Goal: Task Accomplishment & Management: Use online tool/utility

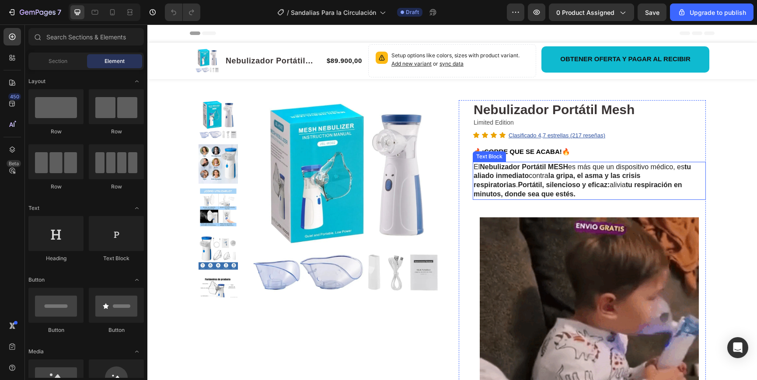
click at [518, 184] on strong "Portátil, silencioso y eficaz:" at bounding box center [564, 184] width 92 height 7
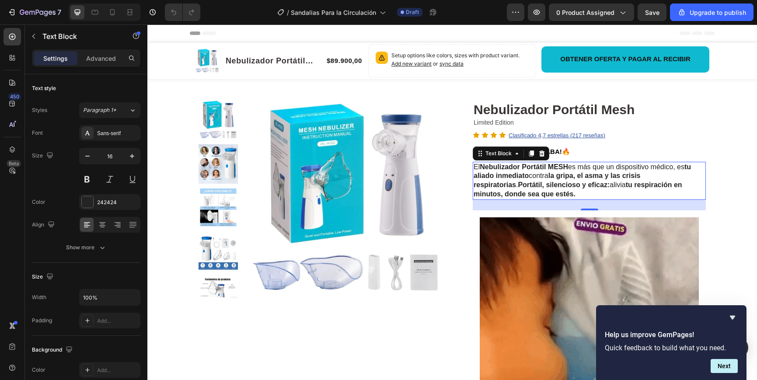
drag, startPoint x: 734, startPoint y: 317, endPoint x: 736, endPoint y: 322, distance: 4.7
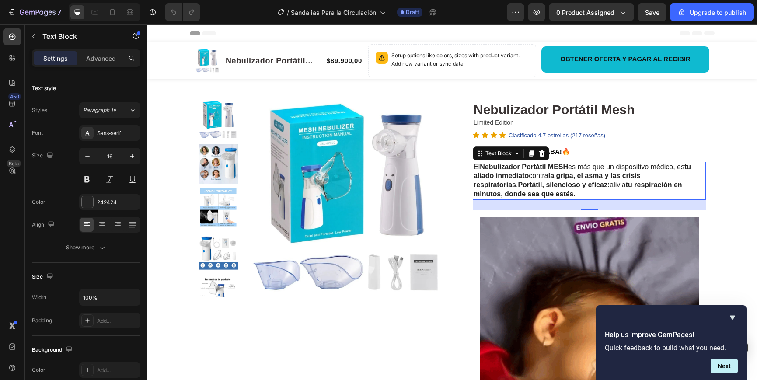
click at [734, 317] on icon "Hide survey" at bounding box center [732, 317] width 10 height 10
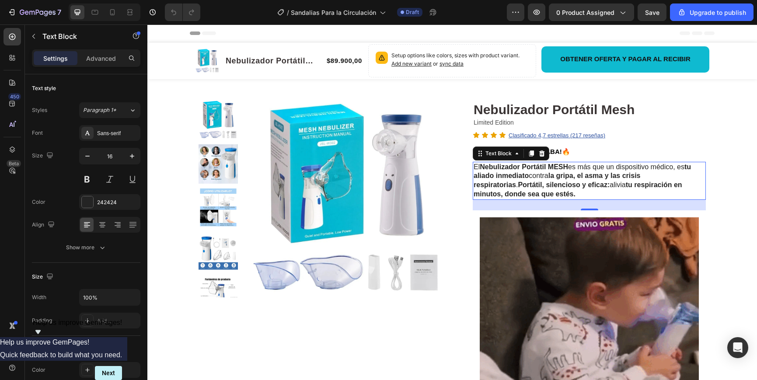
click at [516, 189] on p "El Nebulizador Portátil MESH es más que un dispositivo médico, es tu aliado inm…" at bounding box center [588, 181] width 231 height 36
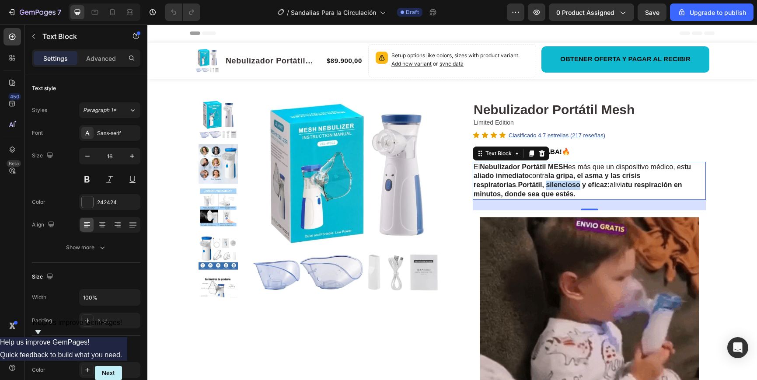
click at [516, 189] on p "El Nebulizador Portátil MESH es más que un dispositivo médico, es tu aliado inm…" at bounding box center [588, 181] width 231 height 36
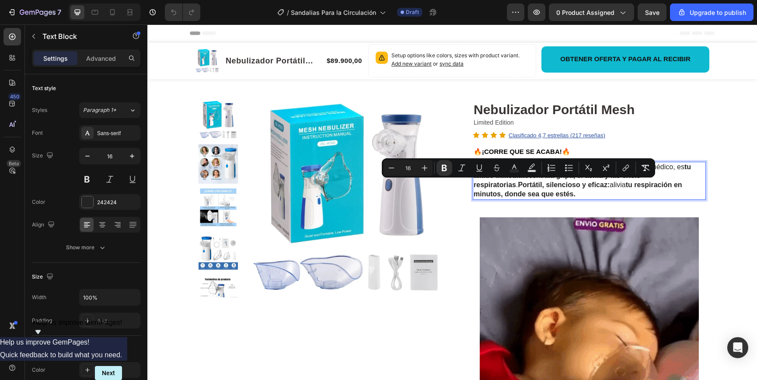
click at [521, 196] on strong "tu respiración en minutos, donde sea que estés." at bounding box center [577, 189] width 209 height 17
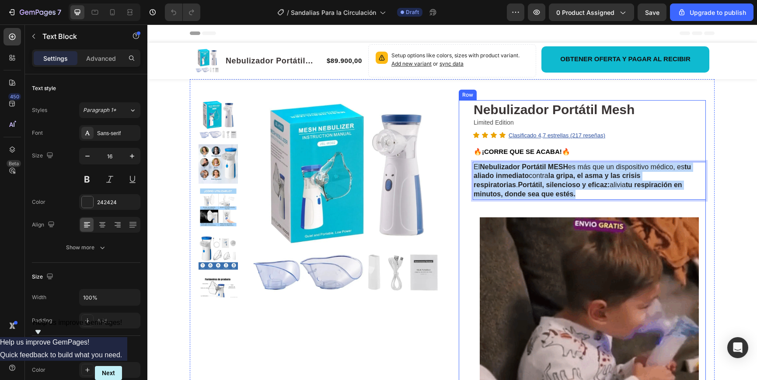
drag, startPoint x: 519, startPoint y: 195, endPoint x: 470, endPoint y: 160, distance: 61.0
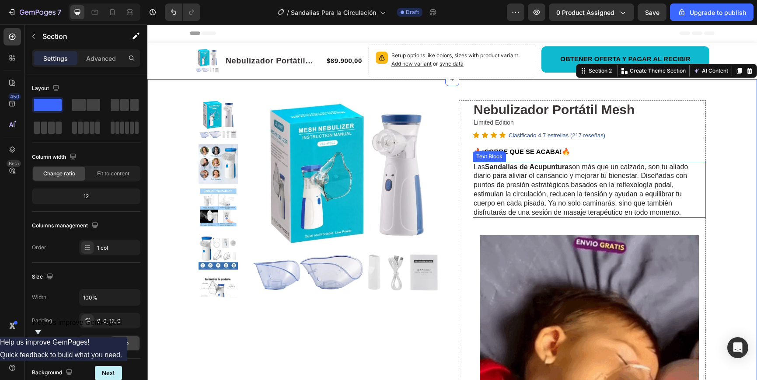
click at [512, 175] on p "Las Sandalias de Acupuntura son más que un calzado, son tu aliado diario para a…" at bounding box center [588, 190] width 231 height 55
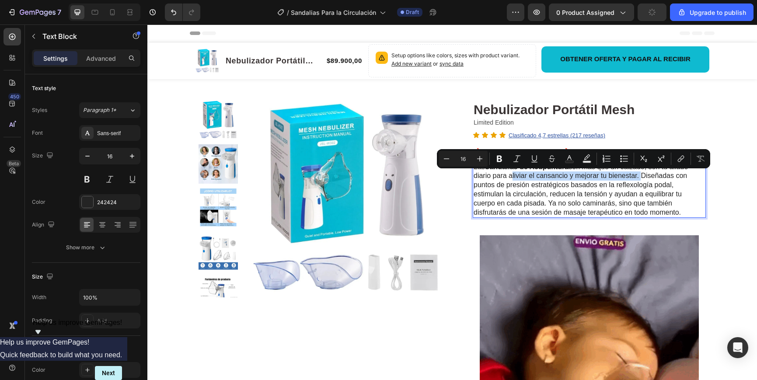
drag, startPoint x: 511, startPoint y: 175, endPoint x: 638, endPoint y: 179, distance: 127.7
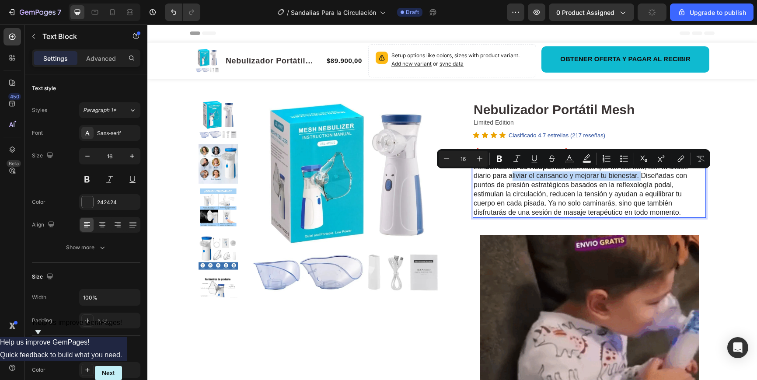
click at [638, 179] on p "Las Sandalias de Acupuntura son más que un calzado, son tu aliado diario para a…" at bounding box center [588, 190] width 231 height 55
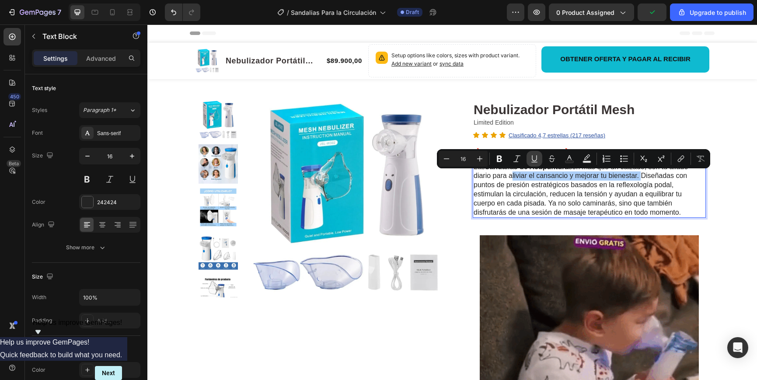
drag, startPoint x: 499, startPoint y: 157, endPoint x: 529, endPoint y: 164, distance: 30.5
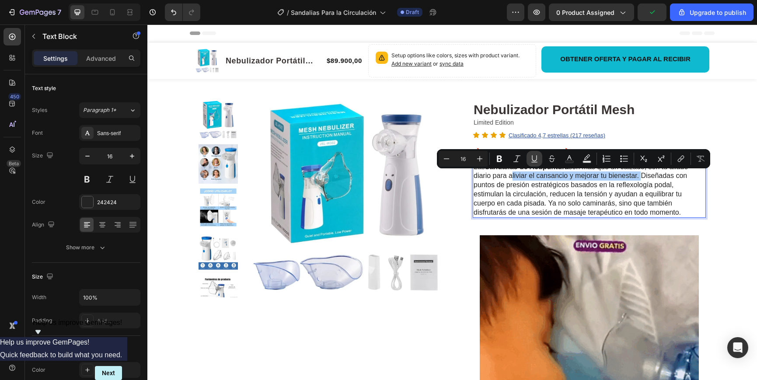
click at [499, 157] on icon "Editor contextual toolbar" at bounding box center [499, 158] width 9 height 9
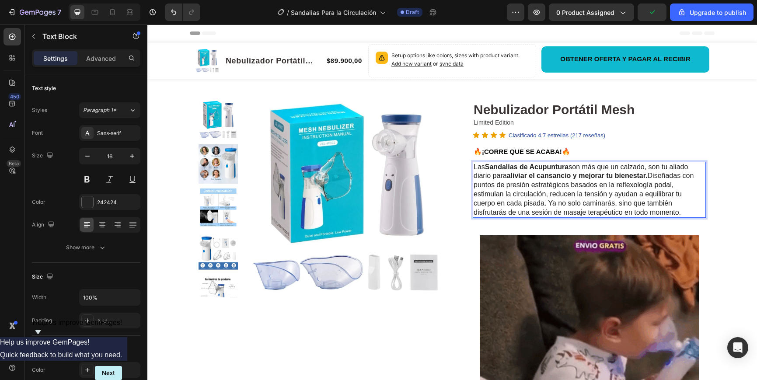
click at [660, 190] on p "Las Sandalias de Acupuntura son más que un calzado, son tu aliado diario para a…" at bounding box center [588, 190] width 231 height 55
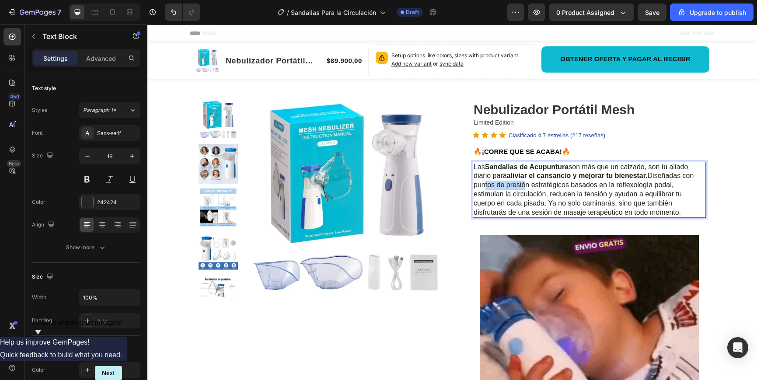
drag, startPoint x: 480, startPoint y: 184, endPoint x: 495, endPoint y: 185, distance: 15.4
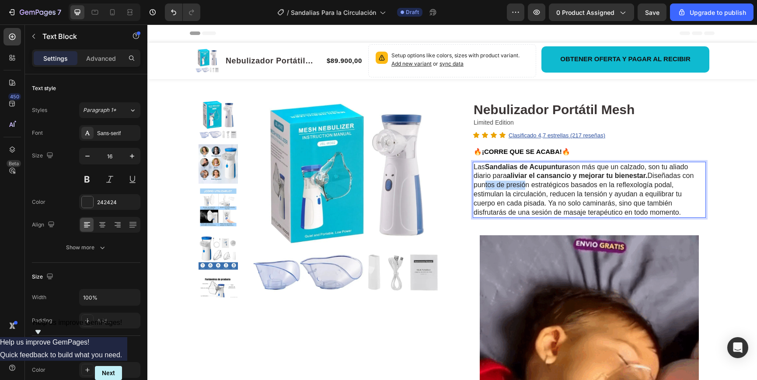
click at [522, 186] on p "Las Sandalias de Acupuntura son más que un calzado, son tu aliado diario para a…" at bounding box center [588, 190] width 231 height 55
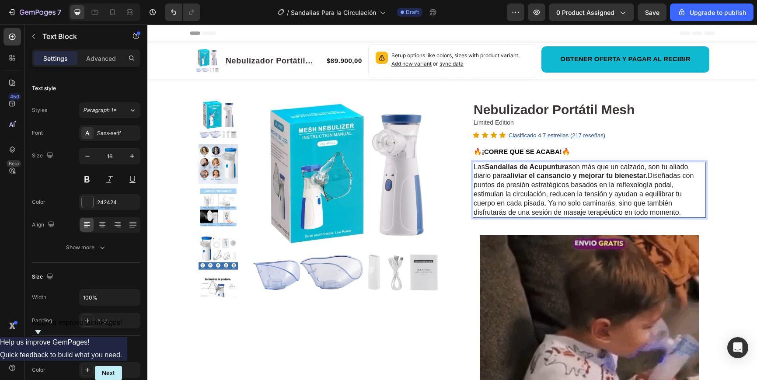
drag, startPoint x: 475, startPoint y: 184, endPoint x: 560, endPoint y: 185, distance: 84.8
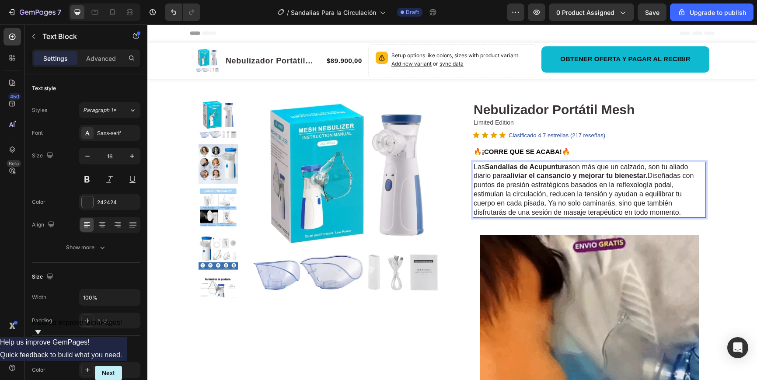
click at [560, 185] on p "Las Sandalias de Acupuntura son más que un calzado, son tu aliado diario para a…" at bounding box center [588, 190] width 231 height 55
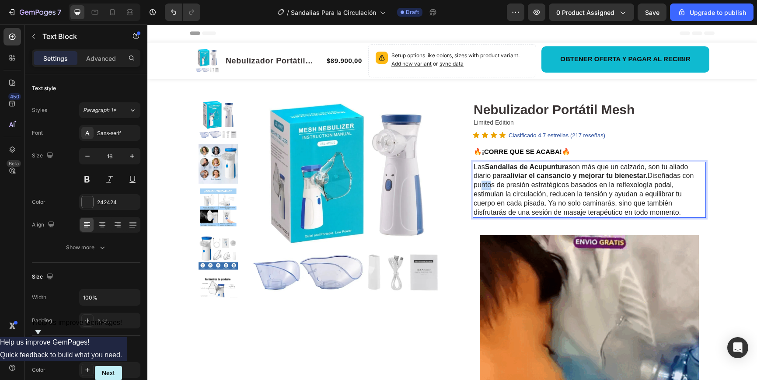
click at [486, 186] on p "Las Sandalias de Acupuntura son más que un calzado, son tu aliado diario para a…" at bounding box center [588, 190] width 231 height 55
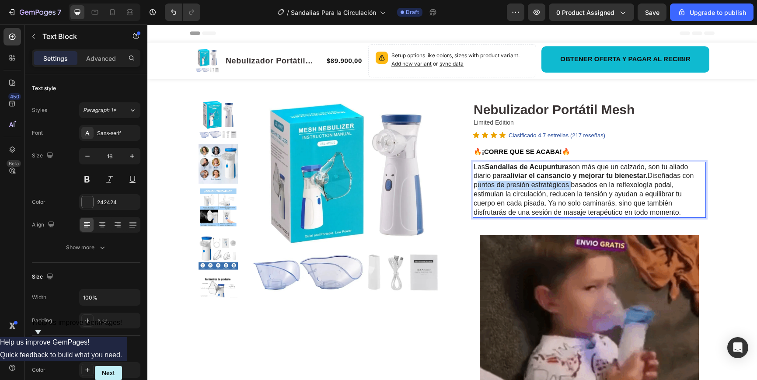
drag, startPoint x: 475, startPoint y: 186, endPoint x: 568, endPoint y: 187, distance: 93.6
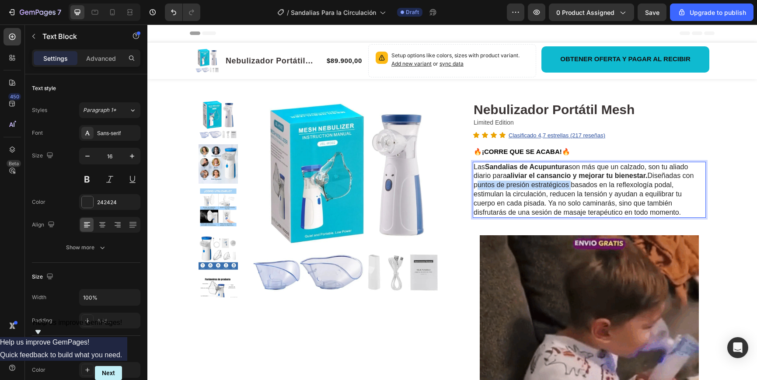
click at [570, 187] on p "Las Sandalias de Acupuntura son más que un calzado, son tu aliado diario para a…" at bounding box center [588, 190] width 231 height 55
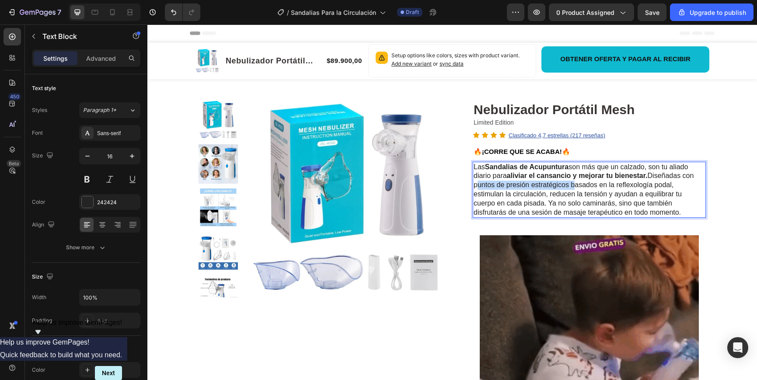
click at [540, 183] on p "Las Sandalias de Acupuntura son más que un calzado, son tu aliado diario para a…" at bounding box center [588, 190] width 231 height 55
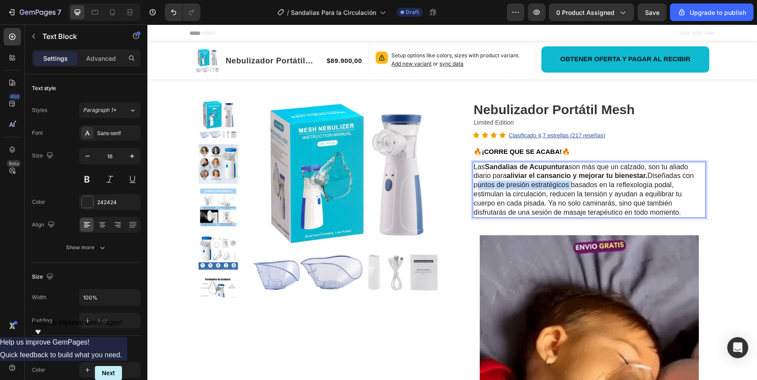
drag, startPoint x: 569, startPoint y: 185, endPoint x: 473, endPoint y: 185, distance: 96.2
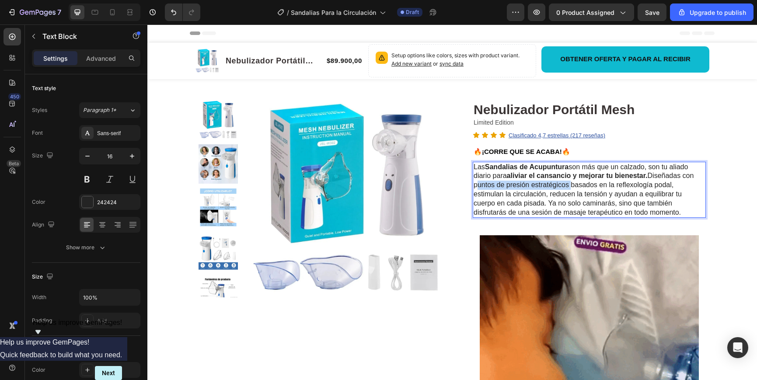
click at [473, 185] on p "Las Sandalias de Acupuntura son más que un calzado, son tu aliado diario para a…" at bounding box center [588, 190] width 231 height 55
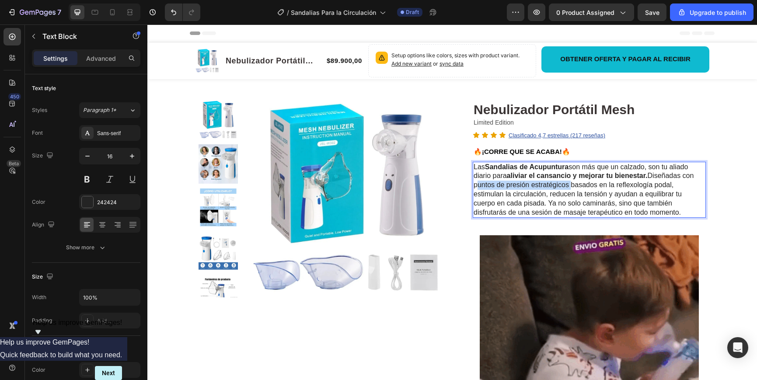
click at [478, 185] on p "Las Sandalias de Acupuntura son más que un calzado, son tu aliado diario para a…" at bounding box center [588, 190] width 231 height 55
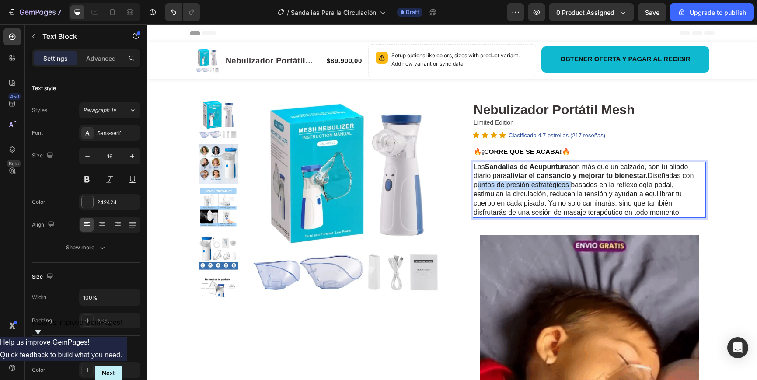
drag, startPoint x: 474, startPoint y: 185, endPoint x: 568, endPoint y: 186, distance: 94.0
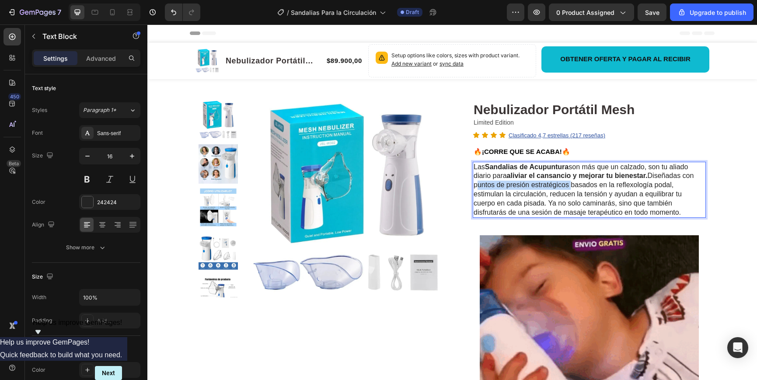
click at [568, 186] on p "Las Sandalias de Acupuntura son más que un calzado, son tu aliado diario para a…" at bounding box center [588, 190] width 231 height 55
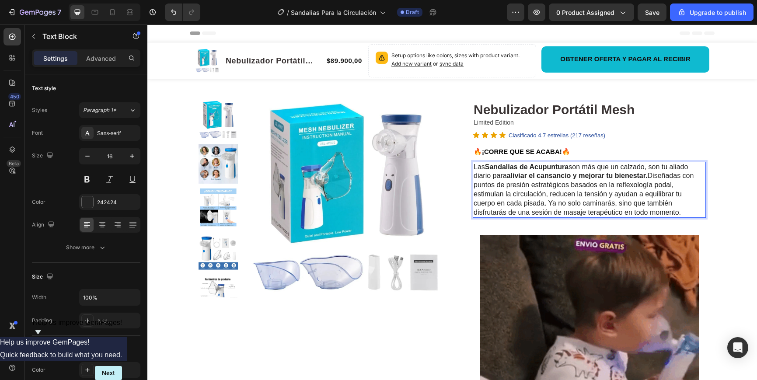
click at [553, 193] on p "Las Sandalias de Acupuntura son más que un calzado, son tu aliado diario para a…" at bounding box center [588, 190] width 231 height 55
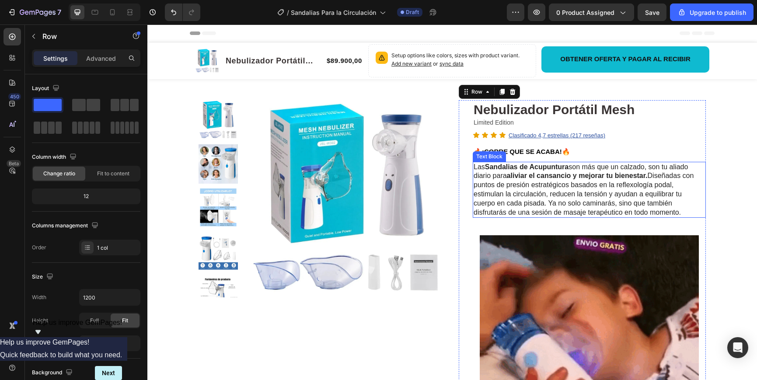
click at [568, 190] on p "Las Sandalias de Acupuntura son más que un calzado, son tu aliado diario para a…" at bounding box center [588, 190] width 231 height 55
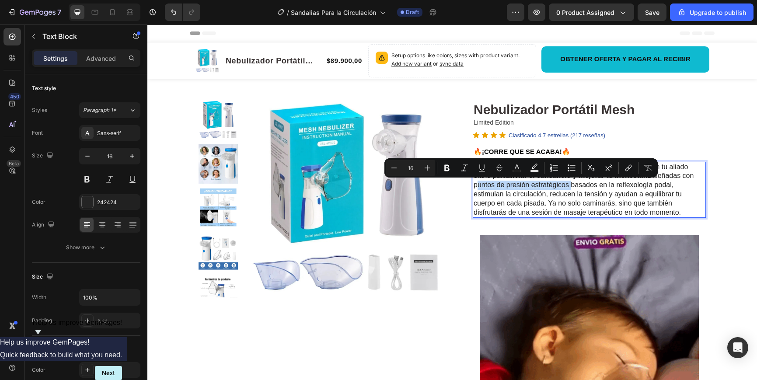
drag, startPoint x: 567, startPoint y: 185, endPoint x: 473, endPoint y: 184, distance: 93.6
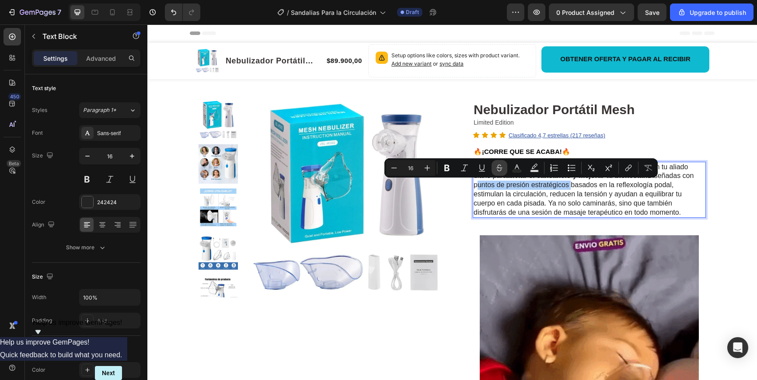
drag, startPoint x: 446, startPoint y: 170, endPoint x: 500, endPoint y: 174, distance: 53.5
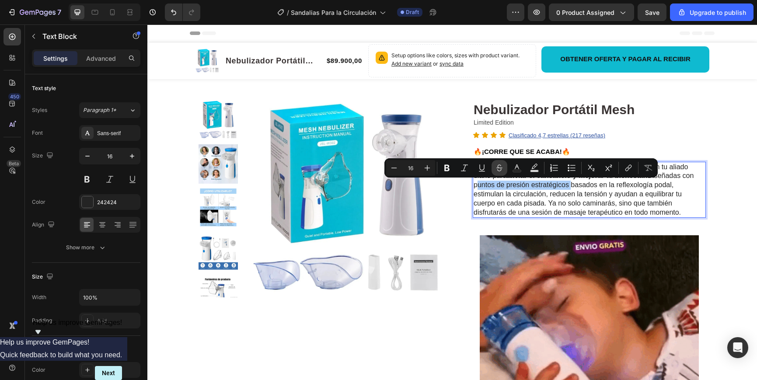
click at [446, 170] on icon "Editor contextual toolbar" at bounding box center [446, 167] width 9 height 9
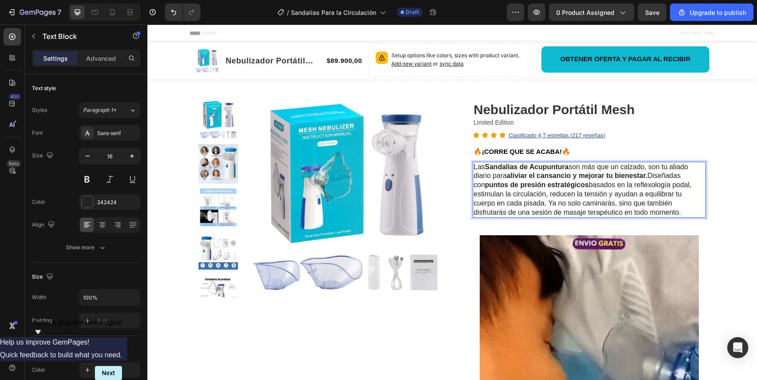
click at [638, 195] on p "Las Sandalias de Acupuntura son más que un calzado, son tu aliado diario para a…" at bounding box center [588, 190] width 231 height 55
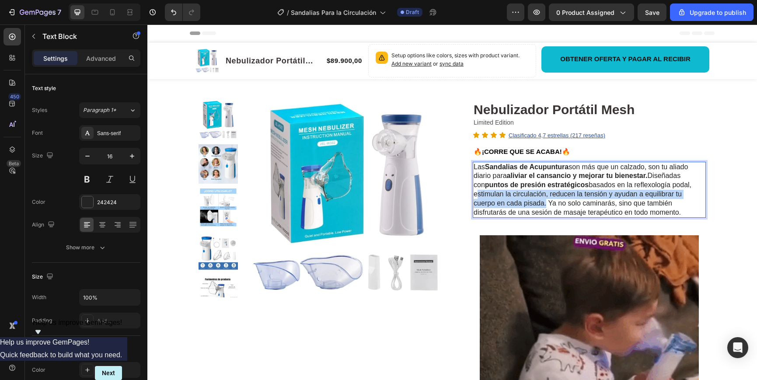
drag, startPoint x: 475, startPoint y: 194, endPoint x: 545, endPoint y: 203, distance: 70.5
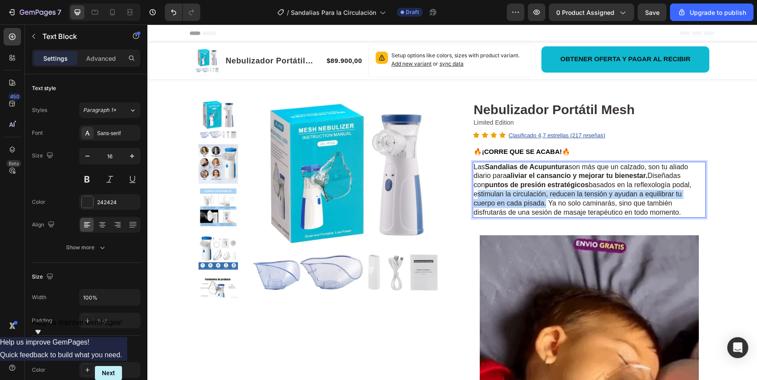
click at [545, 203] on p "Las Sandalias de Acupuntura son más que un calzado, son tu aliado diario para a…" at bounding box center [588, 190] width 231 height 55
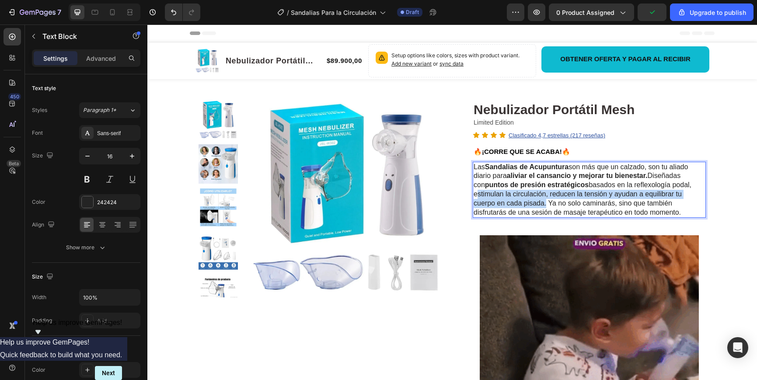
click at [545, 202] on p "Las Sandalias de Acupuntura son más que un calzado, son tu aliado diario para a…" at bounding box center [588, 190] width 231 height 55
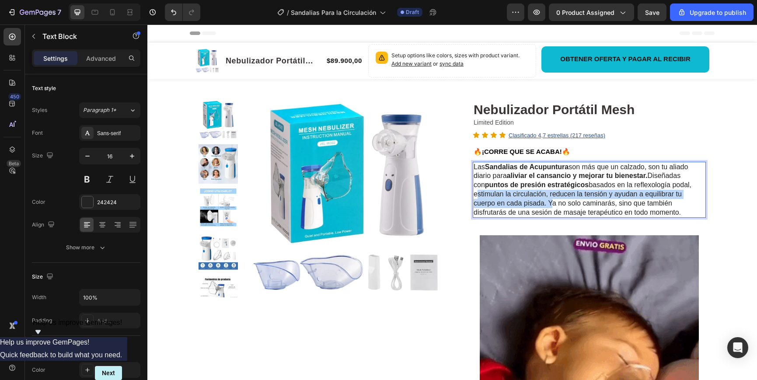
drag, startPoint x: 548, startPoint y: 204, endPoint x: 473, endPoint y: 193, distance: 75.1
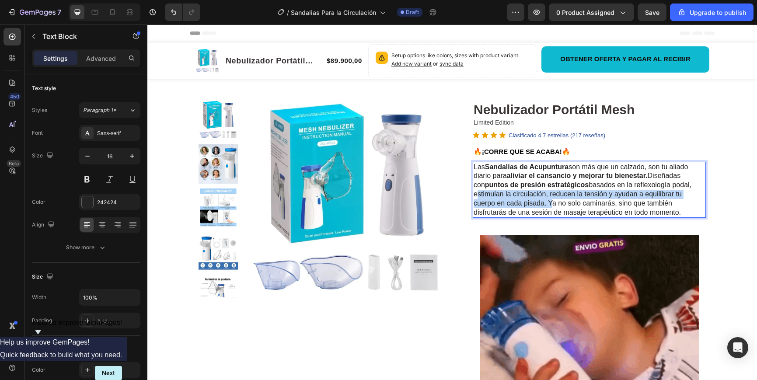
click at [473, 193] on p "Las Sandalias de Acupuntura son más que un calzado, son tu aliado diario para a…" at bounding box center [588, 190] width 231 height 55
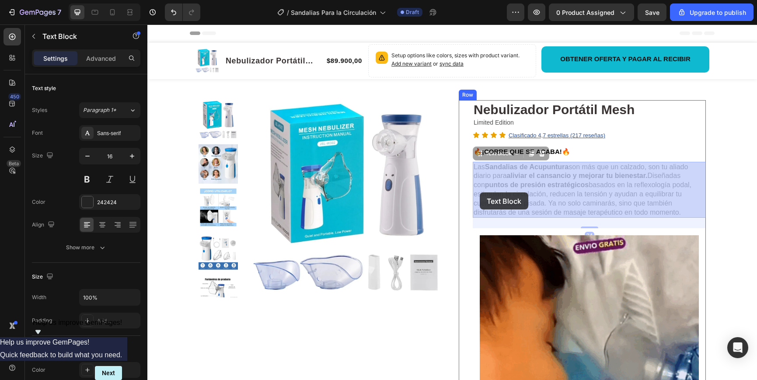
drag, startPoint x: 529, startPoint y: 204, endPoint x: 480, endPoint y: 192, distance: 51.2
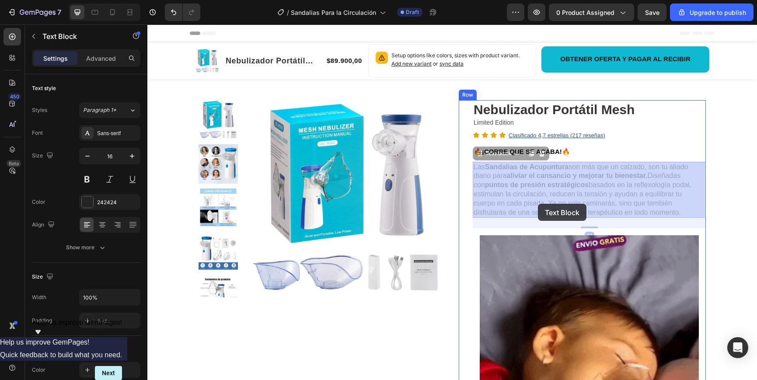
drag, startPoint x: 545, startPoint y: 204, endPoint x: 541, endPoint y: 203, distance: 4.4
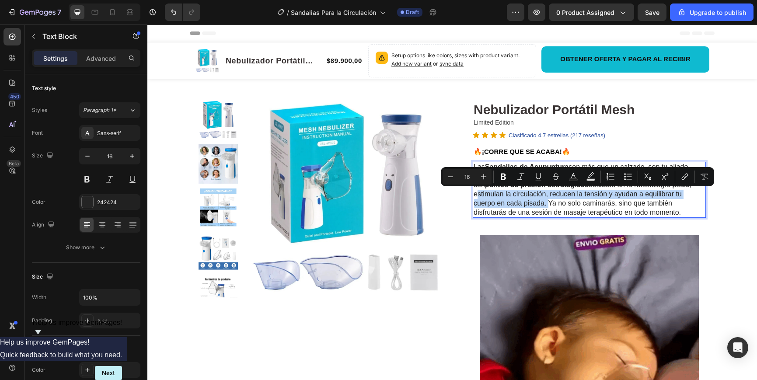
drag, startPoint x: 537, startPoint y: 204, endPoint x: 476, endPoint y: 194, distance: 62.5
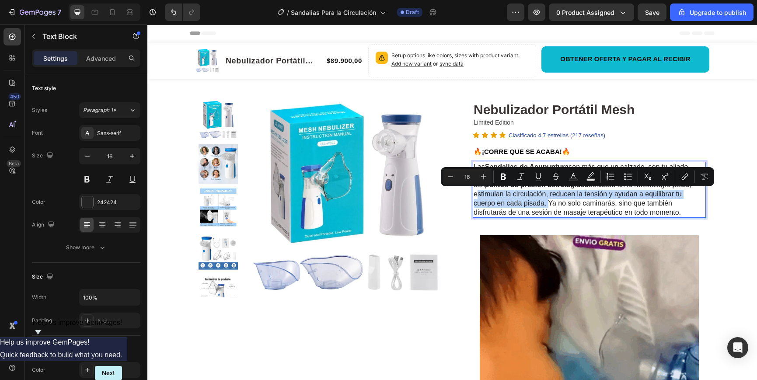
click at [475, 193] on p "Las Sandalias de Acupuntura son más que un calzado, son tu aliado diario para a…" at bounding box center [588, 190] width 231 height 55
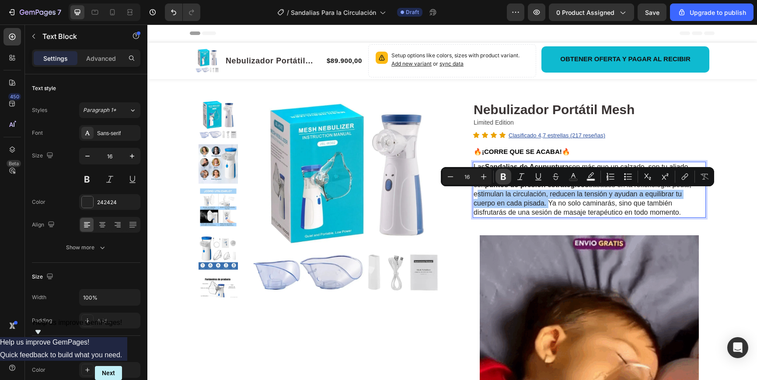
click at [501, 178] on icon "Editor contextual toolbar" at bounding box center [503, 177] width 5 height 7
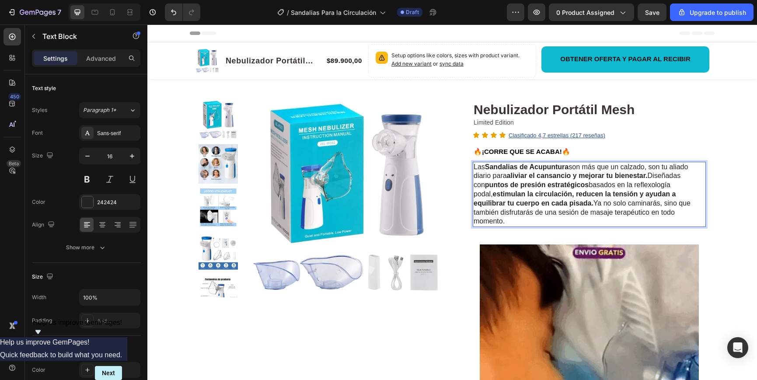
click at [607, 205] on p "Las Sandalias de Acupuntura son más que un calzado, son tu aliado diario para a…" at bounding box center [588, 195] width 231 height 64
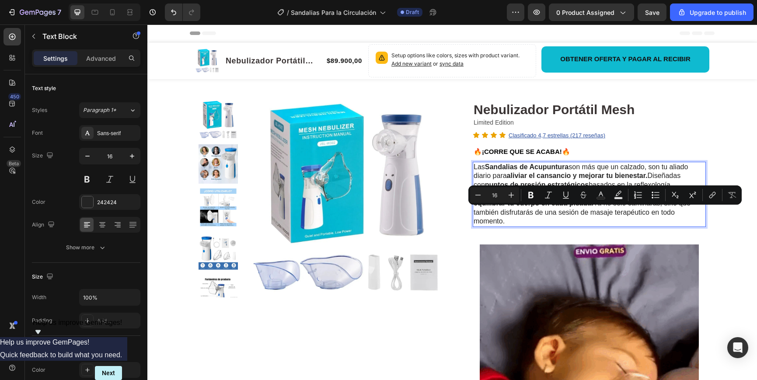
drag, startPoint x: 530, startPoint y: 211, endPoint x: 680, endPoint y: 214, distance: 150.0
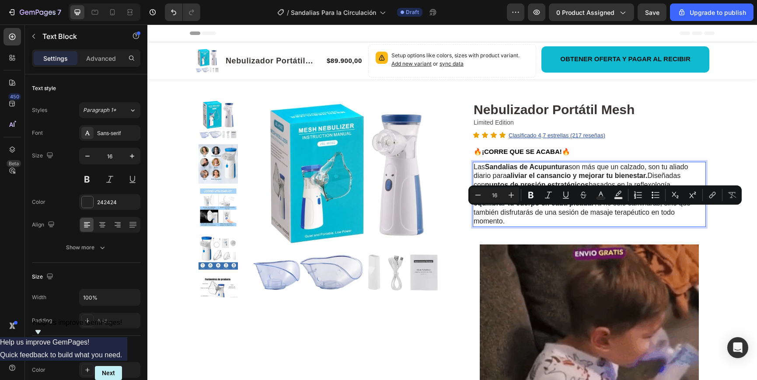
click at [684, 212] on p "Las Sandalias de Acupuntura son más que un calzado, son tu aliado diario para a…" at bounding box center [588, 195] width 231 height 64
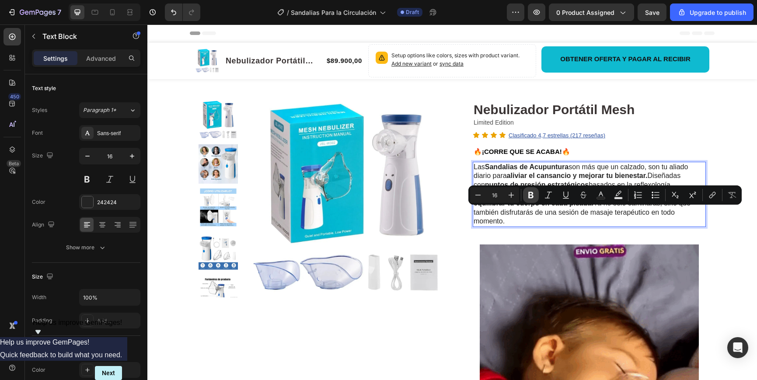
click at [530, 194] on icon "Editor contextual toolbar" at bounding box center [530, 195] width 9 height 9
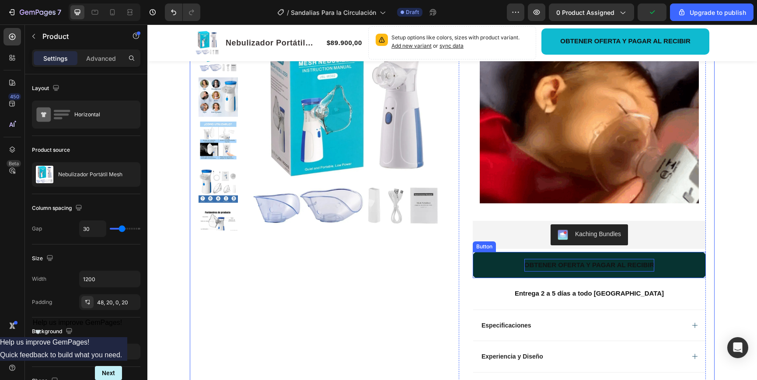
scroll to position [296, 0]
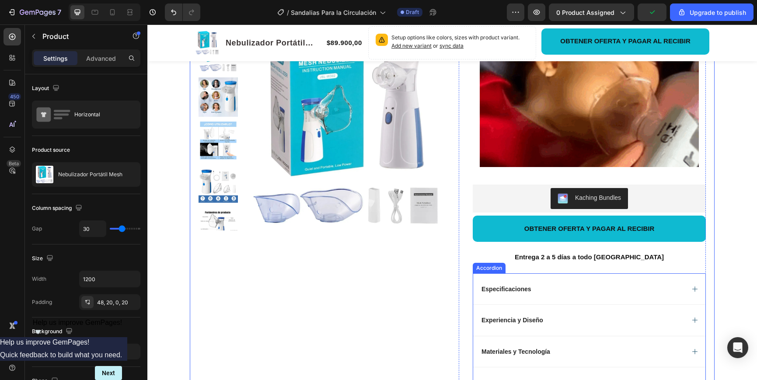
click at [543, 284] on div "Especificaciones" at bounding box center [582, 289] width 204 height 10
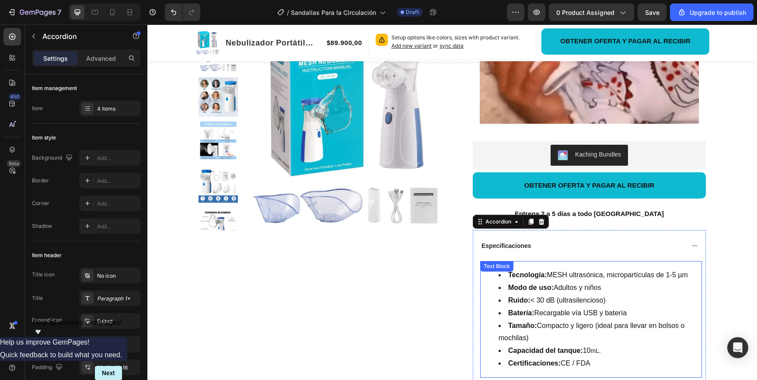
scroll to position [355, 0]
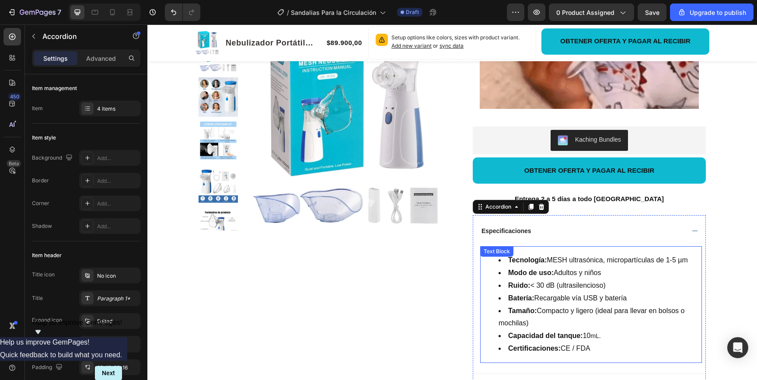
click at [556, 332] on strong "Capacidad del tanque:" at bounding box center [545, 335] width 75 height 7
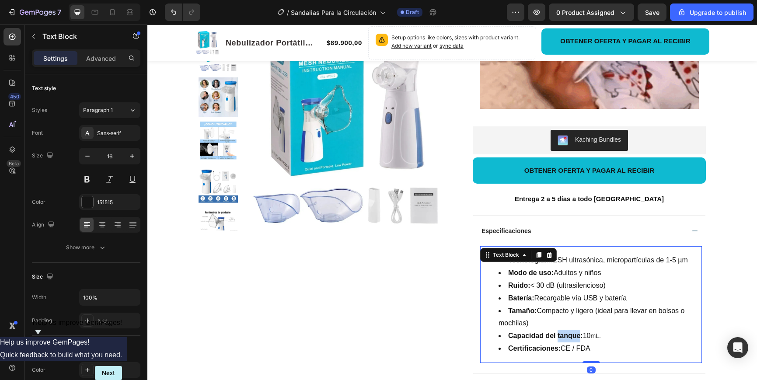
drag, startPoint x: 556, startPoint y: 326, endPoint x: 563, endPoint y: 327, distance: 6.6
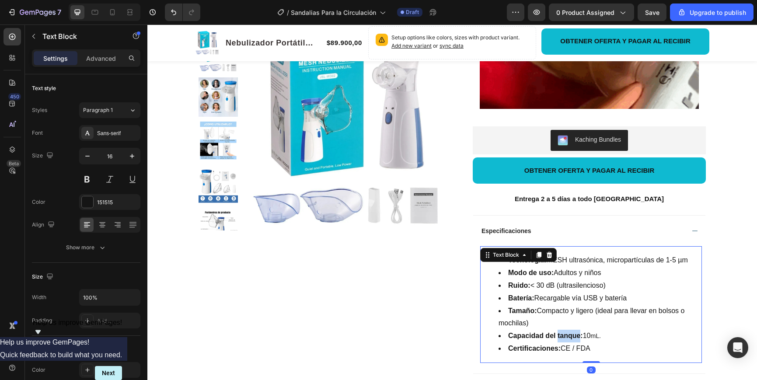
click at [556, 332] on strong "Capacidad del tanque:" at bounding box center [545, 335] width 75 height 7
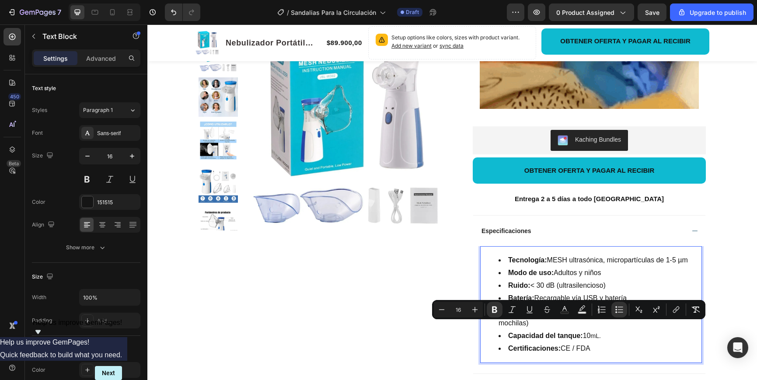
click at [598, 342] on li "Certificaciones: CE / FDA" at bounding box center [599, 348] width 202 height 13
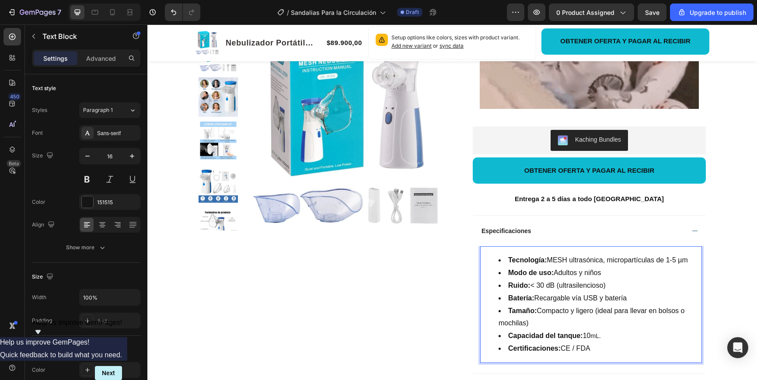
drag, startPoint x: 590, startPoint y: 339, endPoint x: 494, endPoint y: 252, distance: 129.3
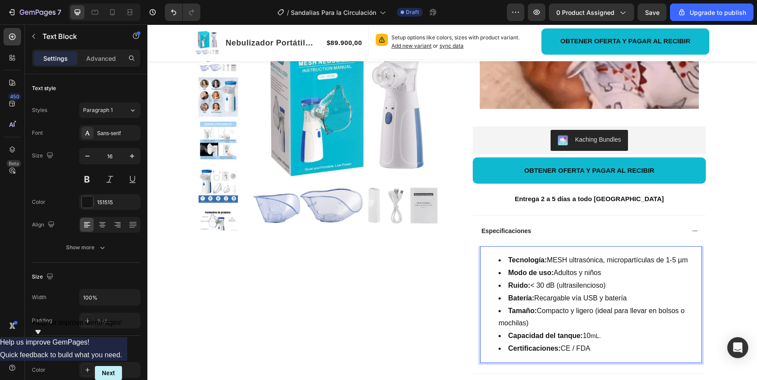
click at [494, 254] on ul "Tecnología: MESH ultrasónica, micropartículas de 1-5 µm Modo de uso: Adultos y …" at bounding box center [591, 304] width 220 height 101
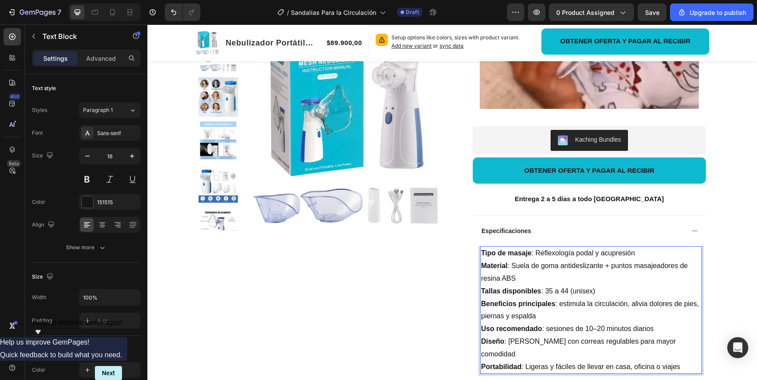
click at [566, 285] on p "Tallas disponibles : 35 a 44 (unisex)" at bounding box center [591, 291] width 220 height 13
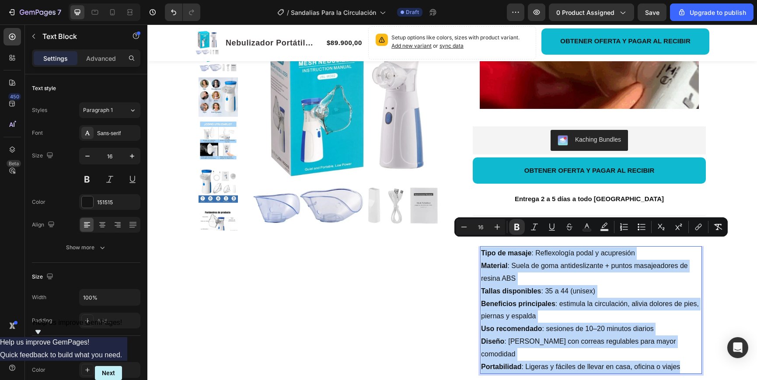
drag, startPoint x: 482, startPoint y: 242, endPoint x: 690, endPoint y: 342, distance: 230.7
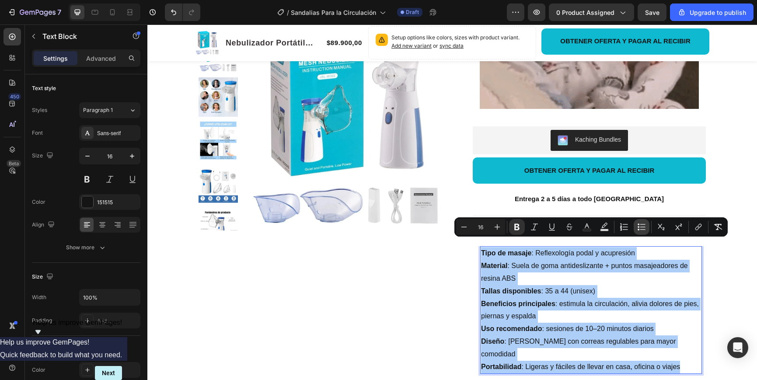
click at [643, 225] on icon "Editor contextual toolbar" at bounding box center [641, 227] width 9 height 9
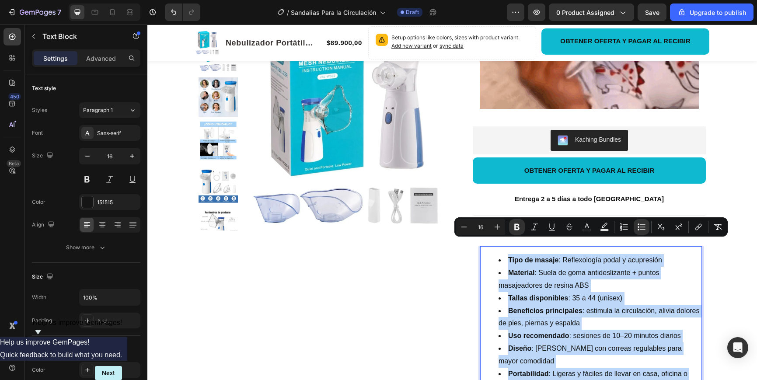
click at [540, 272] on li "Material : Suela de goma antideslizante + puntos masajeadores de resina ABS" at bounding box center [599, 279] width 202 height 25
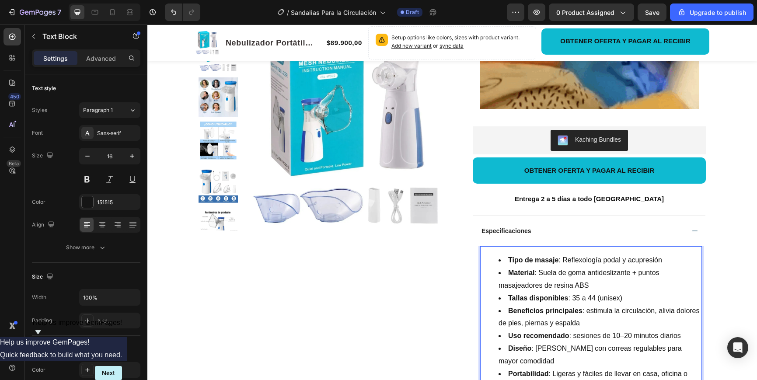
drag, startPoint x: 499, startPoint y: 276, endPoint x: 510, endPoint y: 278, distance: 10.6
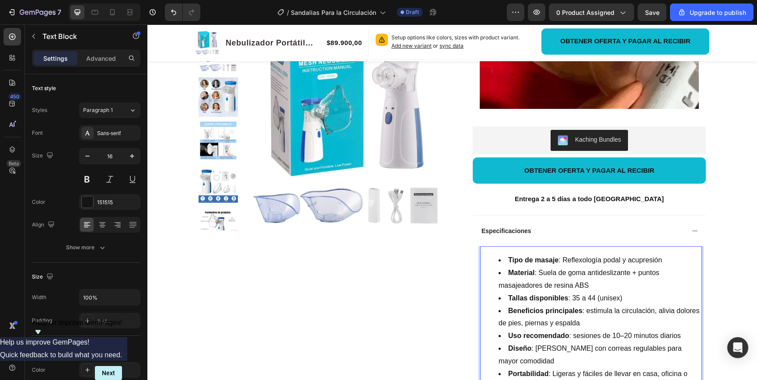
click at [499, 276] on li "Material : Suela de goma antideslizante + puntos masajeadores de resina ABS" at bounding box center [599, 279] width 202 height 25
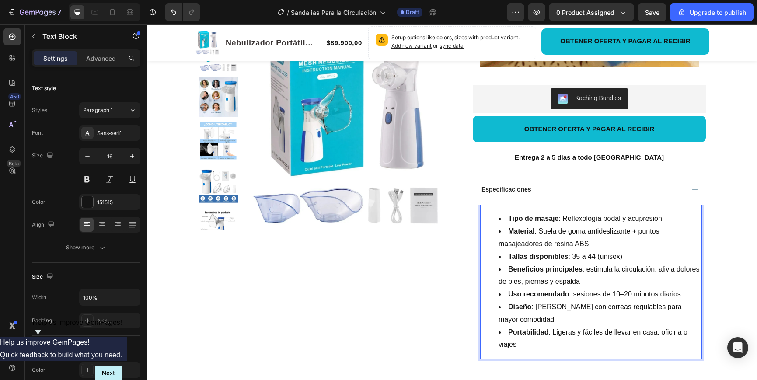
scroll to position [408, 0]
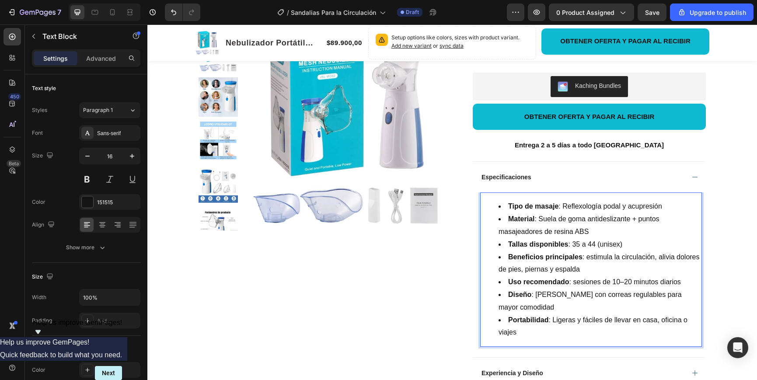
click at [497, 258] on ul "Tipo de masaje : Reflexología podal y acupresión Material : Suela de goma antid…" at bounding box center [591, 269] width 220 height 139
click at [500, 223] on li "Material : Suela de goma antideslizante + puntos masajeadores de resina ABS" at bounding box center [599, 225] width 202 height 25
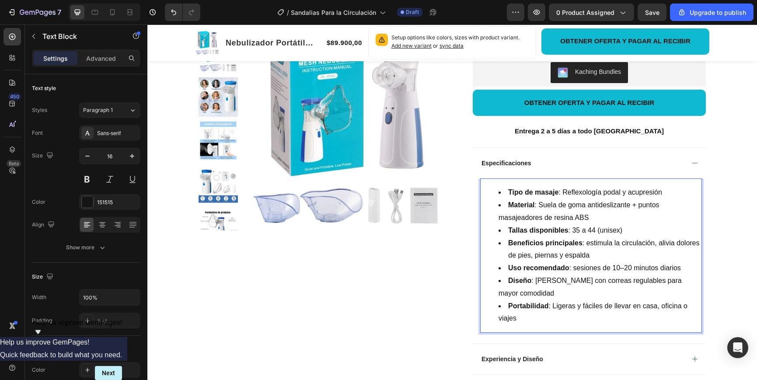
scroll to position [425, 0]
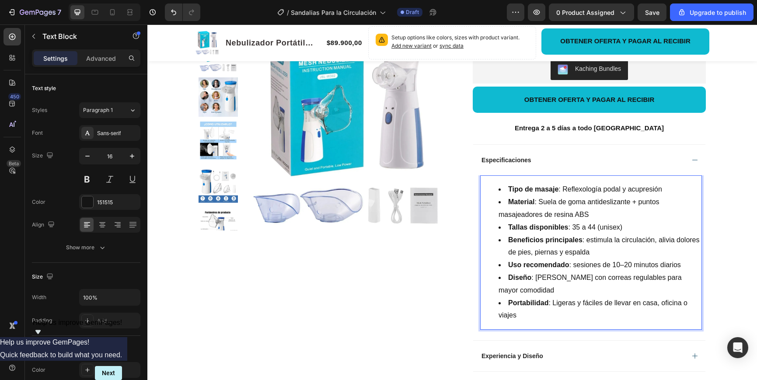
click at [497, 295] on ul "Tipo de masaje : Reflexología podal y acupresión Material : Suela de goma antid…" at bounding box center [591, 252] width 220 height 139
click at [534, 297] on li "Portabilidad : Ligeras y fáciles de llevar en casa, oficina o viajes" at bounding box center [599, 309] width 202 height 25
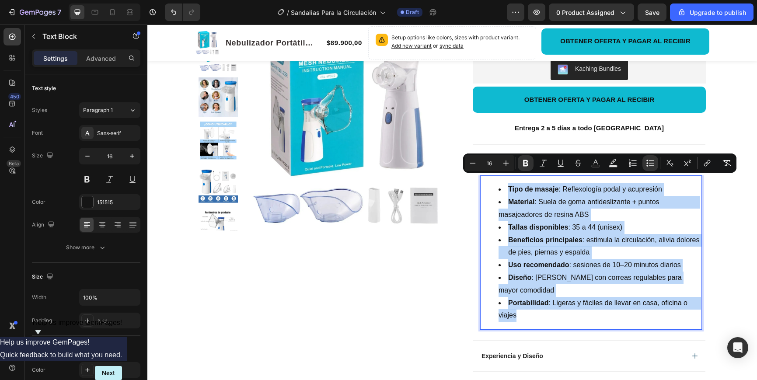
drag, startPoint x: 527, startPoint y: 297, endPoint x: 522, endPoint y: 192, distance: 104.6
click at [493, 183] on ul "Tipo de masaje : Reflexología podal y acupresión Material : Suela de goma antid…" at bounding box center [591, 252] width 220 height 139
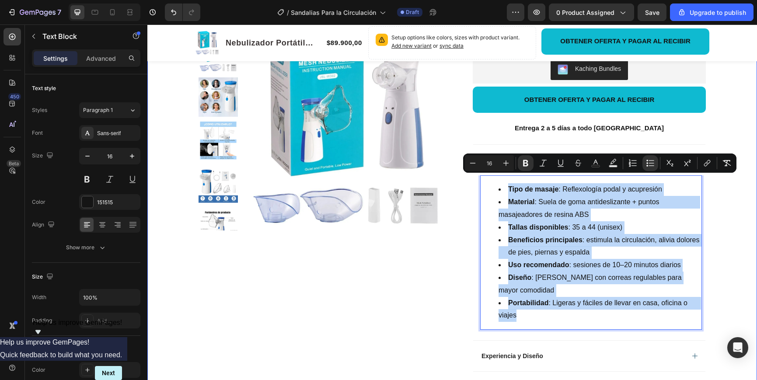
click at [717, 219] on div "Product Images Row Nebulizador Portátil Mesh Product Title Limited Edition Text…" at bounding box center [451, 208] width 609 height 1108
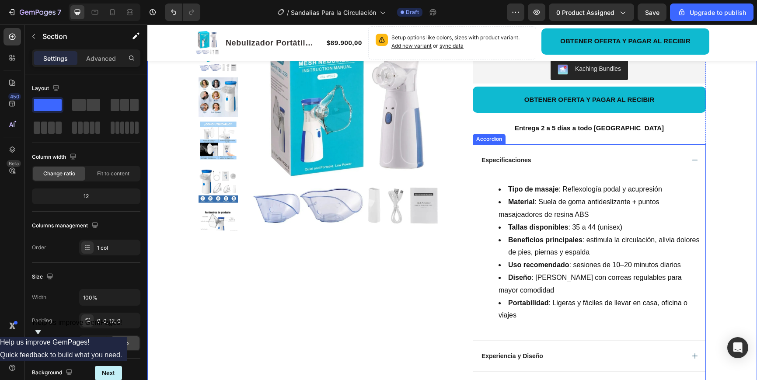
click at [694, 157] on icon at bounding box center [694, 160] width 7 height 7
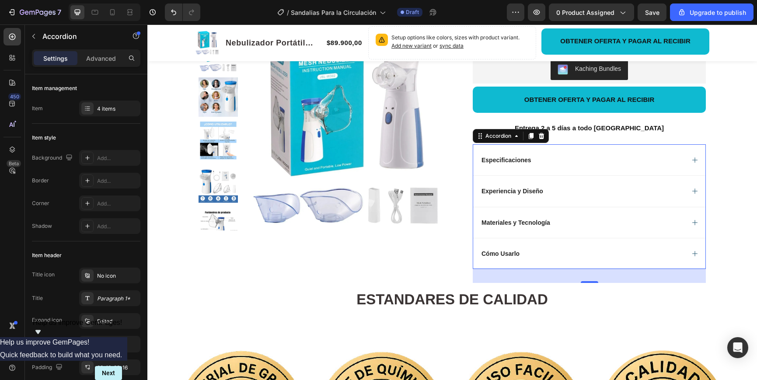
click at [668, 186] on div "Experiencia y Diseño" at bounding box center [582, 191] width 204 height 10
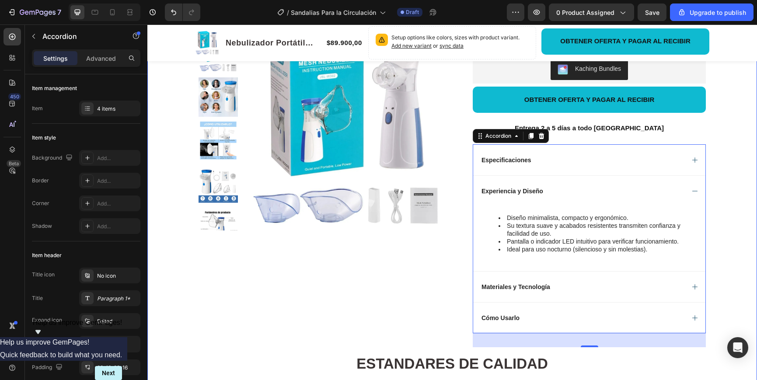
click at [735, 158] on div "Product Images Row Nebulizador Portátil Mesh Product Title Limited Edition Text…" at bounding box center [451, 158] width 609 height 1008
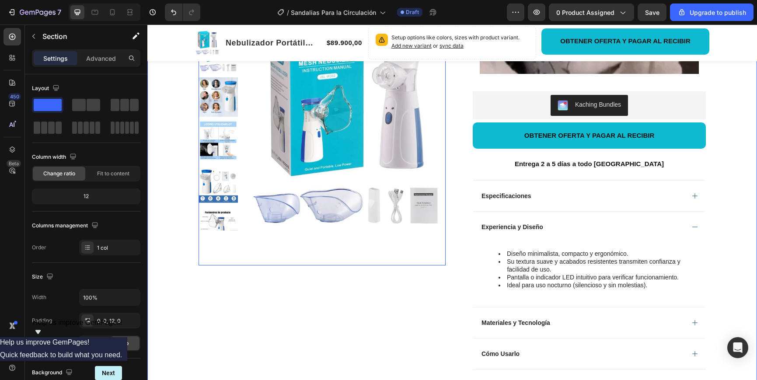
scroll to position [387, 0]
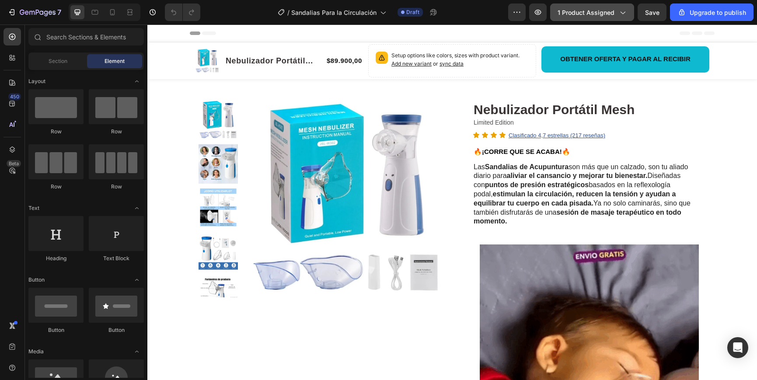
click at [620, 11] on icon "button" at bounding box center [622, 12] width 9 height 9
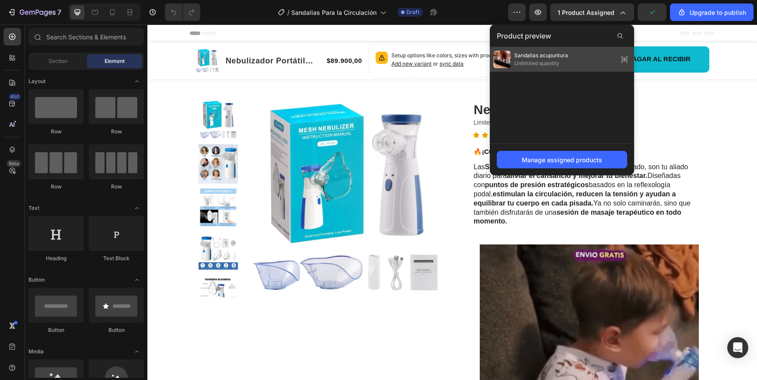
drag, startPoint x: 619, startPoint y: 62, endPoint x: 472, endPoint y: 38, distance: 149.3
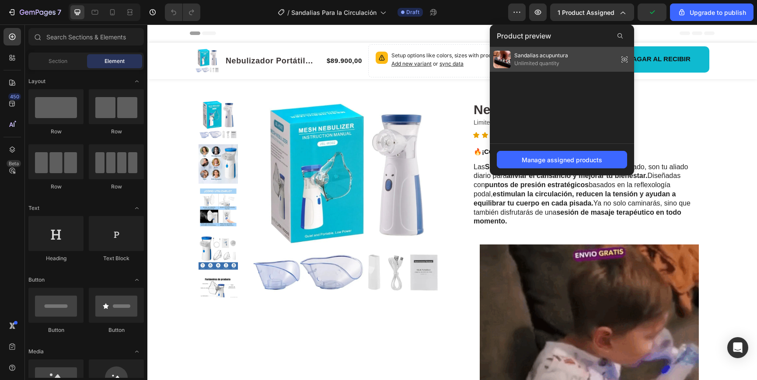
click at [619, 62] on icon at bounding box center [624, 59] width 12 height 12
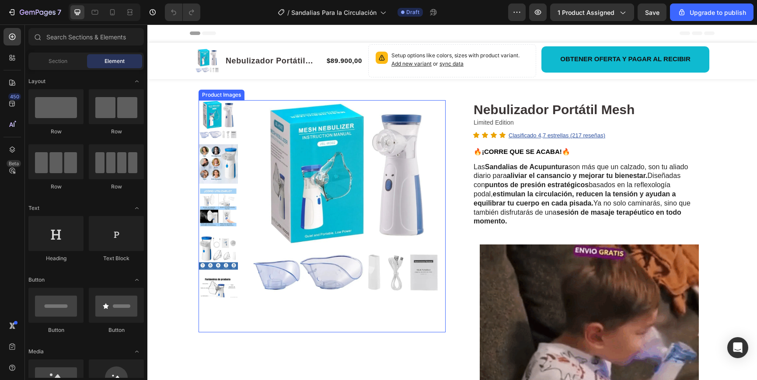
click at [330, 140] on img at bounding box center [346, 198] width 197 height 197
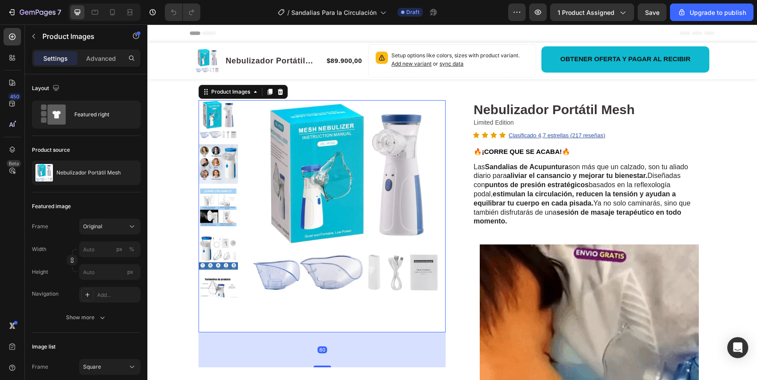
click at [223, 149] on img at bounding box center [217, 163] width 39 height 39
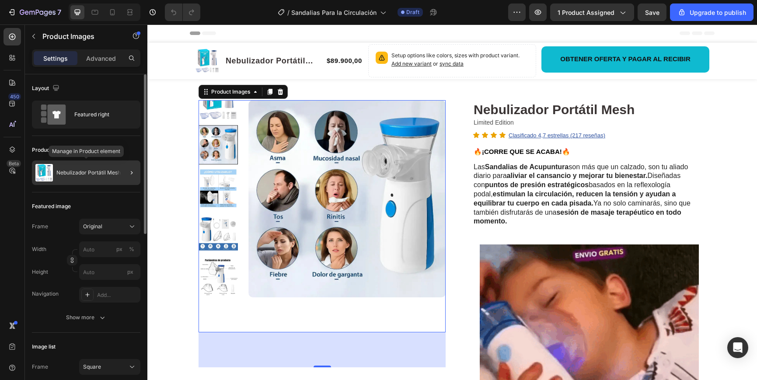
click at [99, 169] on div "Nebulizador Portátil Mesh" at bounding box center [86, 172] width 108 height 24
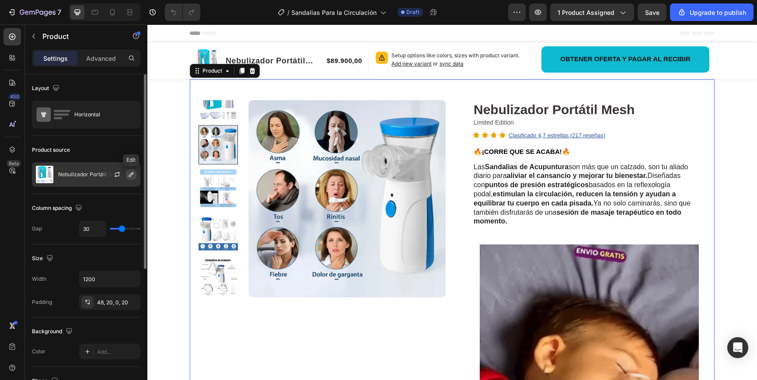
click at [129, 174] on icon "button" at bounding box center [131, 174] width 7 height 7
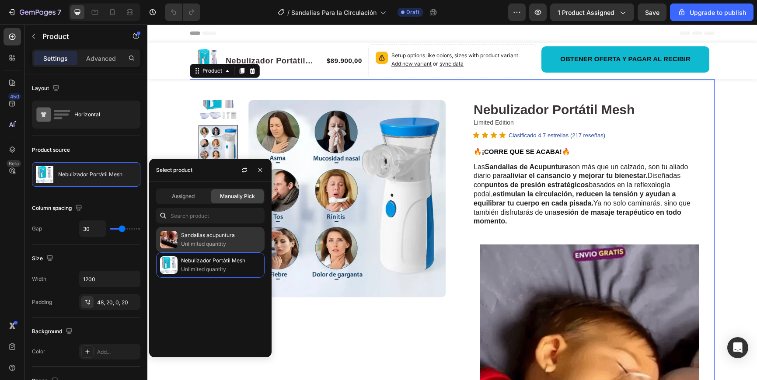
click at [189, 241] on p "Unlimited quantity" at bounding box center [221, 244] width 80 height 9
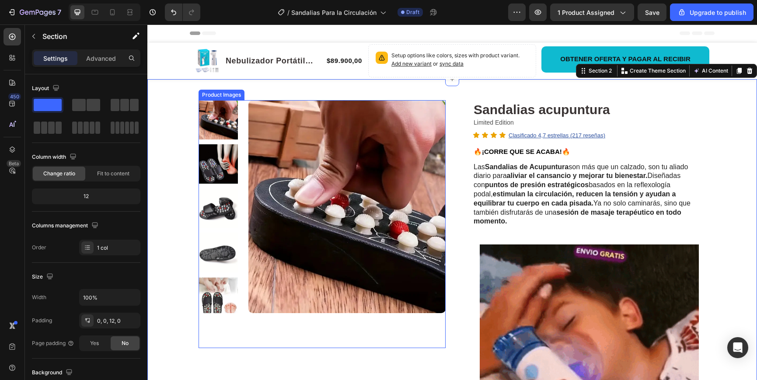
click at [221, 152] on img at bounding box center [217, 163] width 39 height 39
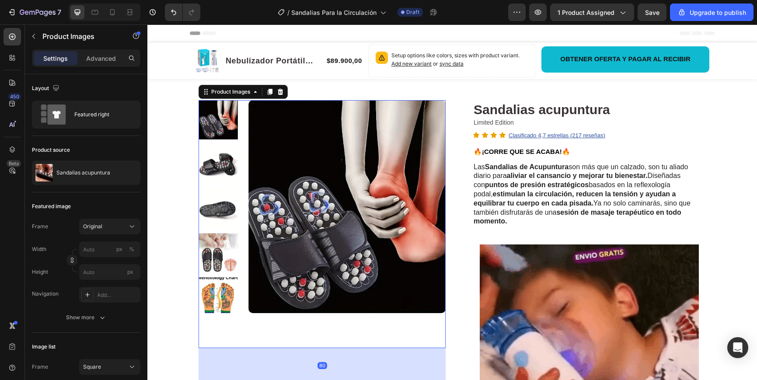
click at [226, 210] on img at bounding box center [217, 207] width 39 height 39
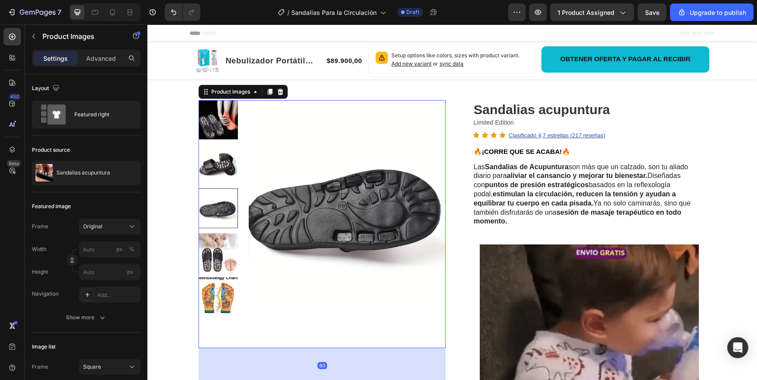
click at [221, 246] on img at bounding box center [217, 252] width 39 height 39
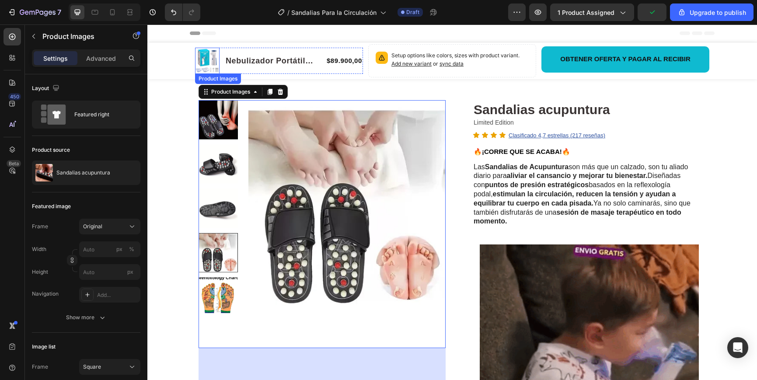
click at [200, 62] on img at bounding box center [207, 61] width 24 height 24
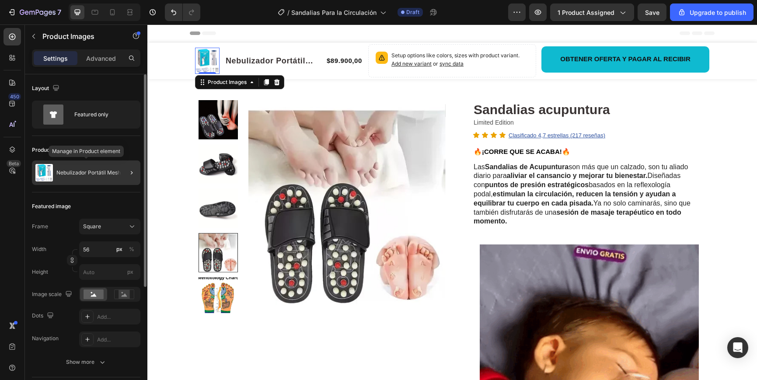
click at [88, 176] on div "Nebulizador Portátil Mesh" at bounding box center [86, 172] width 108 height 24
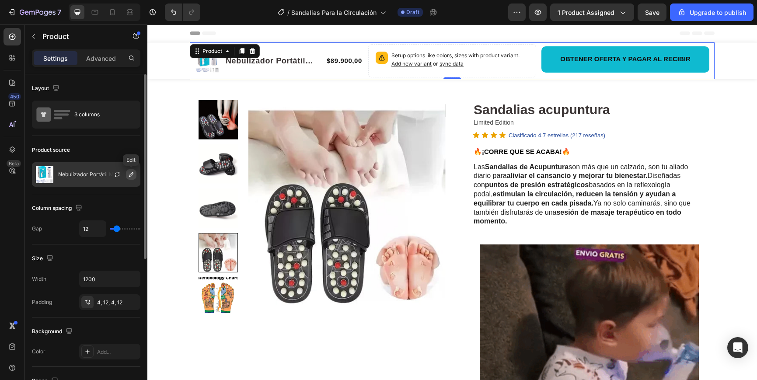
click at [133, 173] on icon "button" at bounding box center [131, 174] width 4 height 4
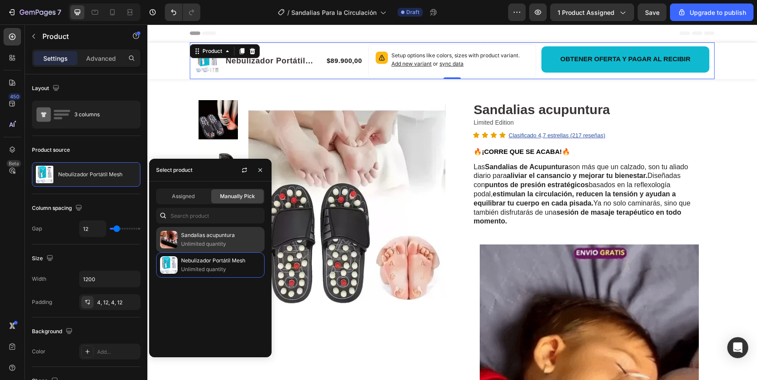
click at [200, 244] on p "Unlimited quantity" at bounding box center [221, 244] width 80 height 9
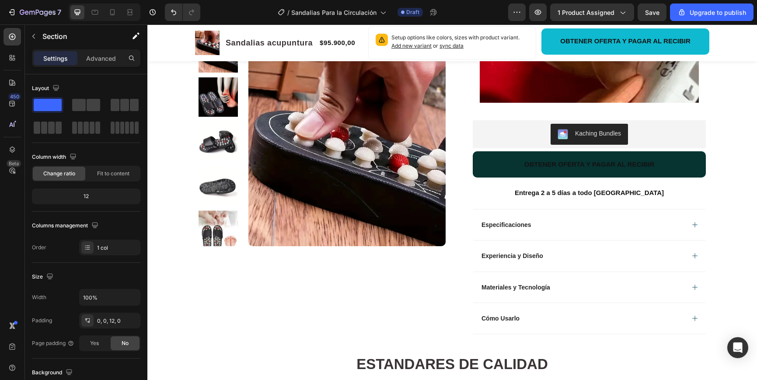
scroll to position [361, 0]
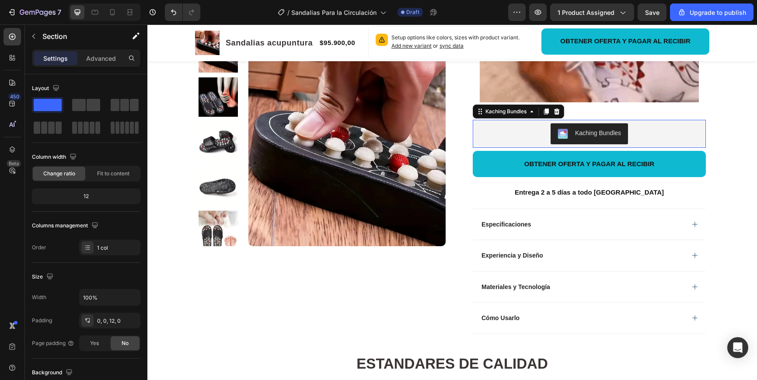
click at [569, 129] on div "Kaching Bundles" at bounding box center [588, 134] width 63 height 10
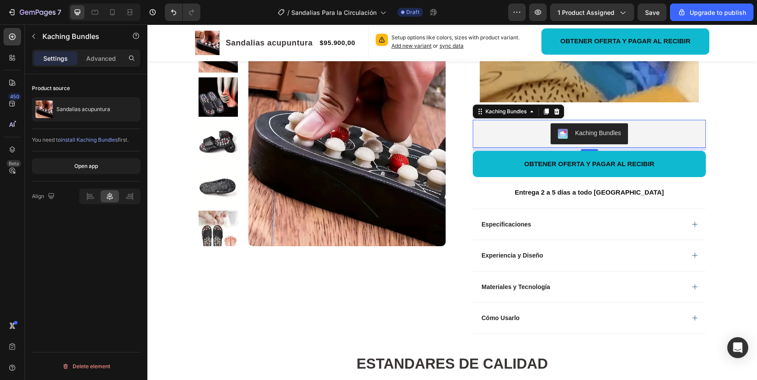
click at [583, 129] on div "Kaching Bundles" at bounding box center [598, 133] width 46 height 9
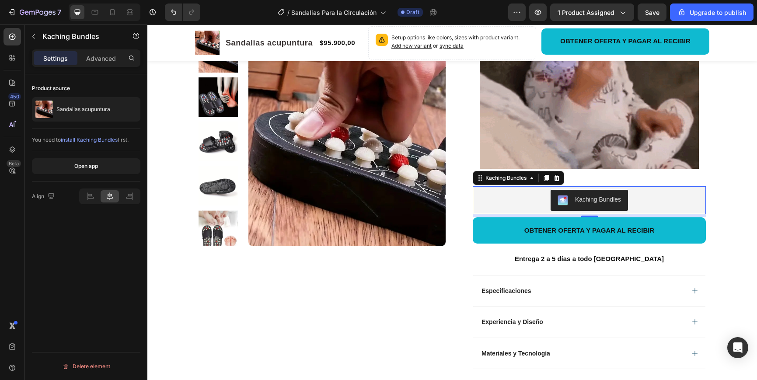
scroll to position [291, 0]
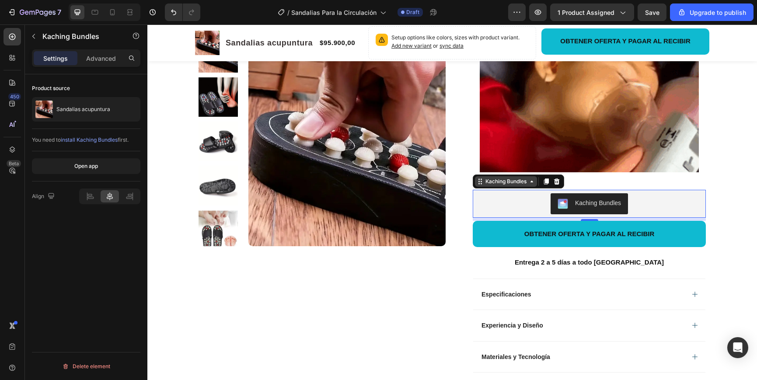
click at [534, 178] on icon at bounding box center [531, 181] width 7 height 7
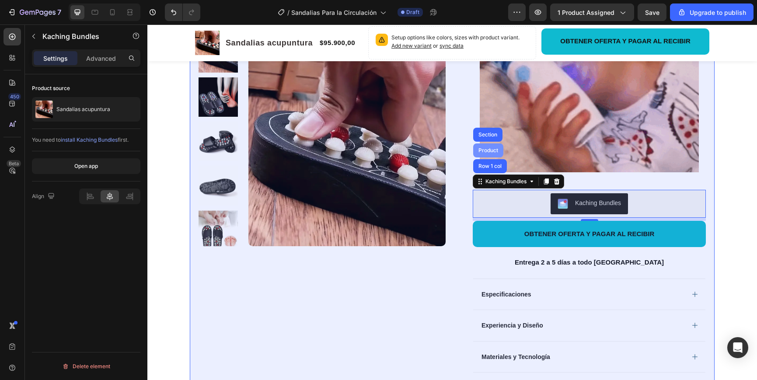
click at [485, 148] on div "Product" at bounding box center [487, 150] width 23 height 5
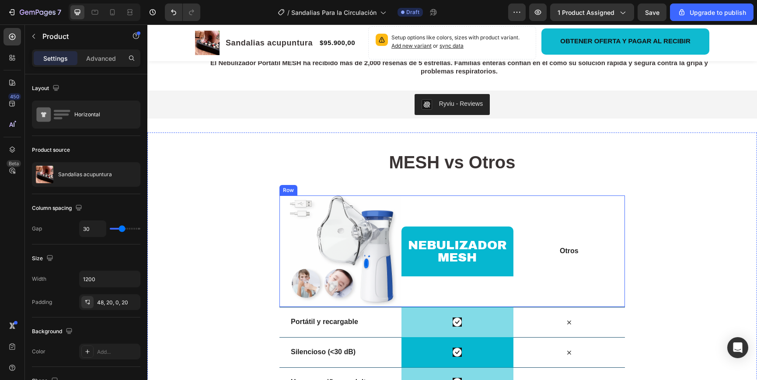
scroll to position [1911, 0]
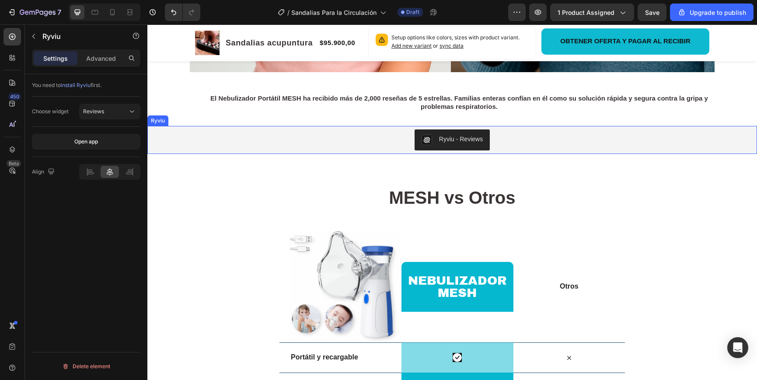
click at [445, 143] on div "Ryviu - Reviews" at bounding box center [461, 139] width 44 height 9
click at [178, 120] on icon at bounding box center [179, 117] width 7 height 7
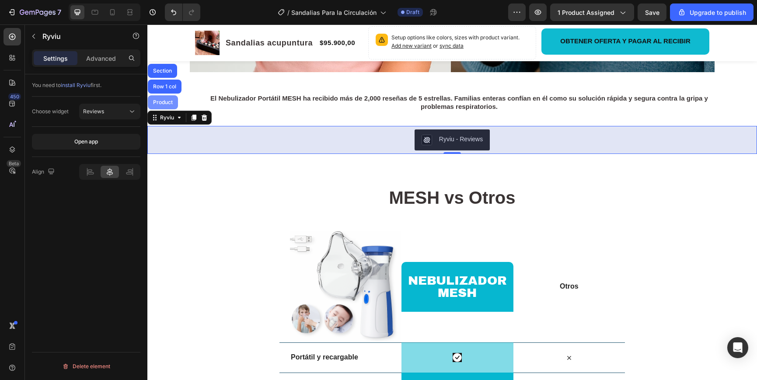
click at [167, 101] on div "Product" at bounding box center [162, 102] width 23 height 5
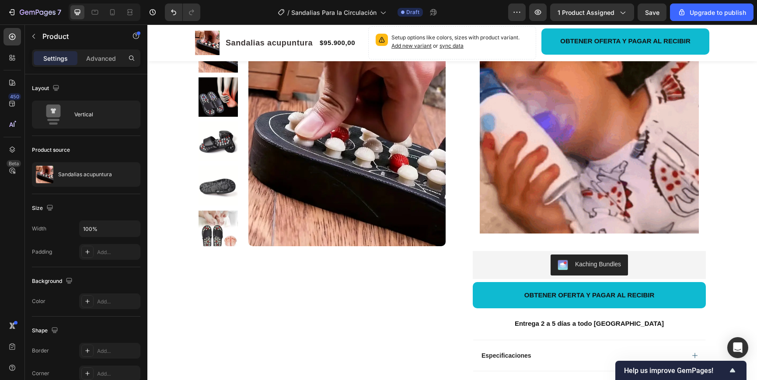
scroll to position [368, 0]
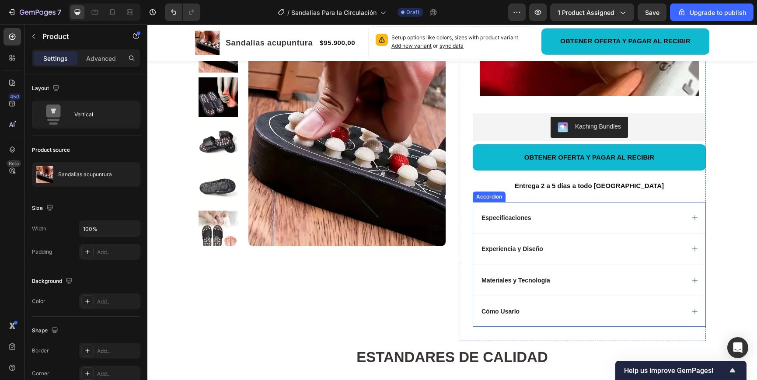
click at [525, 245] on p "Experiencia y Diseño" at bounding box center [512, 249] width 62 height 8
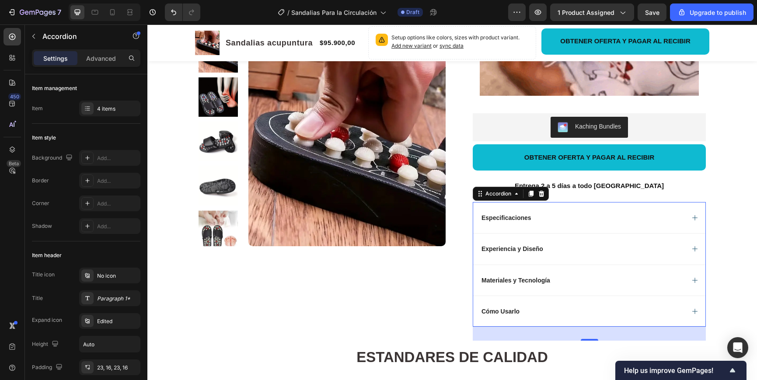
click at [692, 245] on icon at bounding box center [694, 248] width 7 height 7
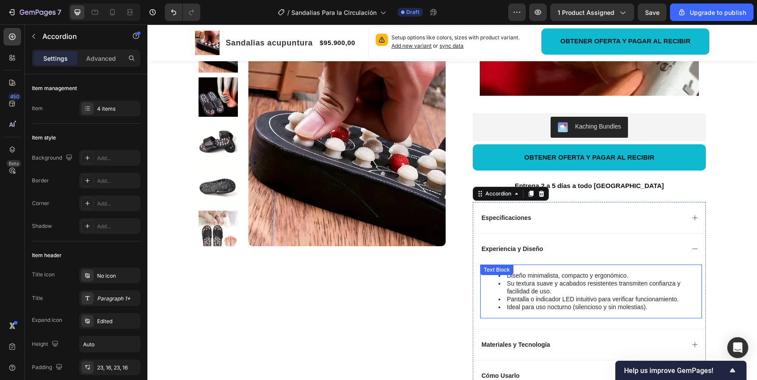
click at [525, 283] on li "Su textura suave y acabados resistentes transmiten confianza y facilidad de uso." at bounding box center [599, 287] width 202 height 16
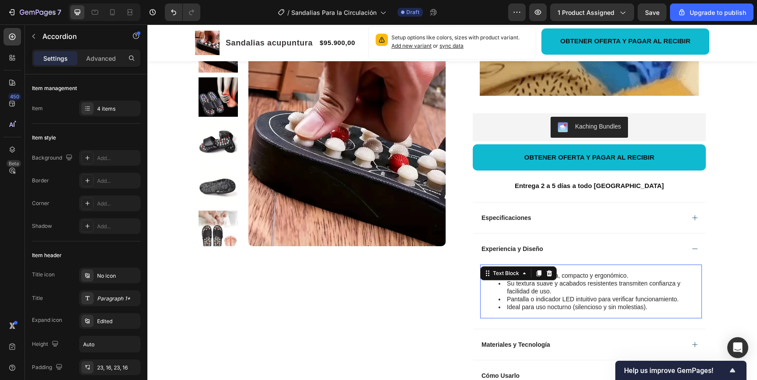
click at [525, 283] on li "Su textura suave y acabados resistentes transmiten confianza y facilidad de uso." at bounding box center [599, 287] width 202 height 16
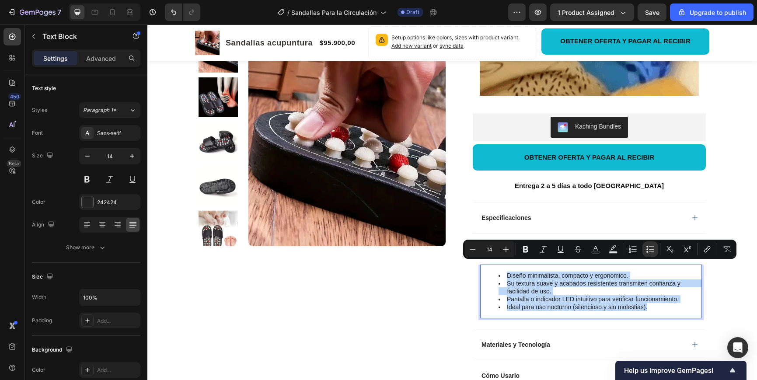
drag, startPoint x: 648, startPoint y: 298, endPoint x: 490, endPoint y: 267, distance: 160.9
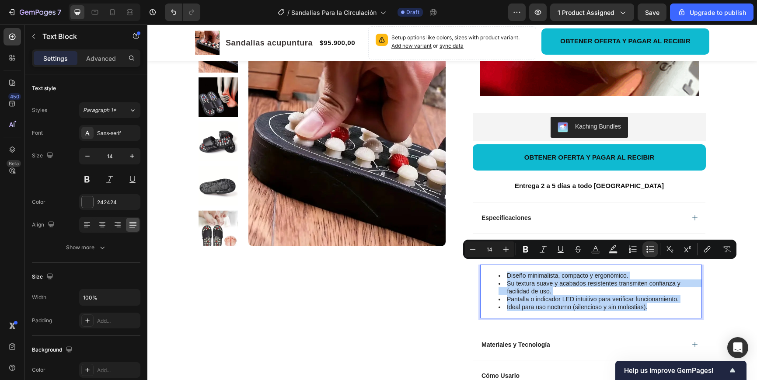
click at [490, 271] on ul "Diseño minimalista, compacto y ergonómico. Su textura suave y acabados resisten…" at bounding box center [591, 291] width 220 height 40
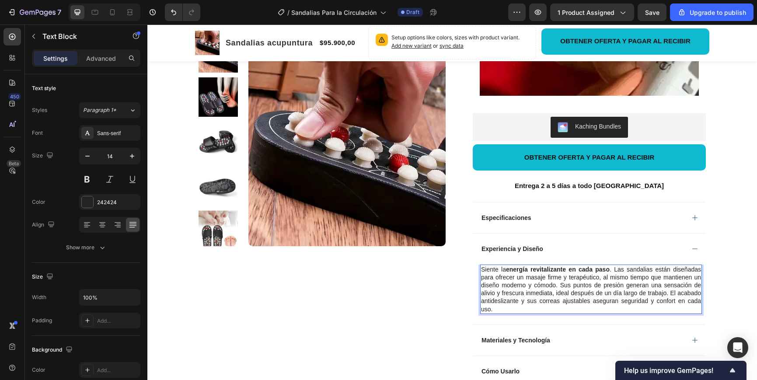
drag, startPoint x: 570, startPoint y: 276, endPoint x: 560, endPoint y: 275, distance: 11.0
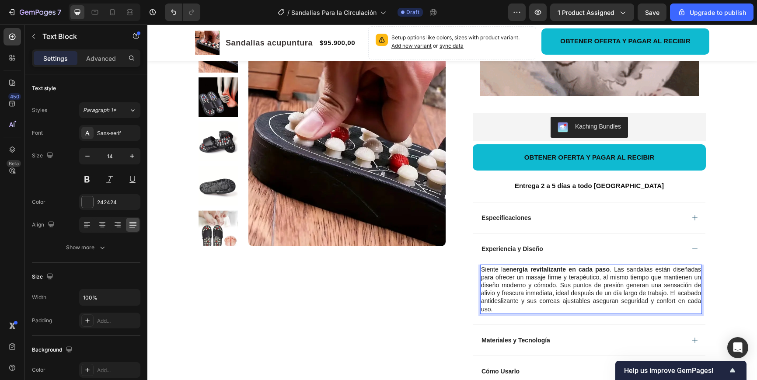
click at [570, 276] on p "Siente la energía revitalizante en cada paso . Las sandalias están diseñadas pa…" at bounding box center [591, 289] width 220 height 48
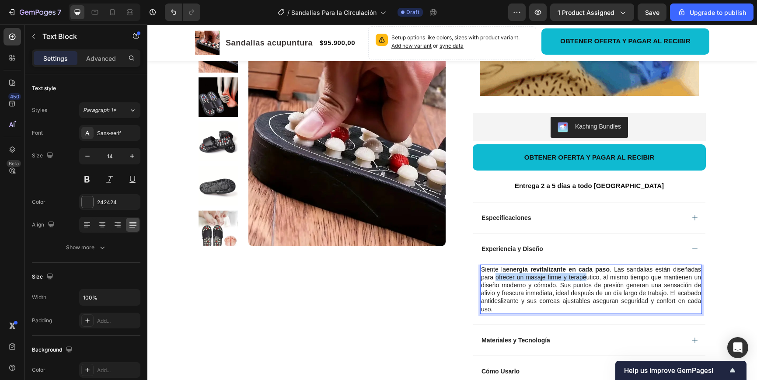
drag, startPoint x: 497, startPoint y: 268, endPoint x: 585, endPoint y: 271, distance: 88.4
click at [587, 271] on p "Siente la energía revitalizante en cada paso . Las sandalias están diseñadas pa…" at bounding box center [591, 289] width 220 height 48
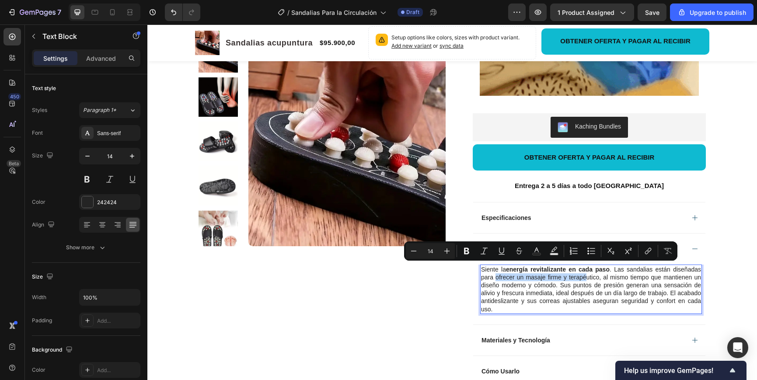
click at [533, 270] on p "Siente la energía revitalizante en cada paso . Las sandalias están diseñadas pa…" at bounding box center [591, 289] width 220 height 48
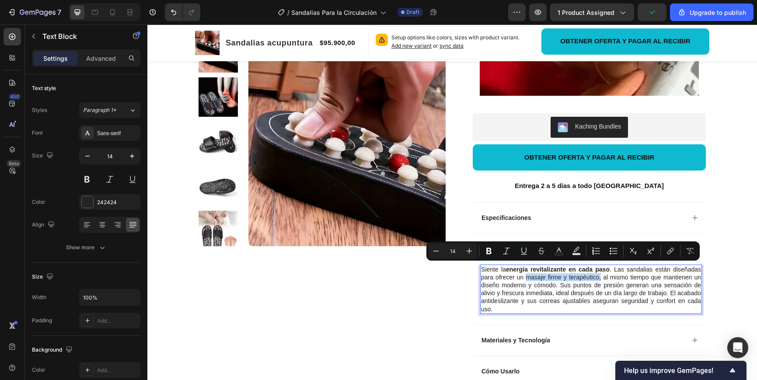
drag, startPoint x: 527, startPoint y: 268, endPoint x: 601, endPoint y: 269, distance: 73.4
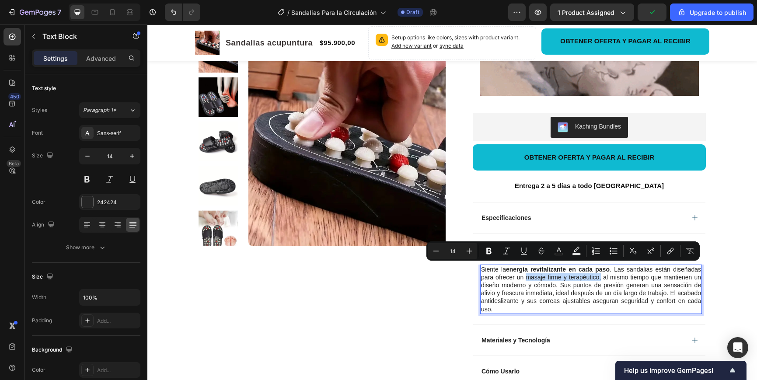
click at [601, 269] on p "Siente la energía revitalizante en cada paso . Las sandalias están diseñadas pa…" at bounding box center [591, 289] width 220 height 48
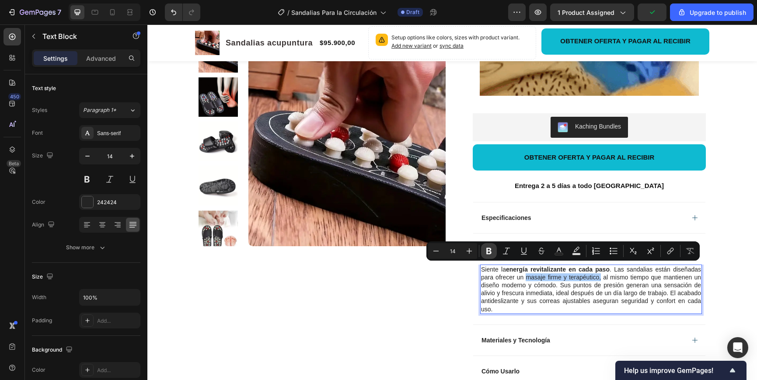
click at [492, 250] on icon "Editor contextual toolbar" at bounding box center [488, 251] width 9 height 9
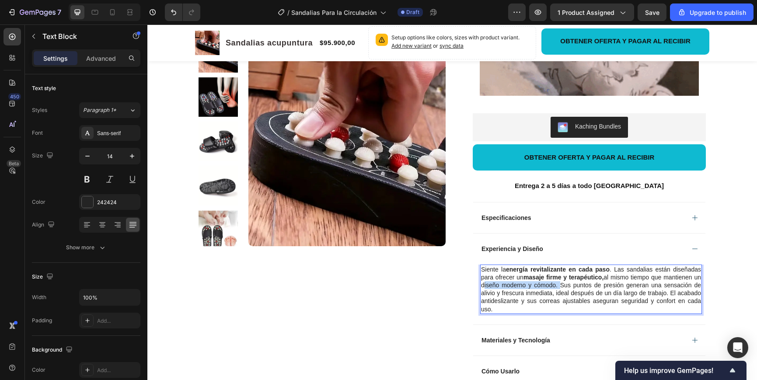
drag, startPoint x: 482, startPoint y: 275, endPoint x: 556, endPoint y: 275, distance: 74.3
click at [557, 276] on p "Siente la energía revitalizante en cada paso . Las sandalias están diseñadas pa…" at bounding box center [591, 289] width 220 height 48
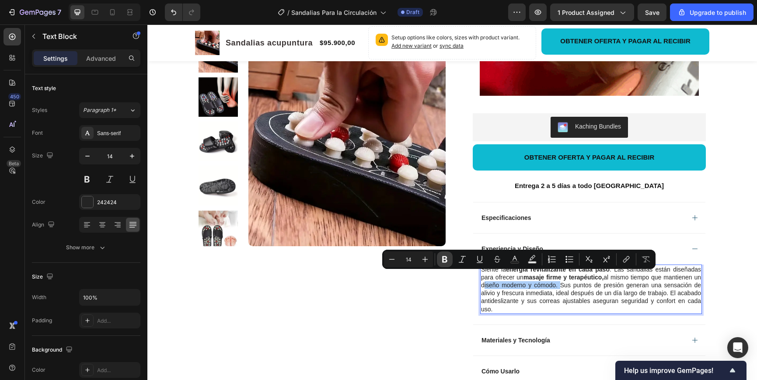
click at [448, 259] on icon "Editor contextual toolbar" at bounding box center [444, 259] width 9 height 9
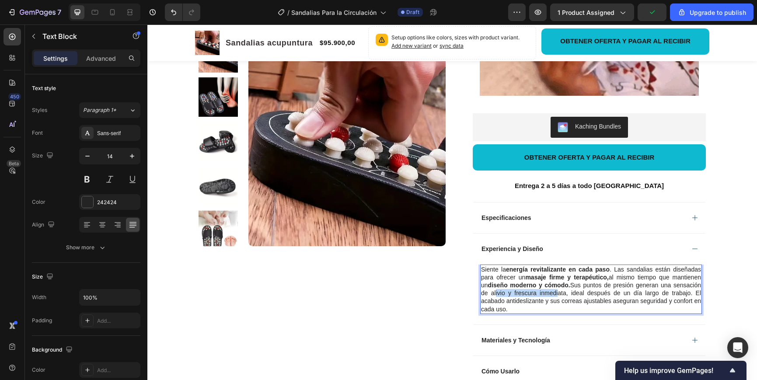
drag, startPoint x: 483, startPoint y: 283, endPoint x: 530, endPoint y: 285, distance: 47.7
click at [543, 286] on p "Siente la energía revitalizante en cada paso . Las sandalias están diseñadas pa…" at bounding box center [591, 289] width 220 height 48
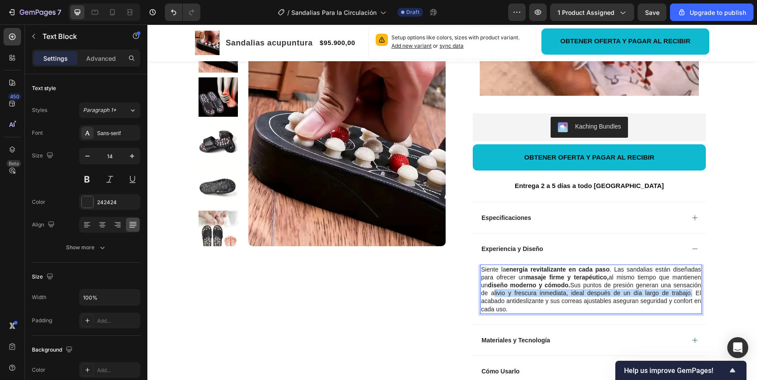
drag, startPoint x: 483, startPoint y: 283, endPoint x: 666, endPoint y: 284, distance: 183.2
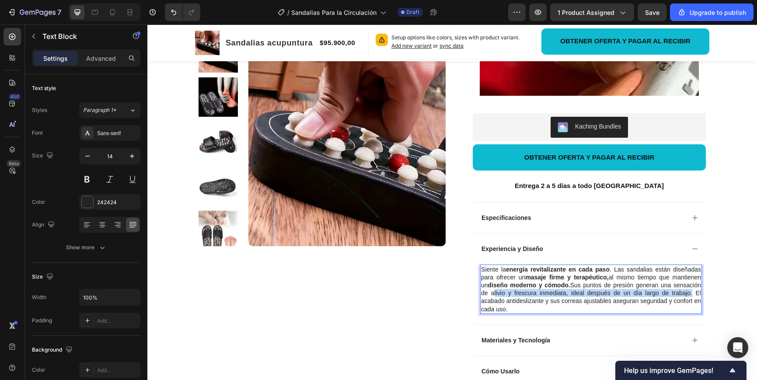
click at [666, 284] on p "Siente la energía revitalizante en cada paso . Las sandalias están diseñadas pa…" at bounding box center [591, 289] width 220 height 48
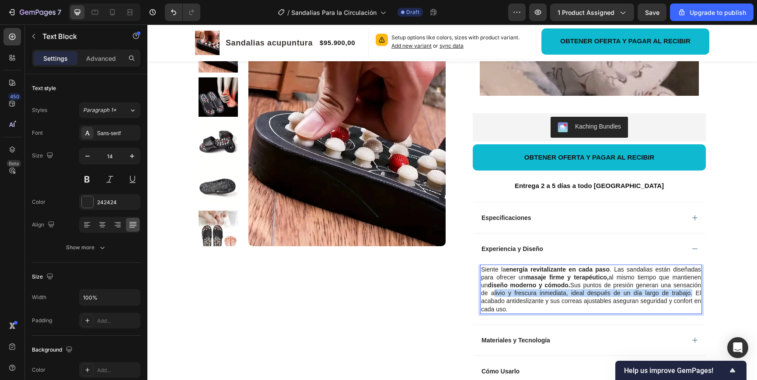
drag, startPoint x: 550, startPoint y: 285, endPoint x: 560, endPoint y: 288, distance: 10.1
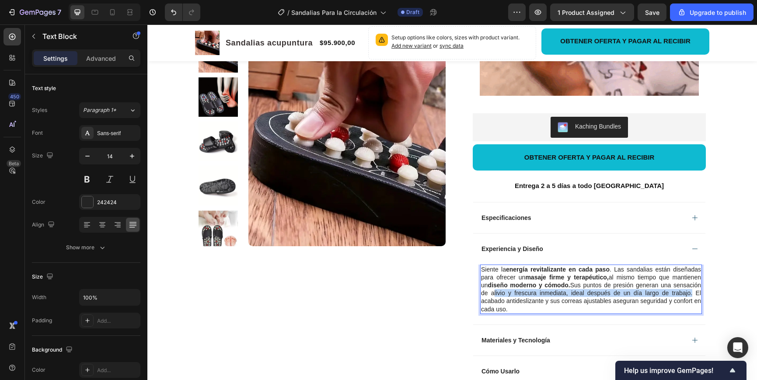
click at [549, 285] on p "Siente la energía revitalizante en cada paso . Las sandalias están diseñadas pa…" at bounding box center [591, 289] width 220 height 48
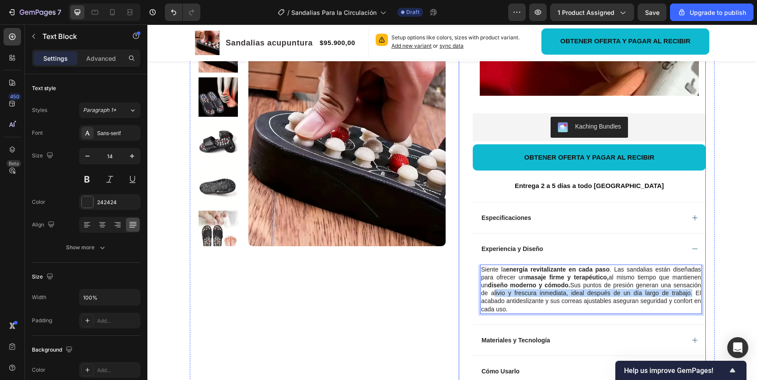
drag, startPoint x: 418, startPoint y: 283, endPoint x: 555, endPoint y: 286, distance: 137.3
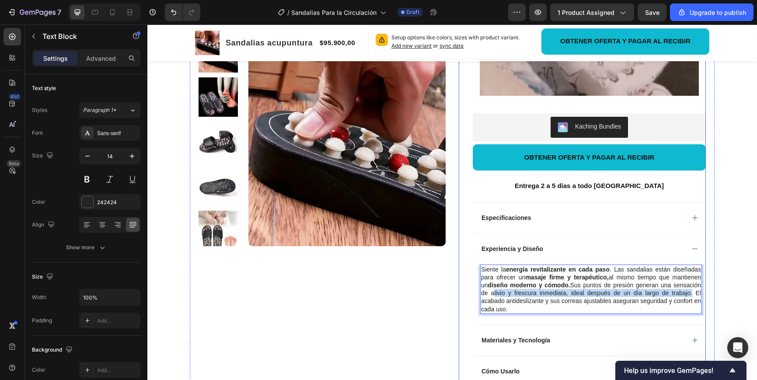
click at [418, 283] on div "Product Images Row" at bounding box center [321, 66] width 247 height 668
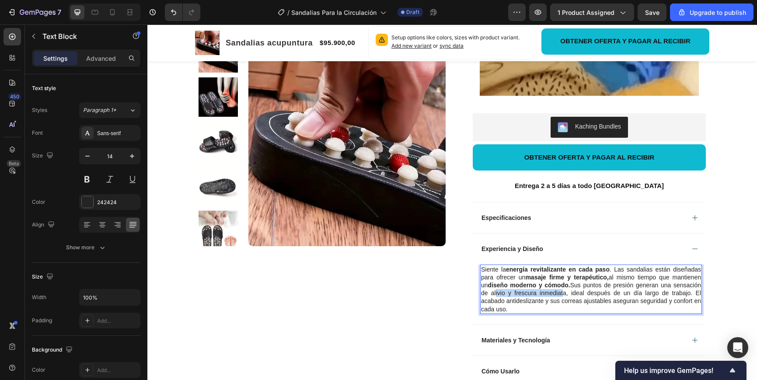
drag, startPoint x: 483, startPoint y: 285, endPoint x: 542, endPoint y: 282, distance: 59.1
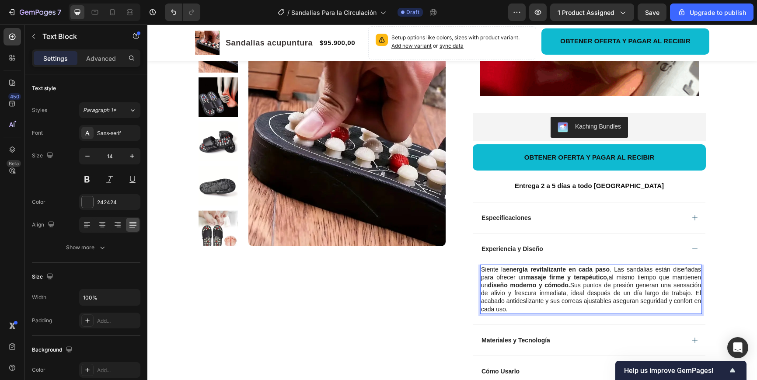
drag, startPoint x: 483, startPoint y: 283, endPoint x: 492, endPoint y: 283, distance: 9.6
click at [498, 283] on p "Siente la energía revitalizante en cada paso . Las sandalias están diseñadas pa…" at bounding box center [591, 289] width 220 height 48
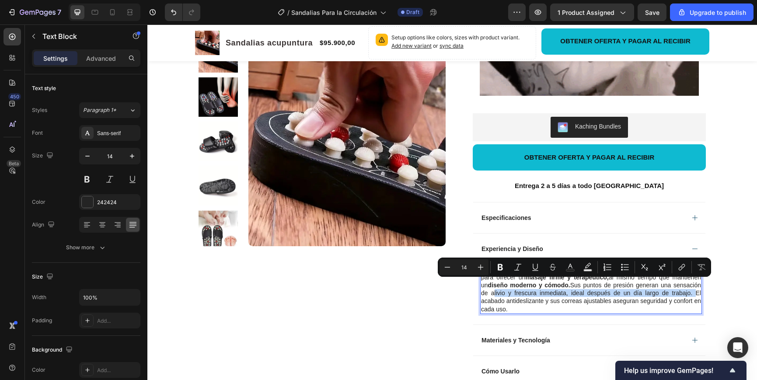
drag, startPoint x: 482, startPoint y: 283, endPoint x: 668, endPoint y: 286, distance: 185.8
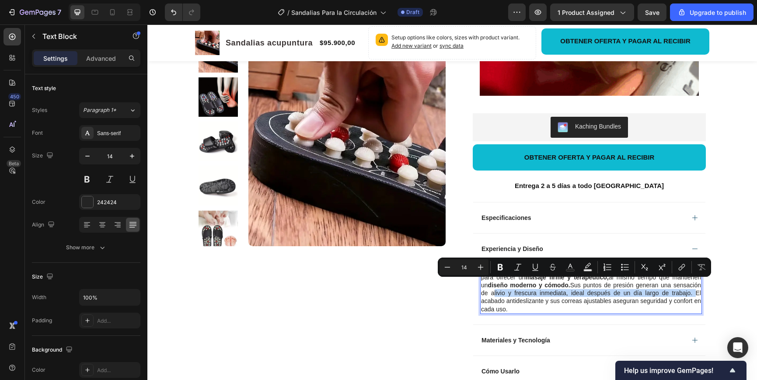
click at [668, 286] on p "Siente la energía revitalizante en cada paso . Las sandalias están diseñadas pa…" at bounding box center [591, 289] width 220 height 48
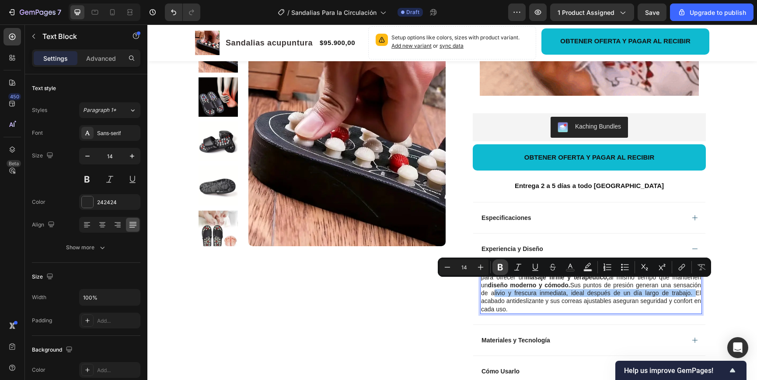
click at [503, 272] on button "Bold" at bounding box center [500, 267] width 16 height 16
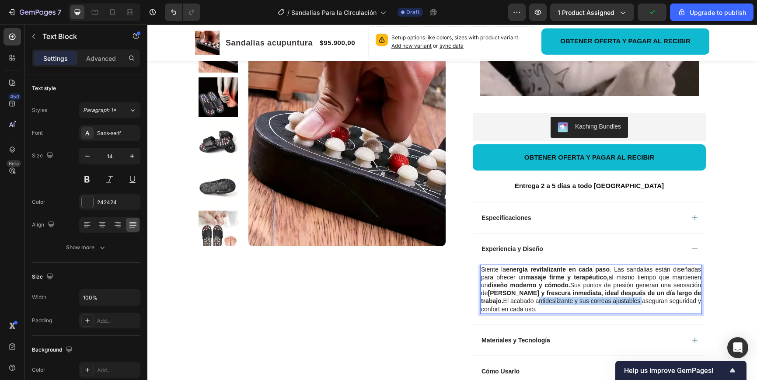
drag, startPoint x: 508, startPoint y: 292, endPoint x: 609, endPoint y: 293, distance: 101.9
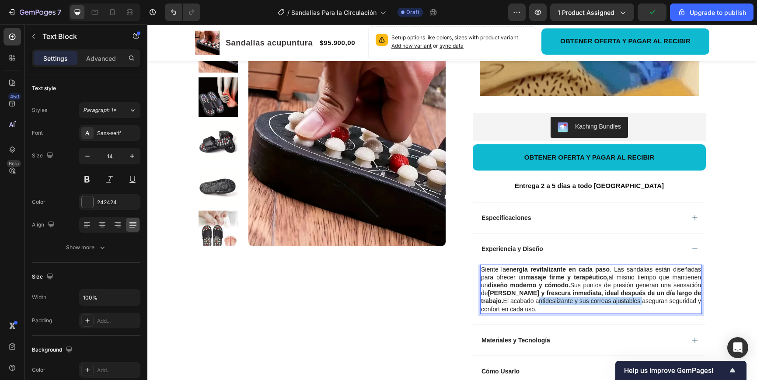
click at [612, 295] on p "Siente la energía revitalizante en cada paso . Las sandalias están diseñadas pa…" at bounding box center [591, 289] width 220 height 48
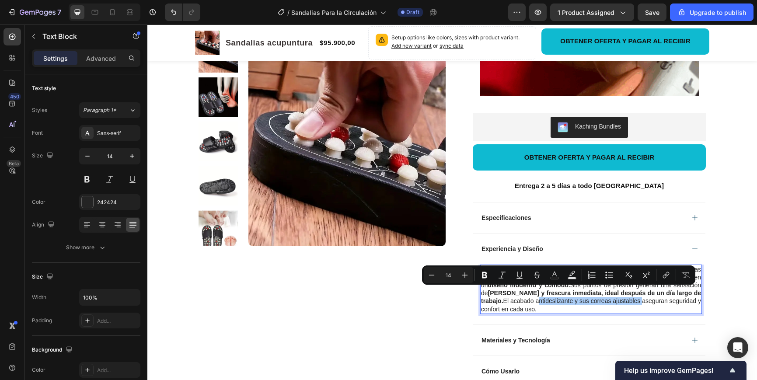
drag, startPoint x: 486, startPoint y: 276, endPoint x: 508, endPoint y: 281, distance: 22.4
click at [486, 276] on icon "Editor contextual toolbar" at bounding box center [484, 275] width 5 height 7
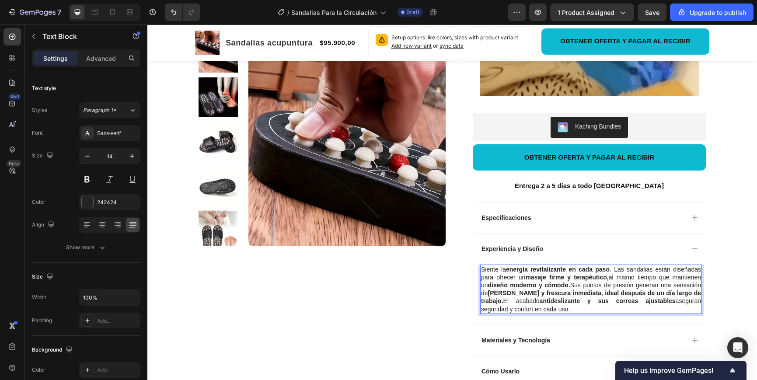
click at [682, 293] on p "Siente la energía revitalizante en cada paso . Las sandalias están diseñadas pa…" at bounding box center [591, 289] width 220 height 48
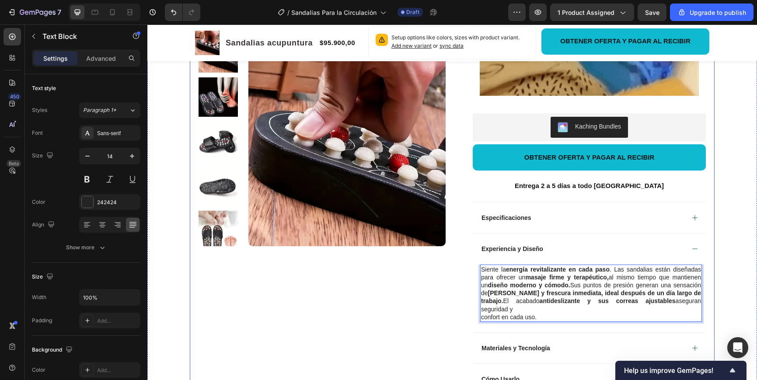
click at [403, 302] on div "Product Images Row" at bounding box center [321, 70] width 247 height 676
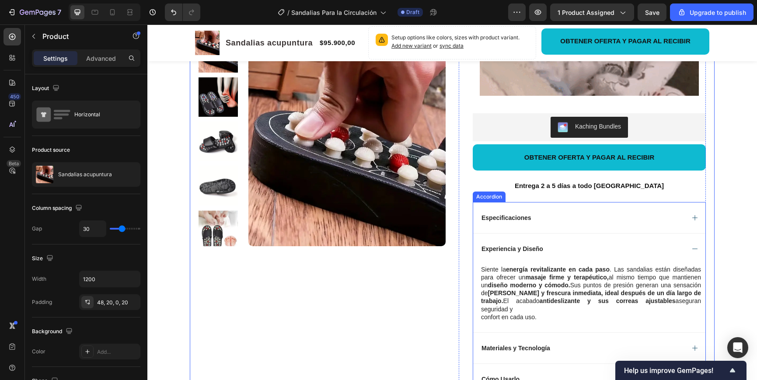
click at [692, 245] on icon at bounding box center [694, 248] width 7 height 7
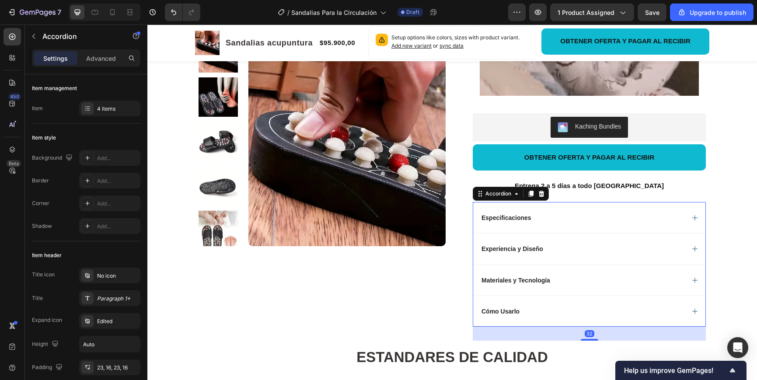
click at [619, 275] on div "Materiales y Tecnología" at bounding box center [582, 280] width 204 height 10
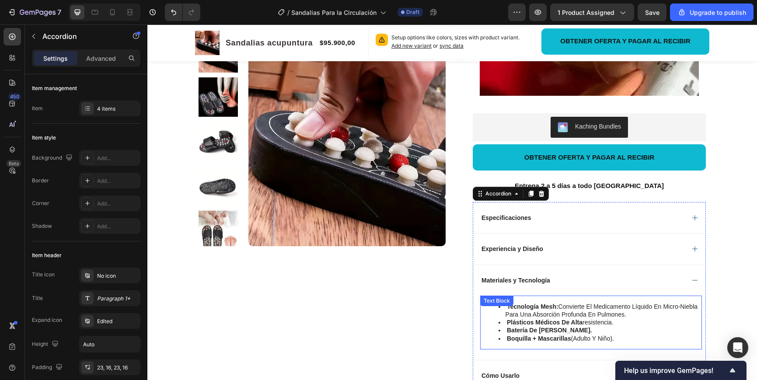
click at [621, 326] on li "batería de litio recargable." at bounding box center [599, 330] width 202 height 8
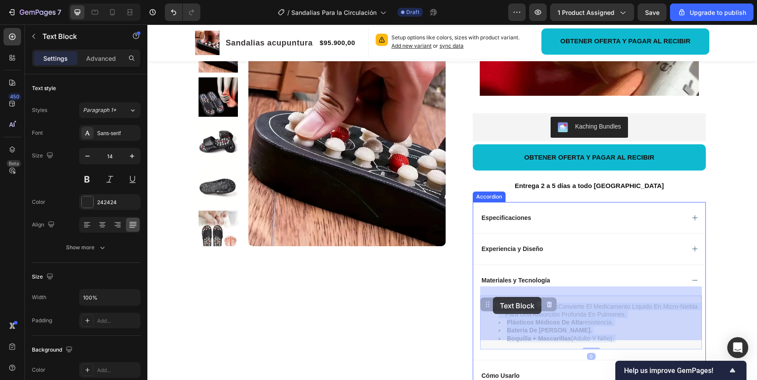
drag, startPoint x: 623, startPoint y: 328, endPoint x: 517, endPoint y: 316, distance: 106.4
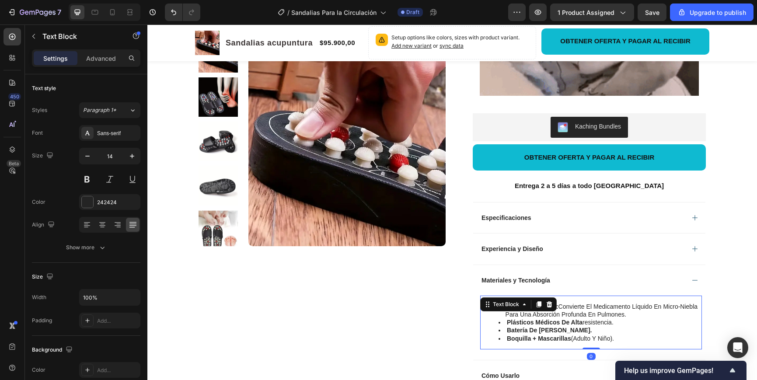
drag, startPoint x: 517, startPoint y: 316, endPoint x: 526, endPoint y: 317, distance: 9.7
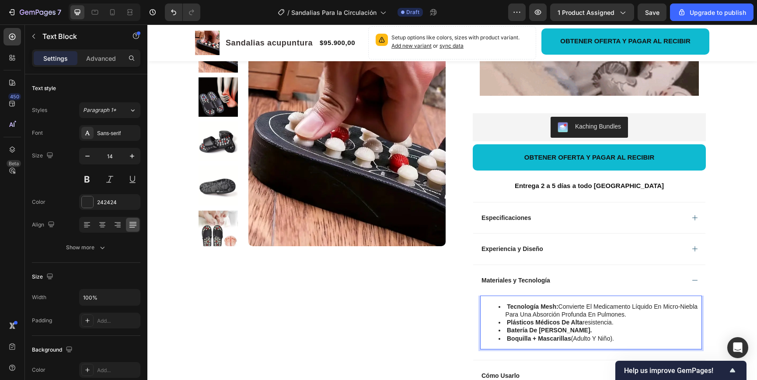
click at [539, 327] on strong "batería de litio recargable." at bounding box center [549, 330] width 85 height 7
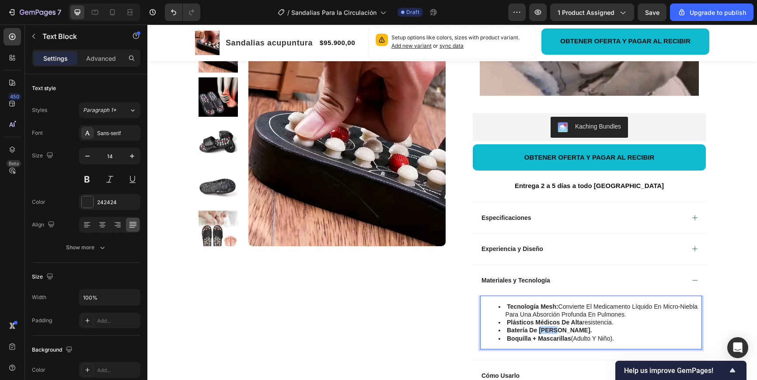
click at [539, 327] on strong "batería de litio recargable." at bounding box center [549, 330] width 85 height 7
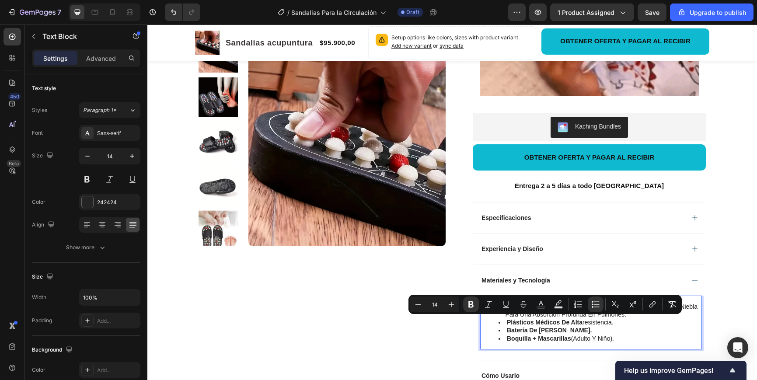
click at [611, 334] on li "boquilla + mascarillas (adulto y niño)." at bounding box center [599, 338] width 202 height 8
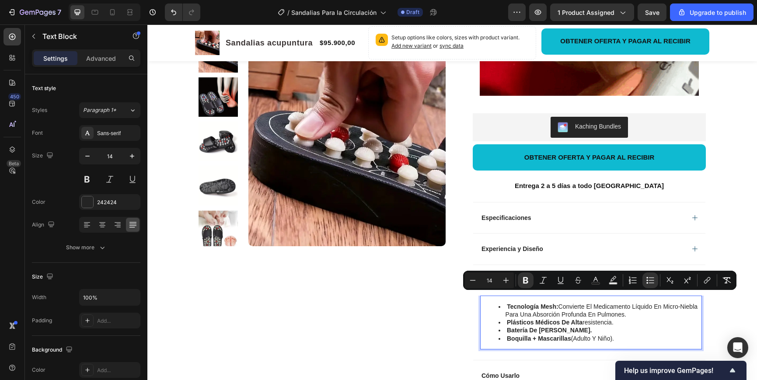
drag, startPoint x: 617, startPoint y: 330, endPoint x: 506, endPoint y: 300, distance: 114.9
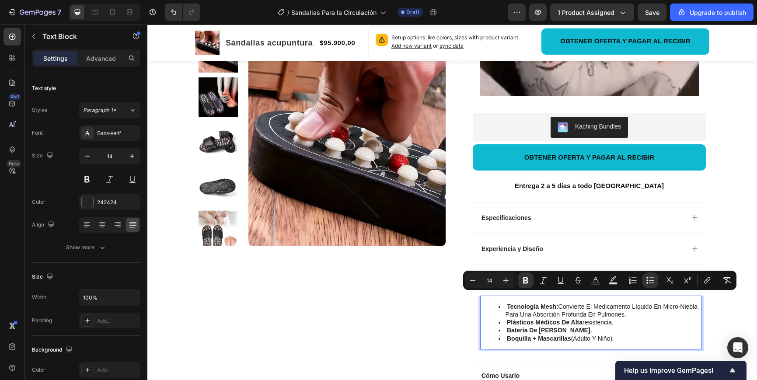
click at [506, 303] on ul "tecnología mesh: convierte el medicamento líquido en micro-niebla para una abso…" at bounding box center [591, 323] width 220 height 40
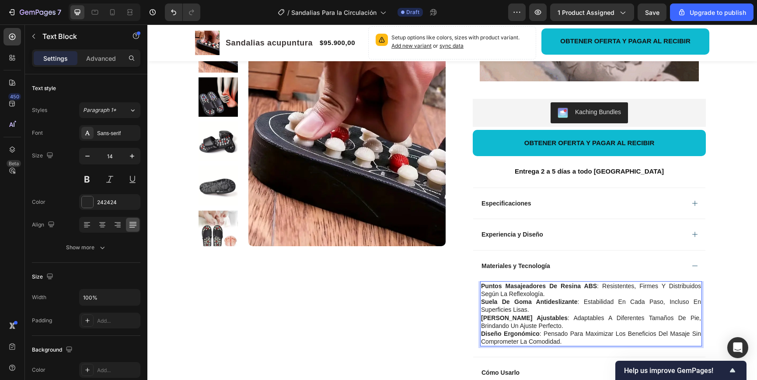
scroll to position [385, 0]
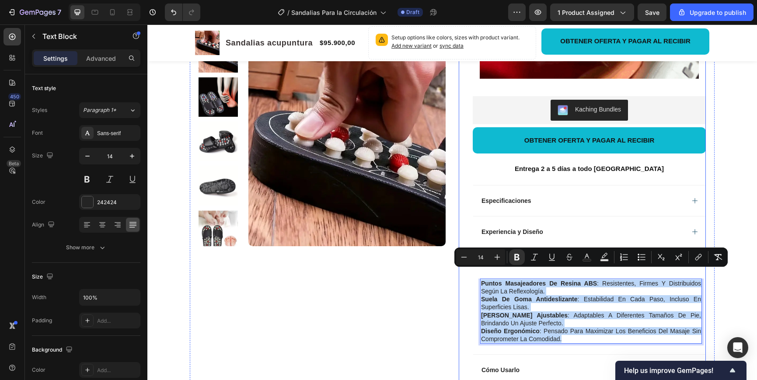
drag, startPoint x: 565, startPoint y: 328, endPoint x: 485, endPoint y: 273, distance: 97.5
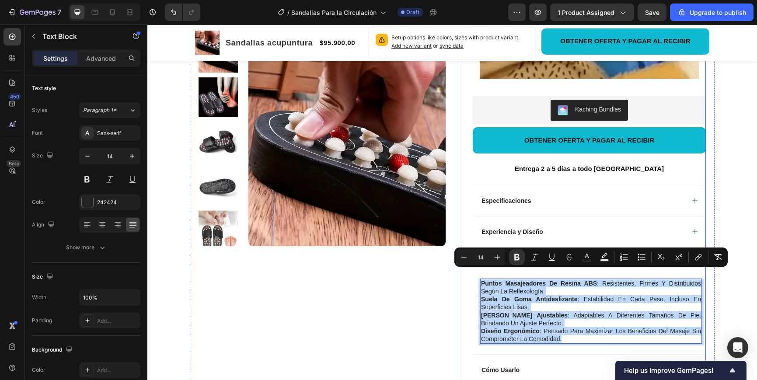
click at [463, 273] on div "Sandalias acupuntura Product Title Limited Edition Text Block Icon Icon Icon Ic…" at bounding box center [582, 57] width 247 height 685
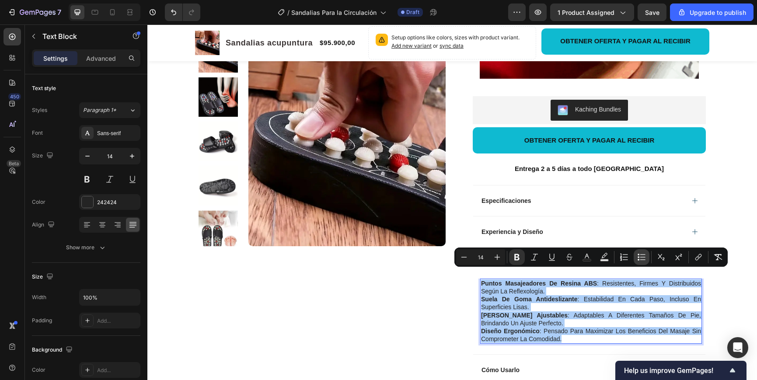
click at [643, 259] on icon "Editor contextual toolbar" at bounding box center [641, 257] width 9 height 9
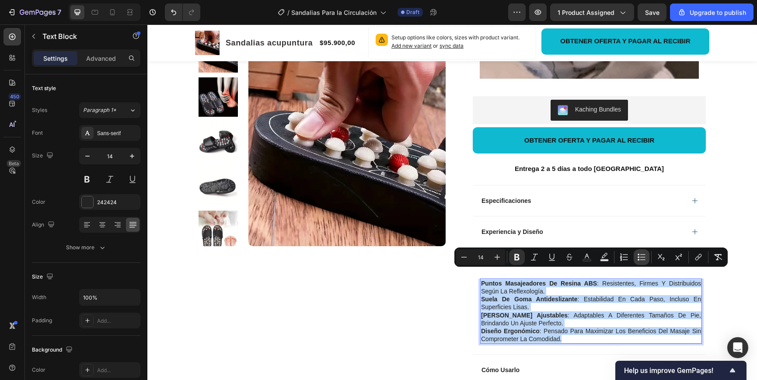
type input "14"
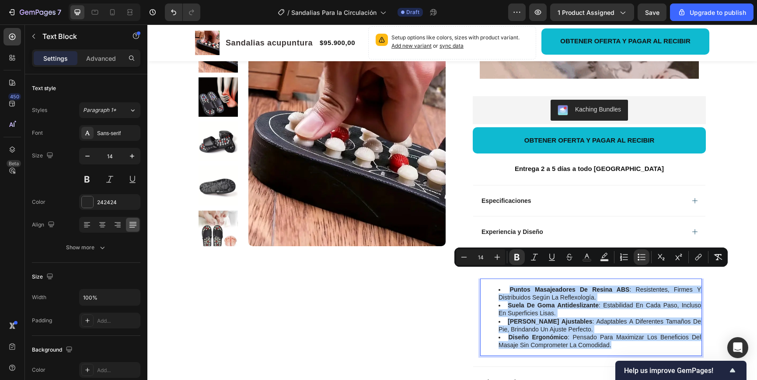
click at [555, 318] on strong "Correas ajustables" at bounding box center [550, 321] width 85 height 7
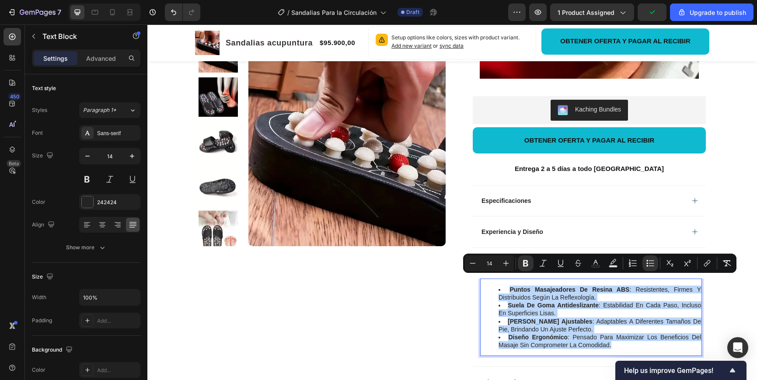
drag, startPoint x: 612, startPoint y: 337, endPoint x: 494, endPoint y: 275, distance: 133.6
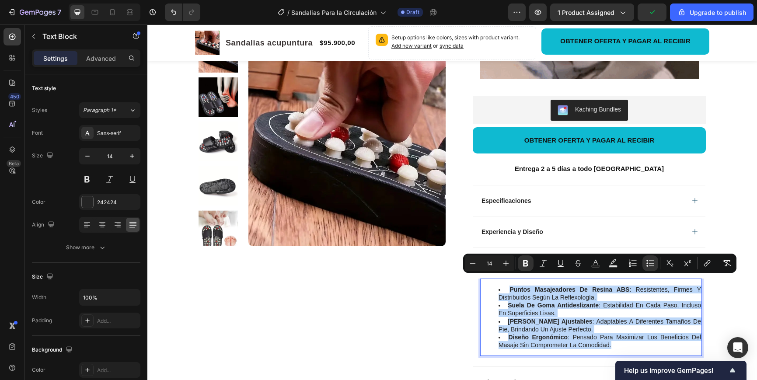
click at [494, 278] on div "Puntos masajeadores de resina ABS : resistentes, firmes y distribuidos según la…" at bounding box center [591, 317] width 222 height 78
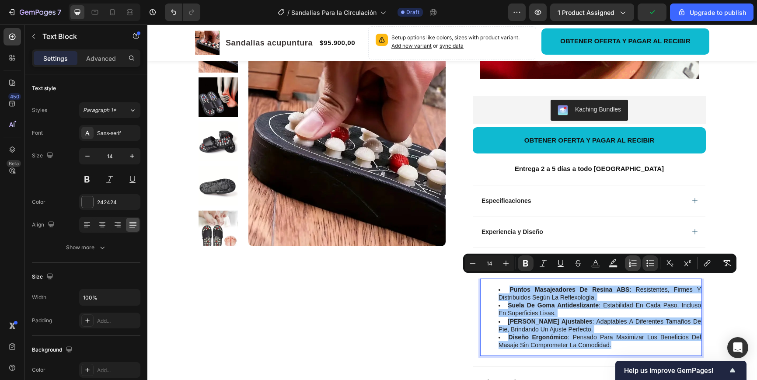
click at [633, 267] on icon "Editor contextual toolbar" at bounding box center [632, 263] width 9 height 9
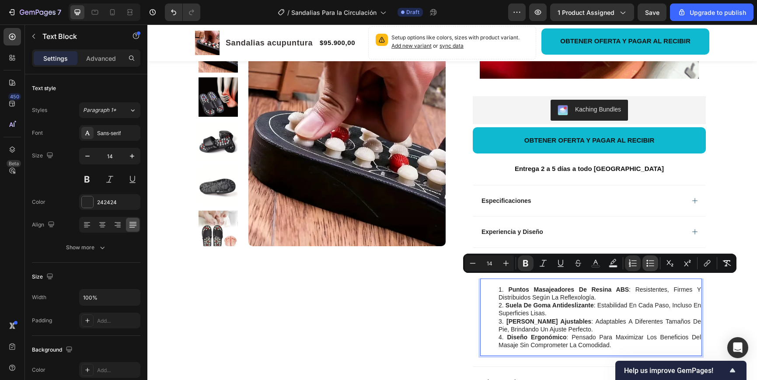
click at [651, 265] on icon "Editor contextual toolbar" at bounding box center [651, 265] width 5 height 0
type input "14"
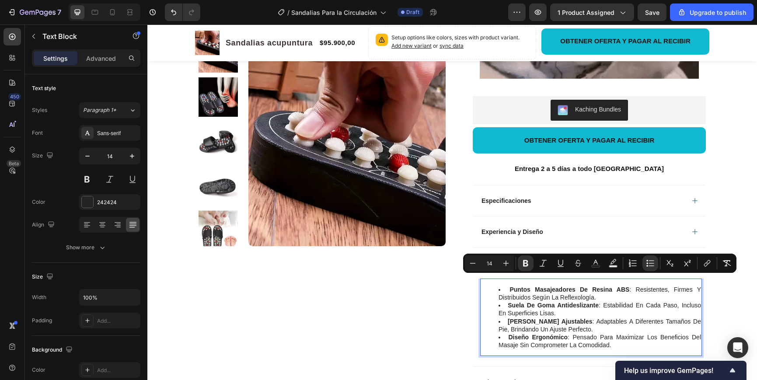
drag, startPoint x: 591, startPoint y: 327, endPoint x: 580, endPoint y: 323, distance: 10.9
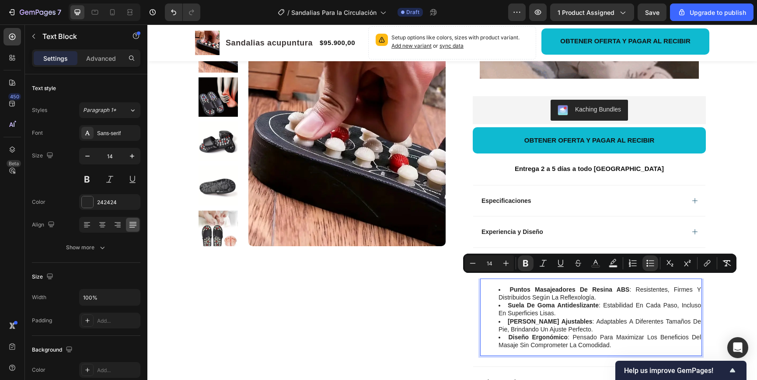
click at [590, 333] on li "Diseño ergonómico : pensado para maximizar los beneficios del masaje sin compro…" at bounding box center [599, 341] width 202 height 16
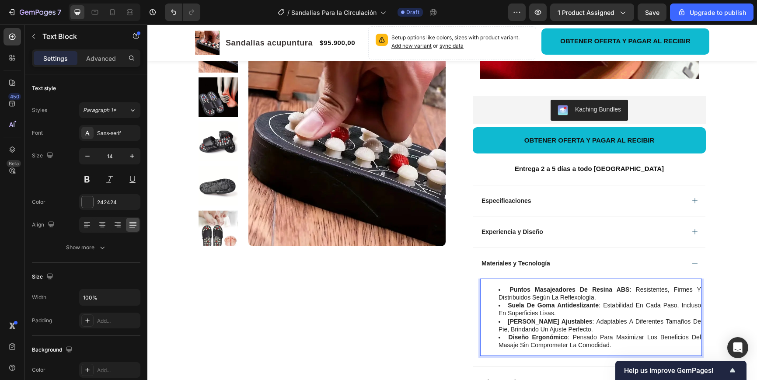
click at [497, 288] on ul "Puntos masajeadores de resina ABS : resistentes, firmes y distribuidos según la…" at bounding box center [591, 317] width 220 height 64
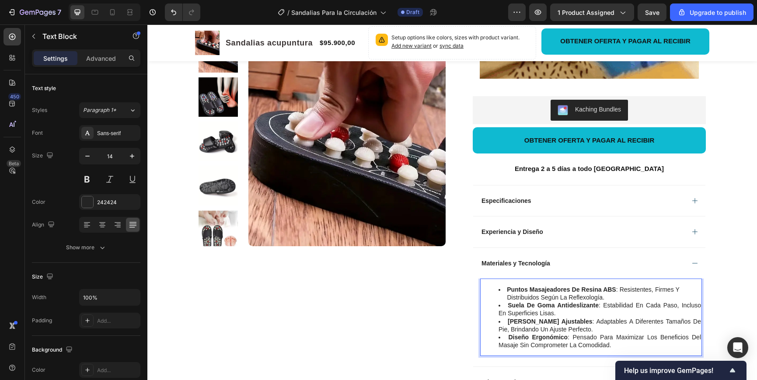
click at [497, 303] on ul "Puntos masajeadores de resina ABS : resistentes, firmes y distribuidos según la…" at bounding box center [591, 317] width 220 height 64
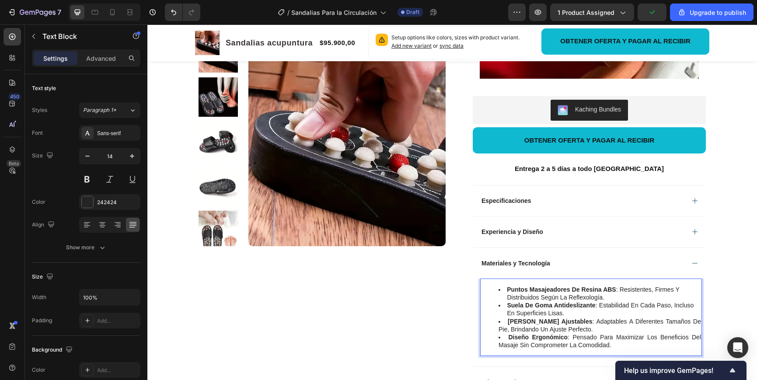
click at [496, 320] on ul "Puntos masajeadores de resina ABS : resistentes, firmes y distribuidos según la…" at bounding box center [591, 317] width 220 height 64
click at [494, 335] on ul "Puntos masajeadores de resina ABS : resistentes, firmes y distribuidos según la…" at bounding box center [591, 317] width 220 height 64
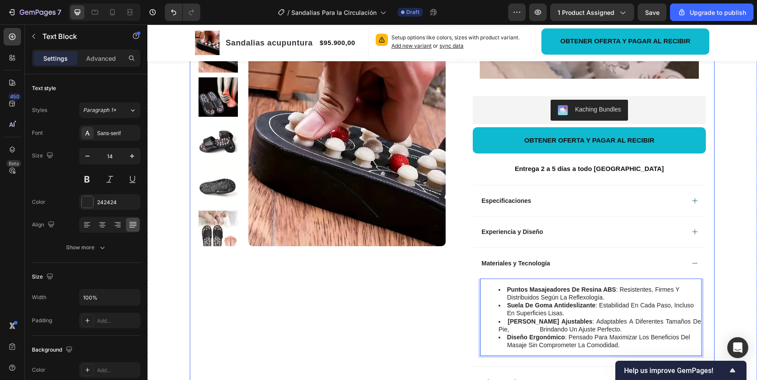
click at [436, 318] on div "Product Images Row" at bounding box center [321, 63] width 247 height 697
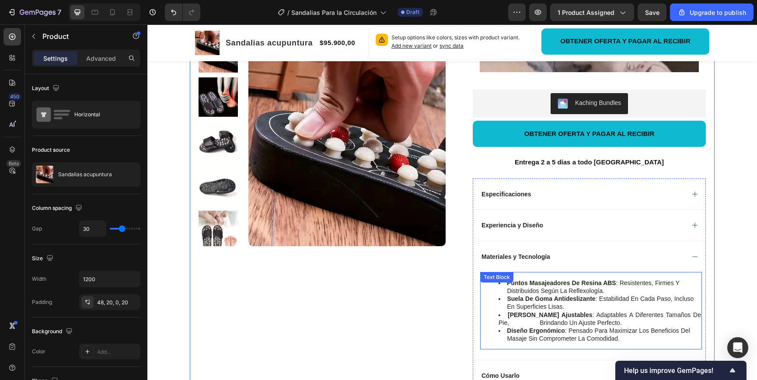
scroll to position [395, 0]
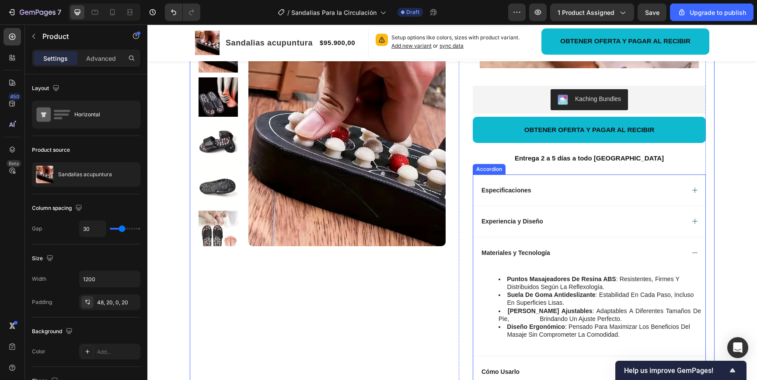
click at [695, 249] on icon at bounding box center [694, 252] width 7 height 7
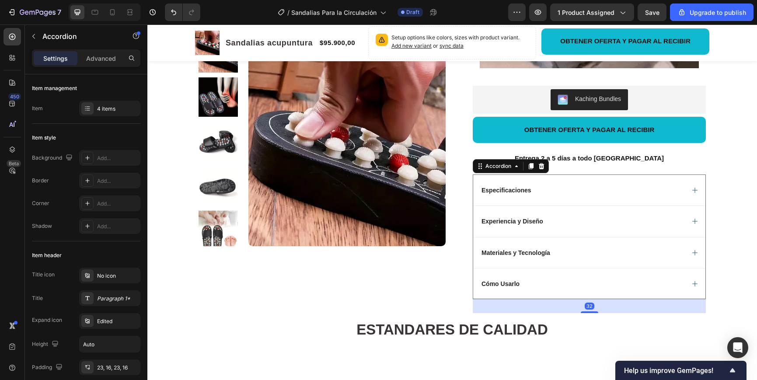
click at [538, 278] on div "Cómo Usarlo" at bounding box center [582, 283] width 204 height 10
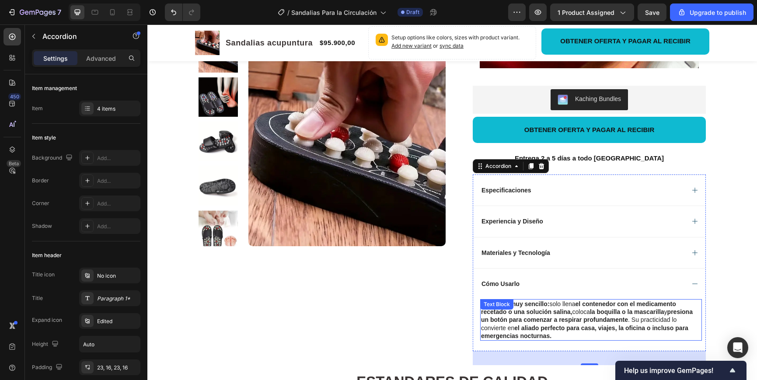
click at [568, 308] on strong "presiona un botón para comenzar a respirar profundamente" at bounding box center [587, 315] width 212 height 15
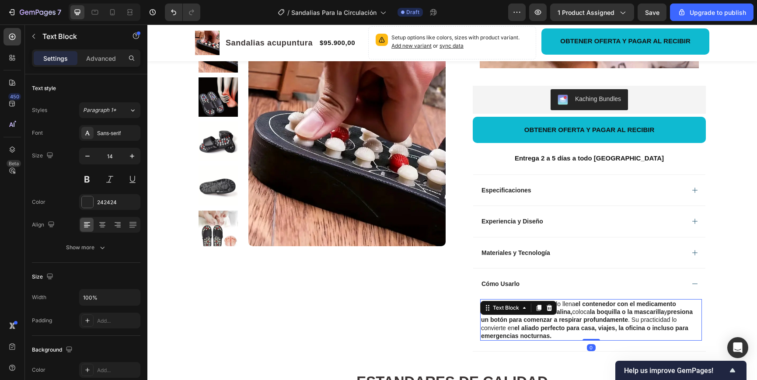
click at [552, 325] on p "Usarlo es muy sencillo: solo llena el contenedor con el medicamento recetado o …" at bounding box center [591, 320] width 220 height 40
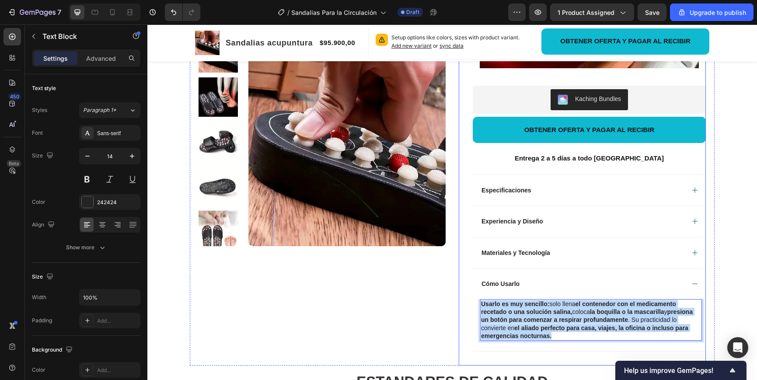
drag, startPoint x: 552, startPoint y: 325, endPoint x: 470, endPoint y: 289, distance: 89.7
click at [470, 289] on div "Sandalias acupuntura Product Title Limited Edition Text Block Icon Icon Icon Ic…" at bounding box center [582, 35] width 247 height 661
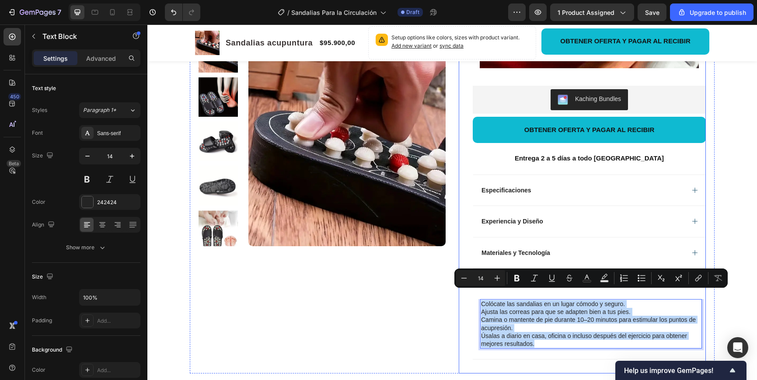
drag, startPoint x: 540, startPoint y: 335, endPoint x: 471, endPoint y: 293, distance: 80.8
click at [471, 293] on div "Sandalias acupuntura Product Title Limited Edition Text Block Icon Icon Icon Ic…" at bounding box center [582, 39] width 247 height 668
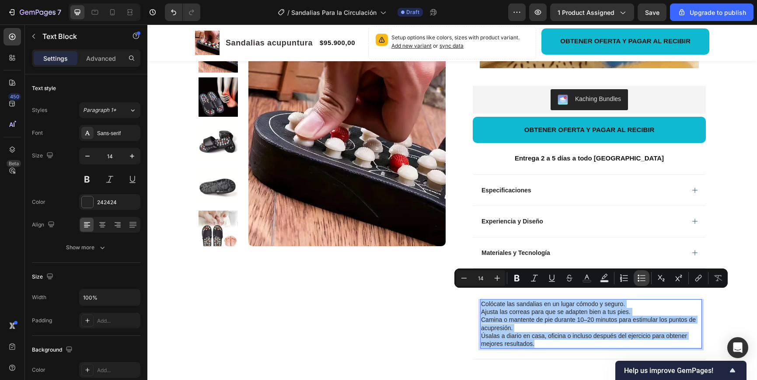
click at [636, 278] on button "Bulleted List" at bounding box center [641, 278] width 16 height 16
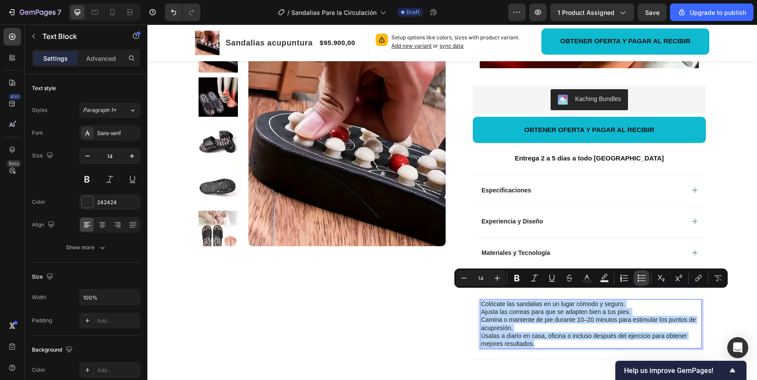
type input "14"
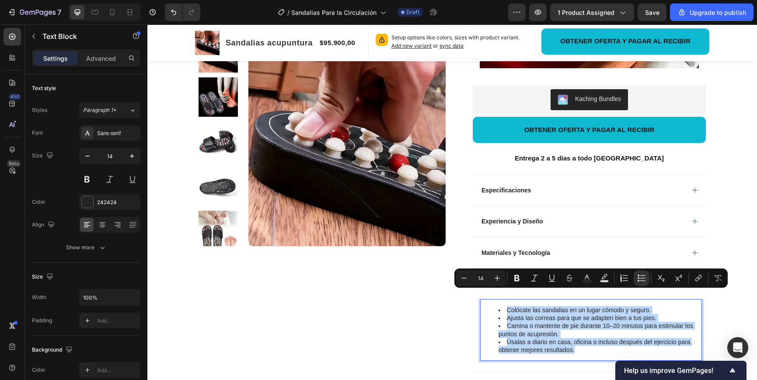
click at [539, 322] on li "Camina o mantente de pie durante 10–20 minutos para estimular los puntos de acu…" at bounding box center [599, 330] width 202 height 16
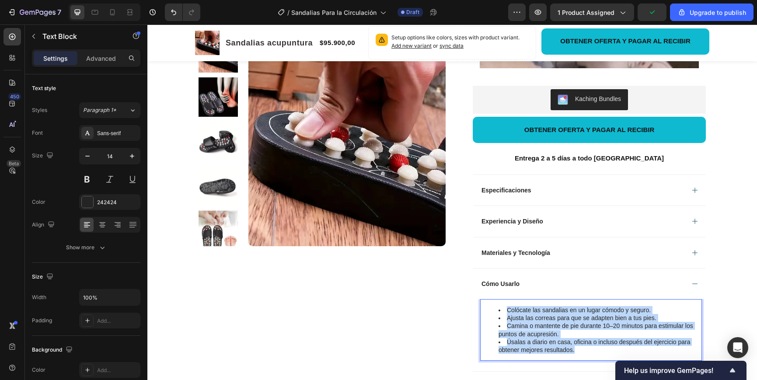
drag, startPoint x: 575, startPoint y: 342, endPoint x: 490, endPoint y: 296, distance: 96.8
click at [486, 306] on ul "Colócate las sandalias en un lugar cómodo y seguro. Ajusta las correas para que…" at bounding box center [591, 330] width 220 height 48
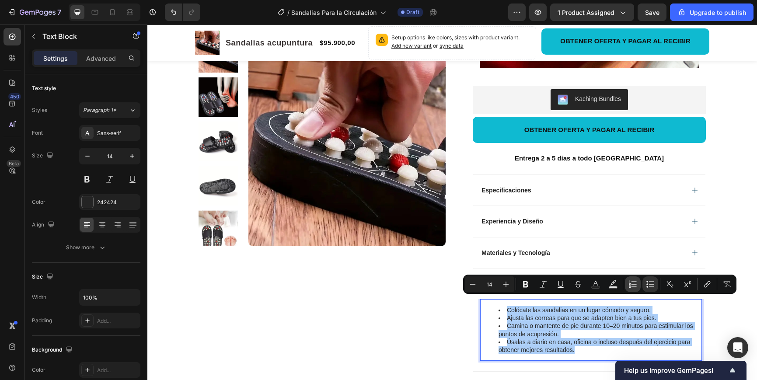
click at [631, 282] on icon "Editor contextual toolbar" at bounding box center [632, 284] width 9 height 9
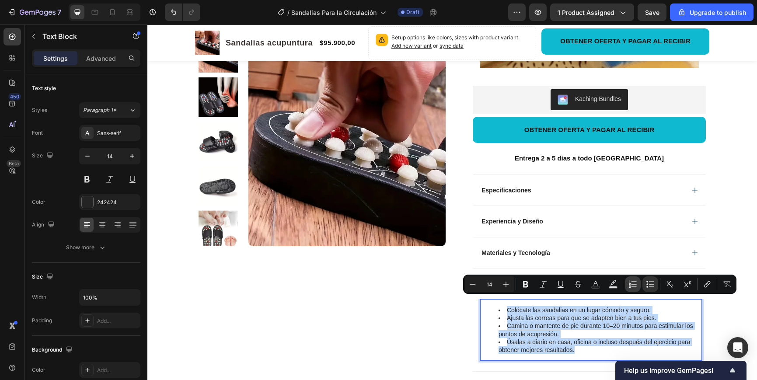
type input "14"
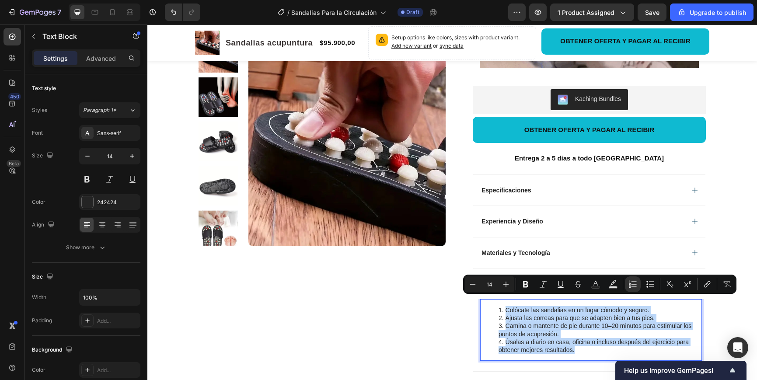
click at [548, 338] on li "Úsalas a diario en casa, oficina o incluso después del ejercicio para obtener m…" at bounding box center [599, 346] width 202 height 16
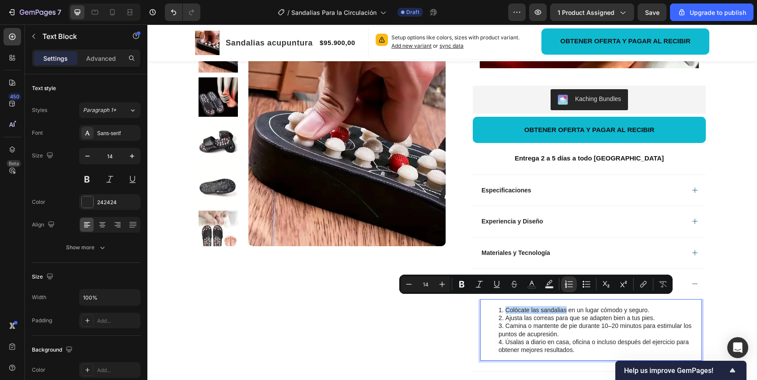
drag, startPoint x: 567, startPoint y: 302, endPoint x: 511, endPoint y: 306, distance: 55.7
click at [506, 306] on li "Colócate las sandalias en un lugar cómodo y seguro." at bounding box center [599, 310] width 202 height 8
drag, startPoint x: 464, startPoint y: 289, endPoint x: 341, endPoint y: 275, distance: 123.2
click at [464, 289] on button "Bold" at bounding box center [462, 284] width 16 height 16
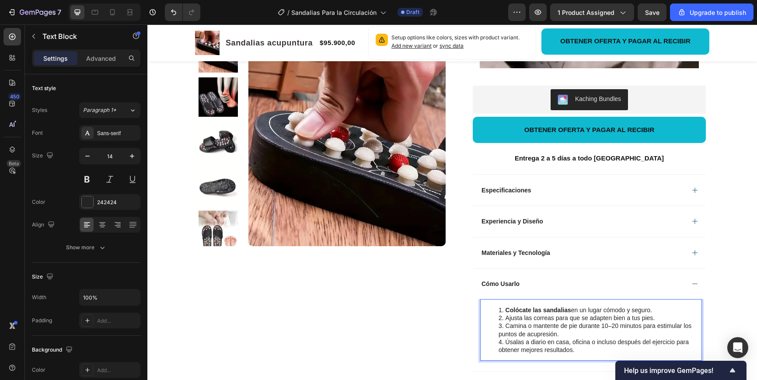
drag, startPoint x: 539, startPoint y: 310, endPoint x: 545, endPoint y: 310, distance: 6.6
click at [539, 314] on li "Ajusta las correas para que se adapten bien a tus pies." at bounding box center [599, 318] width 202 height 8
drag, startPoint x: 553, startPoint y: 310, endPoint x: 504, endPoint y: 307, distance: 49.4
click at [504, 314] on li "Ajusta las correas para que se adapten bien a tus pies." at bounding box center [599, 318] width 202 height 8
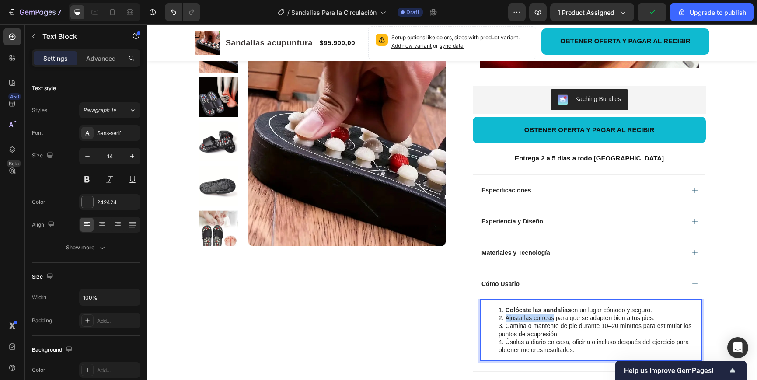
click at [441, 303] on div "Product Images Row" at bounding box center [321, 45] width 247 height 681
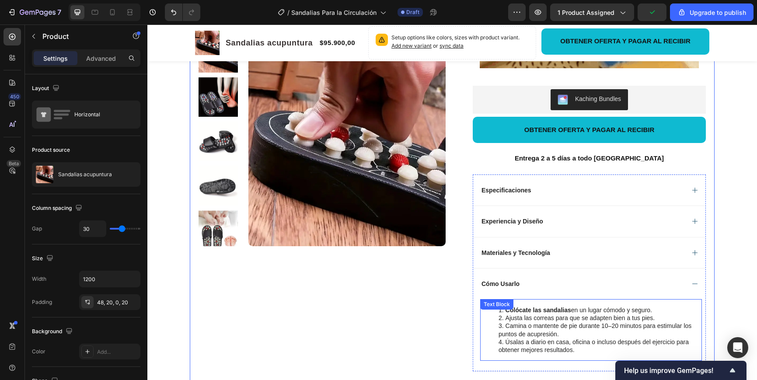
click at [552, 314] on li "Ajusta las correas para que se adapten bien a tus pies." at bounding box center [599, 318] width 202 height 8
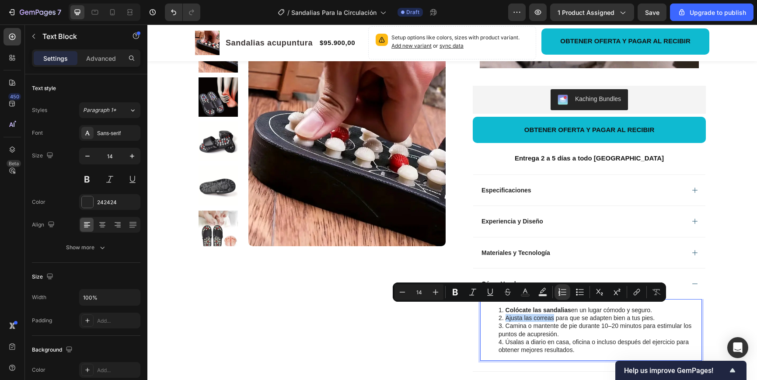
drag, startPoint x: 553, startPoint y: 309, endPoint x: 506, endPoint y: 309, distance: 47.2
drag, startPoint x: 456, startPoint y: 293, endPoint x: 474, endPoint y: 301, distance: 19.6
click at [456, 293] on icon "Editor contextual toolbar" at bounding box center [454, 292] width 5 height 7
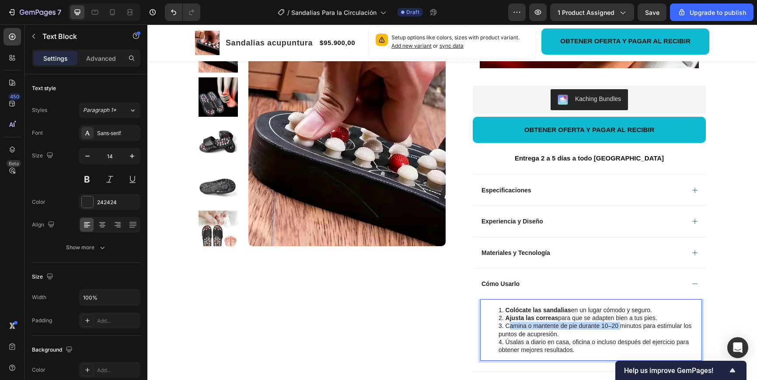
drag, startPoint x: 613, startPoint y: 318, endPoint x: 563, endPoint y: 319, distance: 50.7
click at [508, 322] on li "Camina o mantente de pie durante 10–20 minutos para estimular los puntos de acu…" at bounding box center [599, 330] width 202 height 16
drag, startPoint x: 638, startPoint y: 318, endPoint x: 507, endPoint y: 316, distance: 131.2
click at [507, 322] on li "Camina o mantente de pie durante 10–20 minutos para estimular los puntos de acu…" at bounding box center [599, 330] width 202 height 16
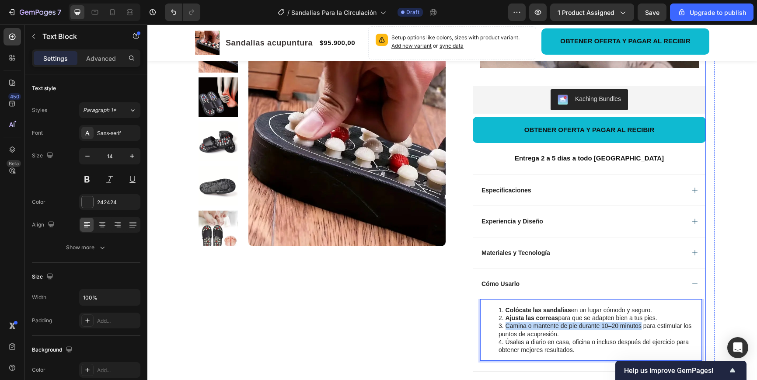
click at [459, 313] on div "Sandalias acupuntura Product Title Limited Edition Text Block Icon Icon Icon Ic…" at bounding box center [582, 45] width 247 height 681
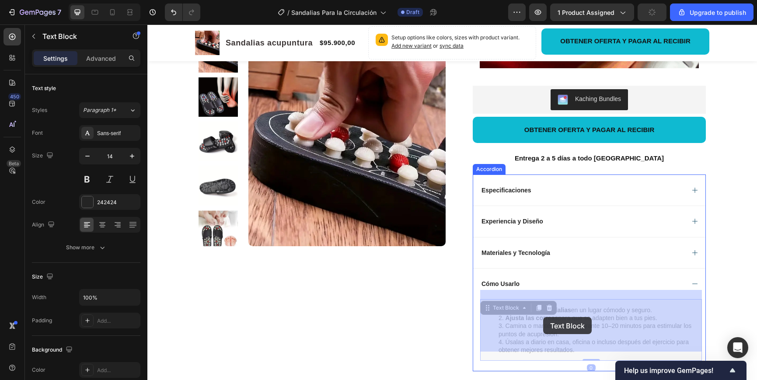
drag, startPoint x: 636, startPoint y: 318, endPoint x: 603, endPoint y: 317, distance: 33.7
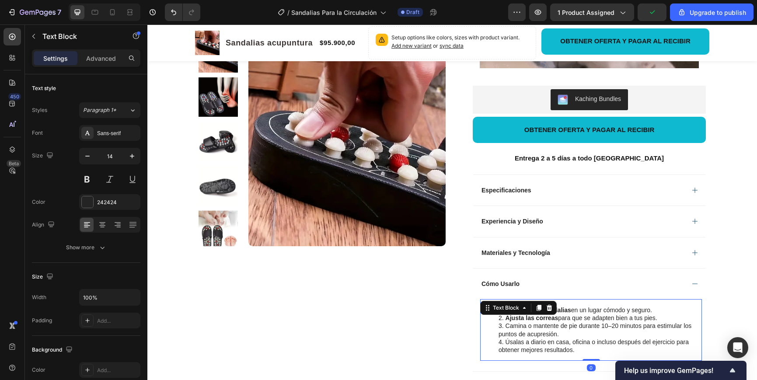
drag, startPoint x: 619, startPoint y: 316, endPoint x: 641, endPoint y: 319, distance: 22.4
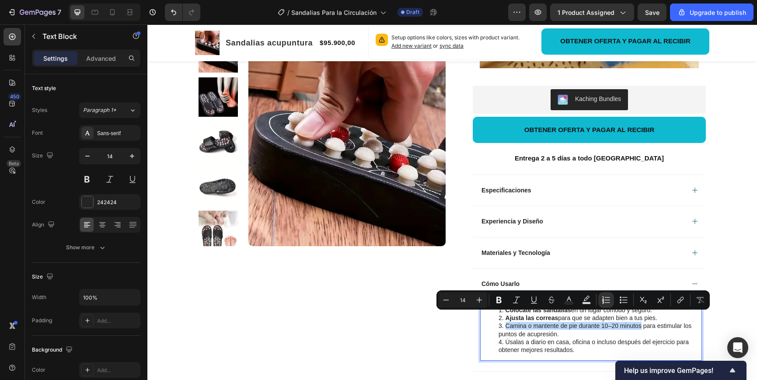
drag, startPoint x: 642, startPoint y: 317, endPoint x: 510, endPoint y: 318, distance: 131.6
click at [506, 322] on li "Camina o mantente de pie durante 10–20 minutos para estimular los puntos de acu…" at bounding box center [599, 330] width 202 height 16
click at [498, 302] on icon "Editor contextual toolbar" at bounding box center [498, 300] width 5 height 7
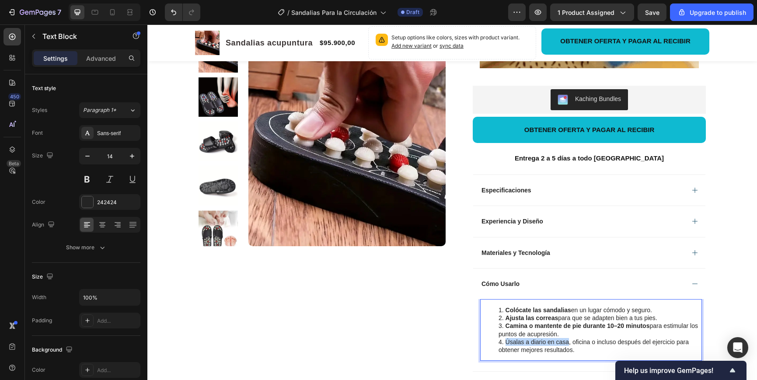
drag, startPoint x: 567, startPoint y: 334, endPoint x: 516, endPoint y: 331, distance: 50.3
click at [504, 338] on li "Úsalas a diario en casa, oficina o incluso después del ejercicio para obtener m…" at bounding box center [599, 346] width 202 height 16
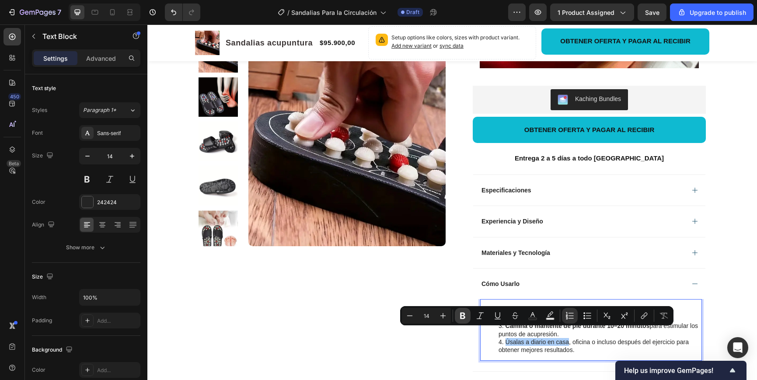
drag, startPoint x: 463, startPoint y: 315, endPoint x: 466, endPoint y: 318, distance: 4.6
click at [463, 315] on icon "Editor contextual toolbar" at bounding box center [462, 316] width 5 height 7
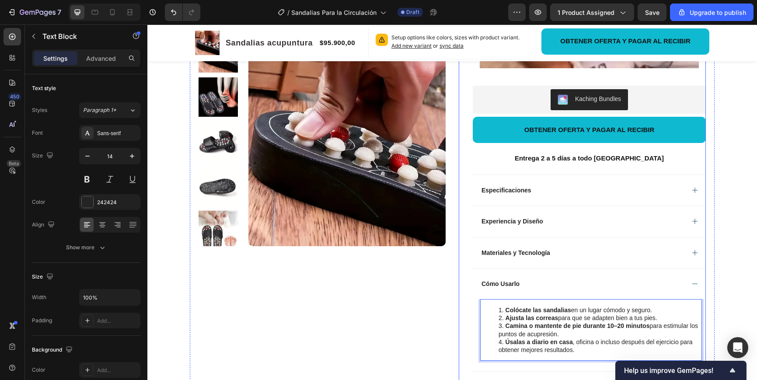
click at [464, 327] on div "Sandalias acupuntura Product Title Limited Edition Text Block Icon Icon Icon Ic…" at bounding box center [582, 45] width 247 height 681
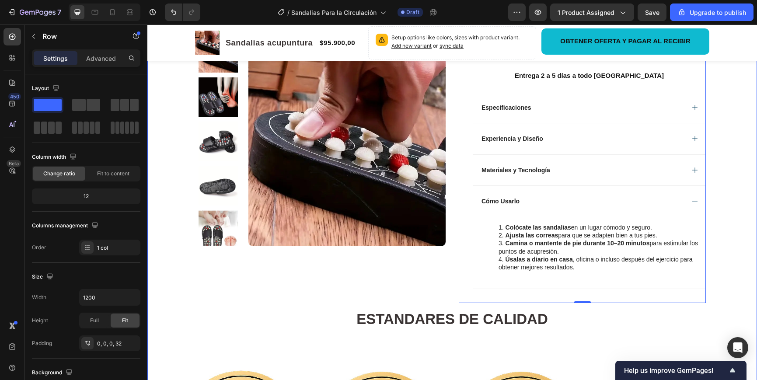
scroll to position [473, 0]
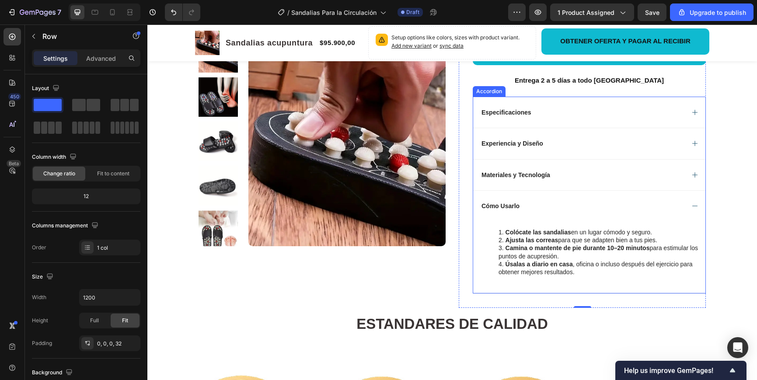
click at [692, 202] on icon at bounding box center [694, 205] width 7 height 7
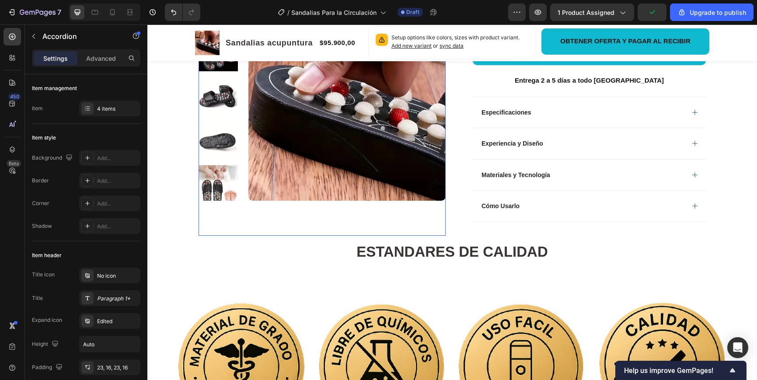
click at [433, 217] on div "Product Images" at bounding box center [321, 112] width 247 height 248
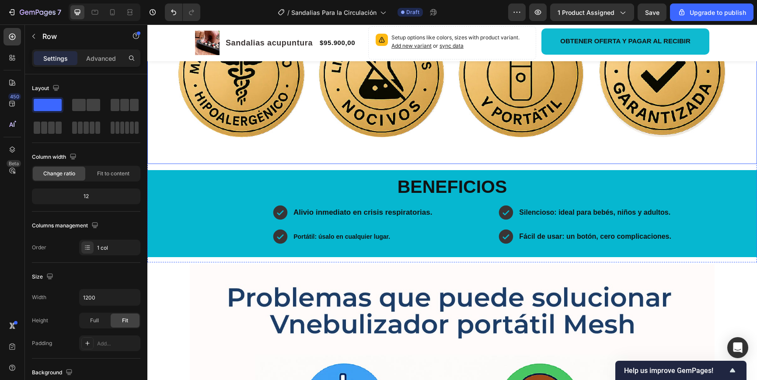
scroll to position [786, 0]
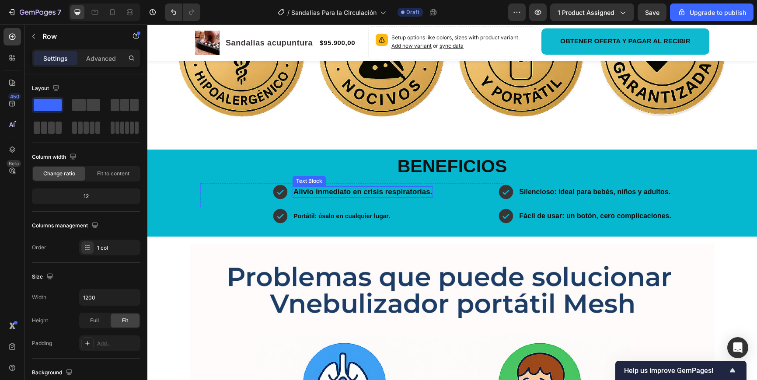
click at [325, 187] on p "Alivio inmediato en crisis respiratorias." at bounding box center [362, 192] width 139 height 10
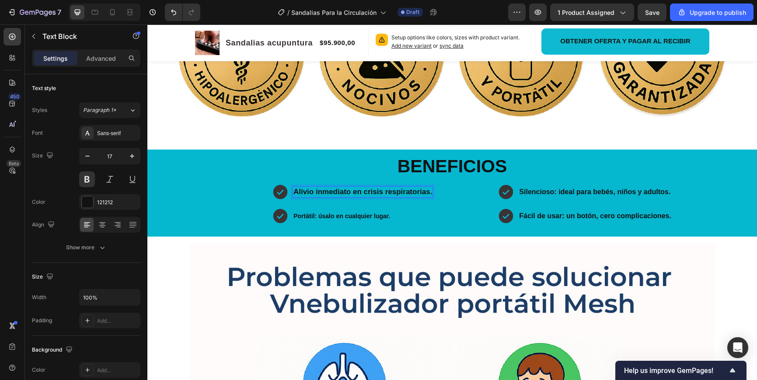
click at [334, 187] on p "Alivio inmediato en crisis respiratorias." at bounding box center [362, 192] width 139 height 10
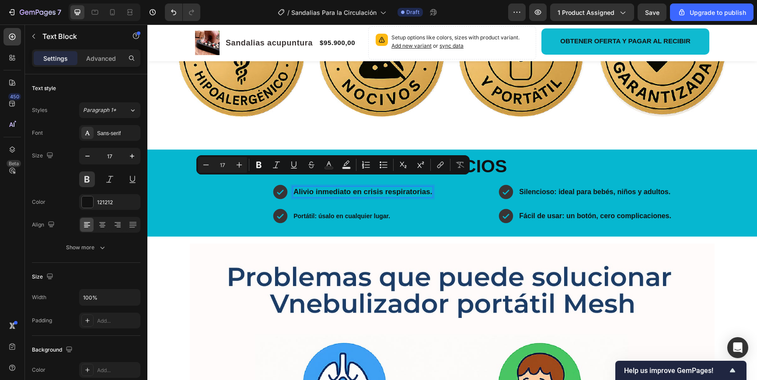
click at [303, 187] on p "Alivio inmediato en crisis respiratorias." at bounding box center [362, 192] width 139 height 10
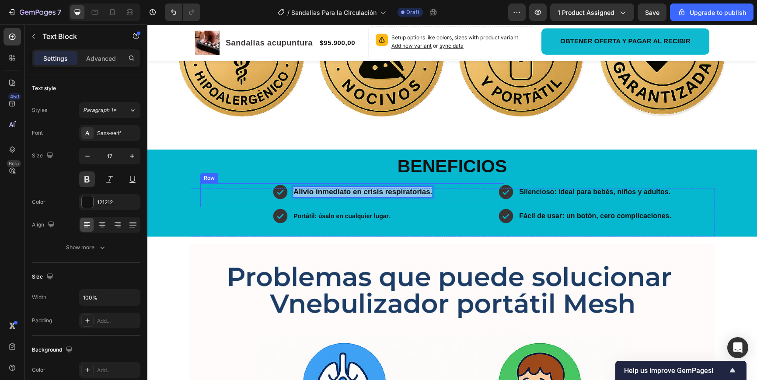
drag, startPoint x: 299, startPoint y: 183, endPoint x: 435, endPoint y: 186, distance: 136.0
click at [435, 186] on div "Icon Alivio inmediato en crisis respiratorias. Text Block 0 Row" at bounding box center [352, 195] width 304 height 24
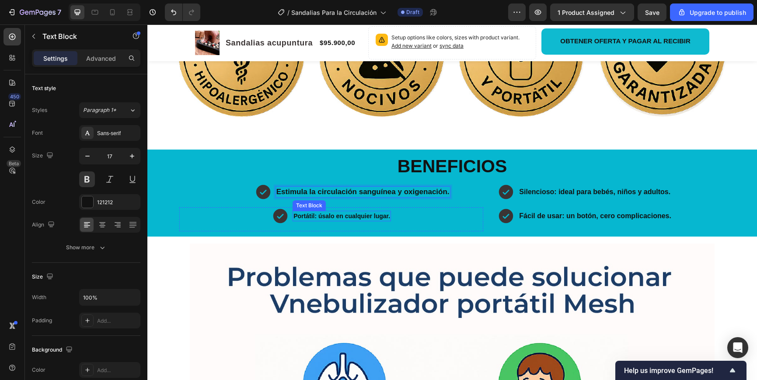
click at [309, 212] on strong "Portátil: úsalo en cualquier lugar." at bounding box center [341, 215] width 97 height 7
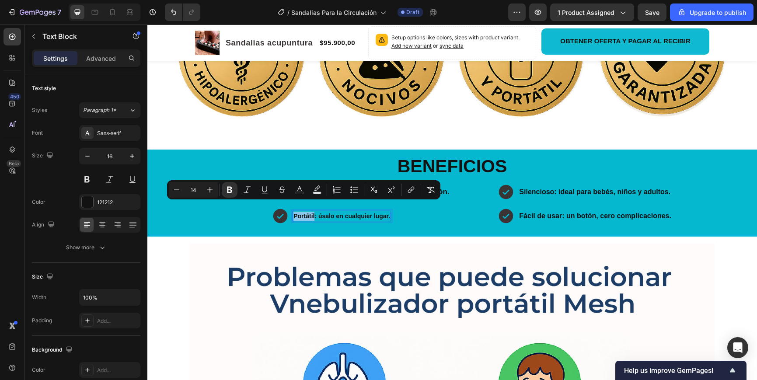
click at [297, 212] on strong "Portátil: úsalo en cualquier lugar." at bounding box center [341, 215] width 97 height 7
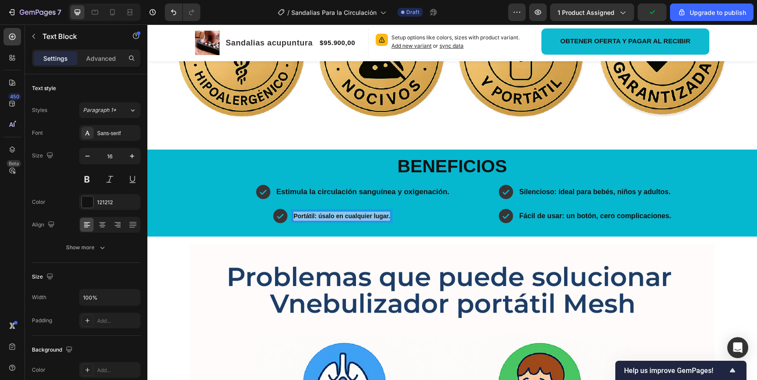
drag, startPoint x: 294, startPoint y: 208, endPoint x: 403, endPoint y: 211, distance: 109.3
click at [403, 211] on div "Icon Portátil: úsalo en cualquier lugar. Text Block 0 Row" at bounding box center [331, 219] width 304 height 24
click at [535, 188] on strong "Silencioso: ideal para bebés, niños y adultos." at bounding box center [594, 191] width 151 height 7
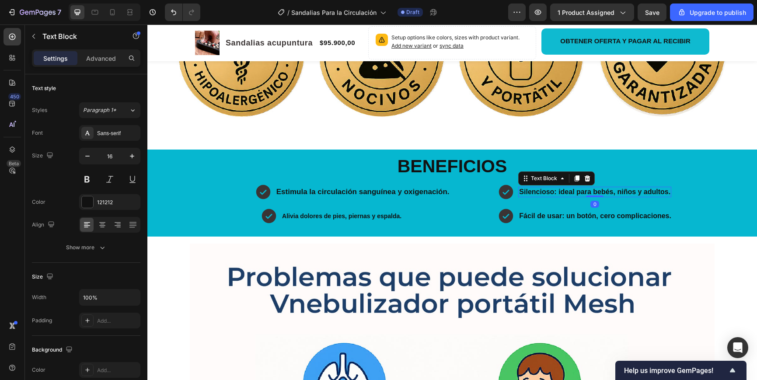
click at [535, 188] on strong "Silencioso: ideal para bebés, niños y adultos." at bounding box center [594, 191] width 151 height 7
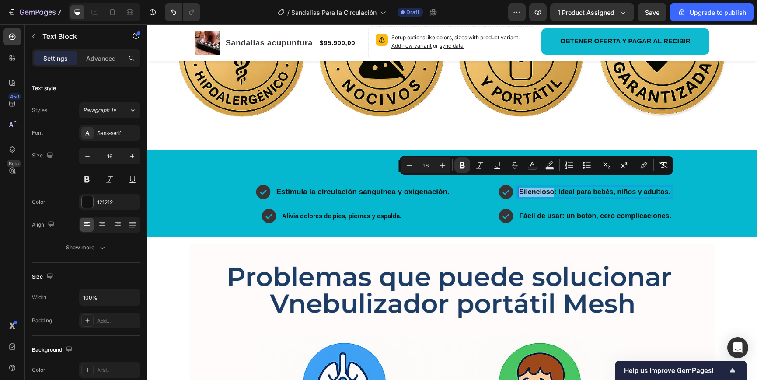
click at [522, 188] on strong "Silencioso: ideal para bebés, niños y adultos." at bounding box center [594, 191] width 151 height 7
click at [523, 188] on strong "Silencioso: ideal para bebés, niños y adultos." at bounding box center [594, 191] width 151 height 7
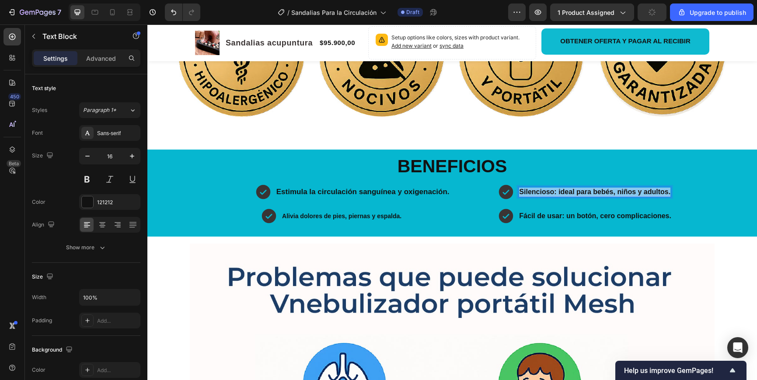
drag, startPoint x: 520, startPoint y: 184, endPoint x: 669, endPoint y: 186, distance: 149.1
click at [669, 188] on strong "Silencioso: ideal para bebés, niños y adultos." at bounding box center [594, 191] width 151 height 7
click at [581, 131] on img at bounding box center [451, 50] width 609 height 186
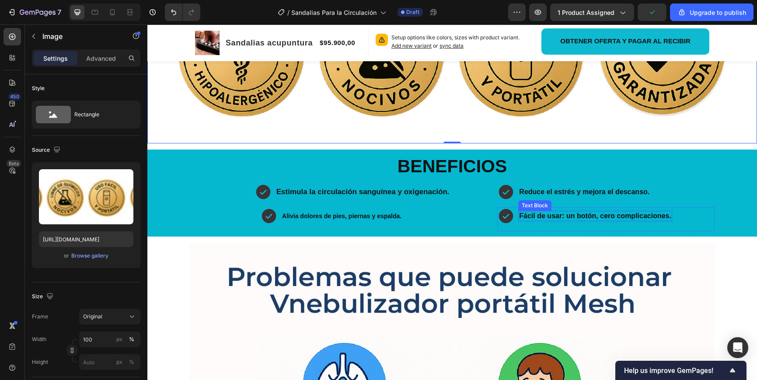
click at [553, 212] on strong "Fácil de usar: un botón, cero complicaciones." at bounding box center [595, 215] width 152 height 7
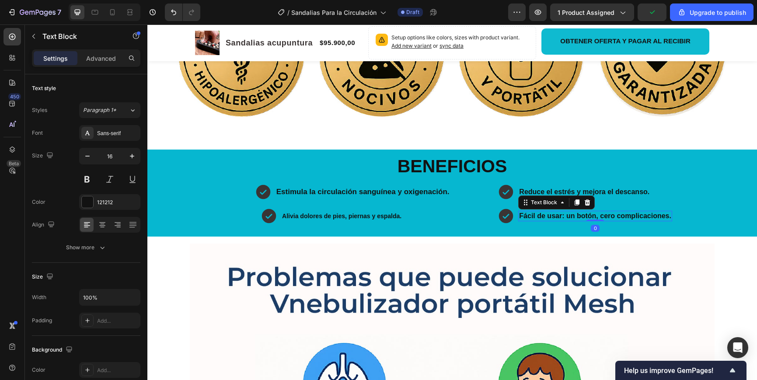
click at [553, 212] on strong "Fácil de usar: un botón, cero complicaciones." at bounding box center [595, 215] width 152 height 7
drag, startPoint x: 522, startPoint y: 207, endPoint x: 669, endPoint y: 209, distance: 147.3
click at [669, 212] on strong "Fácil de usar: un botón, cero complicaciones." at bounding box center [595, 215] width 152 height 7
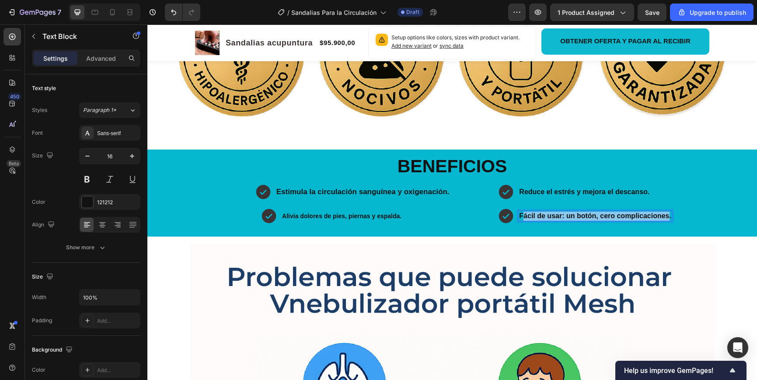
drag, startPoint x: 669, startPoint y: 209, endPoint x: 522, endPoint y: 208, distance: 147.8
click at [522, 212] on strong "Fácil de usar: un botón, cero complicaciones." at bounding box center [595, 215] width 152 height 7
click at [577, 115] on img at bounding box center [451, 50] width 609 height 186
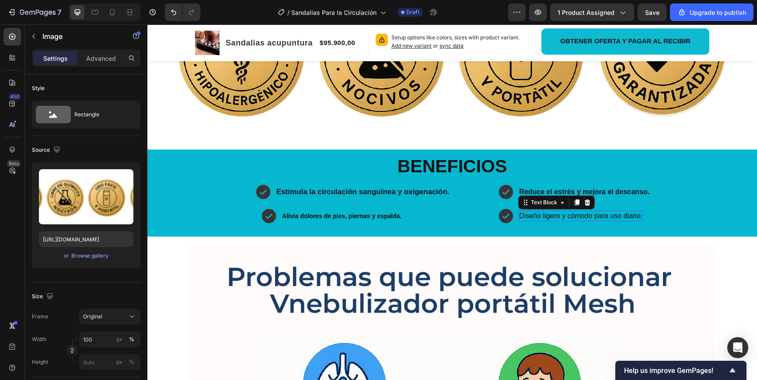
click at [572, 212] on p "Diseño ligero y cómodo para uso diario." at bounding box center [580, 216] width 123 height 9
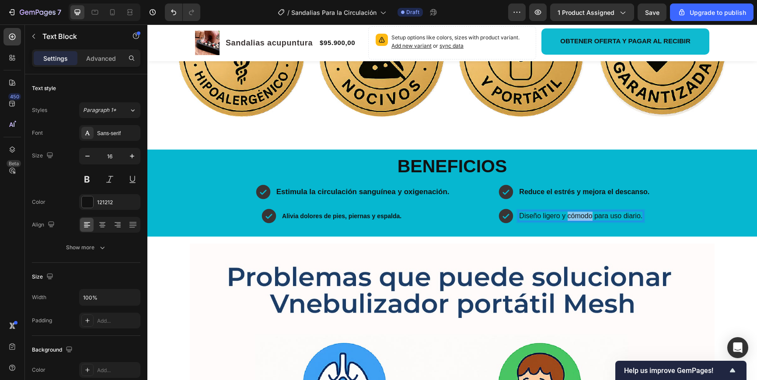
click at [569, 212] on p "Diseño ligero y cómodo para uso diario." at bounding box center [580, 216] width 123 height 9
drag, startPoint x: 641, startPoint y: 207, endPoint x: 519, endPoint y: 205, distance: 121.5
click at [519, 212] on p "Diseño ligero y cómodo para uso diario." at bounding box center [580, 216] width 123 height 9
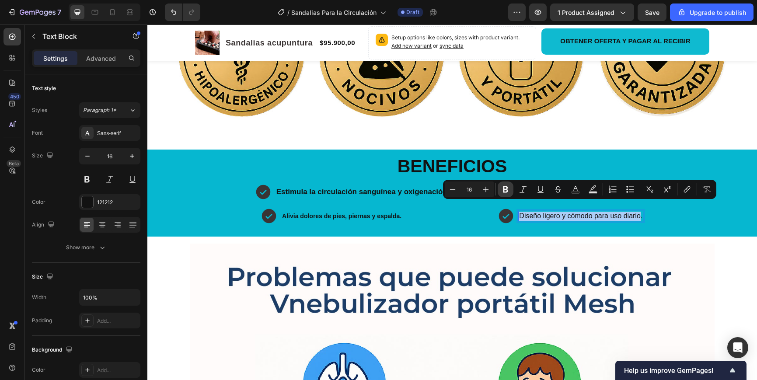
click at [505, 191] on icon "Editor contextual toolbar" at bounding box center [505, 189] width 9 height 9
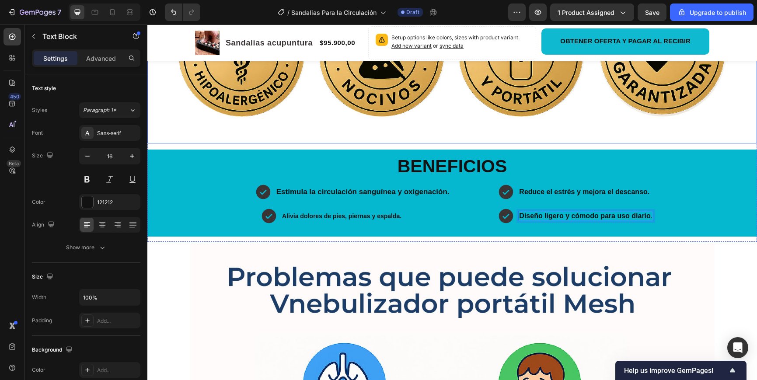
click at [581, 120] on img at bounding box center [451, 50] width 609 height 186
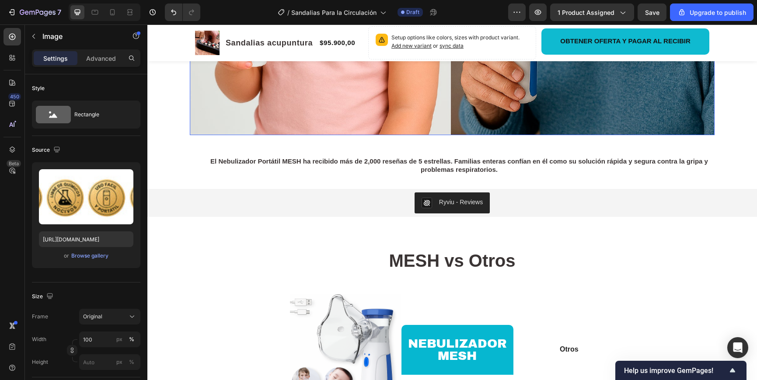
scroll to position [1850, 0]
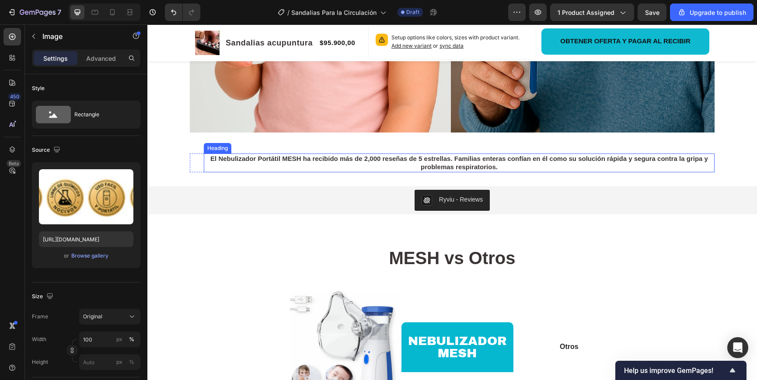
click at [431, 162] on h2 "El Nebulizador Portátil MESH ha recibido más de 2,000 reseñas de 5 estrellas. F…" at bounding box center [459, 162] width 511 height 19
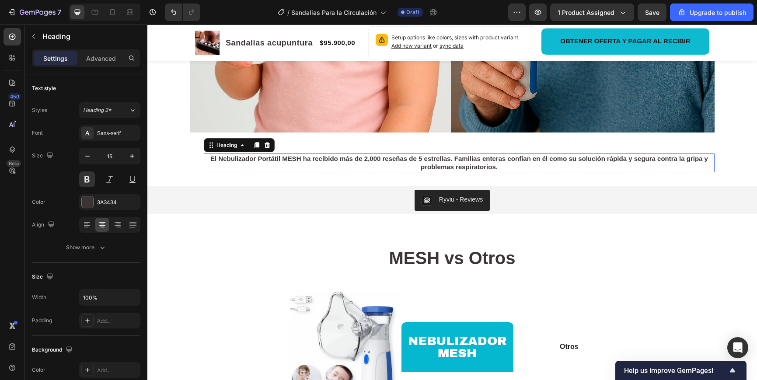
click at [431, 162] on h2 "El Nebulizador Portátil MESH ha recibido más de 2,000 reseñas de 5 estrellas. F…" at bounding box center [459, 162] width 511 height 19
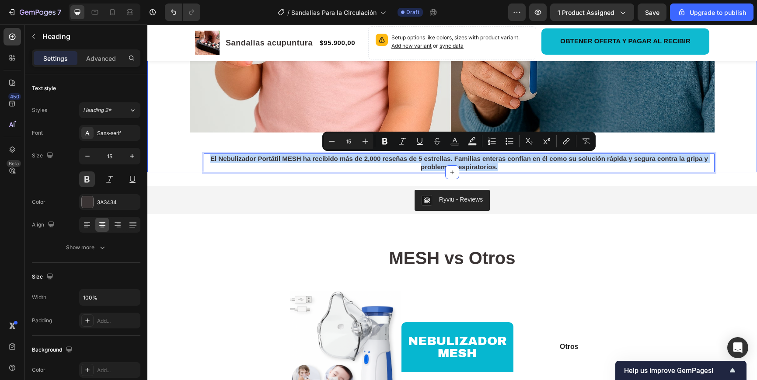
drag, startPoint x: 493, startPoint y: 165, endPoint x: 207, endPoint y: 149, distance: 286.8
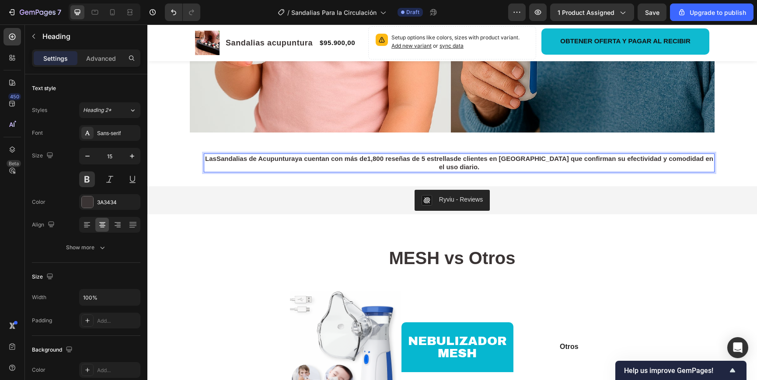
click at [495, 167] on p "Las Sandalias de Acupuntura ya cuentan con más de 1,800 reseñas de 5 estrellas …" at bounding box center [459, 162] width 509 height 17
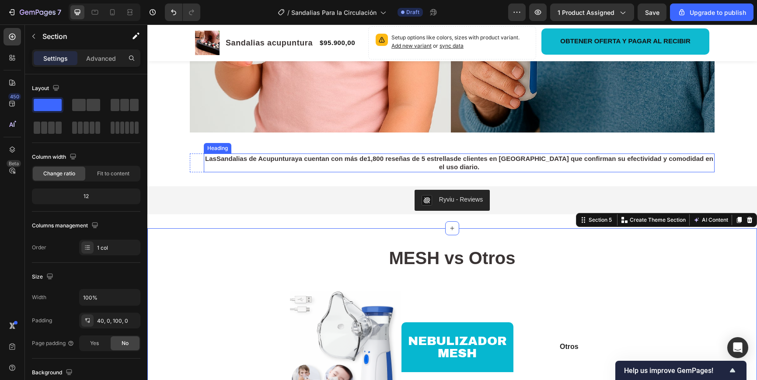
click at [665, 159] on p "Las Sandalias de Acupuntura ya cuentan con más de 1,800 reseñas de 5 estrellas …" at bounding box center [459, 162] width 509 height 17
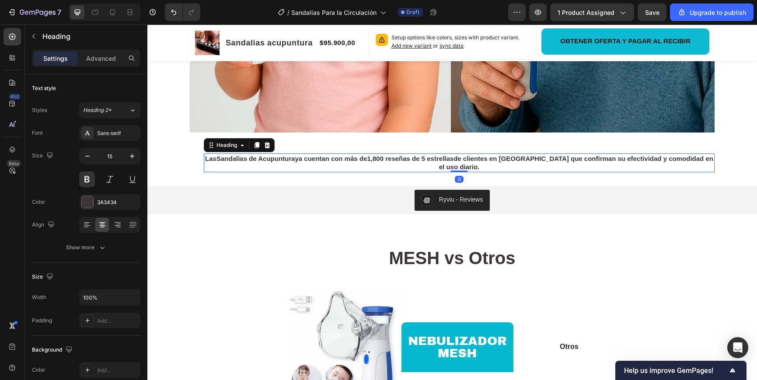
drag, startPoint x: 665, startPoint y: 159, endPoint x: 675, endPoint y: 158, distance: 10.1
click at [689, 158] on p "Las Sandalias de Acupuntura ya cuentan con más de 1,800 reseñas de 5 estrellas …" at bounding box center [459, 162] width 509 height 17
click at [621, 251] on h2 "MESH vs Otros" at bounding box center [451, 258] width 345 height 24
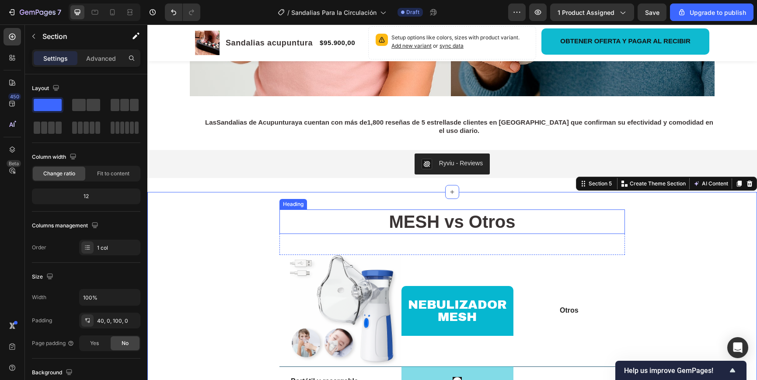
scroll to position [1892, 0]
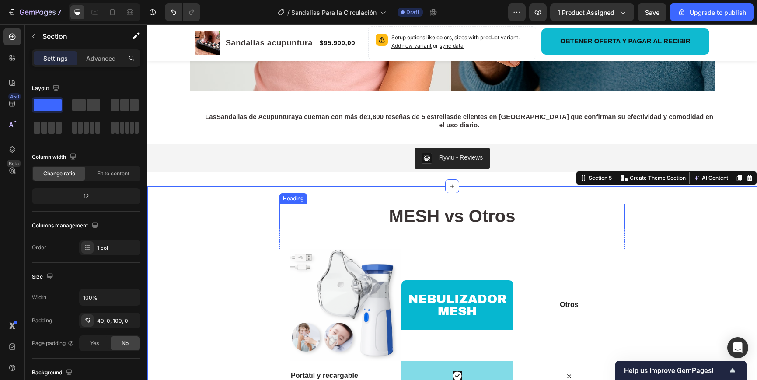
click at [494, 222] on strong "MESH vs Otros" at bounding box center [452, 215] width 126 height 19
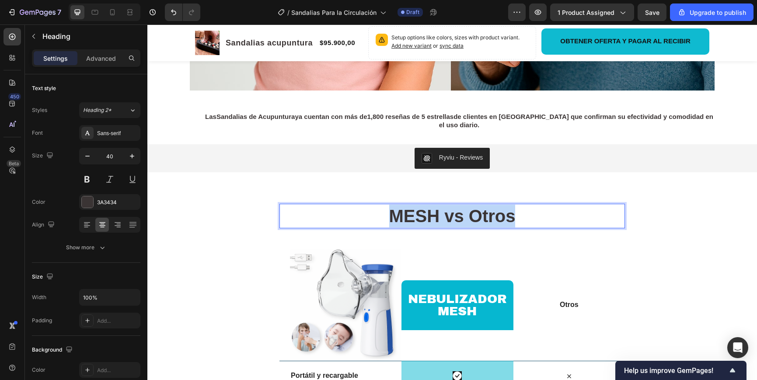
drag, startPoint x: 490, startPoint y: 216, endPoint x: 355, endPoint y: 208, distance: 135.3
click at [355, 208] on p "MESH vs Otros" at bounding box center [452, 216] width 344 height 23
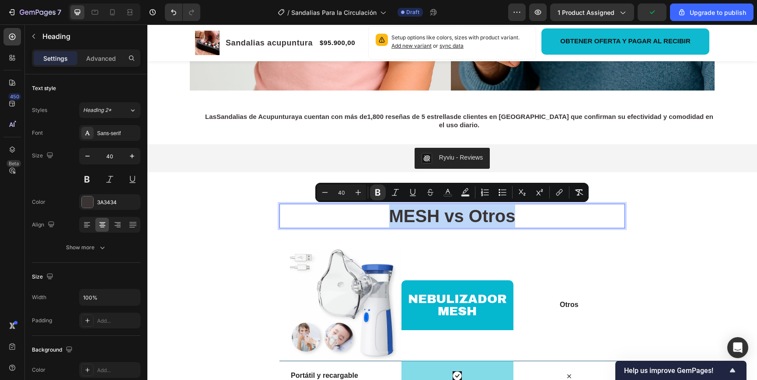
click at [399, 208] on strong "MESH vs Otros" at bounding box center [452, 215] width 126 height 19
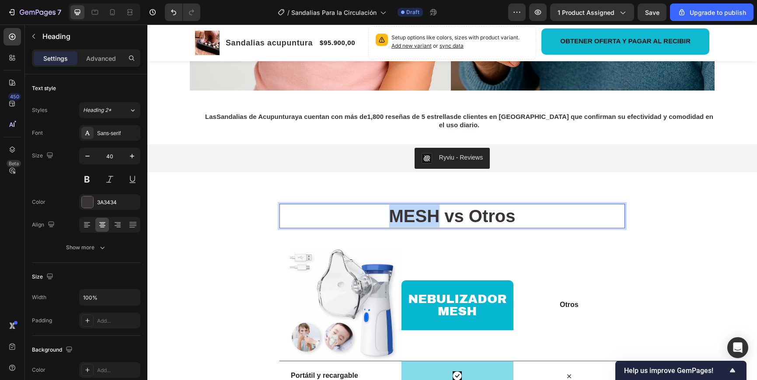
drag, startPoint x: 436, startPoint y: 216, endPoint x: 348, endPoint y: 209, distance: 88.1
click at [348, 209] on p "MESH vs Otros" at bounding box center [452, 216] width 344 height 23
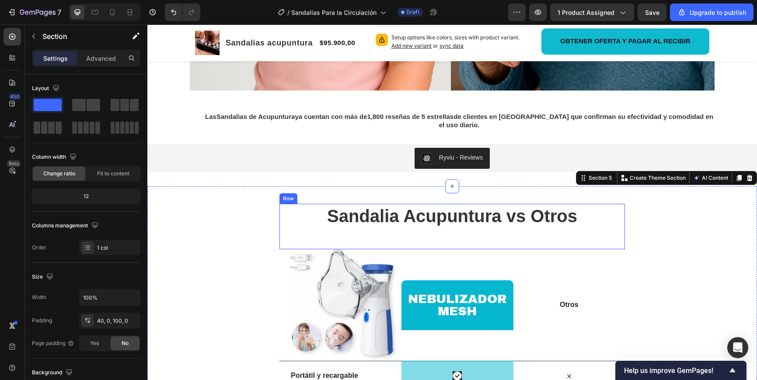
click at [513, 224] on strong "Sandalia Acupuntura vs Otros" at bounding box center [452, 215] width 250 height 19
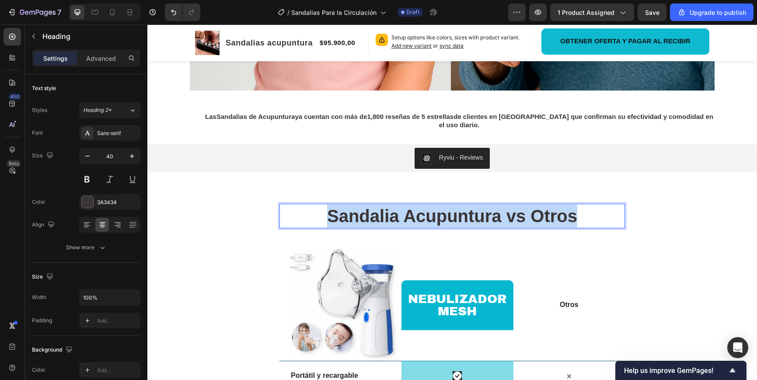
drag, startPoint x: 524, startPoint y: 215, endPoint x: 331, endPoint y: 210, distance: 192.8
click at [331, 210] on p "Sandalia Acupuntura vs Otros" at bounding box center [452, 216] width 344 height 23
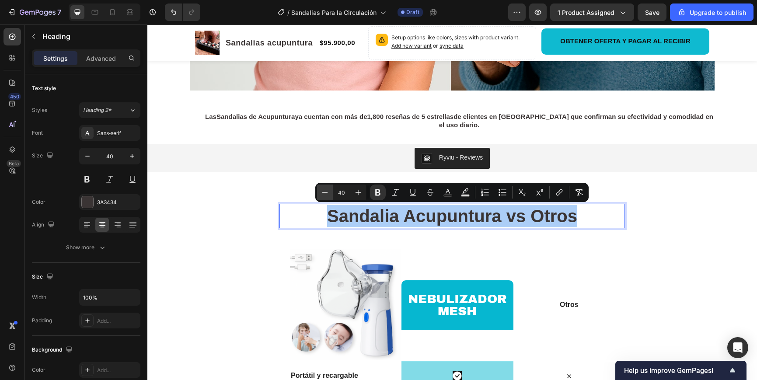
click at [328, 195] on icon "Editor contextual toolbar" at bounding box center [324, 192] width 9 height 9
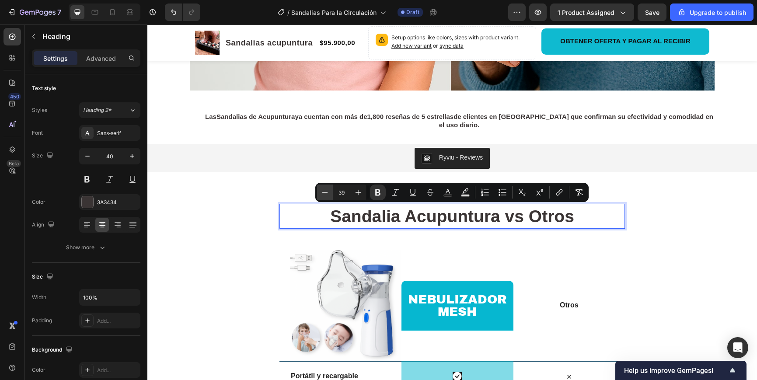
click at [328, 195] on icon "Editor contextual toolbar" at bounding box center [324, 192] width 9 height 9
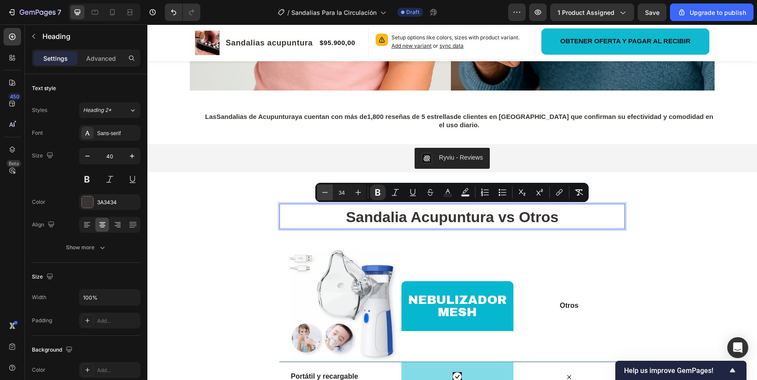
click at [323, 194] on icon "Editor contextual toolbar" at bounding box center [324, 192] width 9 height 9
click at [358, 194] on icon "Editor contextual toolbar" at bounding box center [358, 192] width 9 height 9
type input "36"
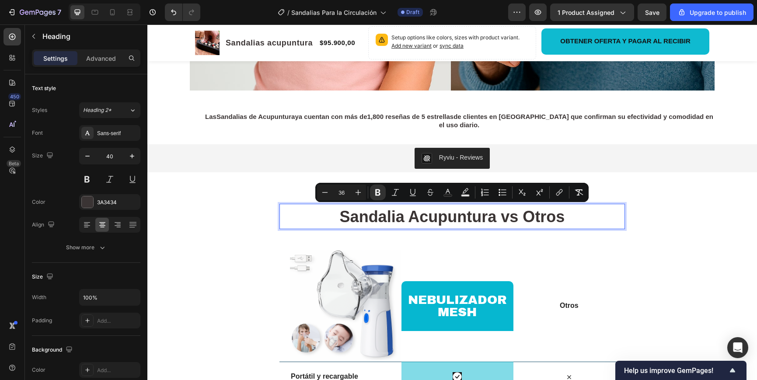
click at [341, 221] on strong "Sandalia Acupuntura vs Otros" at bounding box center [452, 217] width 225 height 18
click at [356, 217] on strong "Sandalia Acupuntura vs Otros" at bounding box center [452, 217] width 225 height 18
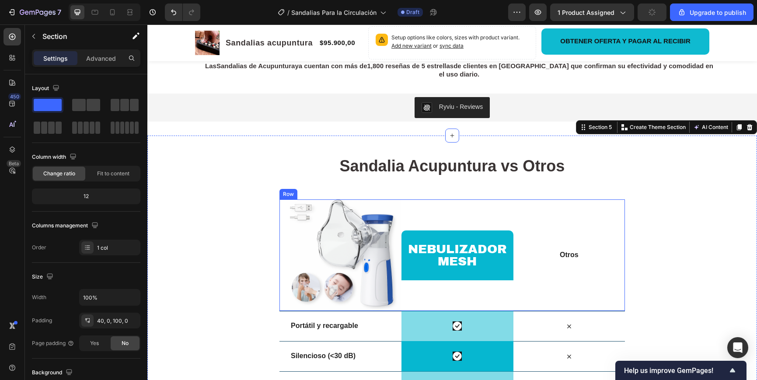
scroll to position [1952, 0]
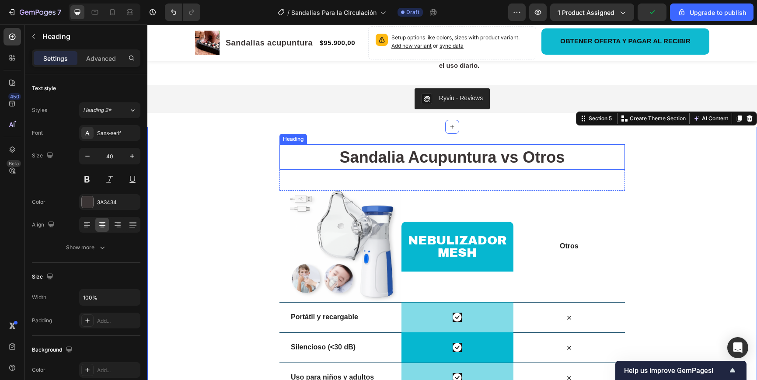
click at [489, 160] on strong "Sandalia Acupuntura vs Otros" at bounding box center [452, 157] width 225 height 18
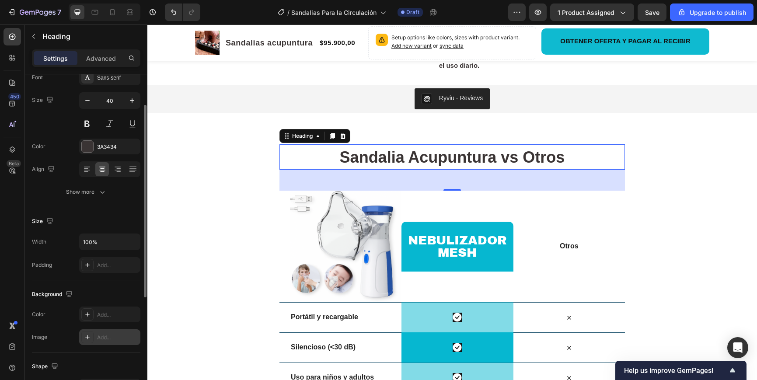
scroll to position [55, 0]
click at [104, 169] on icon at bounding box center [102, 170] width 9 height 9
click at [89, 170] on icon at bounding box center [87, 170] width 9 height 9
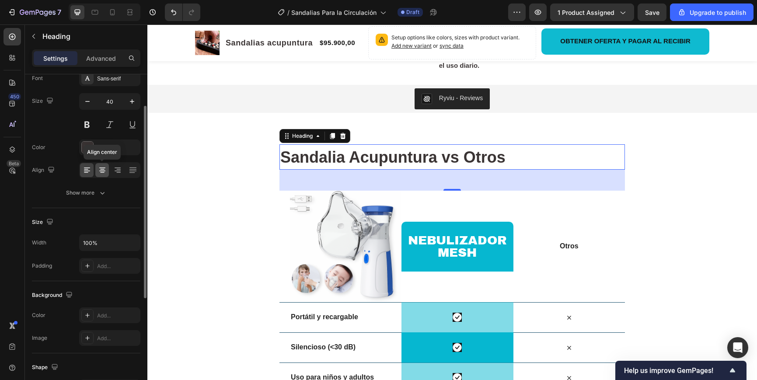
click at [100, 170] on icon at bounding box center [102, 170] width 6 height 1
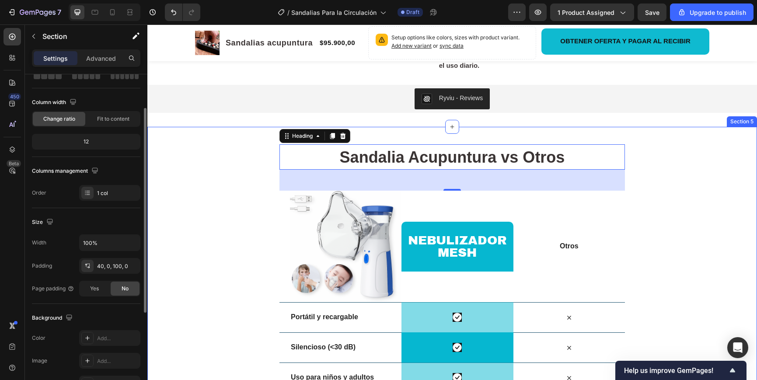
click at [659, 179] on div "⁠⁠⁠⁠⁠⁠⁠ Sandalia Acupuntura vs Otros Heading 48 Row Image nebulizador mesh Head…" at bounding box center [451, 379] width 609 height 470
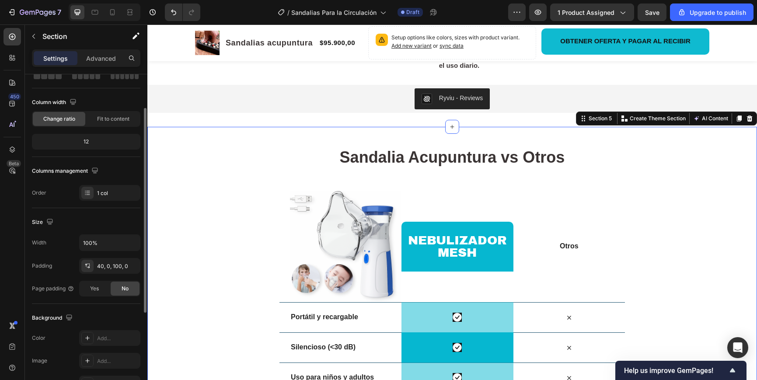
scroll to position [0, 0]
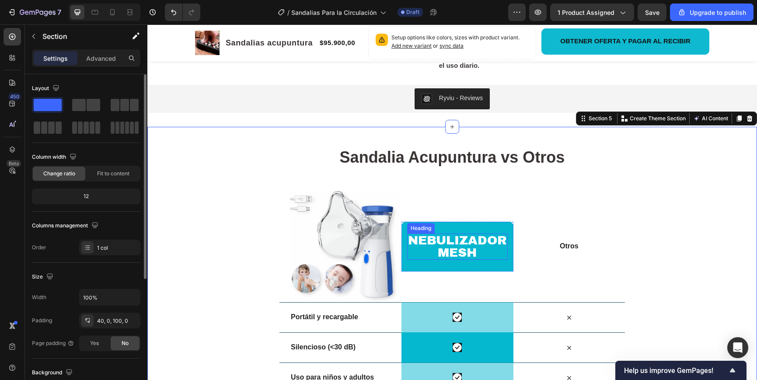
click at [450, 237] on h2 "nebulizador mesh" at bounding box center [457, 246] width 101 height 26
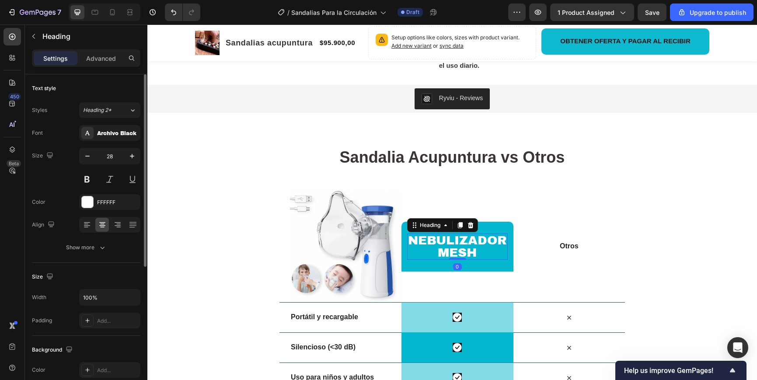
click at [450, 237] on h2 "nebulizador mesh" at bounding box center [457, 246] width 101 height 26
click at [473, 252] on p "⁠⁠⁠⁠⁠⁠⁠Sandalia mesh" at bounding box center [457, 246] width 70 height 24
click at [473, 252] on p "Sandalia mesh" at bounding box center [457, 246] width 70 height 24
drag, startPoint x: 444, startPoint y: 251, endPoint x: 420, endPoint y: 250, distance: 24.0
click at [420, 250] on div "Sandalia mesh Heading 0 Row" at bounding box center [456, 247] width 111 height 50
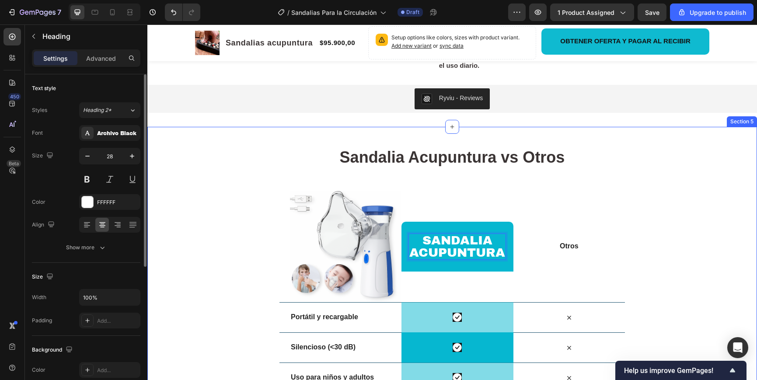
click at [647, 251] on div "⁠⁠⁠⁠⁠⁠⁠ Sandalia Acupuntura vs Otros Heading Row Image Sandalia acupuntura Head…" at bounding box center [451, 379] width 609 height 470
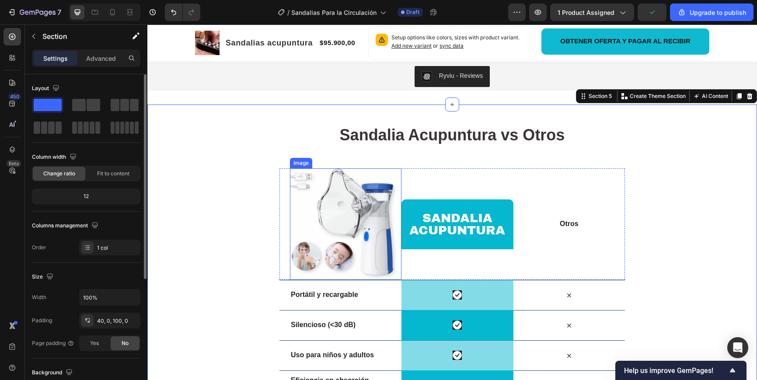
scroll to position [1977, 0]
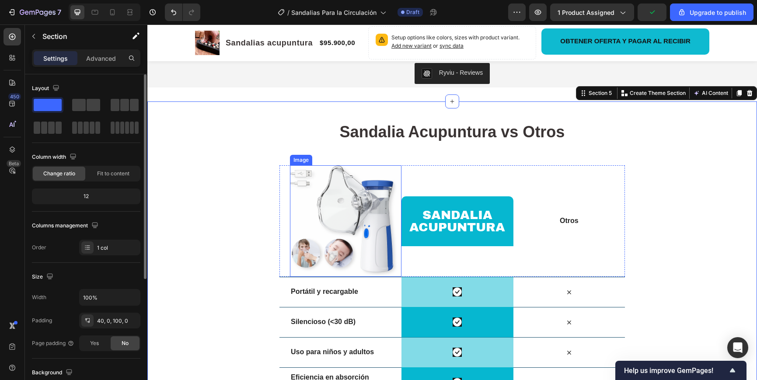
click at [345, 213] on img at bounding box center [345, 220] width 111 height 111
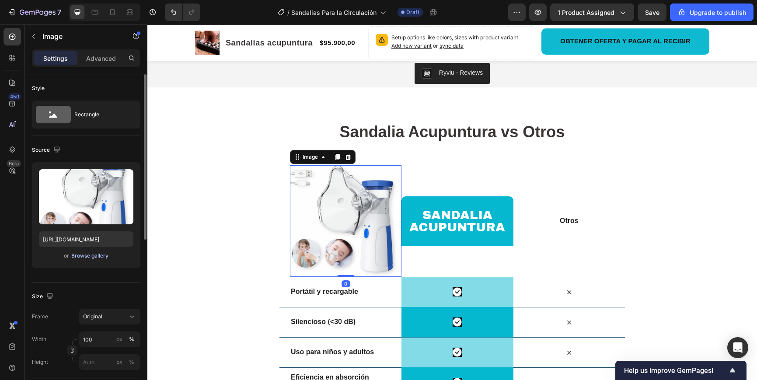
click at [88, 255] on div "Browse gallery" at bounding box center [89, 256] width 37 height 8
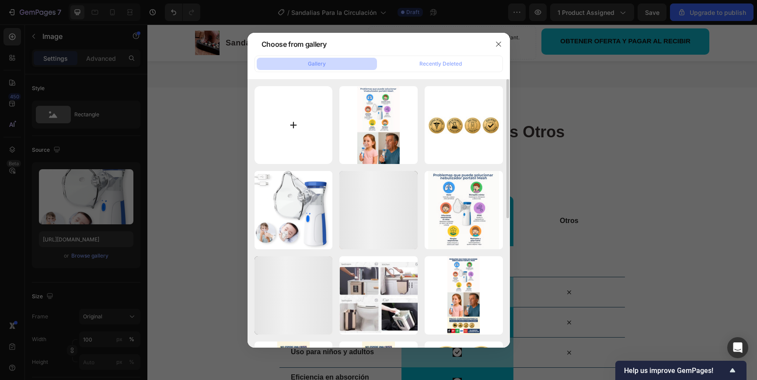
click at [284, 113] on input "file" at bounding box center [293, 125] width 78 height 78
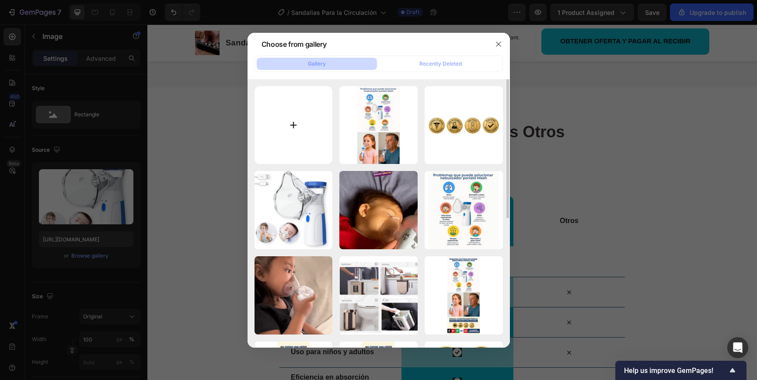
type input "C:\fakepath\61MAa7BQN7L._AC_SX679_.jpg"
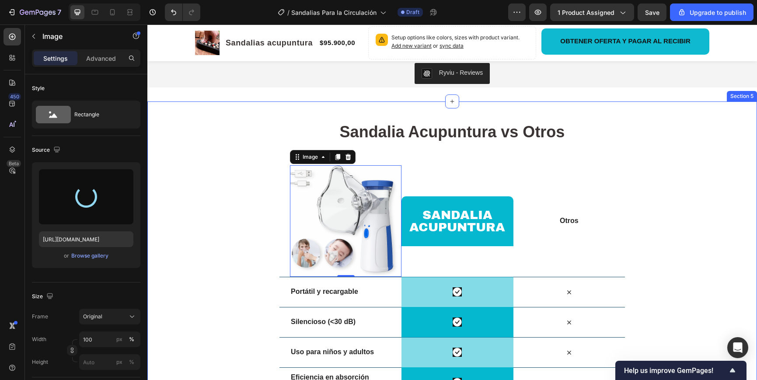
type input "https://cdn.shopify.com/s/files/1/0759/8568/2671/files/gempages_571818537891398…"
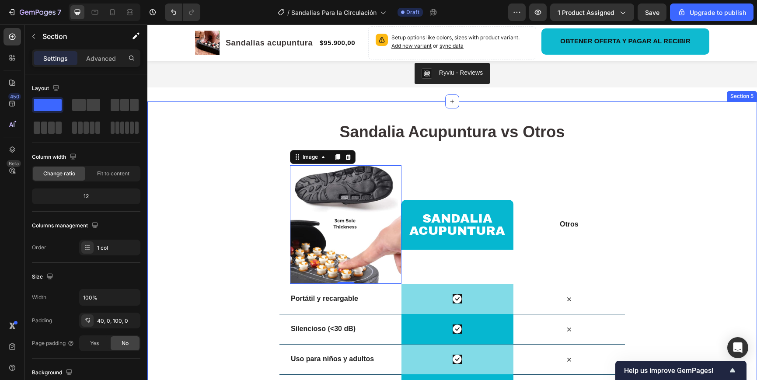
click at [235, 196] on div "⁠⁠⁠⁠⁠⁠⁠ Sandalia Acupuntura vs Otros Heading Row Image 0 Sandalia acupuntura He…" at bounding box center [451, 357] width 609 height 477
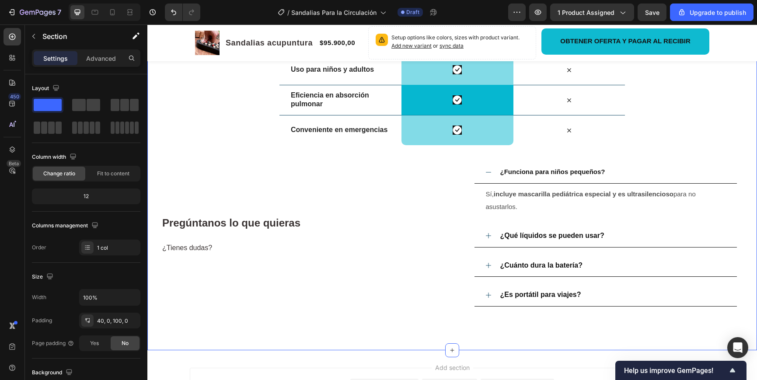
scroll to position [2223, 0]
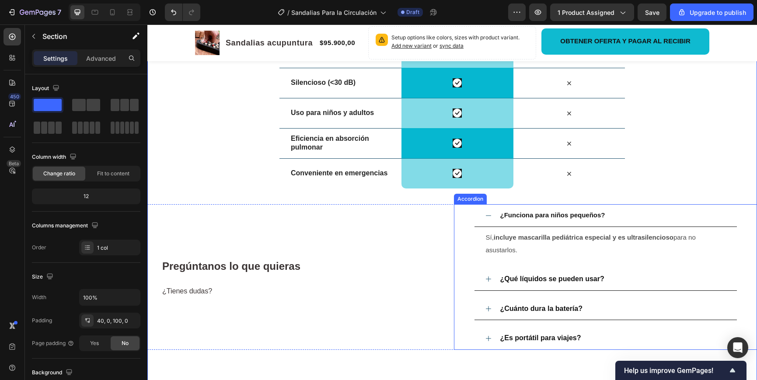
click at [553, 221] on p "¿Funciona para niños pequeños?" at bounding box center [552, 215] width 105 height 13
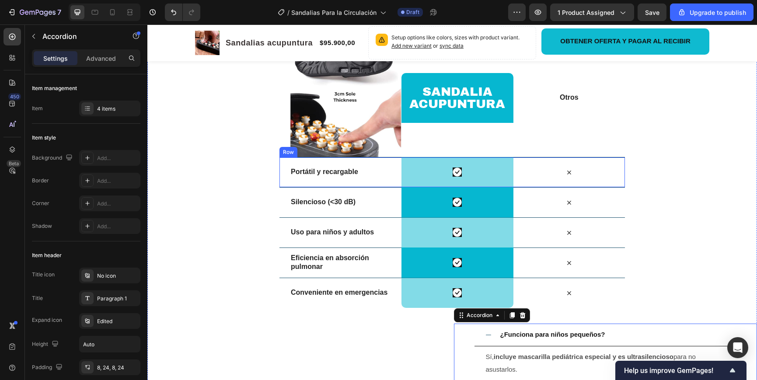
scroll to position [2103, 0]
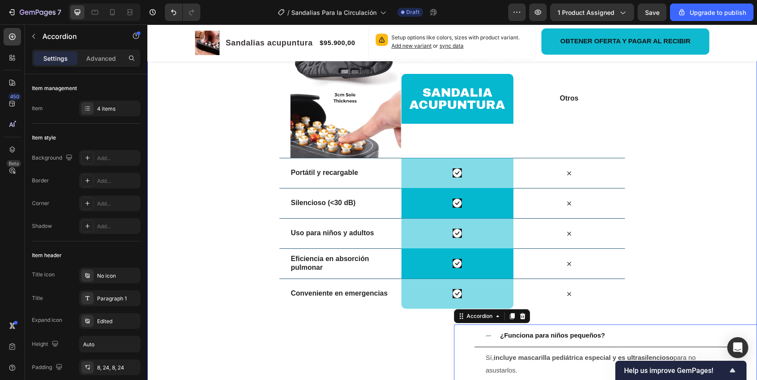
click at [221, 154] on div "⁠⁠⁠⁠⁠⁠⁠ Sandalia Acupuntura vs Otros Heading Row Image Sandalia acupuntura Head…" at bounding box center [451, 231] width 609 height 477
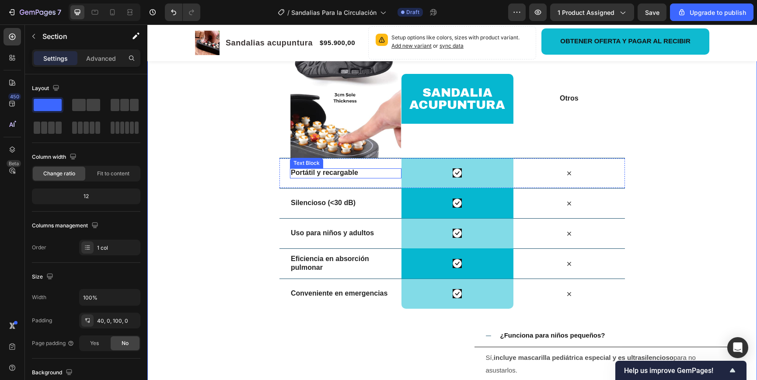
click at [323, 172] on strong "Portátil y recargable" at bounding box center [324, 172] width 67 height 7
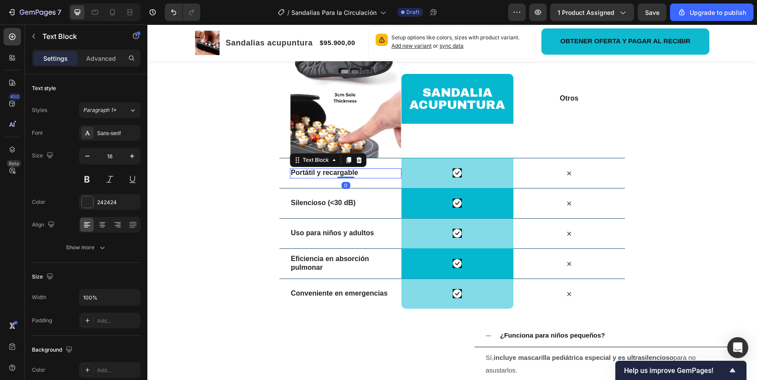
click at [323, 172] on strong "Portátil y recargable" at bounding box center [324, 172] width 67 height 7
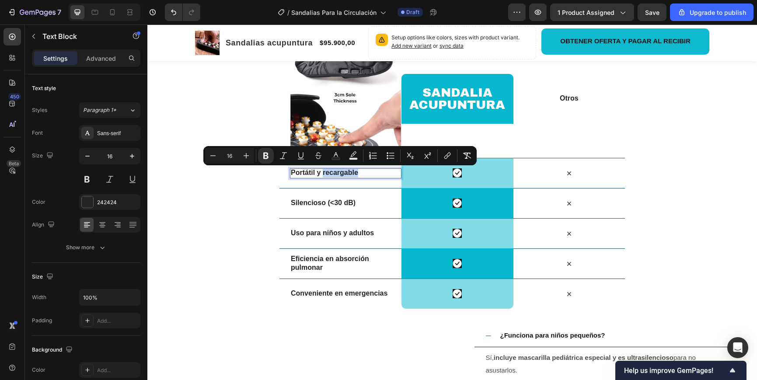
click at [362, 173] on p "Portátil y recargable" at bounding box center [346, 172] width 110 height 9
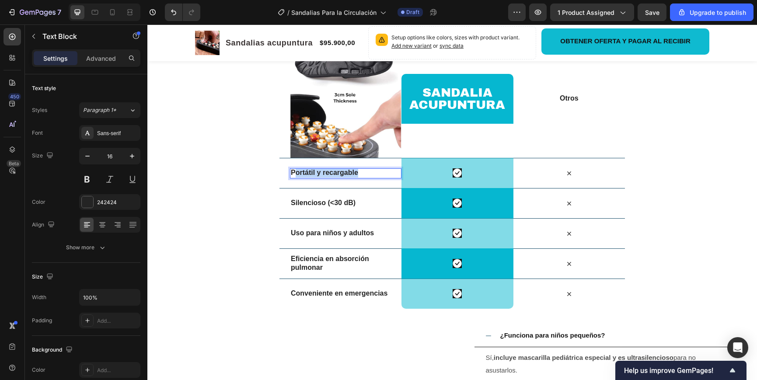
drag, startPoint x: 363, startPoint y: 173, endPoint x: 291, endPoint y: 170, distance: 72.2
click at [292, 170] on p "Portátil y recargable" at bounding box center [346, 172] width 110 height 9
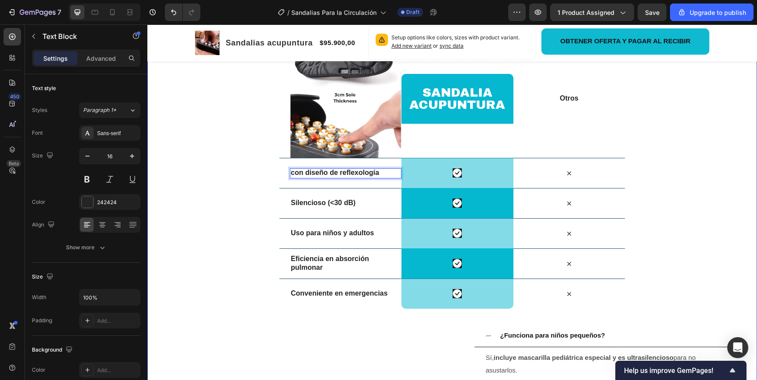
click at [230, 176] on div "⁠⁠⁠⁠⁠⁠⁠ Sandalia Acupuntura vs Otros Heading Row Image Sandalia acupuntura Head…" at bounding box center [451, 231] width 609 height 477
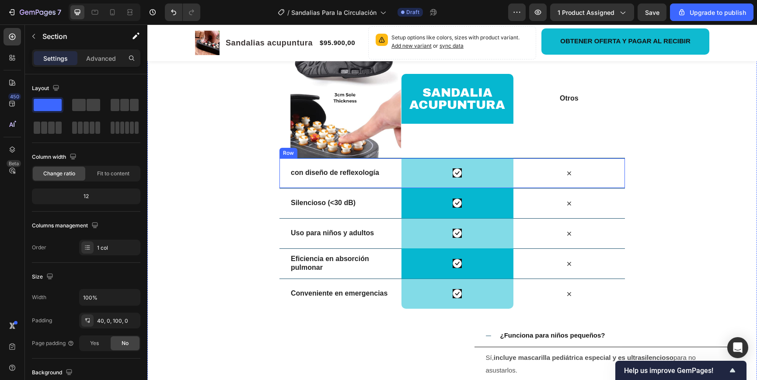
click at [292, 174] on strong "con diseño de reflexología" at bounding box center [335, 172] width 88 height 7
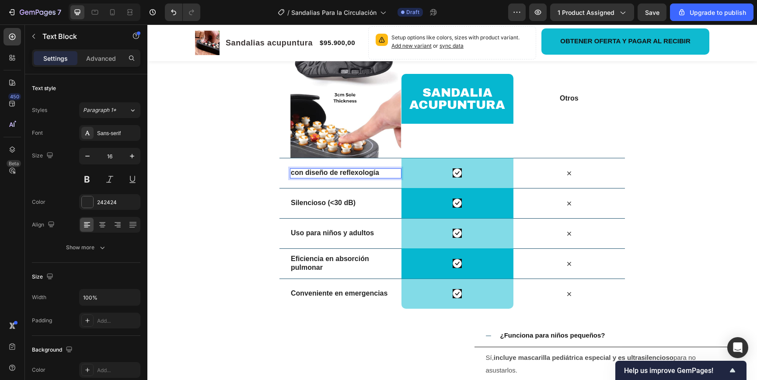
click at [293, 173] on strong "con diseño de reflexología" at bounding box center [335, 172] width 88 height 7
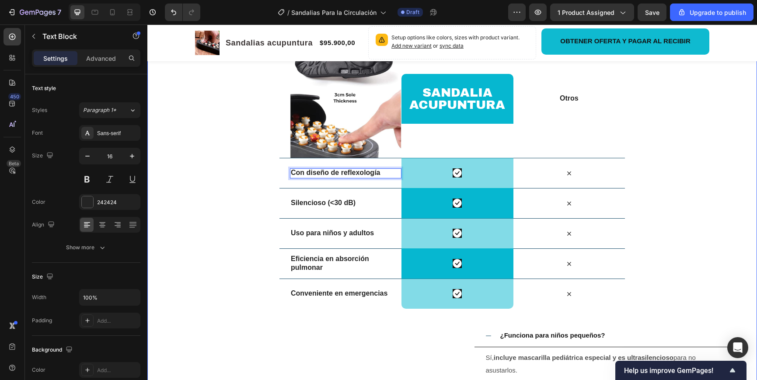
click at [244, 168] on div "⁠⁠⁠⁠⁠⁠⁠ Sandalia Acupuntura vs Otros Heading Row Image Sandalia acupuntura Head…" at bounding box center [451, 231] width 609 height 477
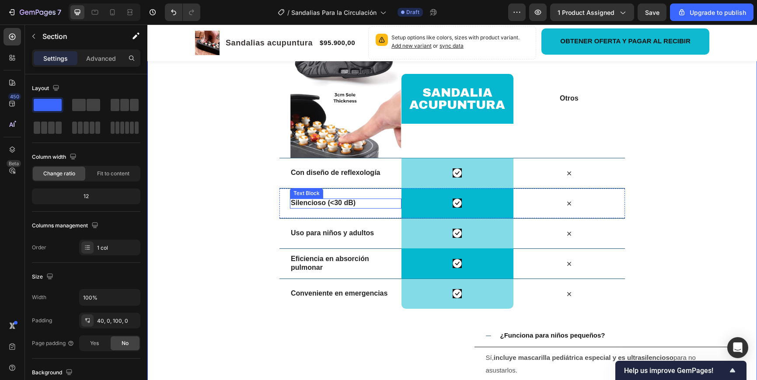
click at [347, 199] on strong "Silencioso (<30 dB)" at bounding box center [323, 202] width 65 height 7
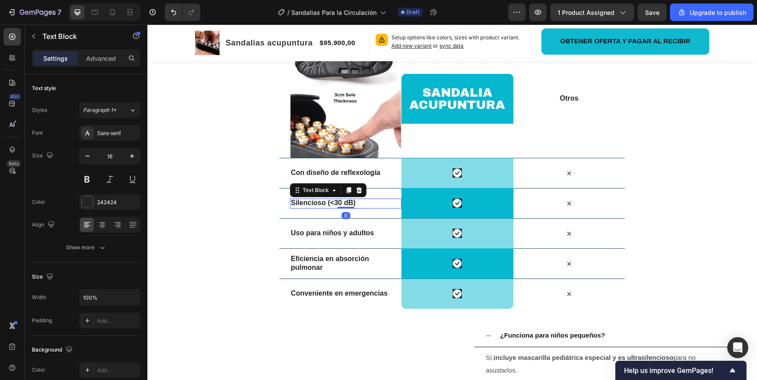
click at [347, 199] on strong "Silencioso (<30 dB)" at bounding box center [323, 202] width 65 height 7
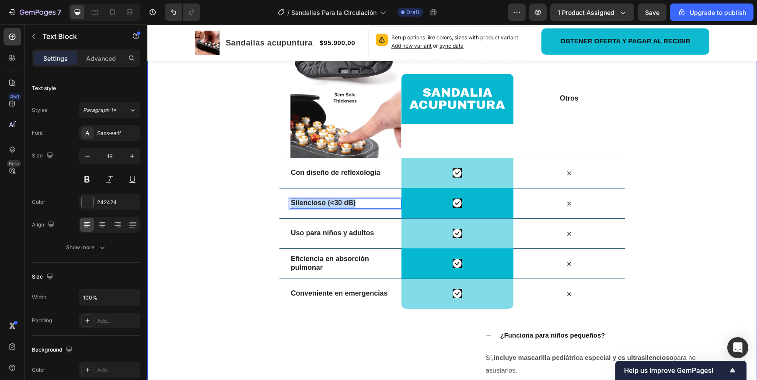
drag, startPoint x: 362, startPoint y: 202, endPoint x: 271, endPoint y: 200, distance: 90.9
click at [270, 200] on div "⁠⁠⁠⁠⁠⁠⁠ Sandalia Acupuntura vs Otros Heading Row Image Sandalia acupuntura Head…" at bounding box center [451, 231] width 609 height 477
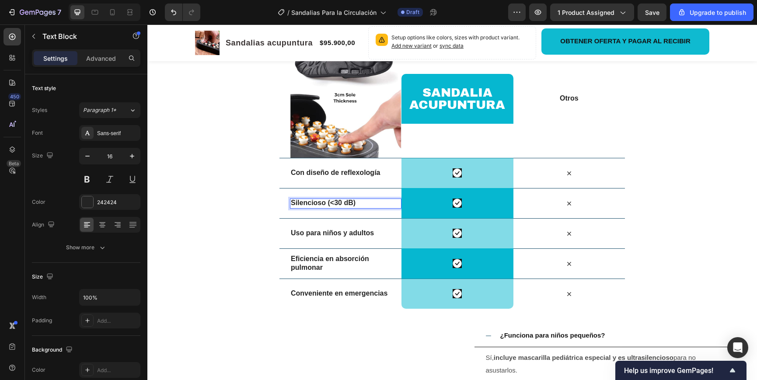
scroll to position [2099, 0]
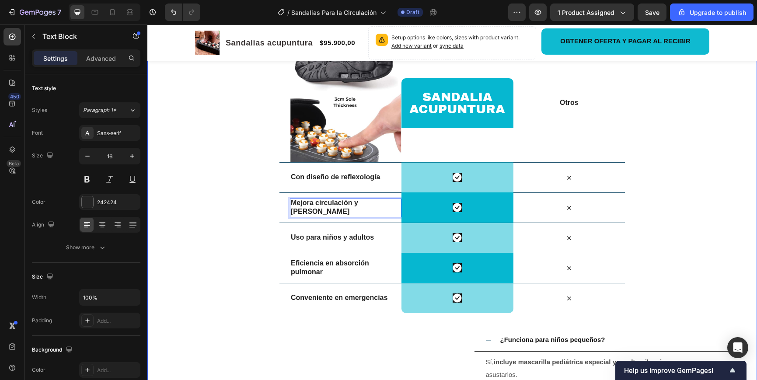
click at [230, 180] on div "⁠⁠⁠⁠⁠⁠⁠ Sandalia Acupuntura vs Otros Heading Row Image Sandalia acupuntura Head…" at bounding box center [451, 235] width 609 height 477
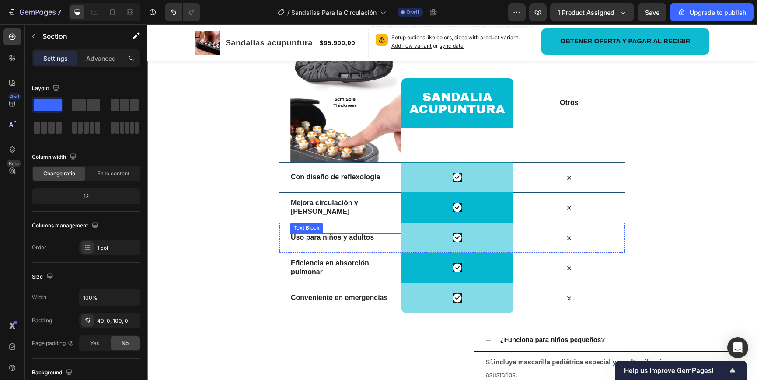
click at [348, 239] on strong "Uso para niños y adultos" at bounding box center [332, 236] width 83 height 7
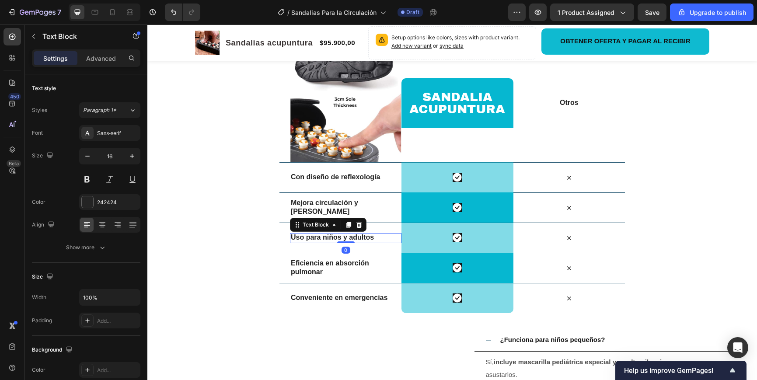
click at [348, 239] on strong "Uso para niños y adultos" at bounding box center [332, 236] width 83 height 7
drag, startPoint x: 382, startPoint y: 236, endPoint x: 316, endPoint y: 237, distance: 66.5
click at [295, 235] on p "Uso para niños y adultos" at bounding box center [346, 237] width 110 height 9
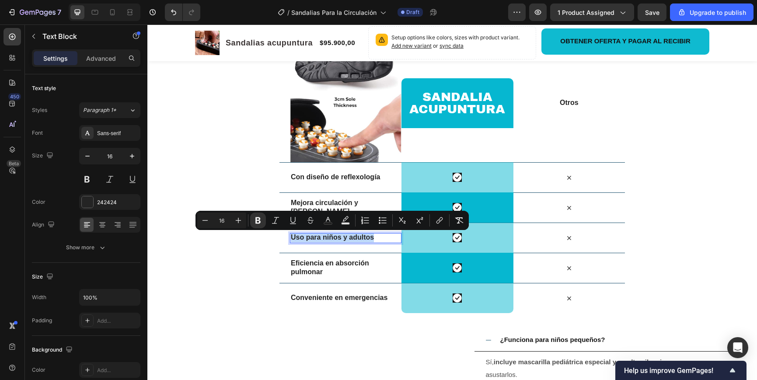
drag, startPoint x: 377, startPoint y: 237, endPoint x: 289, endPoint y: 235, distance: 87.9
click at [289, 235] on div "Uso para niños y adultos Text Block 0 Icon Row Icon Row" at bounding box center [451, 238] width 345 height 30
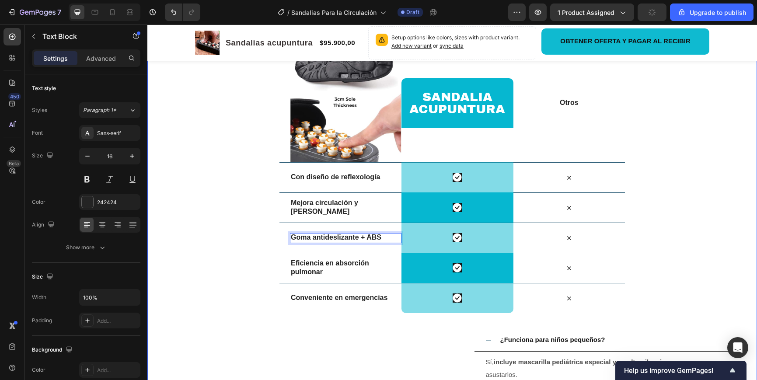
click at [224, 200] on div "⁠⁠⁠⁠⁠⁠⁠ Sandalia Acupuntura vs Otros Heading Row Image Sandalia acupuntura Head…" at bounding box center [451, 235] width 609 height 477
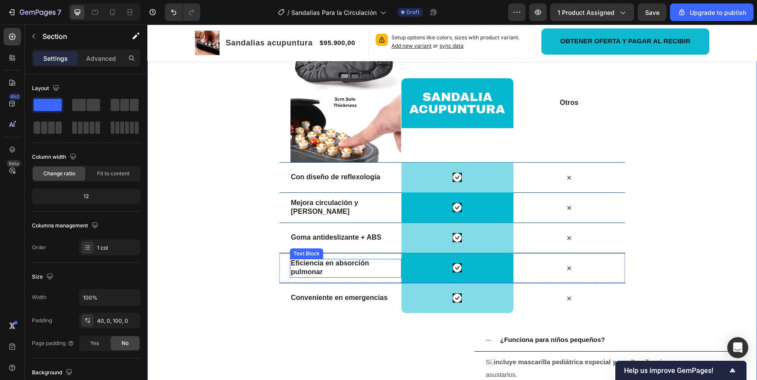
click at [341, 271] on p "Eficiencia en absorción pulmonar" at bounding box center [346, 268] width 110 height 18
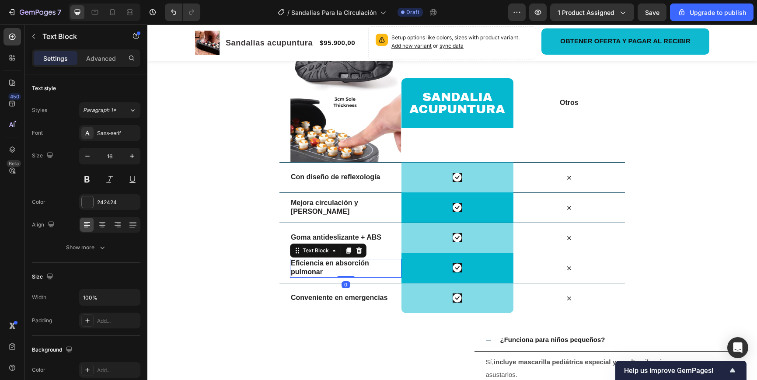
click at [341, 271] on p "Eficiencia en absorción pulmonar" at bounding box center [346, 268] width 110 height 18
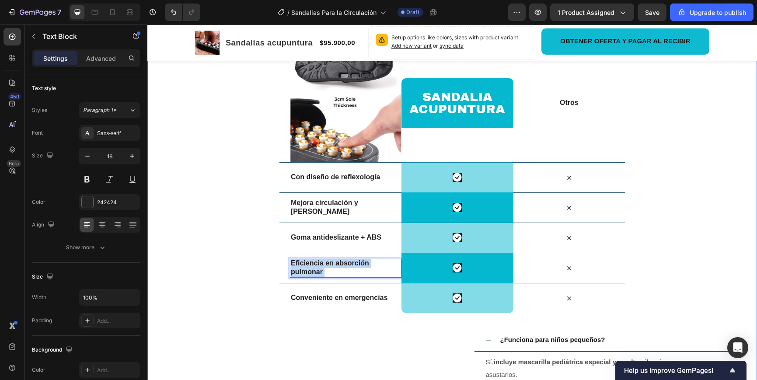
drag, startPoint x: 330, startPoint y: 273, endPoint x: 277, endPoint y: 257, distance: 55.7
click at [276, 257] on div "⁠⁠⁠⁠⁠⁠⁠ Sandalia Acupuntura vs Otros Heading Row Image Sandalia acupuntura Head…" at bounding box center [451, 235] width 609 height 477
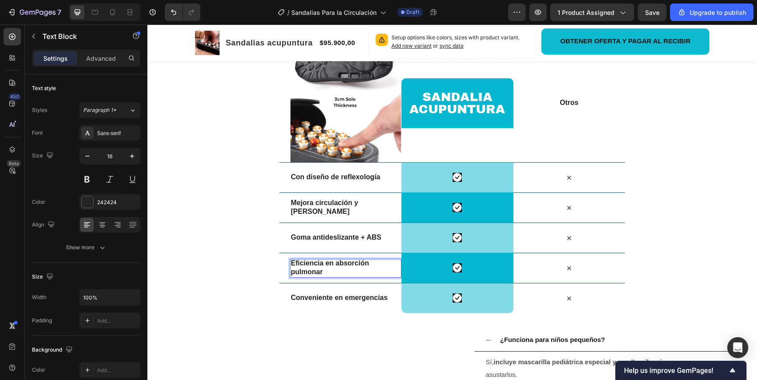
click at [307, 261] on strong "Eficiencia en absorción pulmonar" at bounding box center [330, 267] width 78 height 17
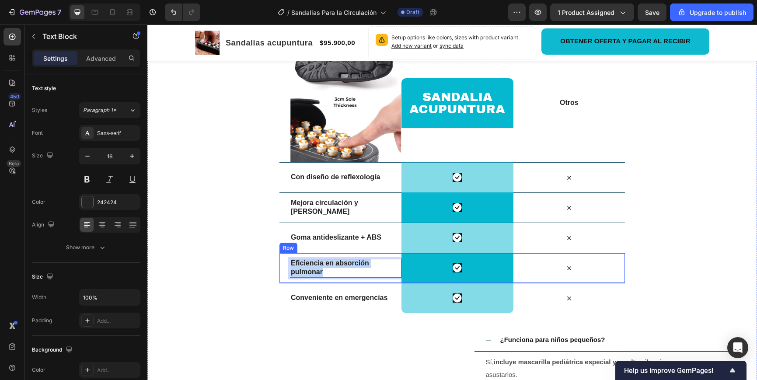
drag, startPoint x: 322, startPoint y: 269, endPoint x: 282, endPoint y: 257, distance: 41.9
click at [282, 257] on div "Eficiencia en absorción pulmonar Text Block 0 Icon Row Icon Row" at bounding box center [451, 268] width 345 height 30
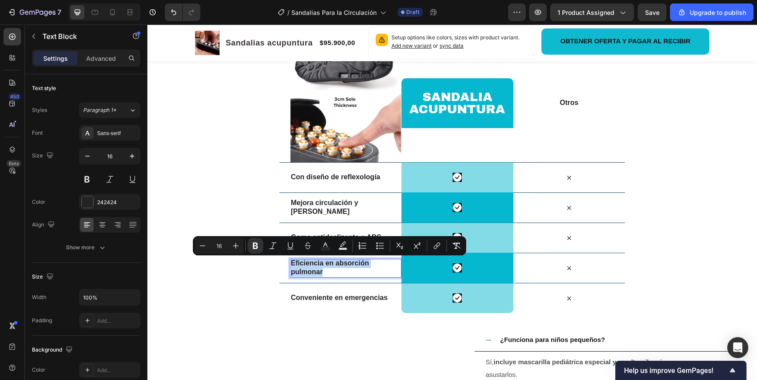
copy strong "Eficiencia en absorción pulmonar"
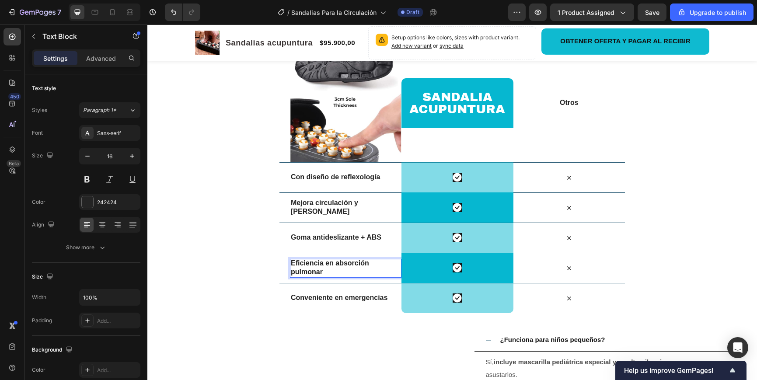
click at [327, 271] on p "Eficiencia en absorción pulmonar" at bounding box center [346, 268] width 110 height 18
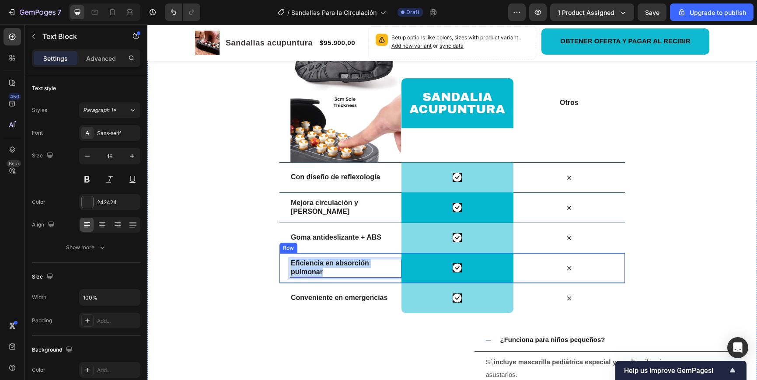
drag, startPoint x: 322, startPoint y: 270, endPoint x: 284, endPoint y: 259, distance: 39.6
click at [284, 259] on div "Eficiencia en absorción pulmonar Text Block 0 Icon Row Icon Row" at bounding box center [451, 268] width 345 height 30
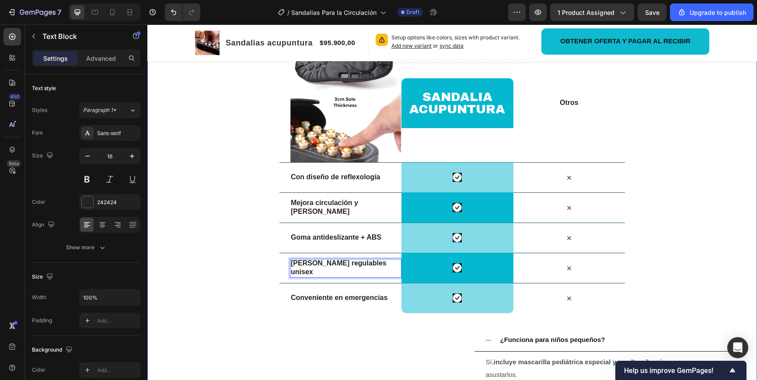
click at [237, 219] on div "⁠⁠⁠⁠⁠⁠⁠ Sandalia Acupuntura vs Otros Heading Row Image Sandalia acupuntura Head…" at bounding box center [451, 235] width 609 height 477
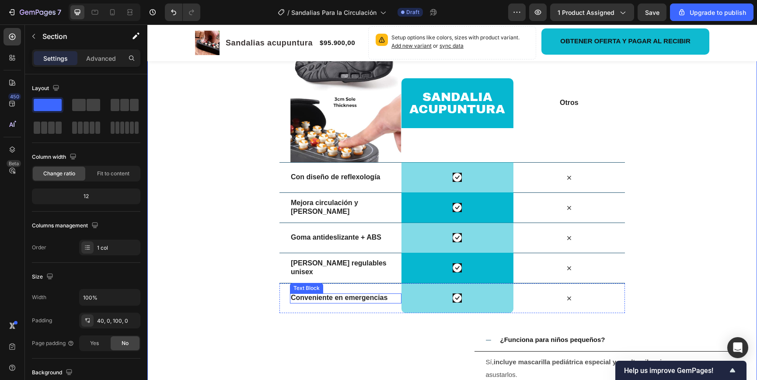
click at [370, 299] on strong "Conveniente en emergencias" at bounding box center [339, 297] width 97 height 7
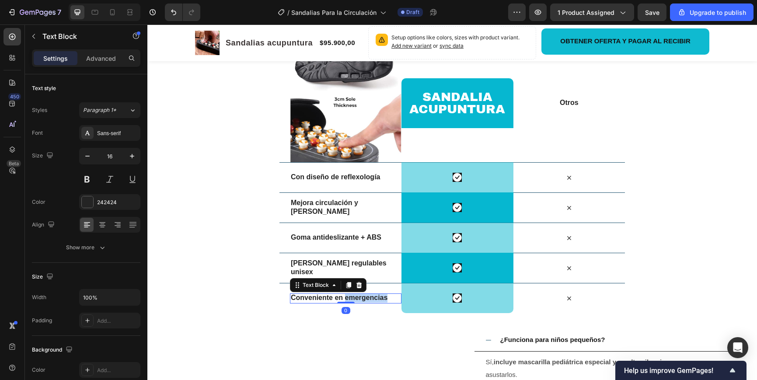
click at [370, 299] on strong "Conveniente en emergencias" at bounding box center [339, 297] width 97 height 7
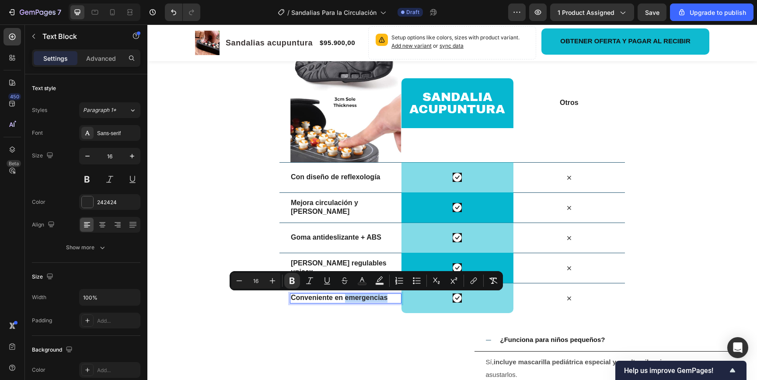
click at [390, 299] on p "Conveniente en emergencias" at bounding box center [346, 297] width 110 height 9
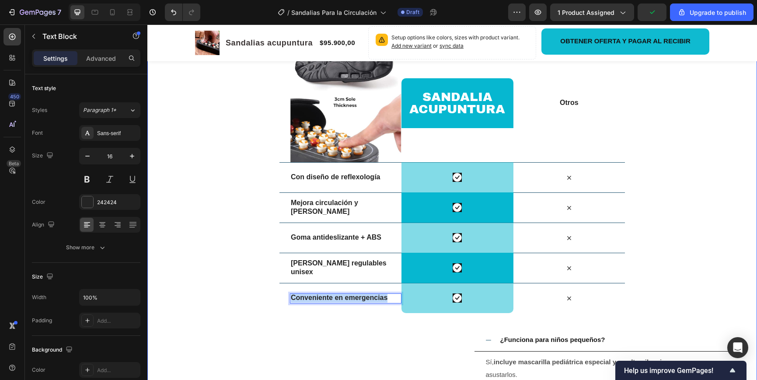
drag, startPoint x: 390, startPoint y: 298, endPoint x: 263, endPoint y: 292, distance: 126.9
click at [236, 291] on div "⁠⁠⁠⁠⁠⁠⁠ Sandalia Acupuntura vs Otros Heading Row Image Sandalia acupuntura Head…" at bounding box center [451, 235] width 609 height 477
click at [199, 209] on div "⁠⁠⁠⁠⁠⁠⁠ Sandalia Acupuntura vs Otros Heading Row Image Sandalia acupuntura Head…" at bounding box center [451, 235] width 609 height 477
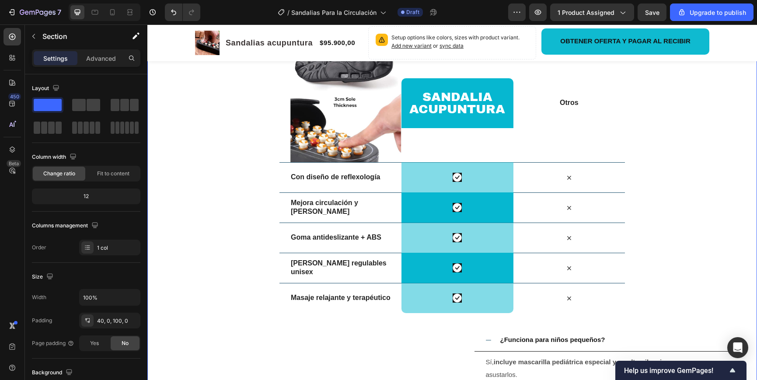
click at [251, 188] on div "⁠⁠⁠⁠⁠⁠⁠ Sandalia Acupuntura vs Otros Heading Row Image Sandalia acupuntura Head…" at bounding box center [451, 235] width 609 height 477
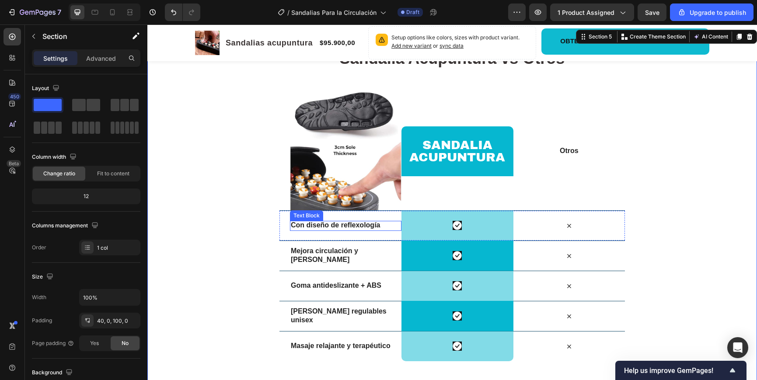
scroll to position [2059, 0]
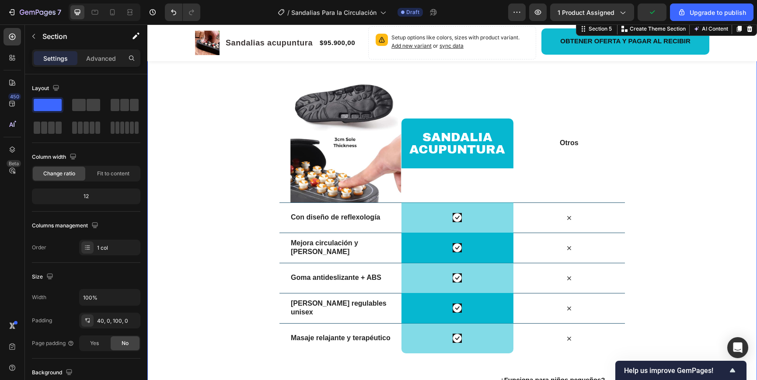
drag, startPoint x: 231, startPoint y: 191, endPoint x: 249, endPoint y: 188, distance: 18.5
click at [231, 191] on div "⁠⁠⁠⁠⁠⁠⁠ Sandalia Acupuntura vs Otros Heading Row Image Sandalia acupuntura Head…" at bounding box center [451, 276] width 609 height 477
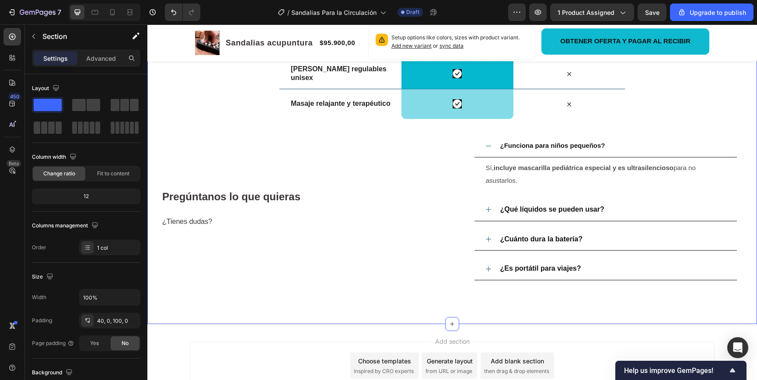
scroll to position [2342, 0]
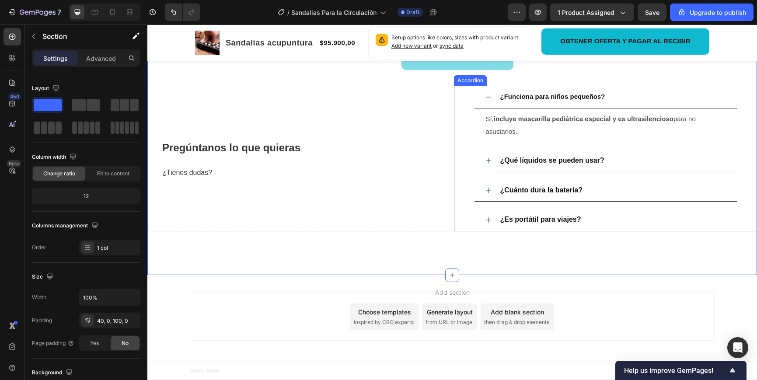
click at [581, 97] on strong "¿Funciona para niños pequeños?" at bounding box center [552, 96] width 105 height 7
click at [581, 96] on strong "¿Funciona para niños pequeños?" at bounding box center [552, 96] width 105 height 7
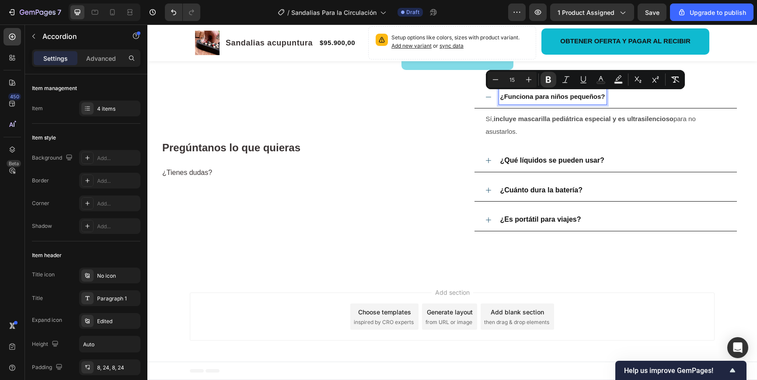
click at [604, 96] on strong "¿Funciona para niños pequeños?" at bounding box center [552, 96] width 105 height 7
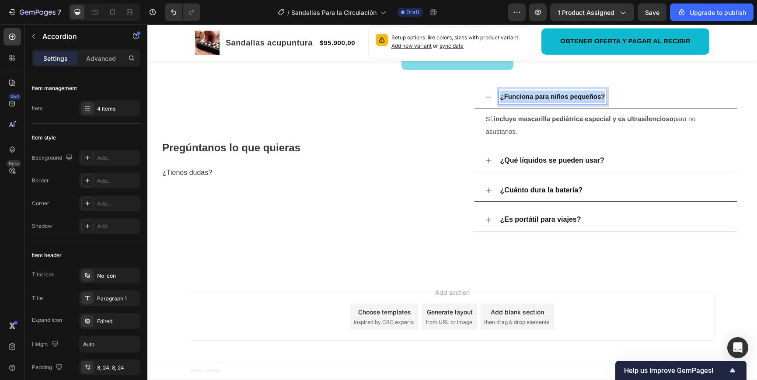
drag, startPoint x: 604, startPoint y: 96, endPoint x: 484, endPoint y: 94, distance: 119.8
click at [481, 94] on div "¿Funciona para niños pequeños?" at bounding box center [605, 97] width 262 height 23
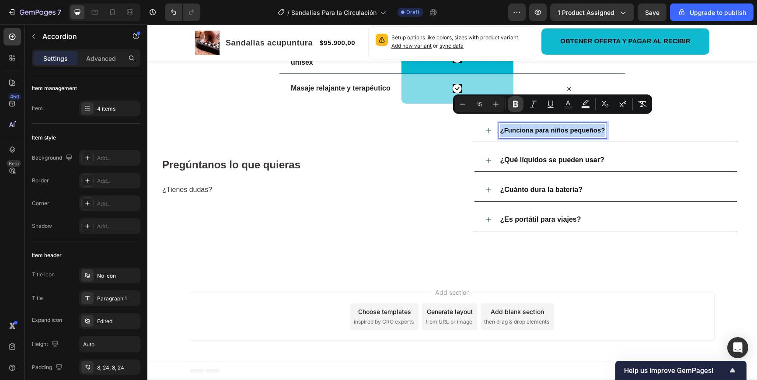
scroll to position [2308, 0]
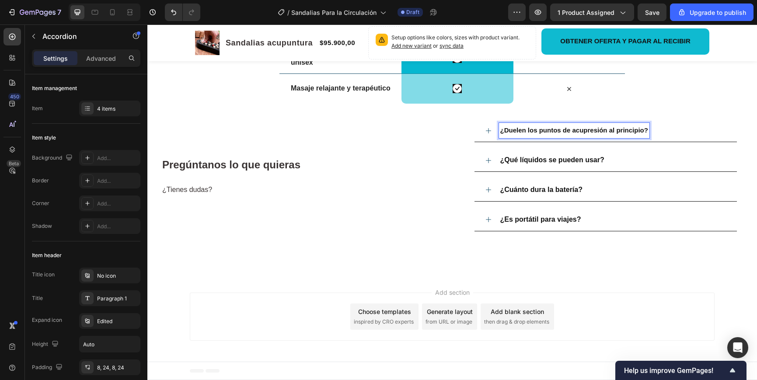
click at [455, 136] on div "¿Duelen los puntos de acupresión al principio?" at bounding box center [605, 130] width 302 height 23
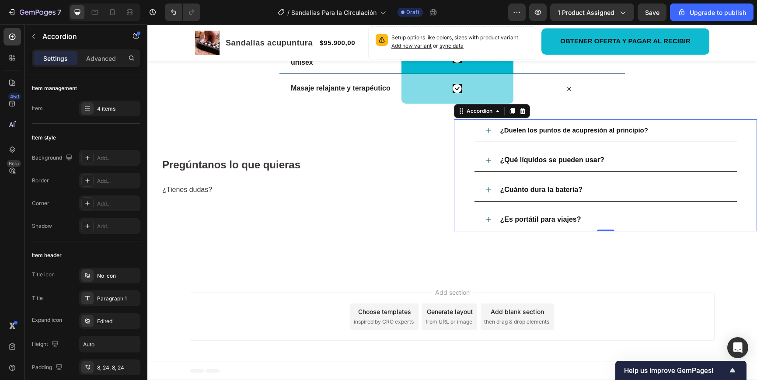
click at [487, 132] on icon at bounding box center [488, 130] width 7 height 7
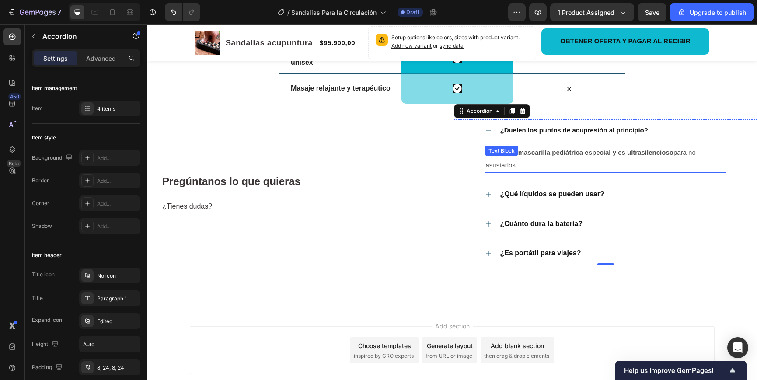
click at [508, 155] on div "Text Block" at bounding box center [501, 151] width 33 height 10
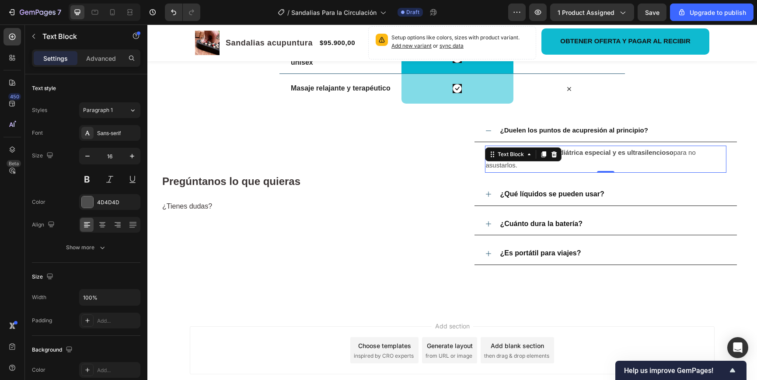
click at [533, 168] on p "Sí, incluye mascarilla pediátrica especial y es ultrasilencioso para no asustar…" at bounding box center [606, 158] width 240 height 25
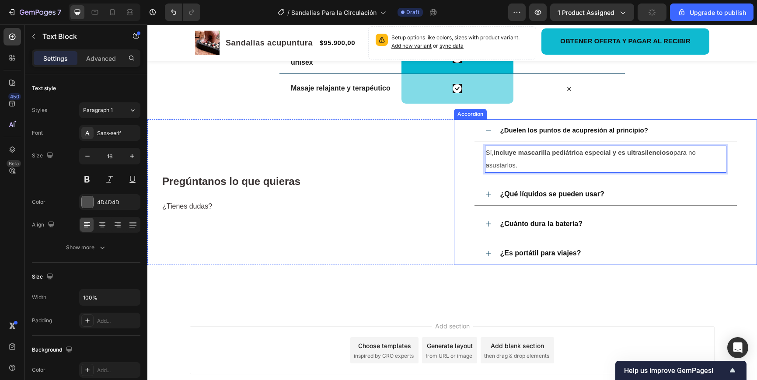
drag, startPoint x: 522, startPoint y: 167, endPoint x: 469, endPoint y: 153, distance: 55.0
click at [469, 153] on div "¿Duelen los puntos de acupresión al principio? Sí, incluye mascarilla pediátric…" at bounding box center [605, 147] width 302 height 56
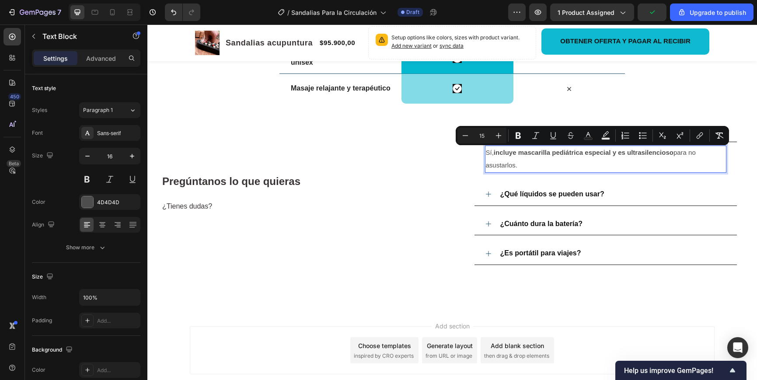
copy span "Sí, incluye mascarilla pediátrica especial y es ultrasilencioso para no asustar…"
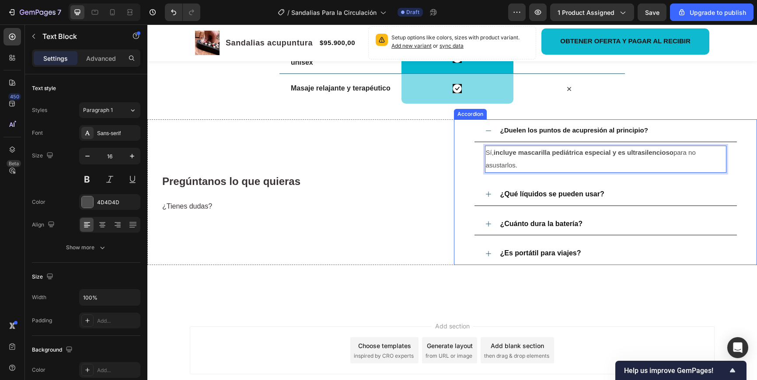
drag, startPoint x: 520, startPoint y: 164, endPoint x: 490, endPoint y: 150, distance: 33.2
click at [478, 146] on div "Sí, incluye mascarilla pediátrica especial y es ultrasilencioso para no asustar…" at bounding box center [605, 159] width 262 height 34
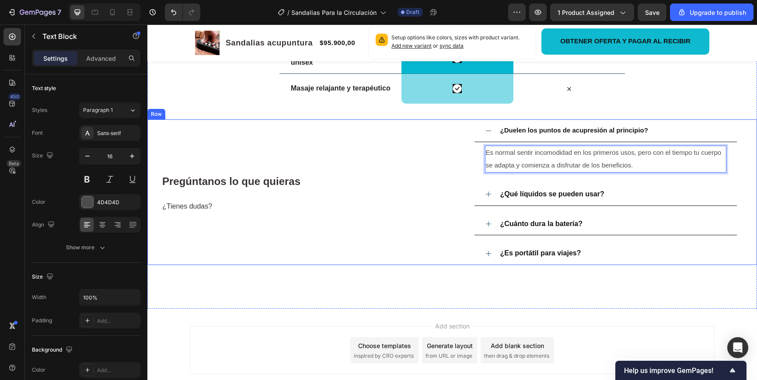
click at [429, 163] on div "Pregúntanos lo que quieras ¿Tienes dudas? Heading" at bounding box center [298, 192] width 303 height 146
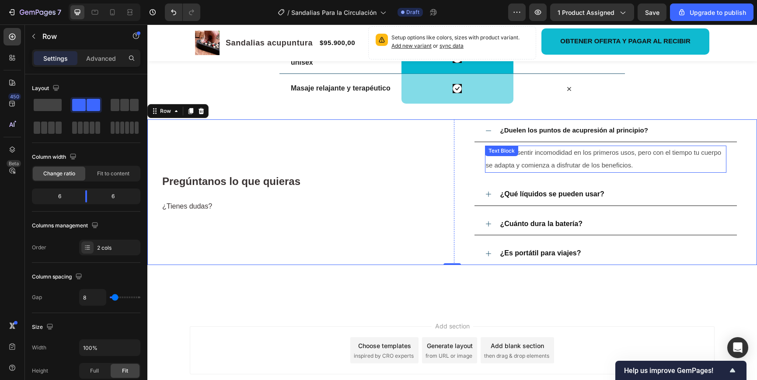
click at [536, 155] on span "Es normal sentir incomodidad en los primeros usos, pero con el tiempo tu cuerpo…" at bounding box center [604, 159] width 236 height 20
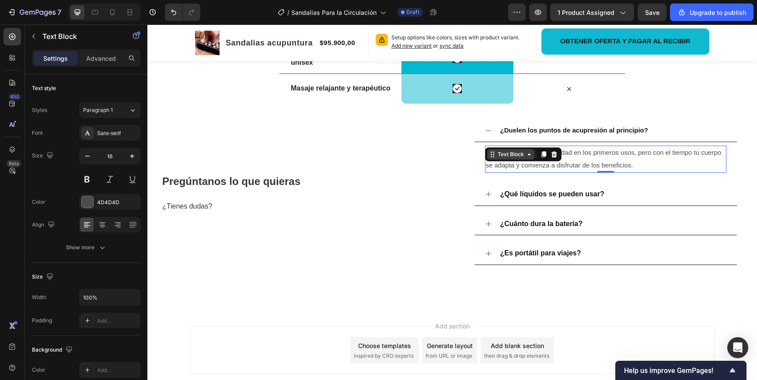
click at [534, 155] on div "Text Block" at bounding box center [510, 154] width 47 height 10
click at [605, 155] on span "Es normal sentir incomodidad en los primeros usos, pero con el tiempo tu cuerpo…" at bounding box center [604, 159] width 236 height 20
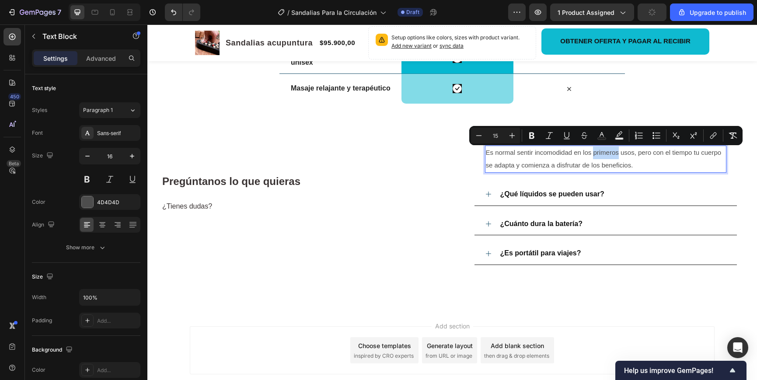
click at [616, 153] on span "Es normal sentir incomodidad en los primeros usos, pero con el tiempo tu cuerpo…" at bounding box center [604, 159] width 236 height 20
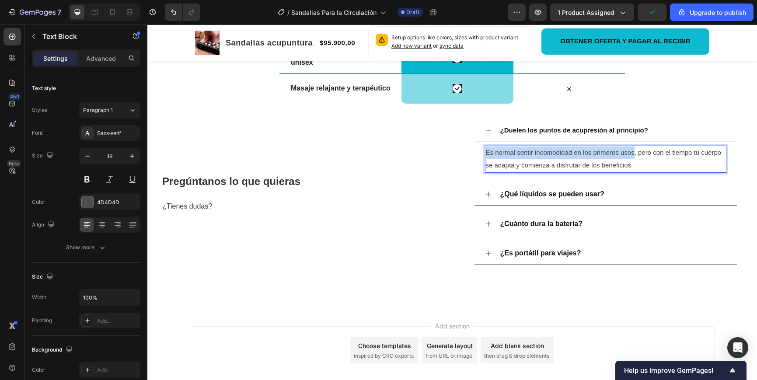
drag, startPoint x: 634, startPoint y: 153, endPoint x: 494, endPoint y: 152, distance: 139.5
click at [486, 150] on span "Es normal sentir incomodidad en los primeros usos, pero con el tiempo tu cuerpo…" at bounding box center [604, 159] width 236 height 20
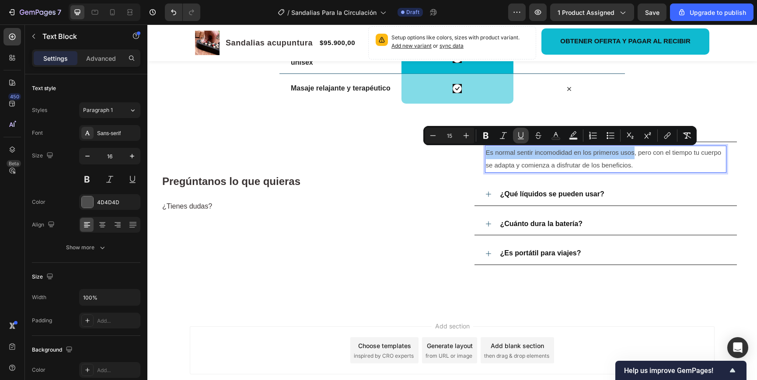
drag, startPoint x: 488, startPoint y: 133, endPoint x: 521, endPoint y: 136, distance: 33.0
click at [488, 133] on icon "Editor contextual toolbar" at bounding box center [485, 135] width 9 height 9
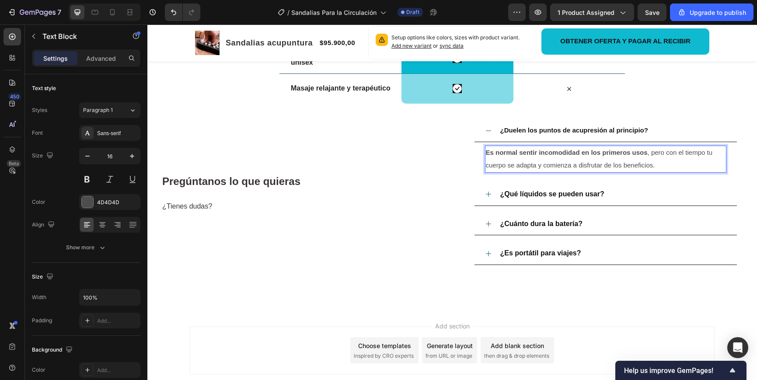
drag, startPoint x: 664, startPoint y: 159, endPoint x: 633, endPoint y: 161, distance: 31.1
click at [664, 159] on p "Es normal sentir incomodidad en los primeros usos , pero con el tiempo tu cuerp…" at bounding box center [606, 158] width 240 height 25
drag, startPoint x: 684, startPoint y: 152, endPoint x: 657, endPoint y: 163, distance: 29.2
click at [659, 164] on p "Es normal sentir incomodidad en los primeros usos , pero con el tiempo tu cuerp…" at bounding box center [606, 158] width 240 height 25
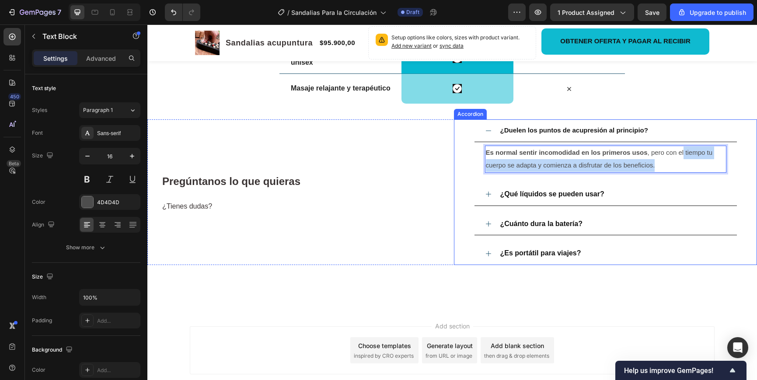
click at [450, 158] on div "Pregúntanos lo que quieras ¿Tienes dudas? Heading ¿Duelen los puntos de acupres…" at bounding box center [451, 192] width 609 height 146
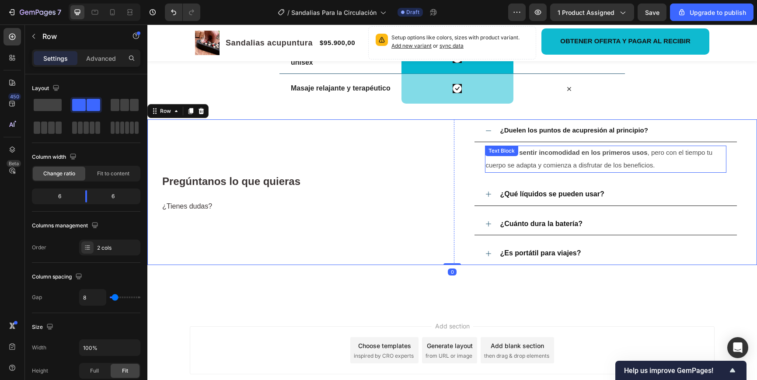
click at [588, 162] on span "Es normal sentir incomodidad en los primeros usos , pero con el tiempo tu cuerp…" at bounding box center [599, 159] width 227 height 20
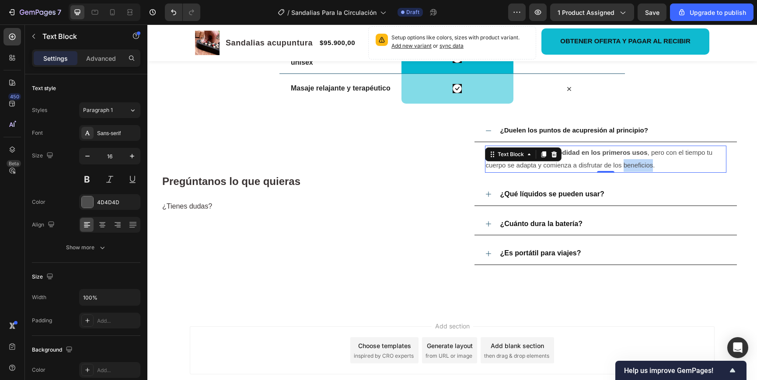
click at [634, 166] on span "Es normal sentir incomodidad en los primeros usos , pero con el tiempo tu cuerp…" at bounding box center [599, 159] width 227 height 20
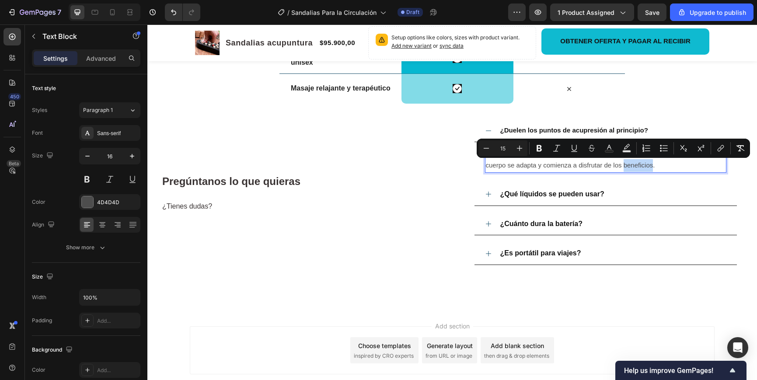
click at [653, 166] on span "Es normal sentir incomodidad en los primeros usos , pero con el tiempo tu cuerp…" at bounding box center [599, 159] width 227 height 20
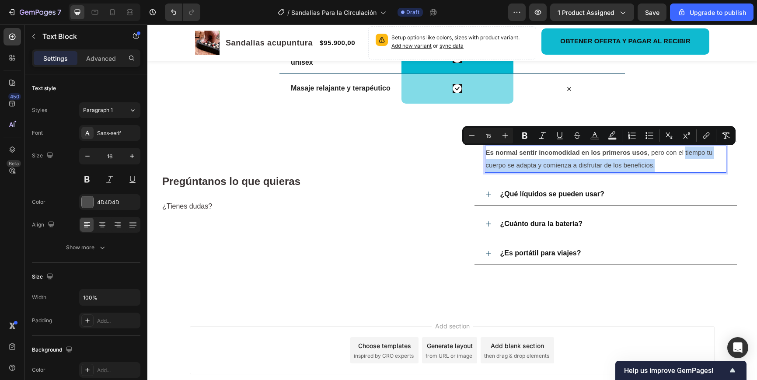
drag, startPoint x: 658, startPoint y: 166, endPoint x: 686, endPoint y: 154, distance: 30.1
click at [686, 154] on p "Es normal sentir incomodidad en los primeros usos , pero con el tiempo tu cuerp…" at bounding box center [606, 158] width 240 height 25
click at [523, 136] on icon "Editor contextual toolbar" at bounding box center [524, 135] width 5 height 7
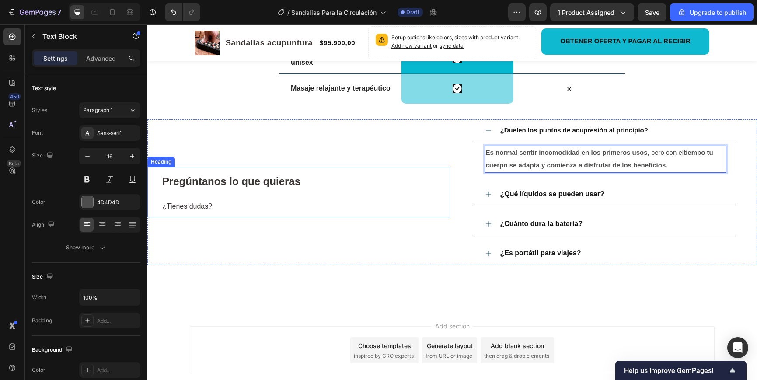
click at [433, 199] on h2 "Pregúntanos lo que quieras ¿Tienes dudas?" at bounding box center [305, 192] width 289 height 50
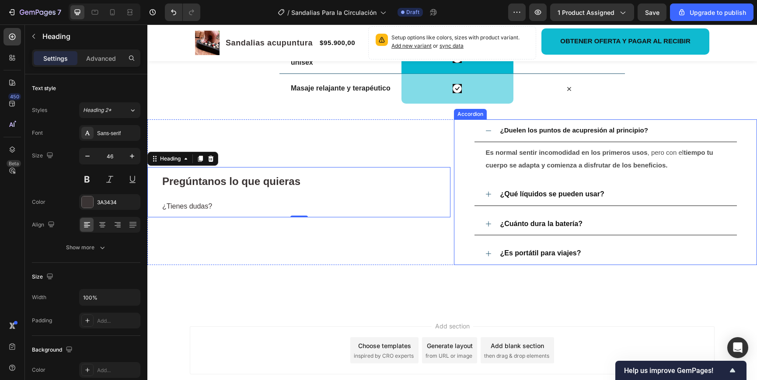
click at [546, 198] on p "¿Qué líquidos se pueden usar?" at bounding box center [552, 194] width 104 height 13
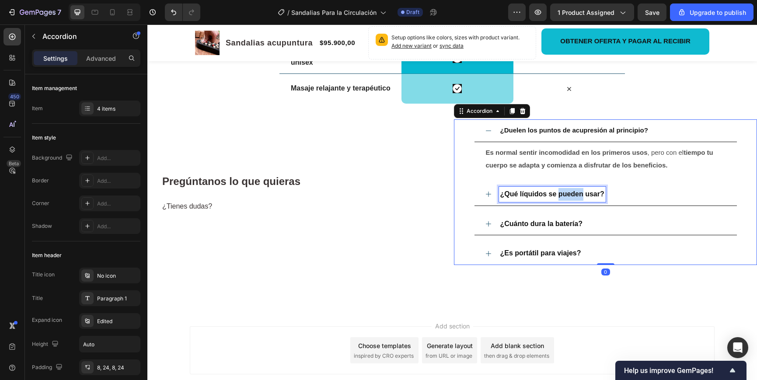
click at [563, 196] on strong "¿Qué líquidos se pueden usar?" at bounding box center [552, 193] width 104 height 7
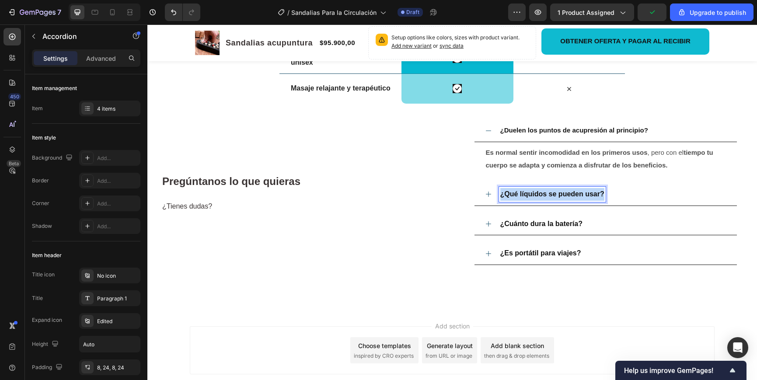
drag, startPoint x: 604, startPoint y: 195, endPoint x: 501, endPoint y: 192, distance: 102.3
click at [501, 192] on strong "¿Qué líquidos se pueden usar?" at bounding box center [552, 193] width 104 height 7
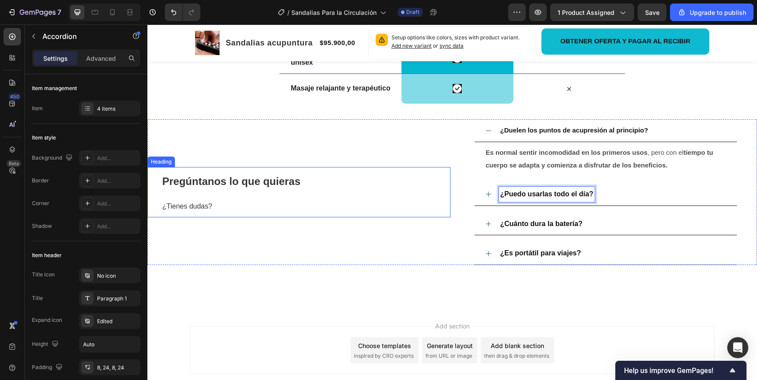
click at [424, 199] on h2 "Pregúntanos lo que quieras ¿Tienes dudas?" at bounding box center [305, 192] width 289 height 50
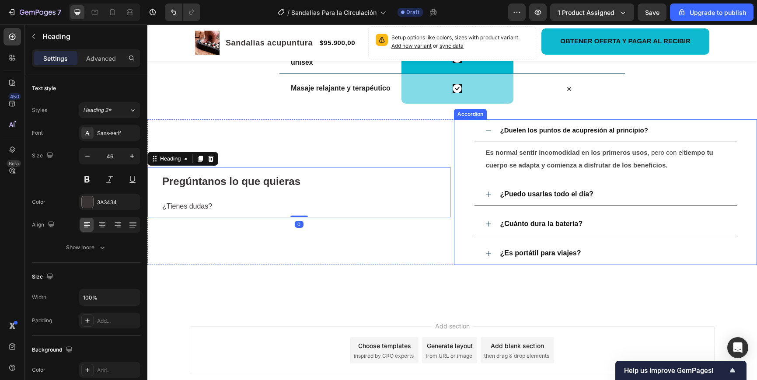
click at [492, 196] on div "¿Puedo usarlas todo el día?" at bounding box center [605, 194] width 262 height 23
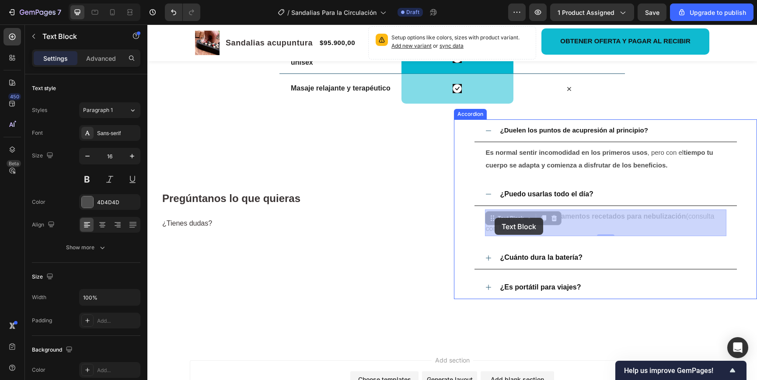
drag, startPoint x: 511, startPoint y: 225, endPoint x: 442, endPoint y: 187, distance: 79.8
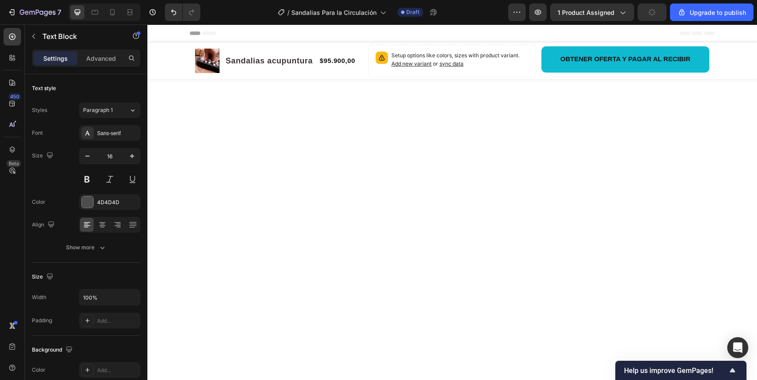
scroll to position [2308, 0]
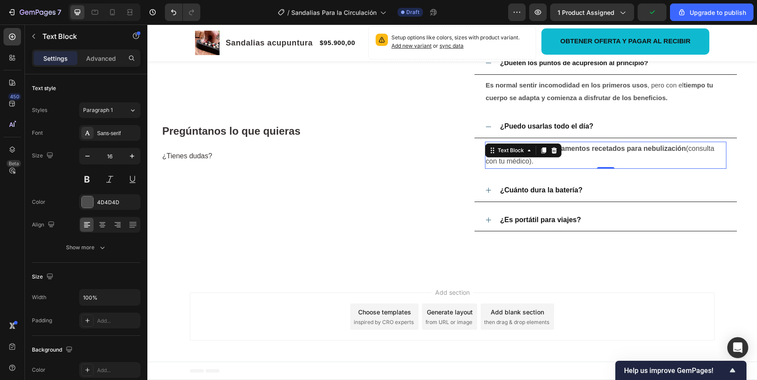
click at [579, 168] on p "Solución salina, medicamentos recetados para nebulización (consulta con tu médi…" at bounding box center [606, 155] width 240 height 25
drag, startPoint x: 579, startPoint y: 228, endPoint x: 569, endPoint y: 228, distance: 10.1
click at [579, 168] on p "Solución salina, medicamentos recetados para nebulización (consulta con tu médi…" at bounding box center [606, 155] width 240 height 25
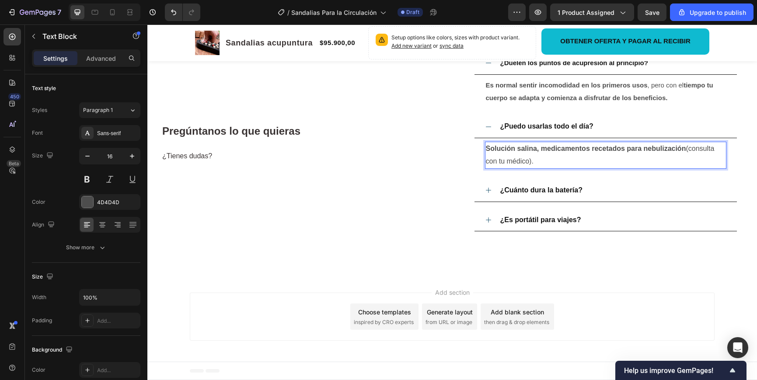
drag, startPoint x: 554, startPoint y: 229, endPoint x: 485, endPoint y: 216, distance: 69.9
click at [485, 169] on div "Solución salina, medicamentos recetados para nebulización (consulta con tu médi…" at bounding box center [605, 155] width 241 height 27
click at [525, 168] on p "No, se recomienda usarlas entre 10 y 20 minutos al día para mejores resultados." at bounding box center [606, 155] width 240 height 25
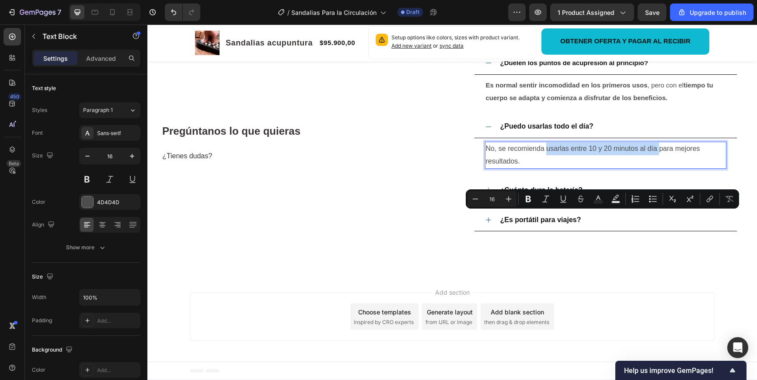
drag, startPoint x: 546, startPoint y: 217, endPoint x: 663, endPoint y: 251, distance: 121.6
click at [659, 168] on p "No, se recomienda usarlas entre 10 y 20 minutos al día para mejores resultados." at bounding box center [606, 155] width 240 height 25
click at [530, 201] on icon "Editor contextual toolbar" at bounding box center [528, 199] width 9 height 9
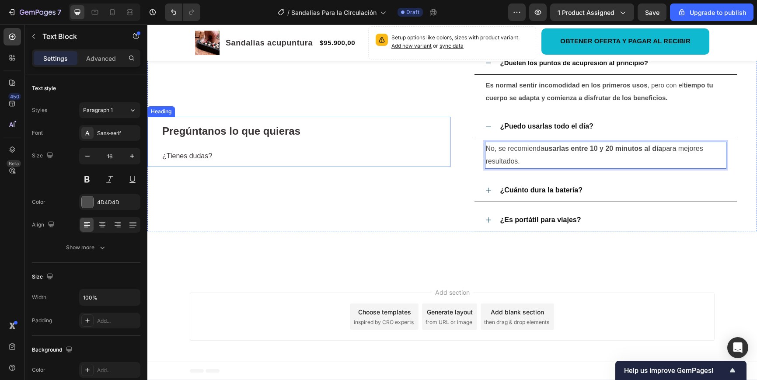
click at [434, 167] on h2 "Pregúntanos lo que quieras ¿Tienes dudas?" at bounding box center [305, 142] width 289 height 50
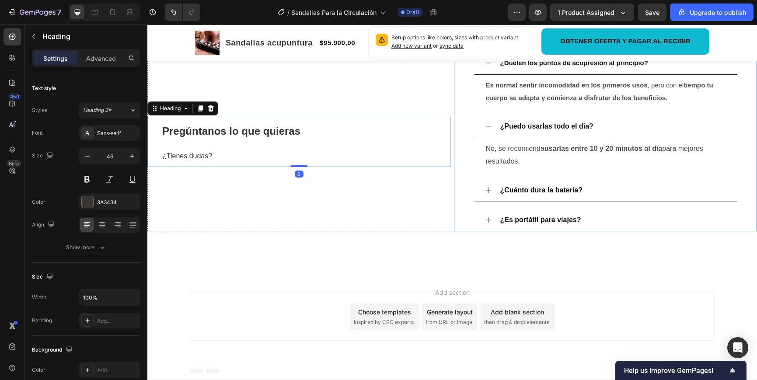
click at [490, 130] on icon at bounding box center [488, 126] width 7 height 7
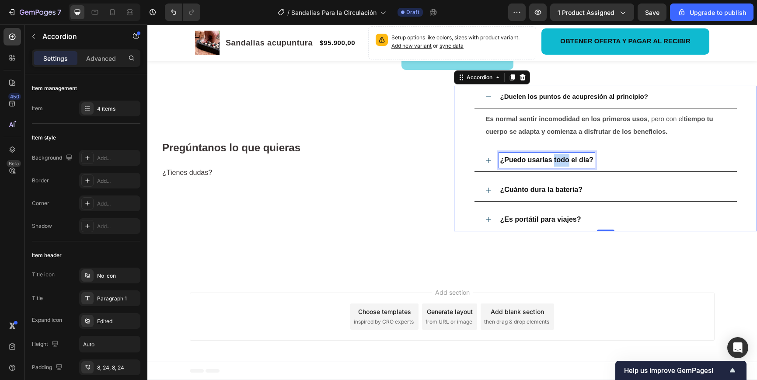
click at [563, 163] on strong "¿Puedo usarlas todo el día?" at bounding box center [546, 159] width 93 height 7
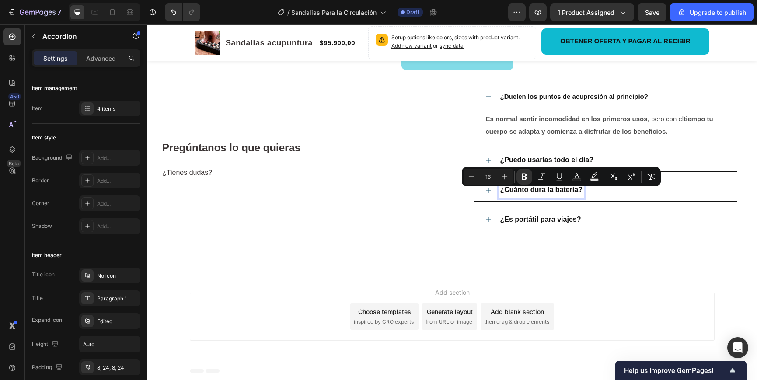
click at [578, 193] on strong "¿Cuánto dura la batería?" at bounding box center [541, 189] width 82 height 7
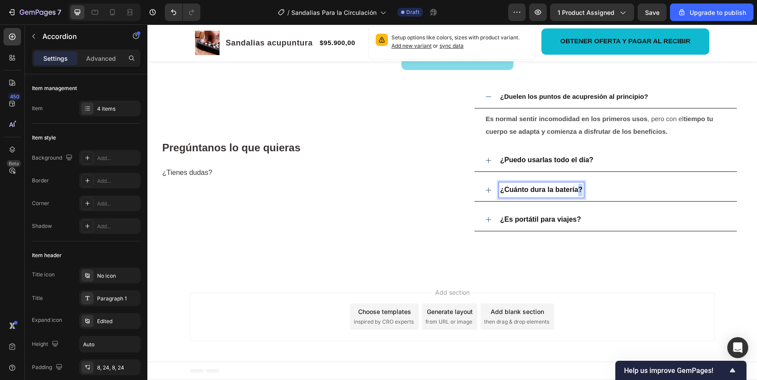
click at [578, 193] on strong "¿Cuánto dura la batería?" at bounding box center [541, 189] width 82 height 7
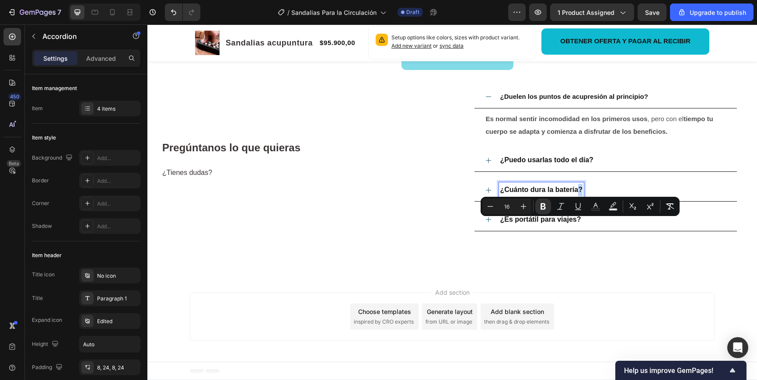
click at [581, 193] on strong "¿Cuánto dura la batería?" at bounding box center [541, 189] width 82 height 7
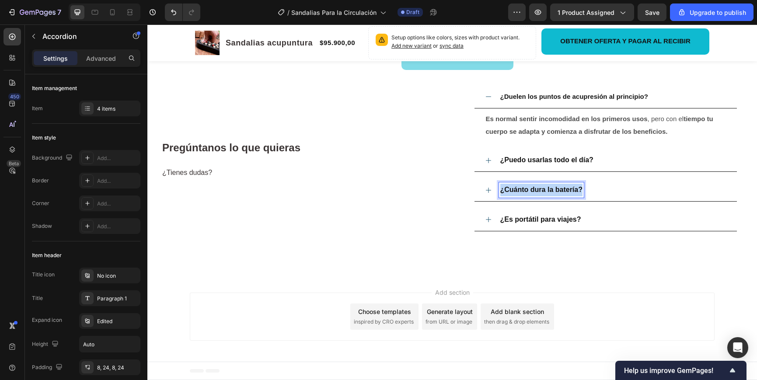
drag, startPoint x: 581, startPoint y: 223, endPoint x: 494, endPoint y: 222, distance: 87.0
click at [491, 202] on div "¿Cuánto dura la batería?" at bounding box center [605, 190] width 262 height 23
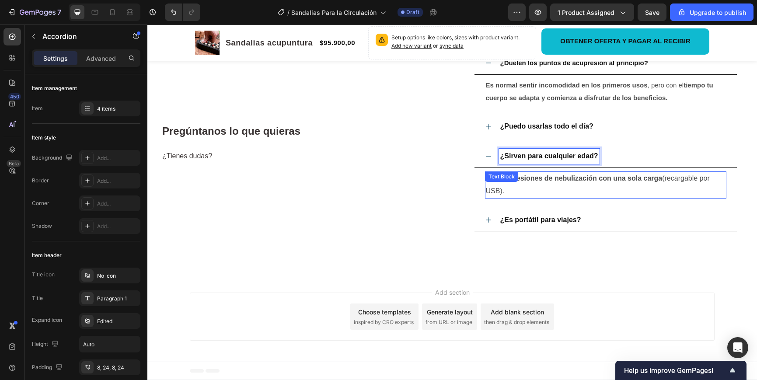
click at [512, 181] on div "Text Block" at bounding box center [502, 177] width 30 height 8
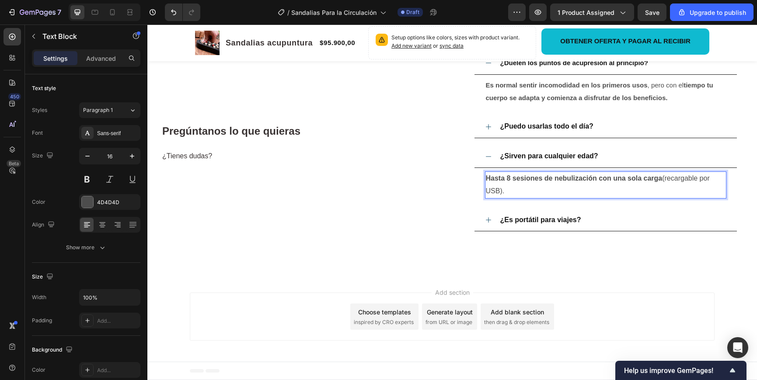
click at [524, 198] on p "Hasta 8 sesiones de nebulización con una sola carga (recargable por USB)." at bounding box center [606, 184] width 240 height 25
drag, startPoint x: 524, startPoint y: 256, endPoint x: 517, endPoint y: 258, distance: 7.2
click at [524, 198] on p "Hasta 8 sesiones de nebulización con una sola carga (recargable por USB)." at bounding box center [606, 184] width 240 height 25
drag, startPoint x: 510, startPoint y: 257, endPoint x: 481, endPoint y: 243, distance: 32.3
click at [481, 202] on div "Hasta 8 sesiones de nebulización con una sola carga (recargable por USB). Text …" at bounding box center [605, 185] width 262 height 34
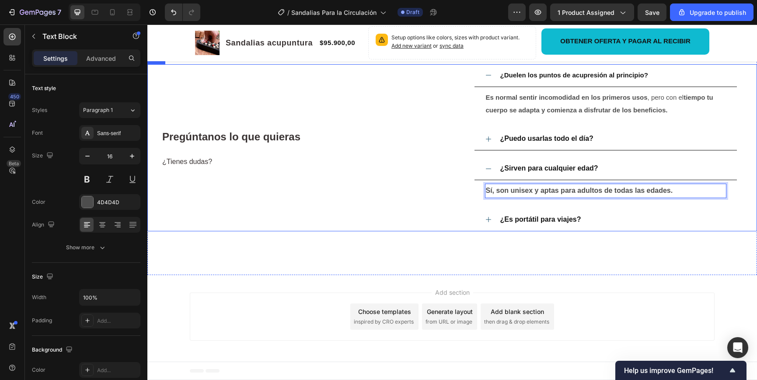
click at [417, 231] on div "Pregúntanos lo que quieras ¿Tienes dudas? Heading" at bounding box center [298, 147] width 303 height 167
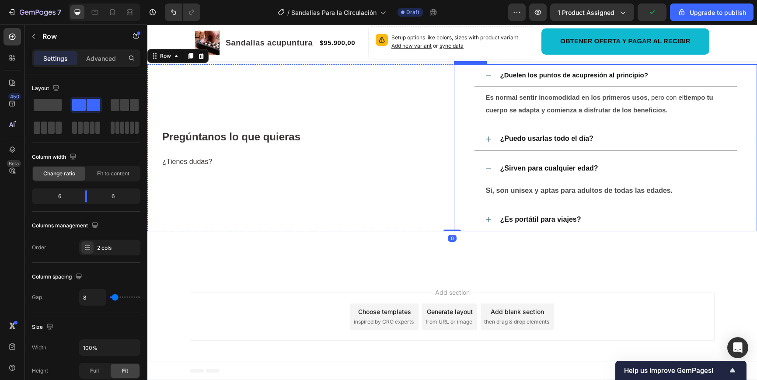
click at [535, 172] on strong "¿Sirven para cualquier edad?" at bounding box center [549, 167] width 98 height 7
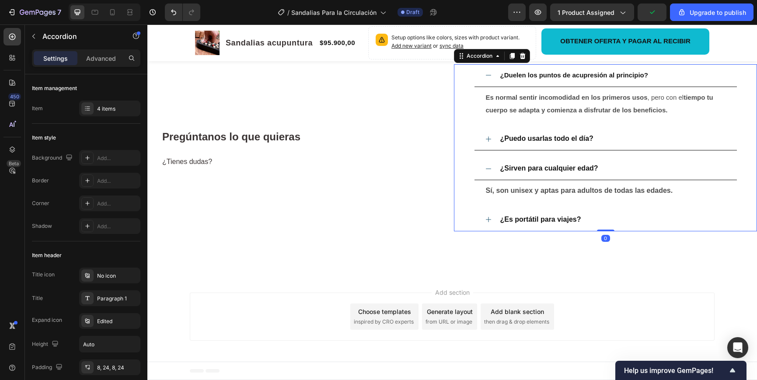
click at [488, 172] on icon at bounding box center [488, 168] width 7 height 7
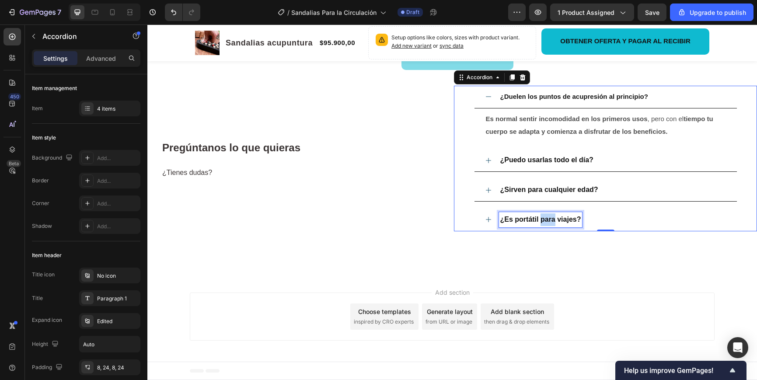
click at [544, 226] on p "¿Es portátil para viajes?" at bounding box center [540, 219] width 81 height 13
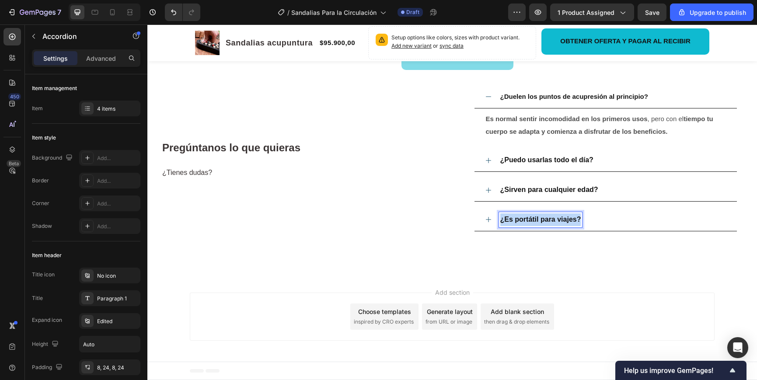
drag, startPoint x: 580, startPoint y: 253, endPoint x: 498, endPoint y: 249, distance: 81.8
click at [497, 231] on div "¿Es portátil para viajes?" at bounding box center [605, 220] width 262 height 23
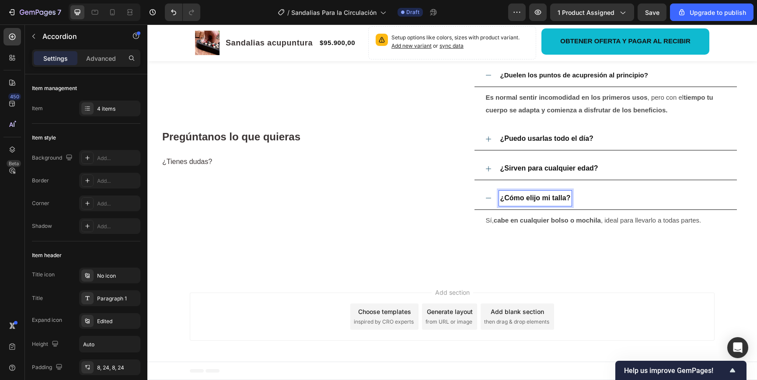
click at [486, 202] on icon at bounding box center [488, 198] width 7 height 7
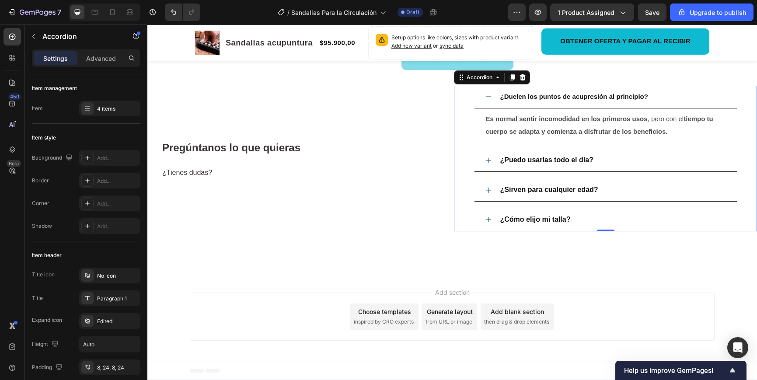
click at [487, 223] on icon at bounding box center [488, 219] width 7 height 7
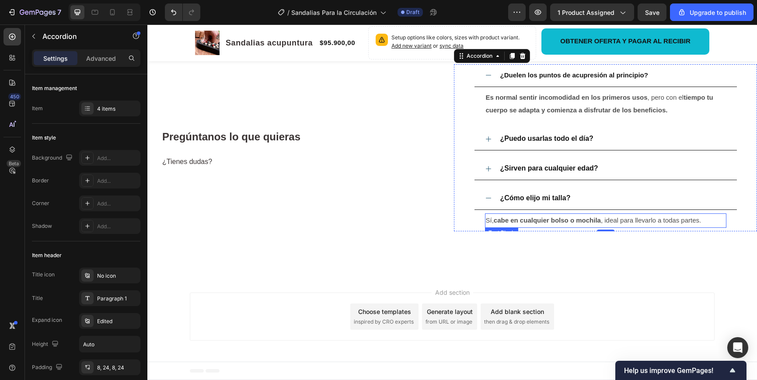
click at [653, 224] on span "Sí, cabe en cualquier bolso o mochila , ideal para llevarlo a todas partes." at bounding box center [594, 219] width 216 height 7
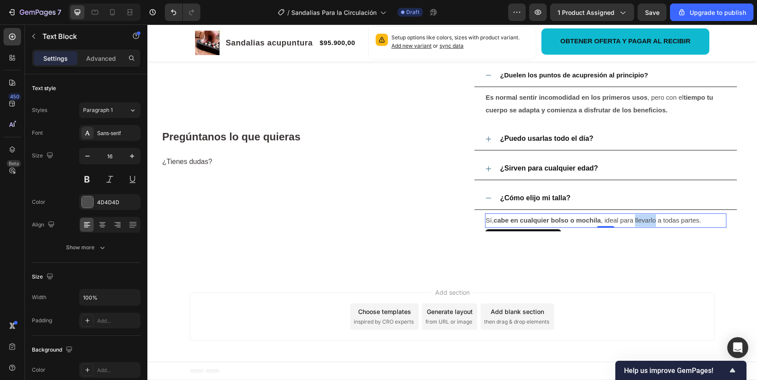
click at [653, 224] on span "Sí, cabe en cualquier bolso o mochila , ideal para llevarlo a todas partes." at bounding box center [594, 219] width 216 height 7
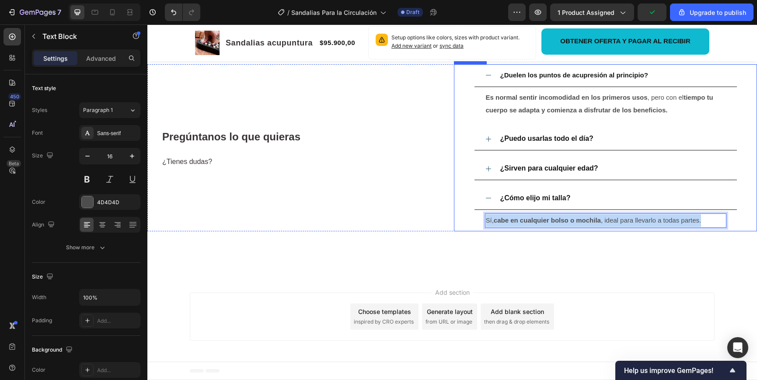
drag, startPoint x: 667, startPoint y: 274, endPoint x: 482, endPoint y: 271, distance: 185.4
click at [482, 231] on div "Sí, cabe en cualquier bolso o mochila , ideal para llevarlo a todas partes. Tex…" at bounding box center [605, 220] width 262 height 21
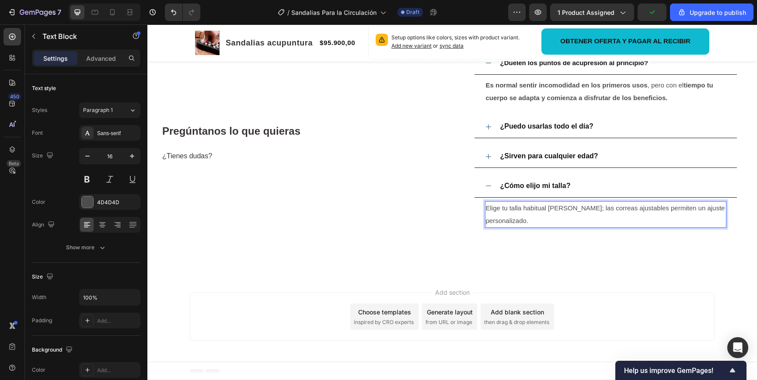
click at [541, 227] on p "Elige tu talla habitual de calzado; las correas ajustables permiten un ajuste p…" at bounding box center [606, 214] width 240 height 25
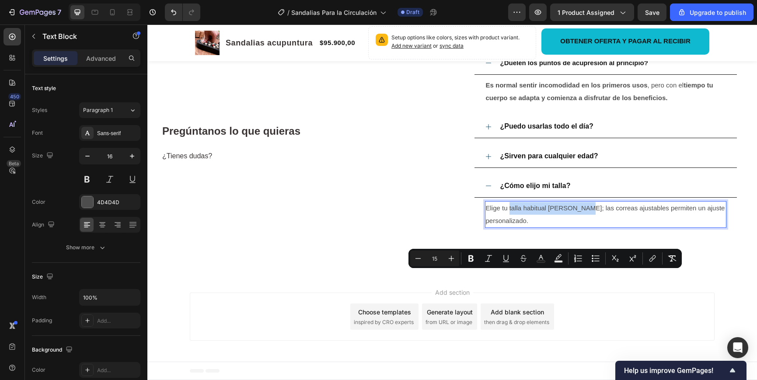
drag, startPoint x: 510, startPoint y: 275, endPoint x: 553, endPoint y: 269, distance: 43.3
click at [581, 224] on span "Elige tu talla habitual de calzado; las correas ajustables permiten un ajuste p…" at bounding box center [605, 214] width 239 height 20
drag, startPoint x: 475, startPoint y: 256, endPoint x: 465, endPoint y: 257, distance: 10.5
click at [475, 256] on button "Bold" at bounding box center [471, 258] width 16 height 16
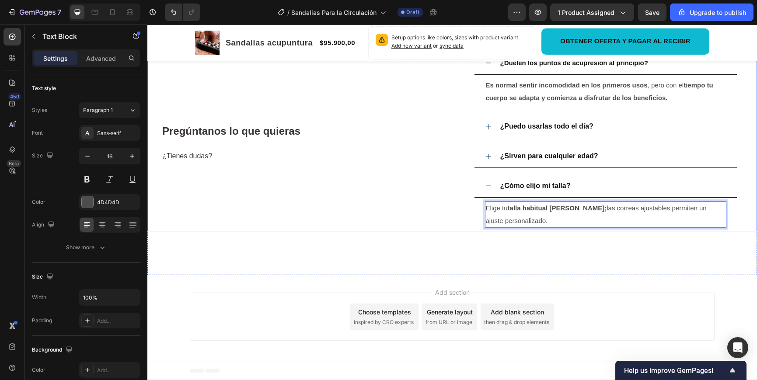
click at [414, 231] on div "Pregúntanos lo que quieras ¿Tienes dudas? Heading" at bounding box center [298, 141] width 303 height 179
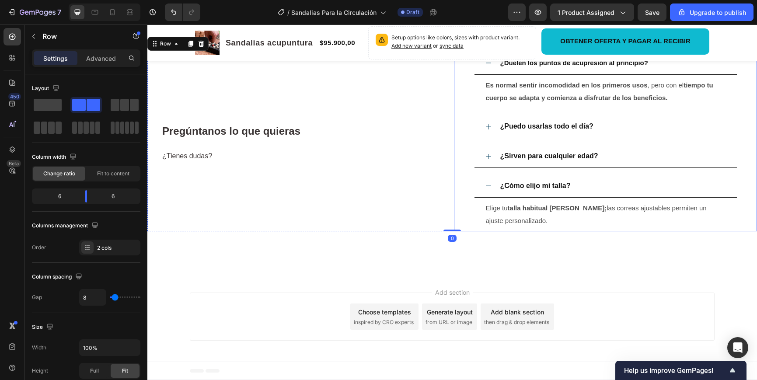
click at [485, 189] on icon at bounding box center [488, 185] width 7 height 7
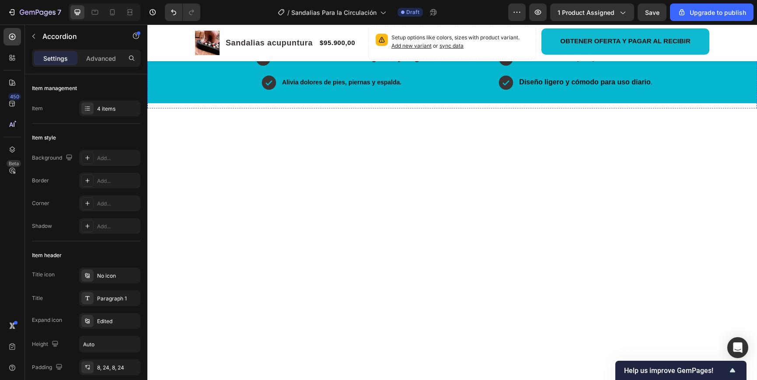
scroll to position [432, 0]
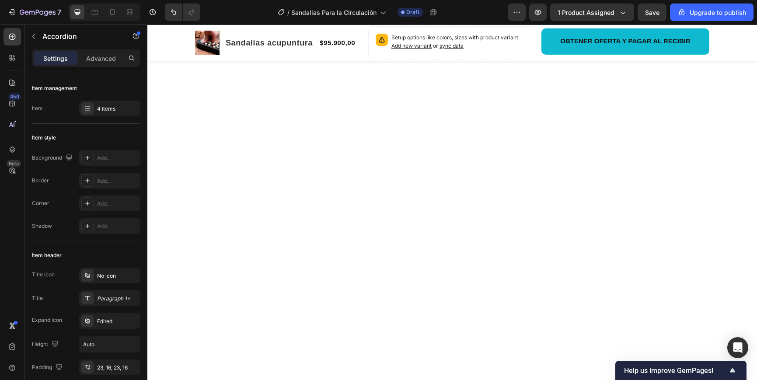
scroll to position [1108, 0]
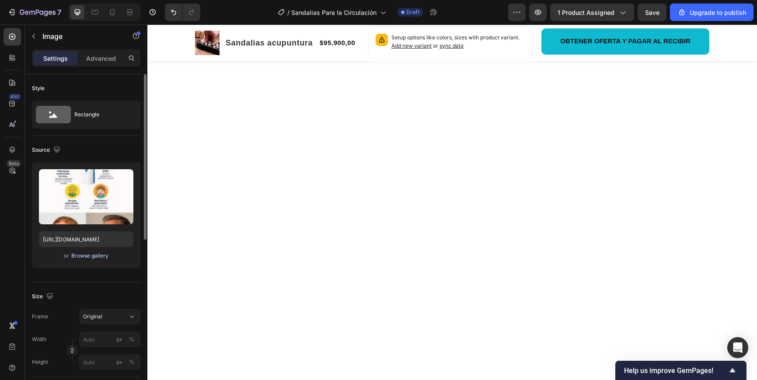
click at [97, 255] on div "Browse gallery" at bounding box center [89, 256] width 37 height 8
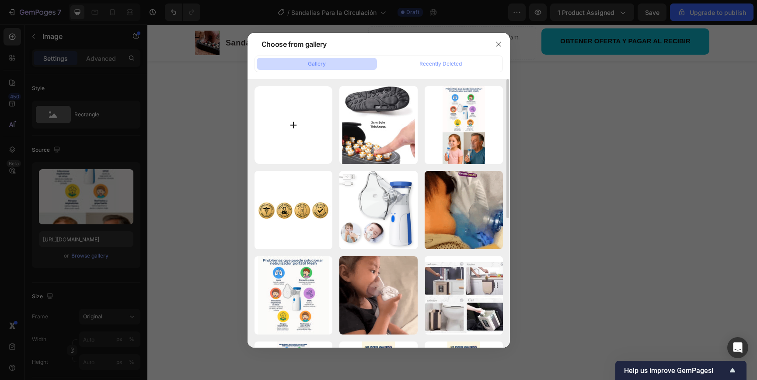
click at [313, 122] on input "file" at bounding box center [293, 125] width 78 height 78
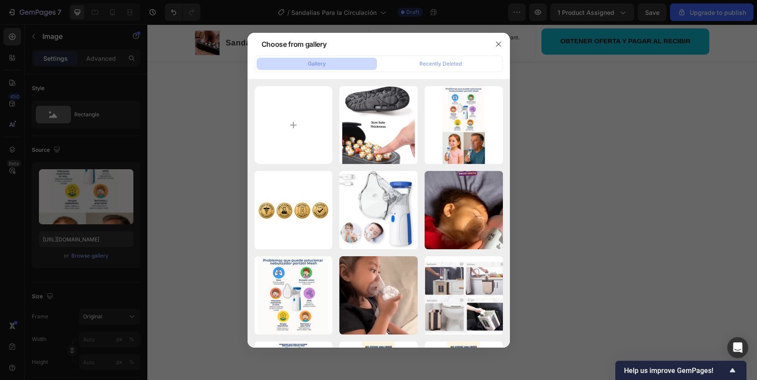
type input "C:\fakepath\Sandalias-03.webp"
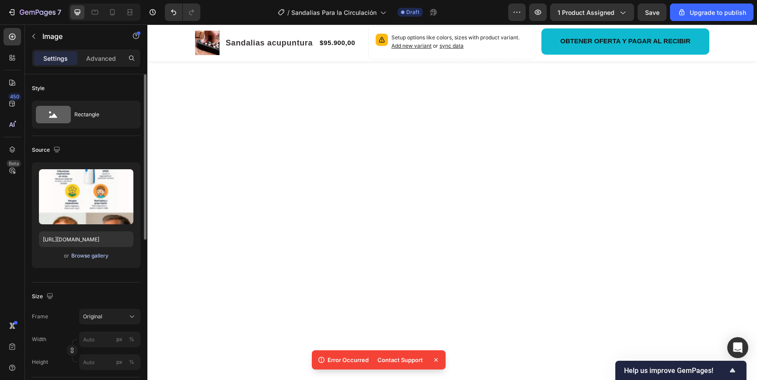
click at [99, 257] on div "Browse gallery" at bounding box center [89, 256] width 37 height 8
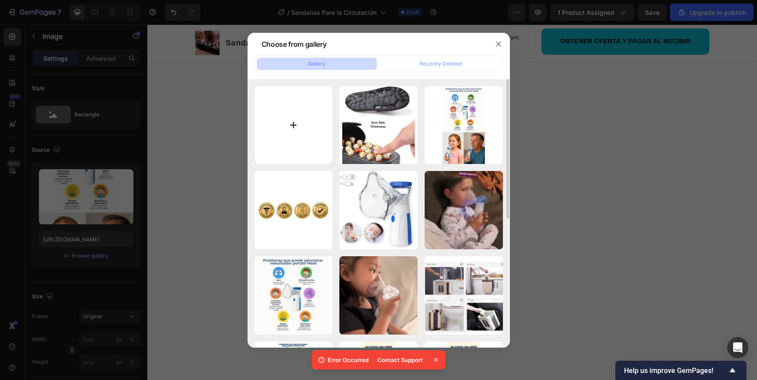
click at [282, 139] on input "file" at bounding box center [293, 125] width 78 height 78
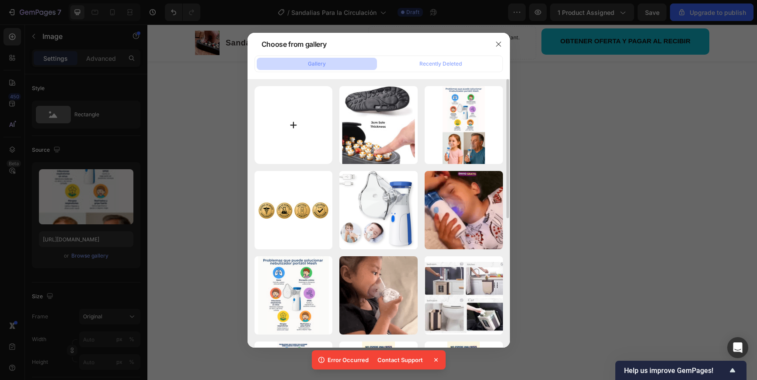
type input "C:\fakepath\Sandalias-03.webp"
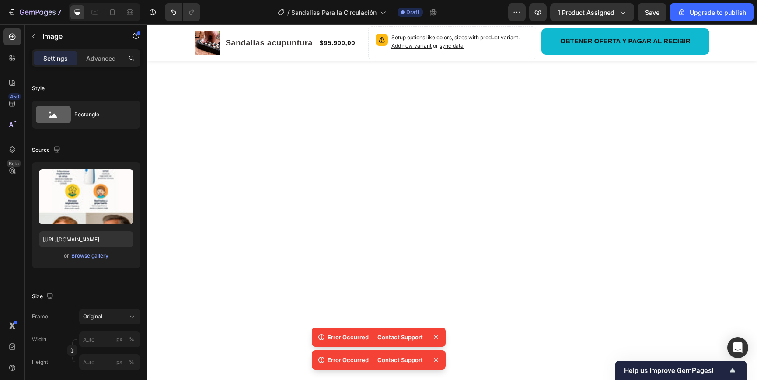
click at [435, 338] on icon at bounding box center [435, 337] width 9 height 9
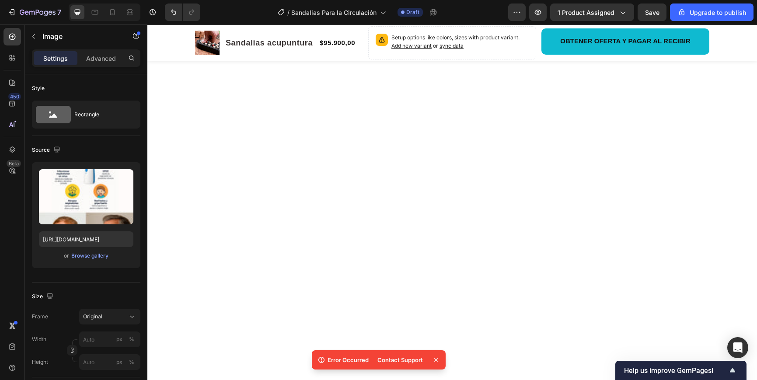
click at [435, 358] on icon at bounding box center [435, 359] width 9 height 9
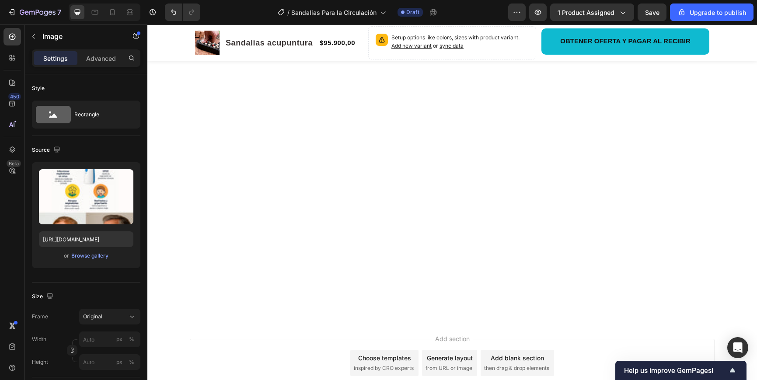
scroll to position [1628, 0]
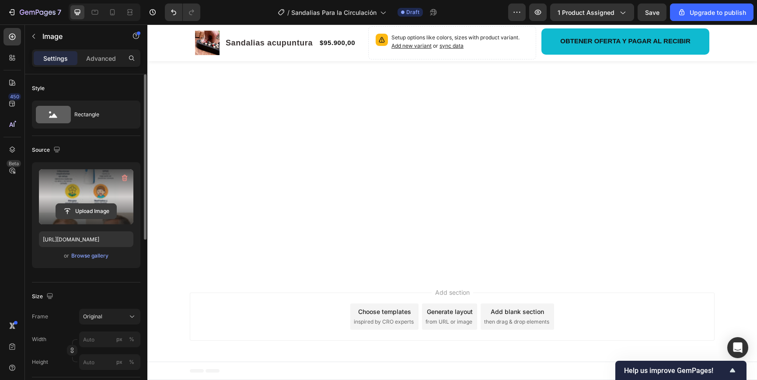
click at [90, 209] on input "file" at bounding box center [86, 211] width 60 height 15
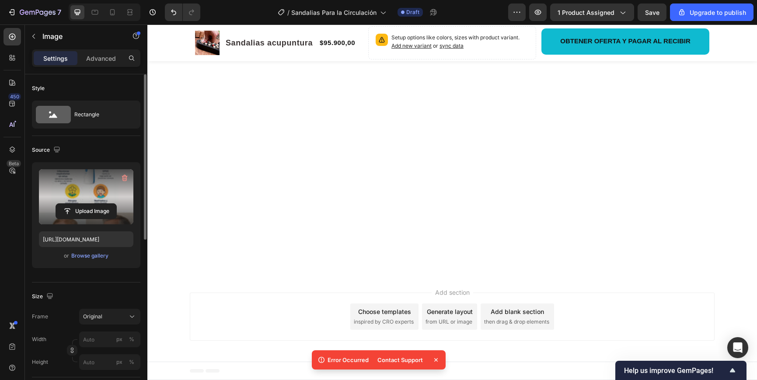
click at [433, 359] on icon at bounding box center [435, 359] width 9 height 9
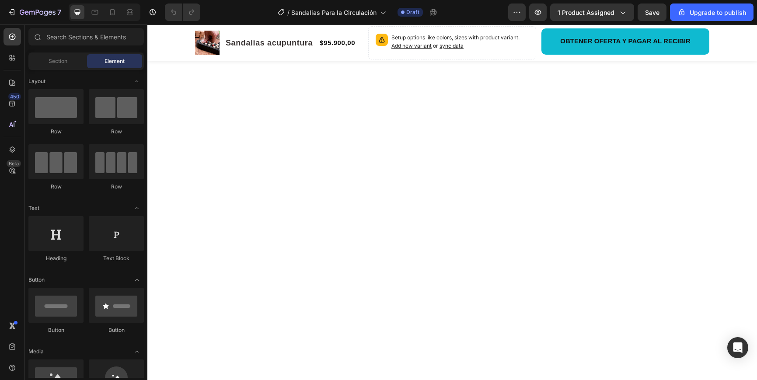
scroll to position [1246, 0]
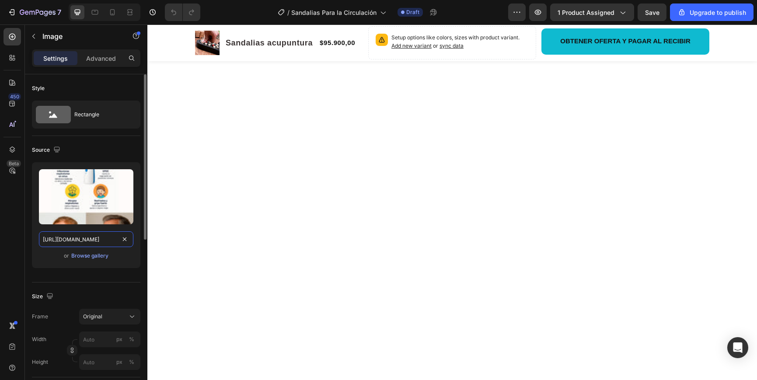
click at [97, 241] on input "[URL][DOMAIN_NAME]" at bounding box center [86, 239] width 94 height 16
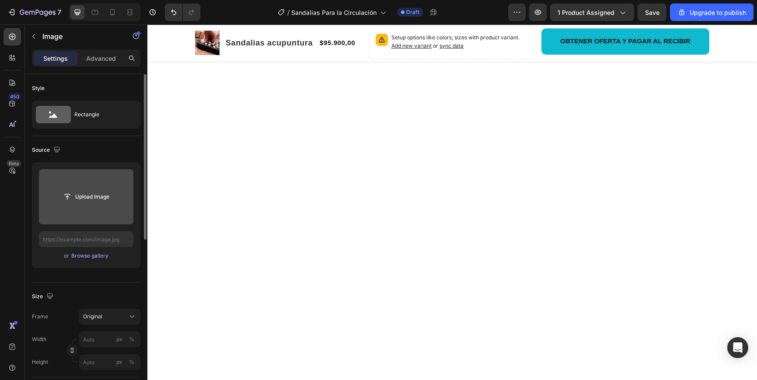
click at [91, 195] on input "file" at bounding box center [86, 196] width 60 height 15
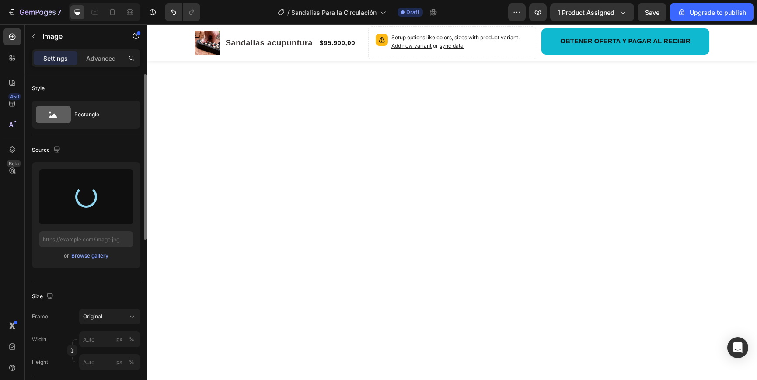
type input "[URL][DOMAIN_NAME]"
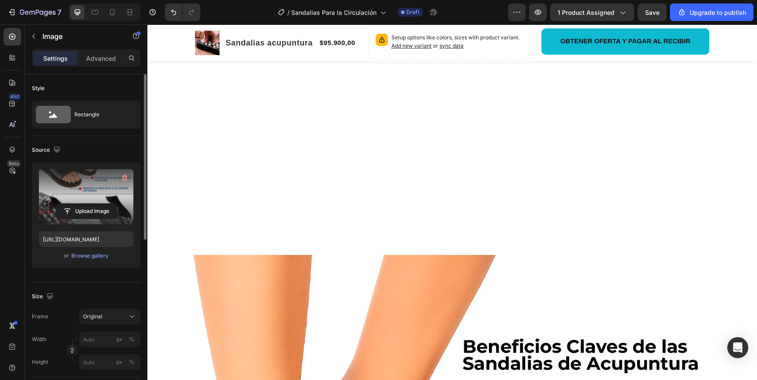
scroll to position [753, 0]
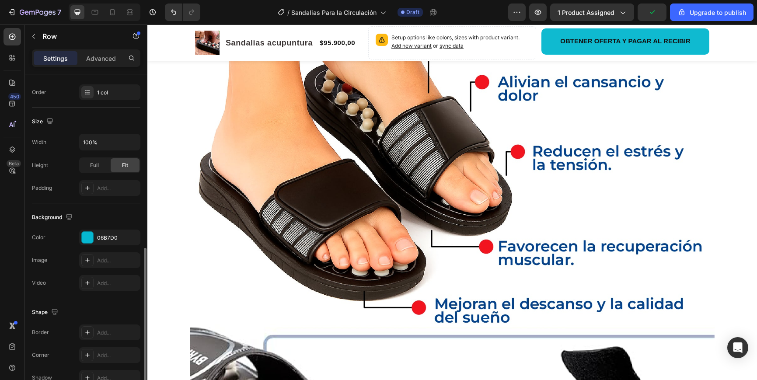
scroll to position [203, 0]
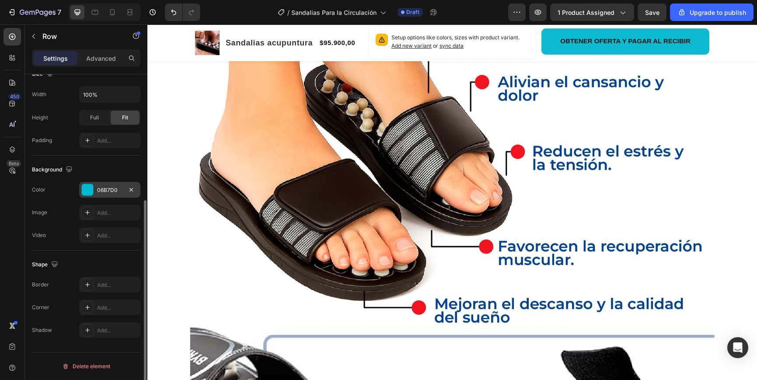
click at [89, 192] on div at bounding box center [87, 189] width 11 height 11
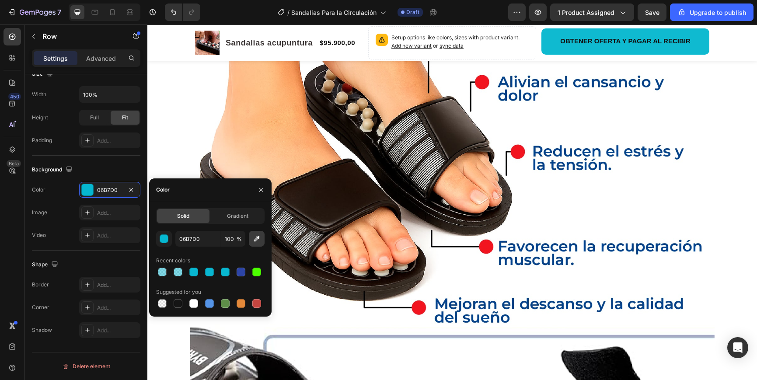
click at [256, 240] on icon "button" at bounding box center [257, 239] width 6 height 6
click at [262, 191] on icon "button" at bounding box center [260, 189] width 3 height 3
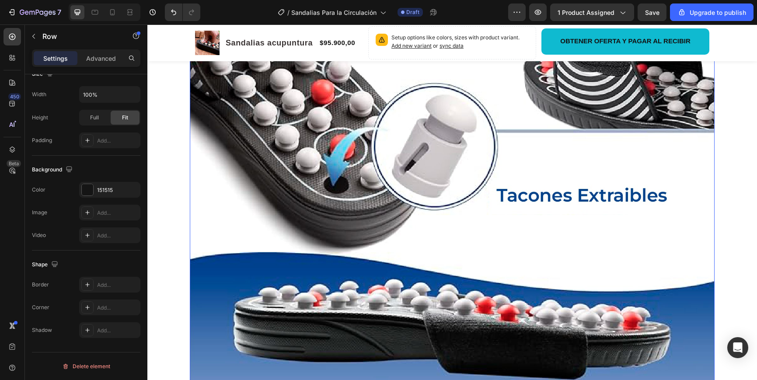
scroll to position [1546, 0]
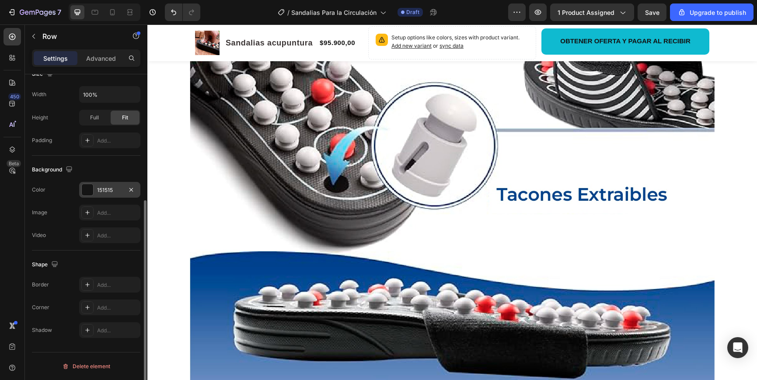
click at [91, 186] on div at bounding box center [87, 189] width 11 height 11
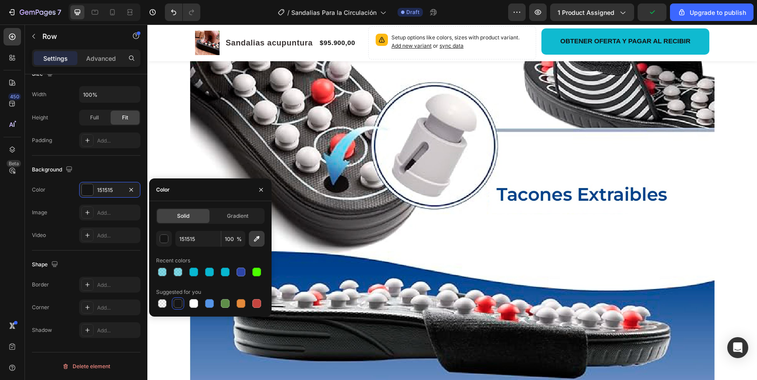
click at [258, 239] on icon "button" at bounding box center [256, 238] width 9 height 9
type input "003F93"
click at [258, 191] on icon "button" at bounding box center [260, 189] width 7 height 7
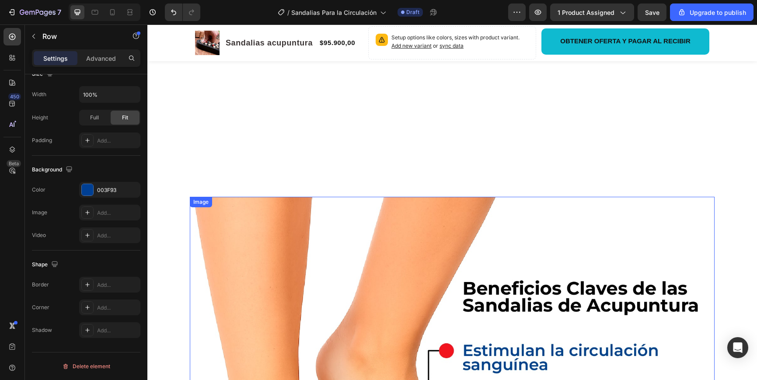
scroll to position [805, 0]
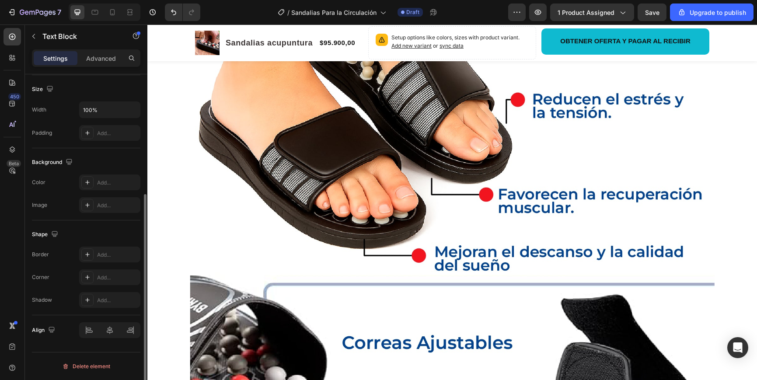
scroll to position [0, 0]
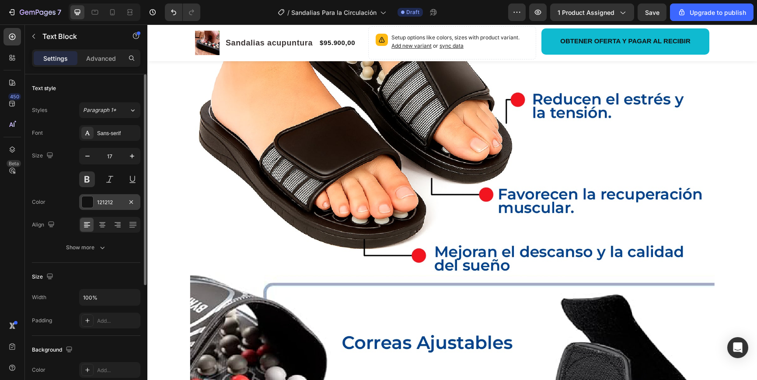
click at [89, 201] on div at bounding box center [87, 201] width 11 height 11
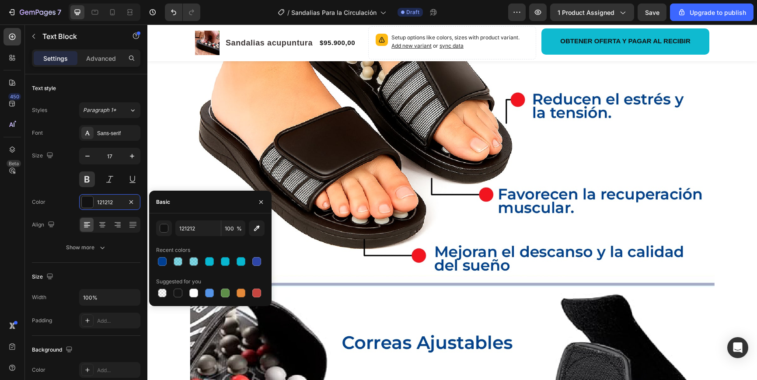
click at [193, 293] on div at bounding box center [193, 293] width 9 height 9
type input "FFFFFF"
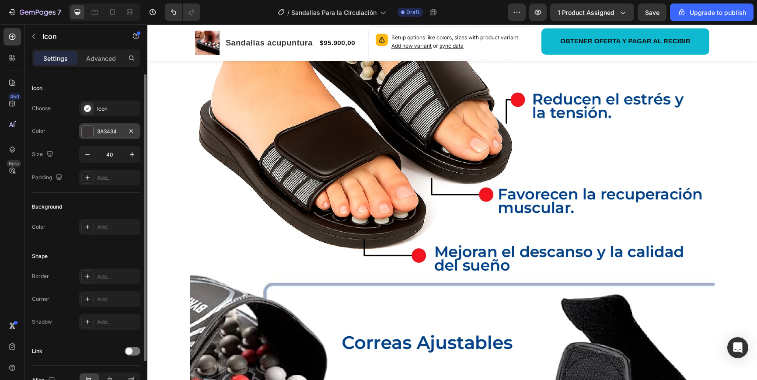
click at [85, 132] on div at bounding box center [87, 130] width 11 height 11
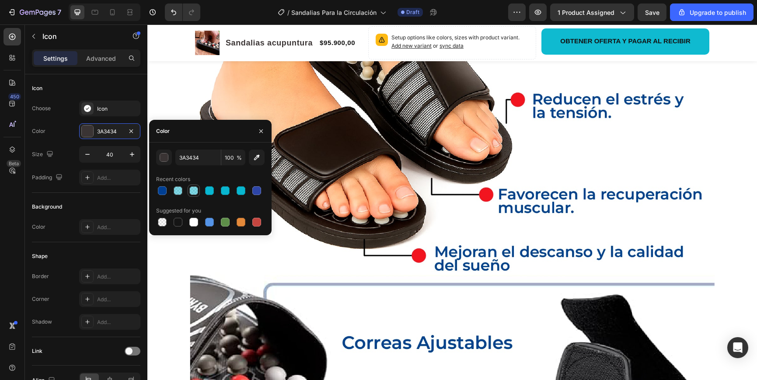
drag, startPoint x: 193, startPoint y: 221, endPoint x: 191, endPoint y: 196, distance: 25.0
click at [192, 221] on div at bounding box center [193, 222] width 9 height 9
type input "FFFFFF"
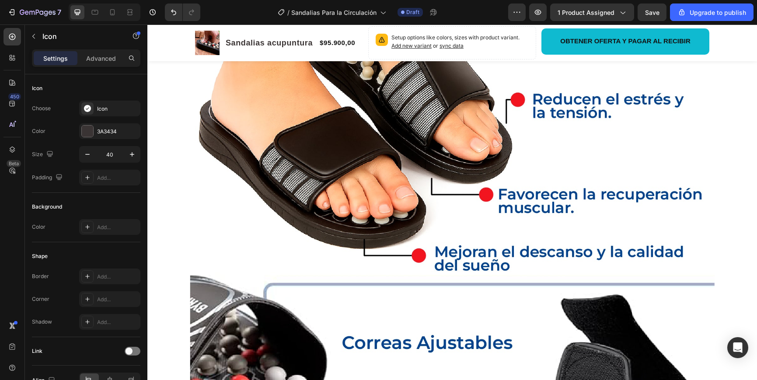
click at [92, 132] on div at bounding box center [87, 130] width 11 height 11
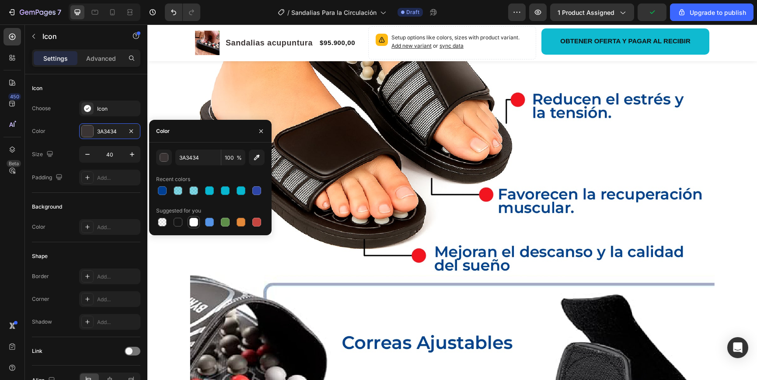
drag, startPoint x: 194, startPoint y: 222, endPoint x: 268, endPoint y: 204, distance: 76.6
click at [194, 222] on div at bounding box center [193, 222] width 9 height 9
type input "FFFFFF"
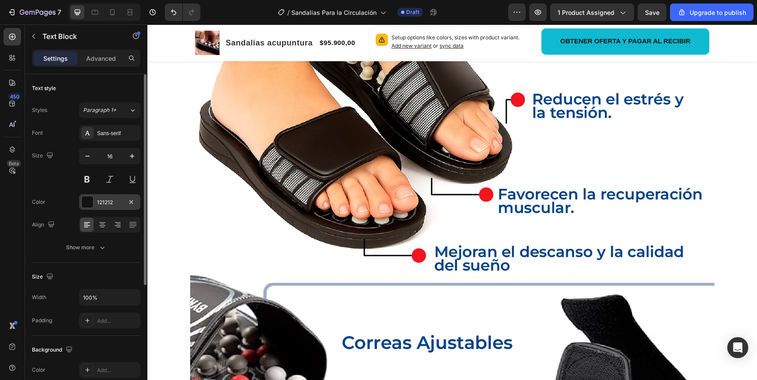
click at [88, 200] on div at bounding box center [87, 201] width 11 height 11
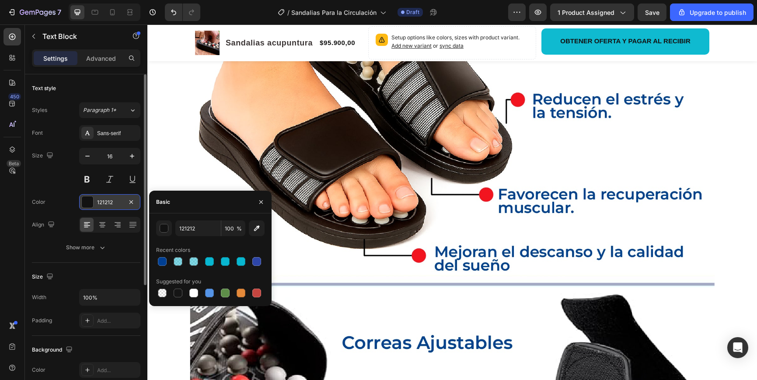
click at [88, 200] on div at bounding box center [87, 201] width 11 height 11
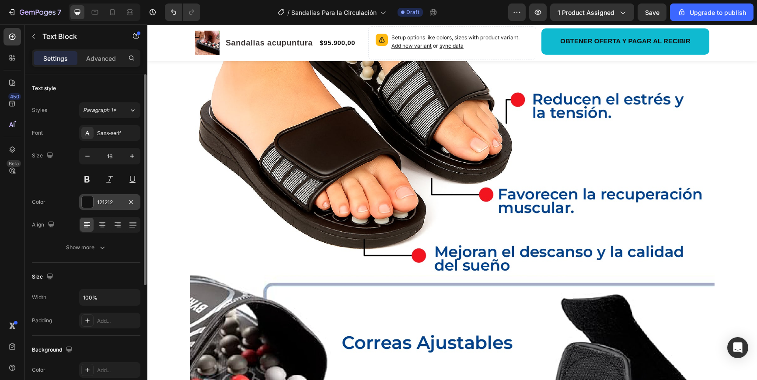
click at [89, 201] on div at bounding box center [87, 201] width 11 height 11
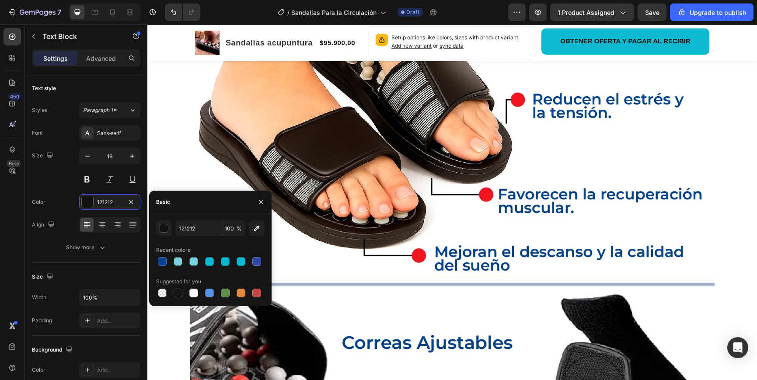
drag, startPoint x: 190, startPoint y: 295, endPoint x: 221, endPoint y: 277, distance: 36.0
click at [190, 295] on div at bounding box center [193, 293] width 9 height 9
type input "FFFFFF"
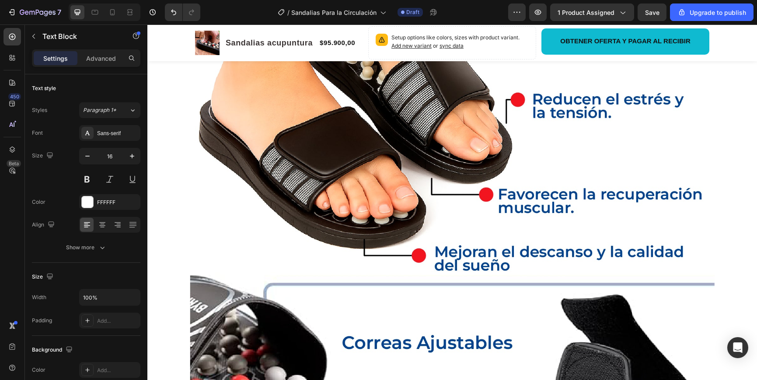
click at [87, 182] on button at bounding box center [87, 179] width 16 height 16
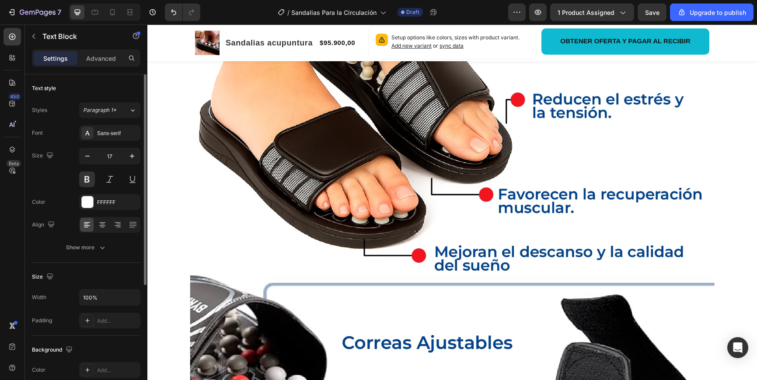
click at [133, 160] on icon "button" at bounding box center [132, 156] width 9 height 9
type input "17"
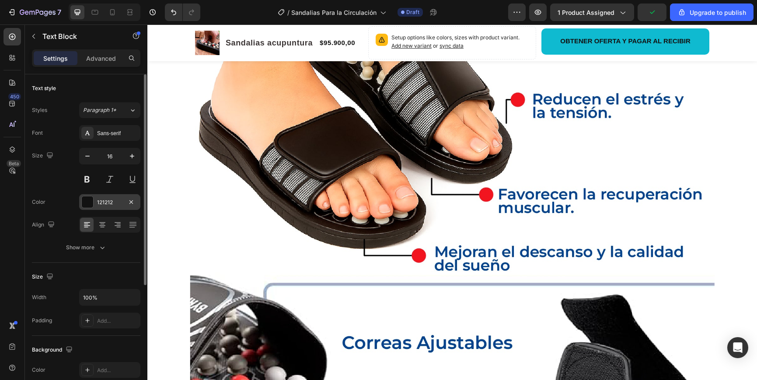
click at [89, 199] on div at bounding box center [87, 201] width 11 height 11
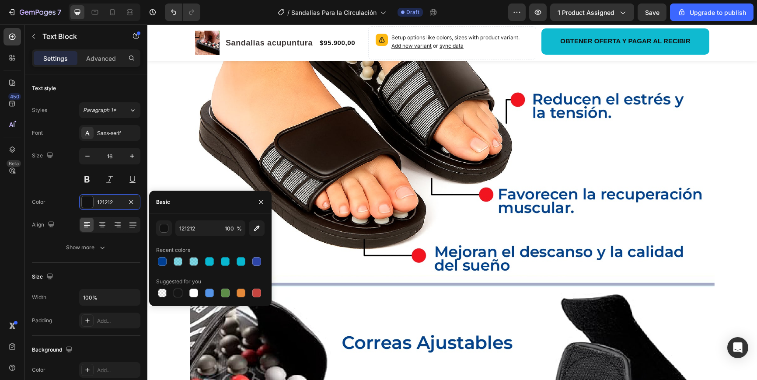
drag, startPoint x: 194, startPoint y: 293, endPoint x: 213, endPoint y: 284, distance: 21.3
click at [194, 293] on div at bounding box center [193, 293] width 9 height 9
type input "FFFFFF"
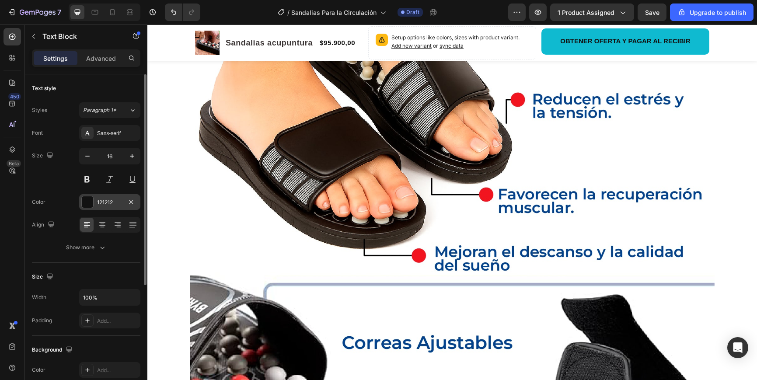
click at [87, 203] on div at bounding box center [87, 201] width 11 height 11
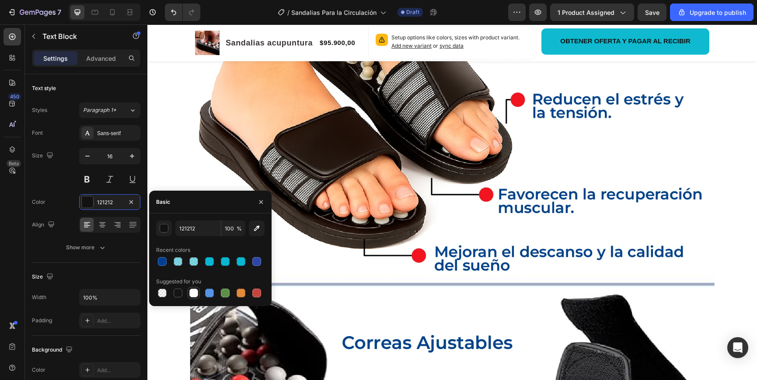
click at [191, 291] on div at bounding box center [193, 293] width 9 height 9
type input "FFFFFF"
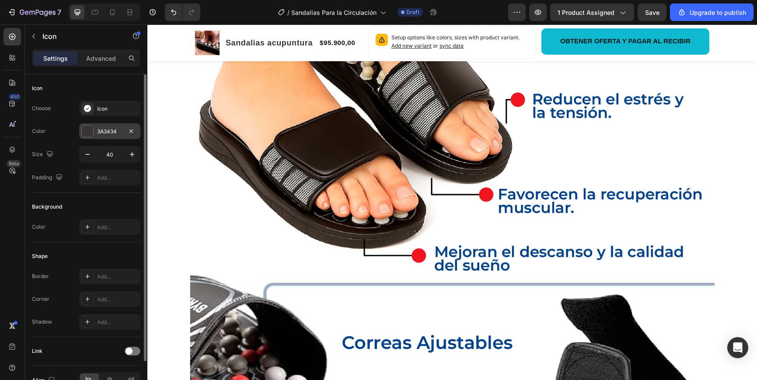
click at [89, 127] on div at bounding box center [87, 130] width 11 height 11
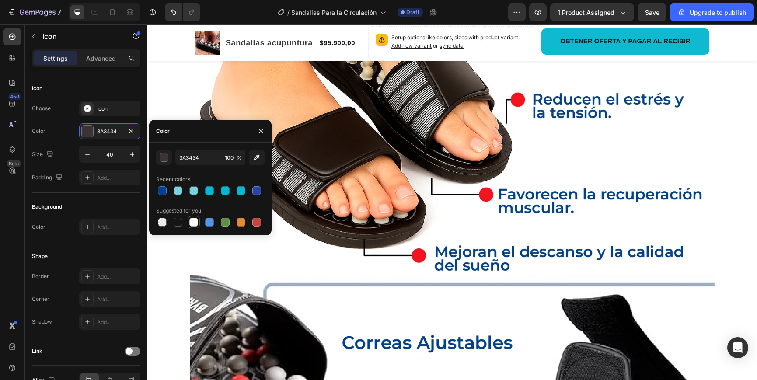
click at [195, 225] on div at bounding box center [193, 222] width 9 height 9
type input "FFFFFF"
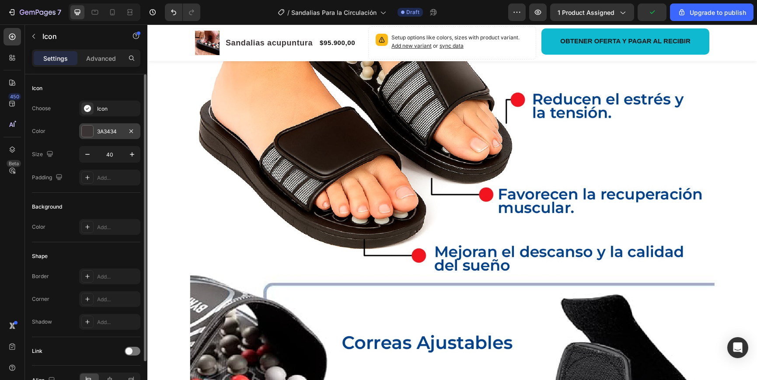
click at [90, 132] on div at bounding box center [87, 130] width 11 height 11
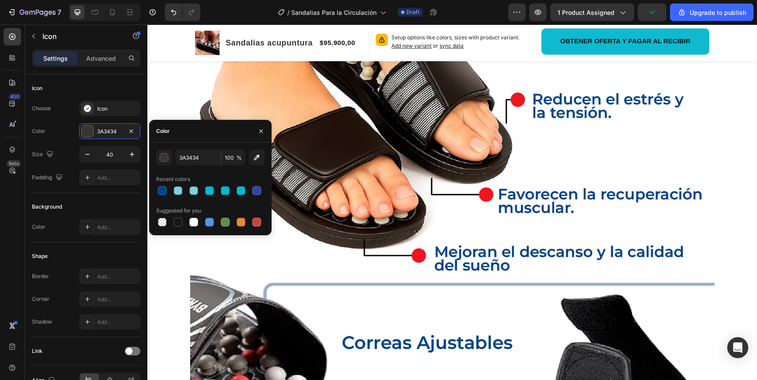
drag, startPoint x: 193, startPoint y: 220, endPoint x: 201, endPoint y: 212, distance: 10.8
click at [193, 220] on div at bounding box center [193, 222] width 9 height 9
type input "FFFFFF"
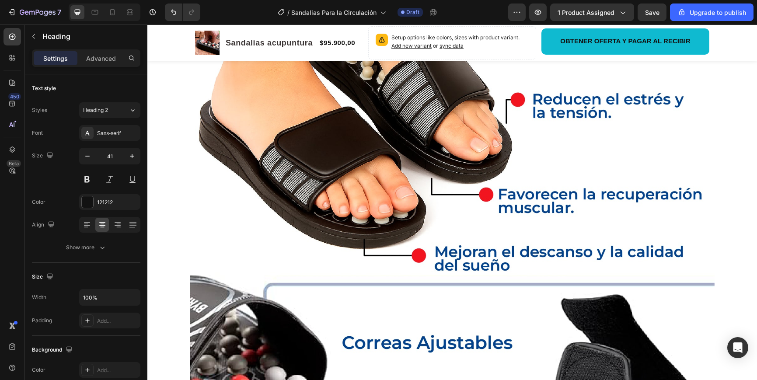
click at [87, 205] on div at bounding box center [87, 201] width 11 height 11
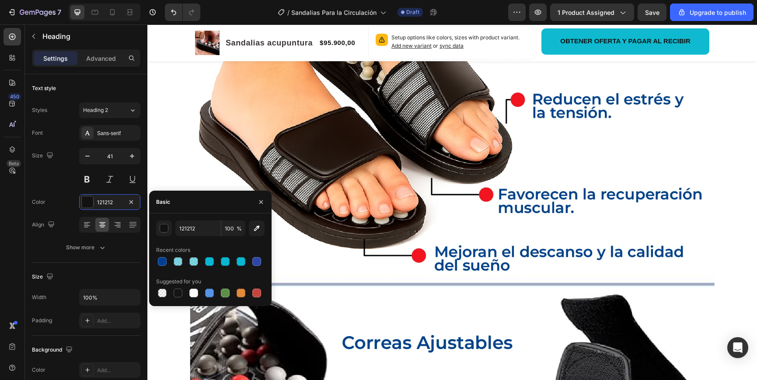
drag, startPoint x: 194, startPoint y: 290, endPoint x: 243, endPoint y: 209, distance: 94.7
click at [194, 290] on div at bounding box center [193, 293] width 9 height 9
type input "FFFFFF"
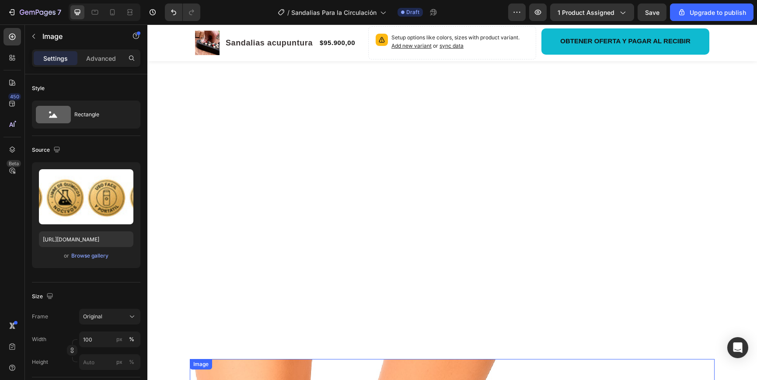
scroll to position [661, 0]
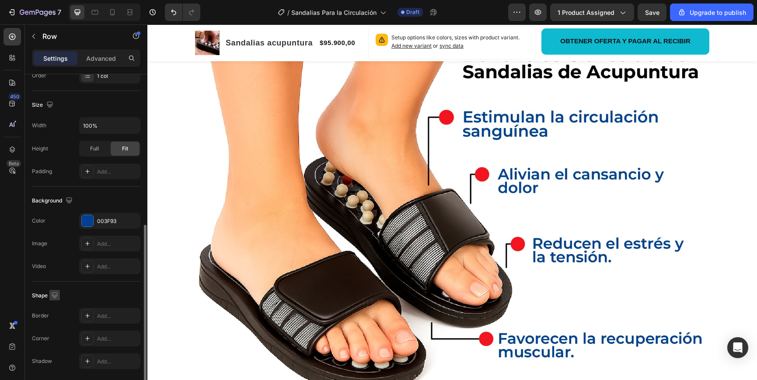
scroll to position [203, 0]
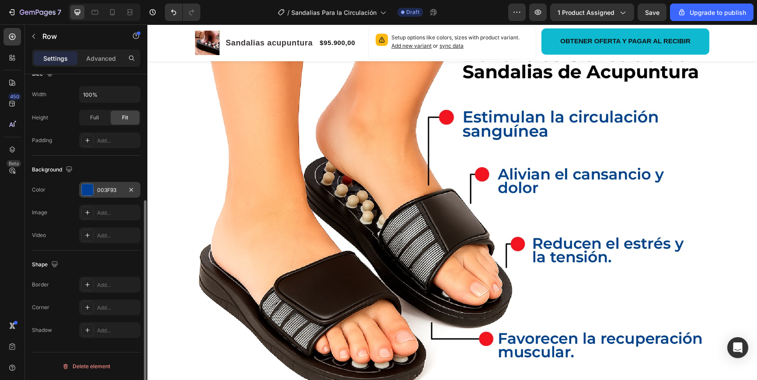
click at [104, 190] on div "003F93" at bounding box center [109, 190] width 25 height 8
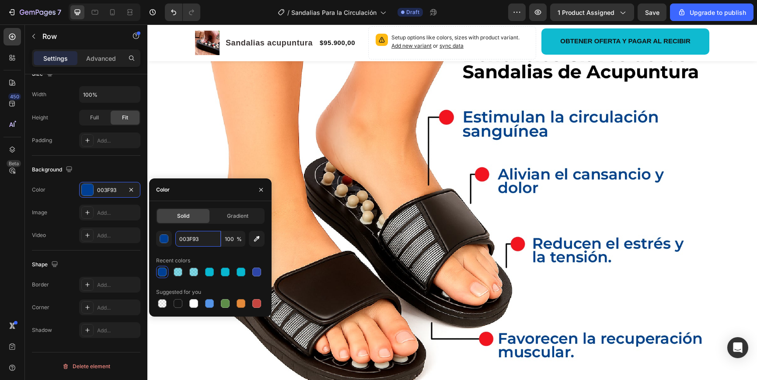
drag, startPoint x: 204, startPoint y: 240, endPoint x: 151, endPoint y: 236, distance: 53.0
click at [151, 236] on div "Solid Gradient 003F93 100 % Recent colors Suggested for you" at bounding box center [210, 258] width 122 height 101
drag, startPoint x: 183, startPoint y: 239, endPoint x: 175, endPoint y: 238, distance: 8.3
click at [174, 238] on div "003F93 100 %" at bounding box center [210, 239] width 108 height 16
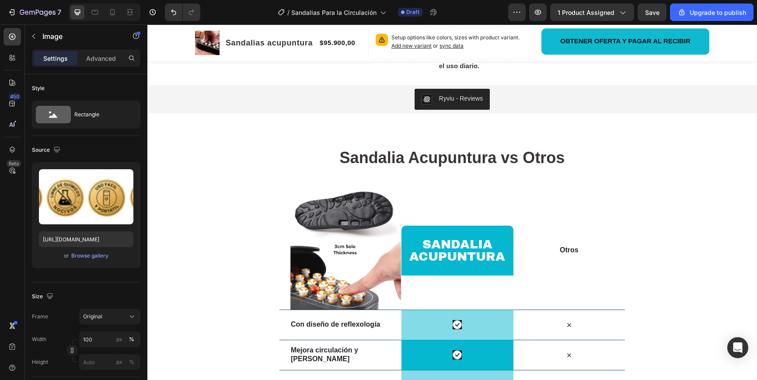
scroll to position [1971, 0]
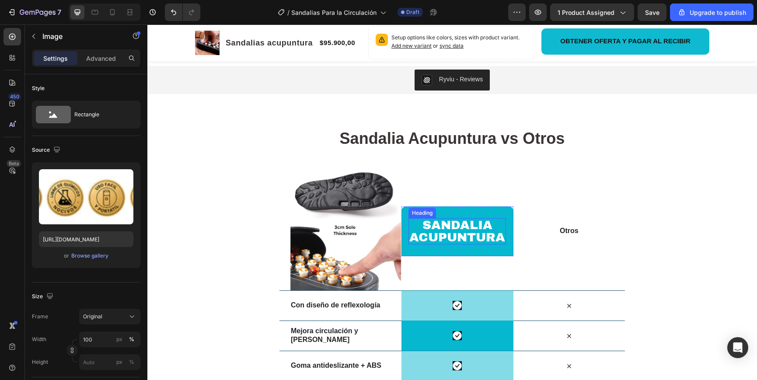
click at [430, 217] on div "Sandalia acupuntura Heading Row" at bounding box center [456, 231] width 111 height 50
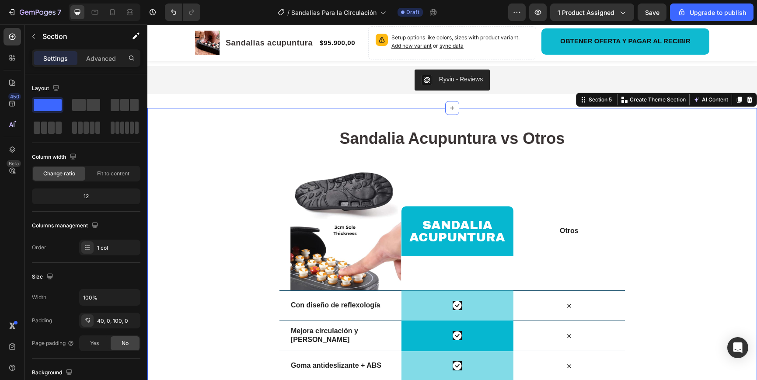
drag, startPoint x: 654, startPoint y: 205, endPoint x: 563, endPoint y: 205, distance: 91.4
click at [654, 205] on div "Sandalia Acupuntura vs Otros Heading Row Image Sandalia acupuntura Heading Row …" at bounding box center [451, 363] width 609 height 477
click at [507, 206] on div "Sandalia acupuntura Heading Row" at bounding box center [456, 231] width 111 height 50
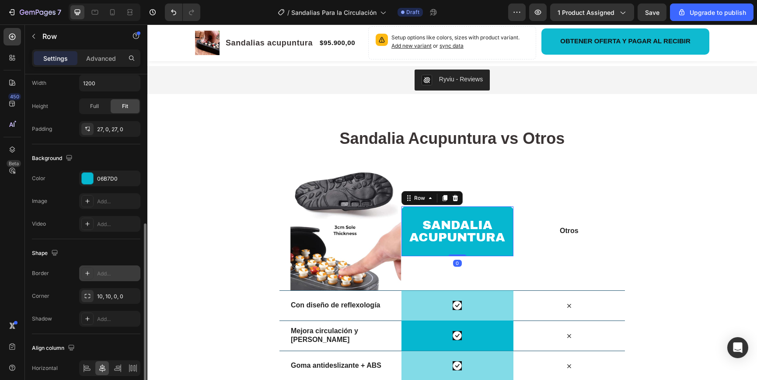
scroll to position [214, 0]
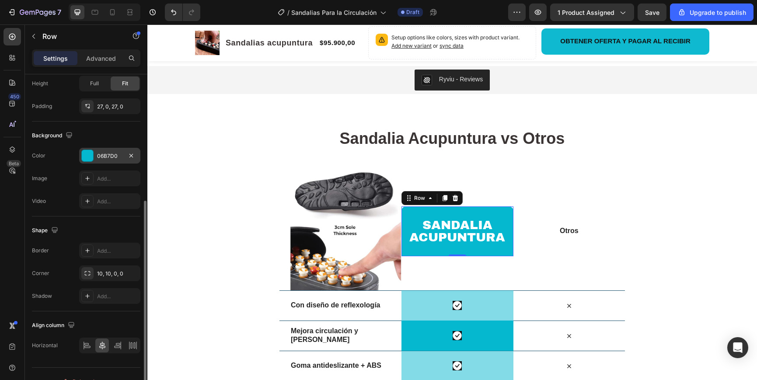
click at [109, 155] on div "06B7D0" at bounding box center [109, 156] width 25 height 8
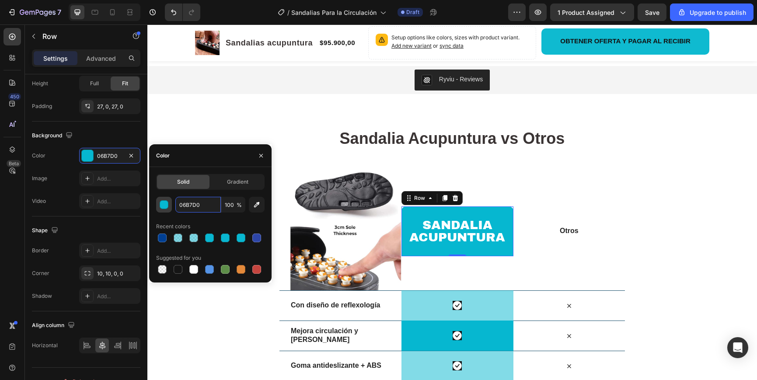
drag, startPoint x: 195, startPoint y: 205, endPoint x: 166, endPoint y: 204, distance: 29.8
click at [162, 203] on div "06B7D0 100 %" at bounding box center [210, 205] width 108 height 16
drag, startPoint x: 211, startPoint y: 207, endPoint x: 181, endPoint y: 206, distance: 30.6
click at [181, 206] on input "06B7D0" at bounding box center [197, 205] width 45 height 16
paste input "03F93"
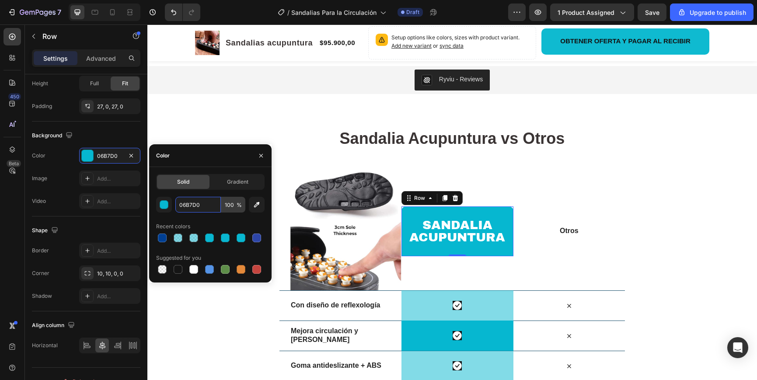
type input "003F93"
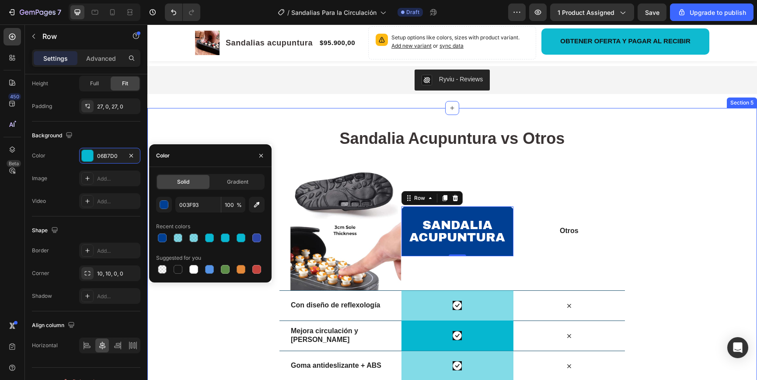
click at [666, 254] on div "Sandalia Acupuntura vs Otros Heading Row Image Sandalia acupuntura Heading Row …" at bounding box center [451, 363] width 609 height 477
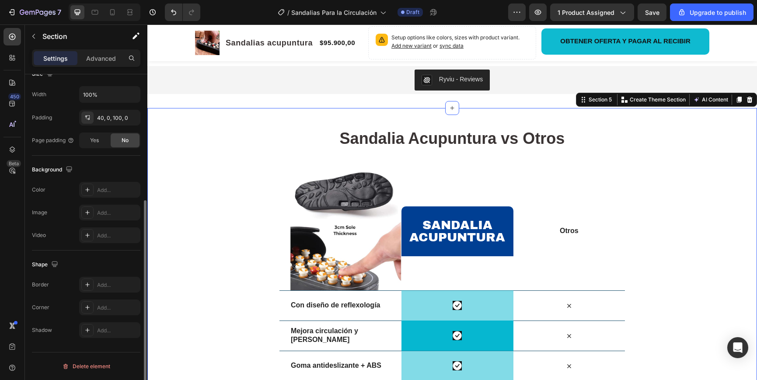
scroll to position [0, 0]
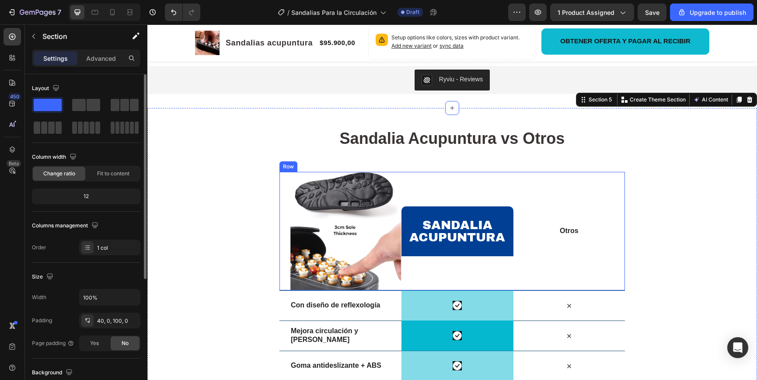
click at [455, 275] on div "Sandalia acupuntura Heading Row" at bounding box center [456, 231] width 111 height 118
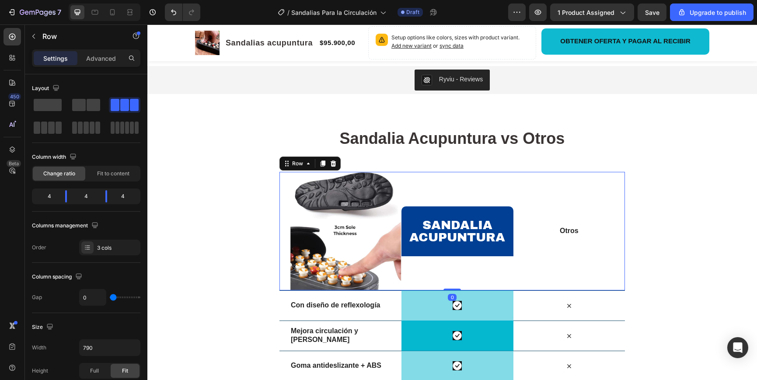
scroll to position [2000, 0]
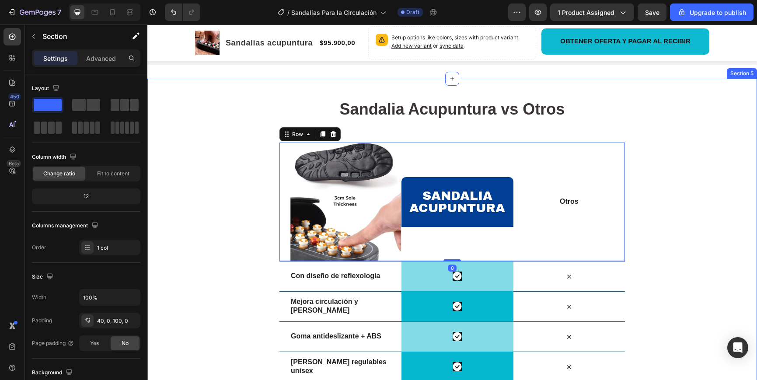
click at [685, 267] on div "Sandalia Acupuntura vs Otros Heading Row Image Sandalia acupuntura Heading Row …" at bounding box center [451, 334] width 609 height 477
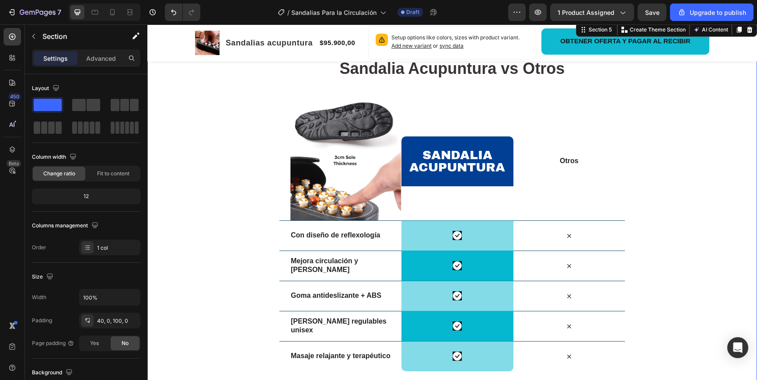
scroll to position [2054, 0]
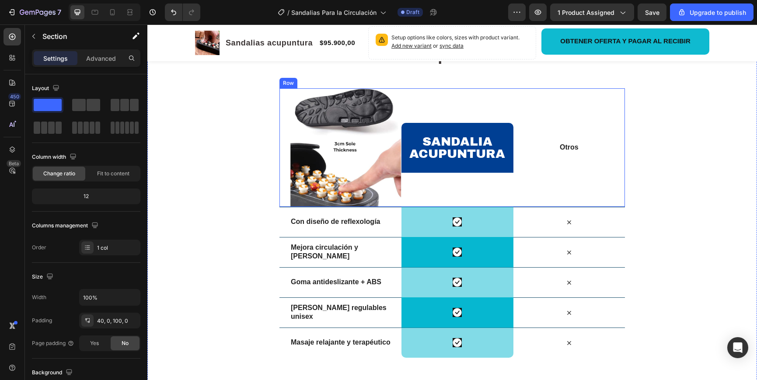
click at [503, 198] on div "Sandalia acupuntura Heading Row" at bounding box center [456, 147] width 111 height 118
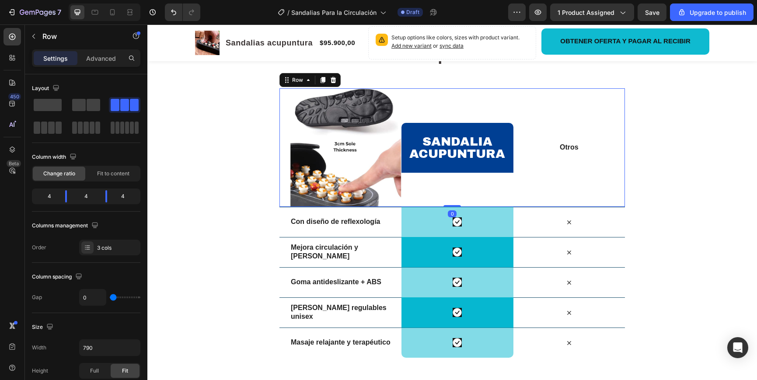
scroll to position [2055, 0]
click at [408, 191] on div "Sandalia acupuntura Heading Row" at bounding box center [456, 147] width 111 height 118
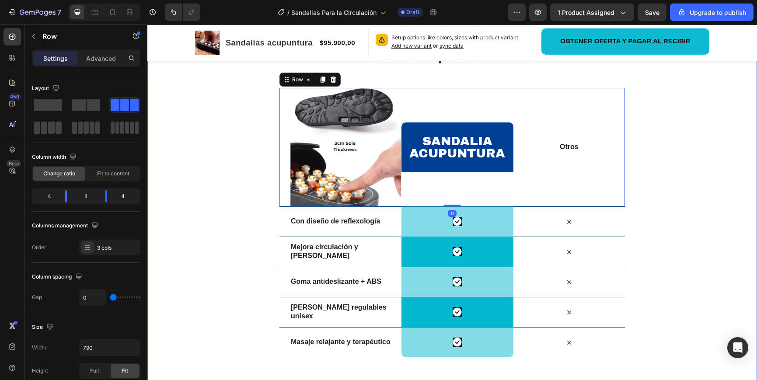
click at [681, 212] on div "Sandalia Acupuntura vs Otros Heading Row Image Sandalia acupuntura Heading Row …" at bounding box center [451, 280] width 609 height 477
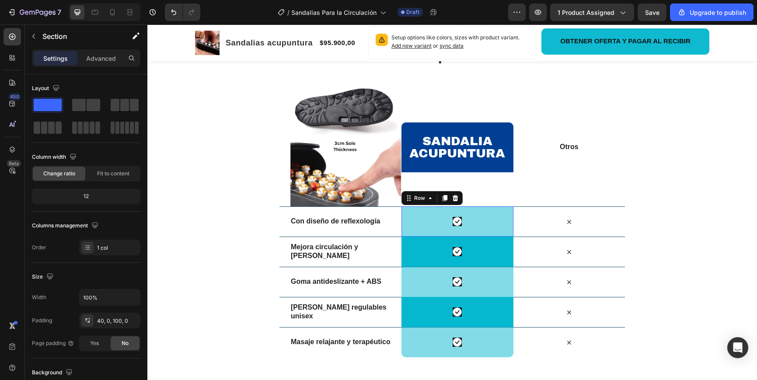
click at [494, 219] on div "Icon Row 0" at bounding box center [456, 221] width 111 height 30
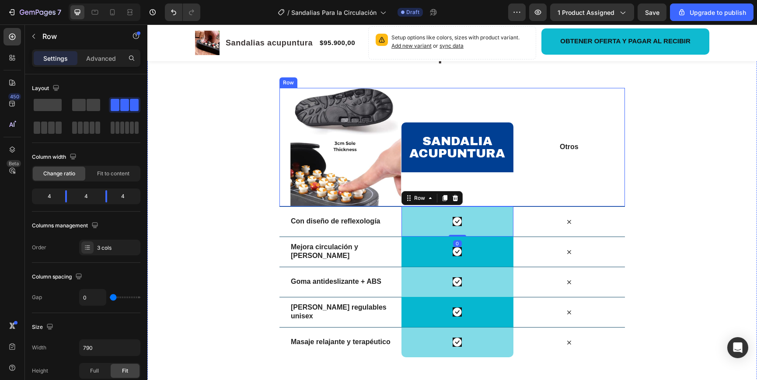
click at [469, 191] on div "Sandalia acupuntura Heading Row" at bounding box center [456, 147] width 111 height 118
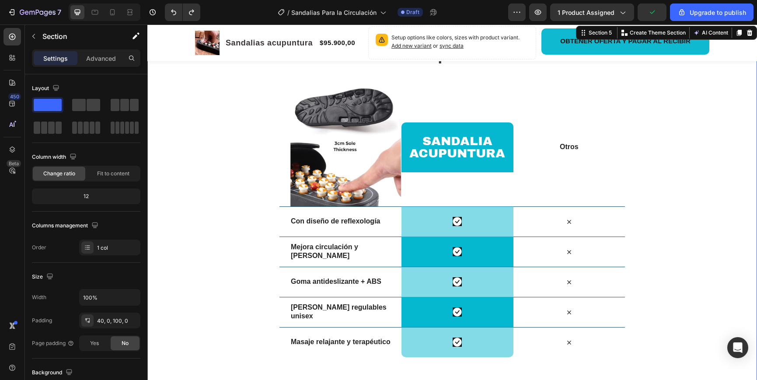
click at [713, 202] on div "Sandalia Acupuntura vs Otros Heading Row Image Sandalia acupuntura Heading Row …" at bounding box center [451, 280] width 609 height 477
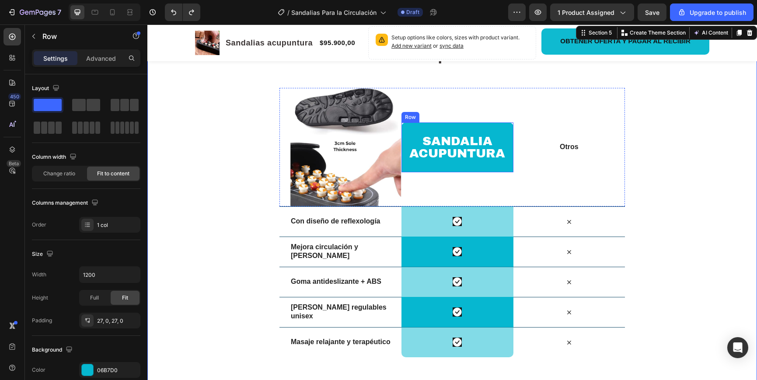
click at [512, 166] on div "Sandalia acupuntura Heading Row" at bounding box center [456, 147] width 111 height 50
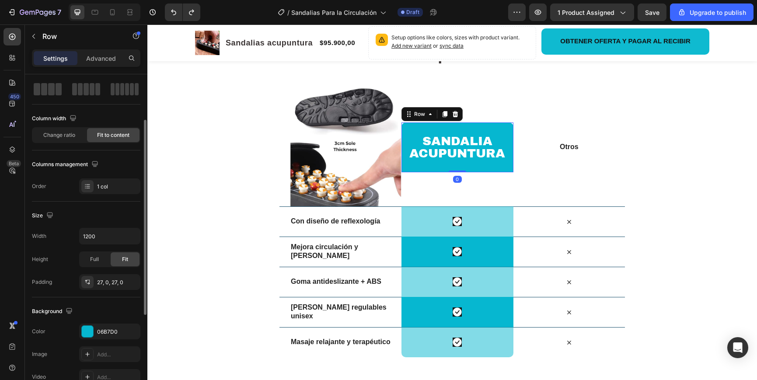
scroll to position [59, 0]
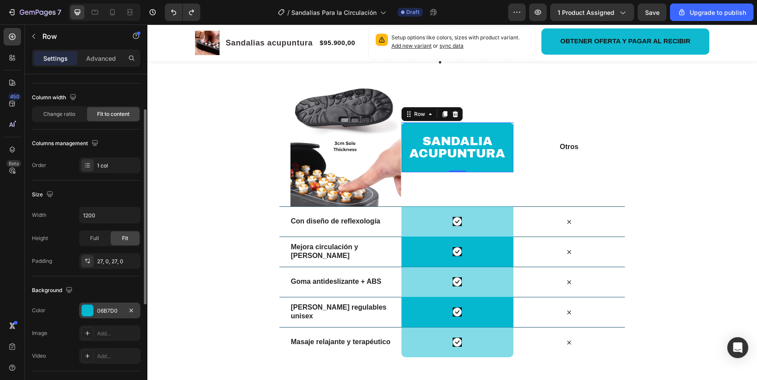
drag, startPoint x: 83, startPoint y: 310, endPoint x: 100, endPoint y: 305, distance: 17.4
click at [83, 310] on div at bounding box center [87, 310] width 11 height 11
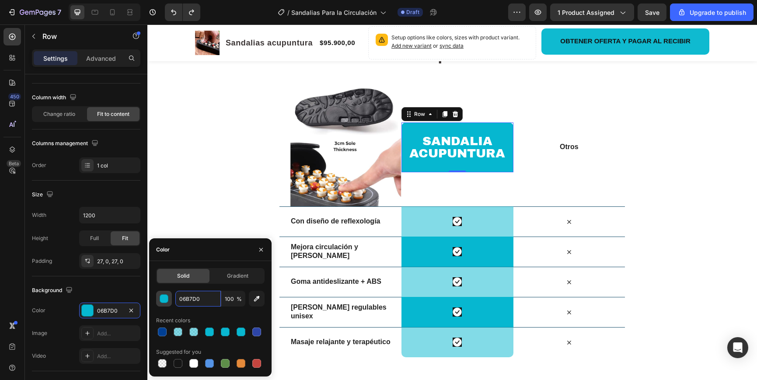
drag, startPoint x: 205, startPoint y: 302, endPoint x: 163, endPoint y: 299, distance: 41.6
click at [163, 299] on div "06B7D0 100 %" at bounding box center [210, 299] width 108 height 16
drag, startPoint x: 203, startPoint y: 299, endPoint x: 171, endPoint y: 298, distance: 31.5
click at [167, 299] on div "06B7D0 100 %" at bounding box center [210, 299] width 108 height 16
paste input "03F93"
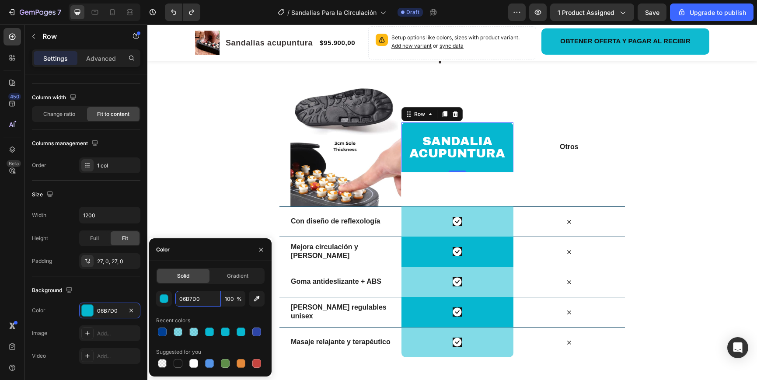
type input "003F93"
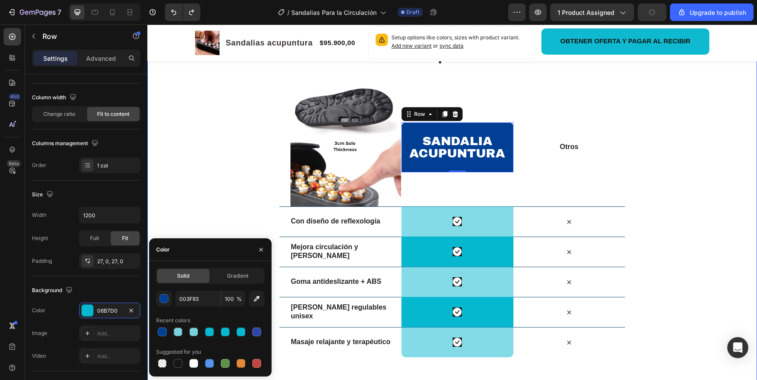
click at [648, 202] on div "Sandalia Acupuntura vs Otros Heading Row Image Sandalia acupuntura Heading Row …" at bounding box center [451, 280] width 609 height 477
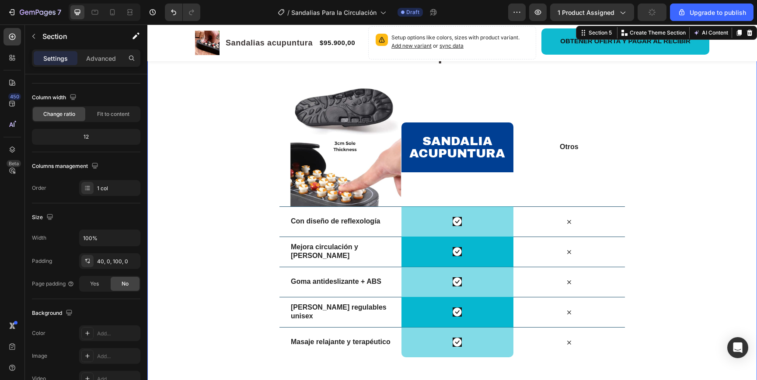
scroll to position [0, 0]
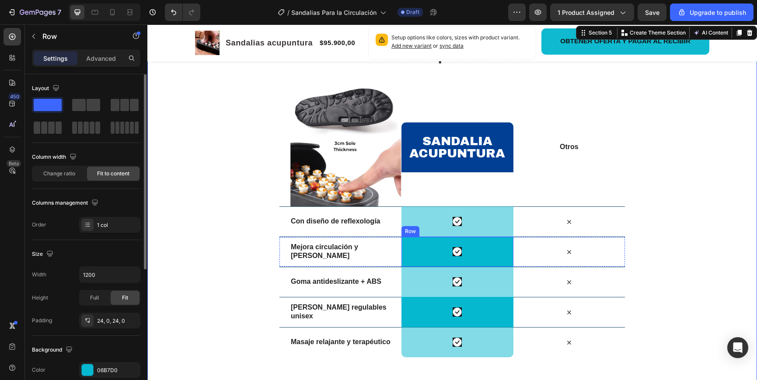
click at [500, 247] on div "Icon Row" at bounding box center [456, 251] width 111 height 30
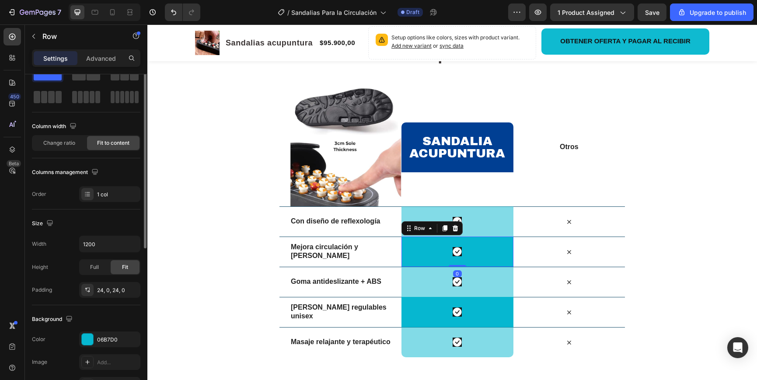
scroll to position [46, 0]
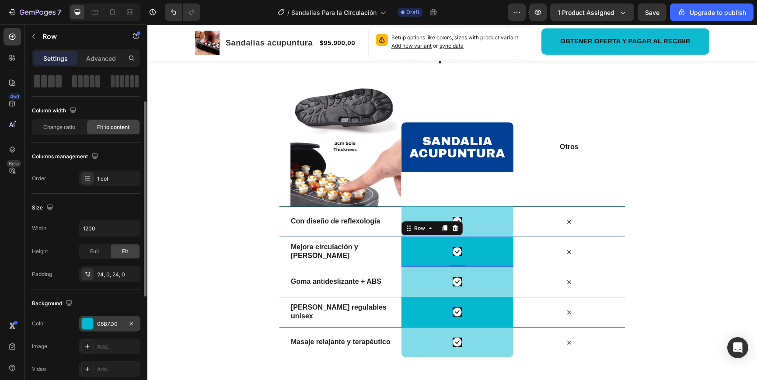
click at [85, 324] on div at bounding box center [87, 323] width 11 height 11
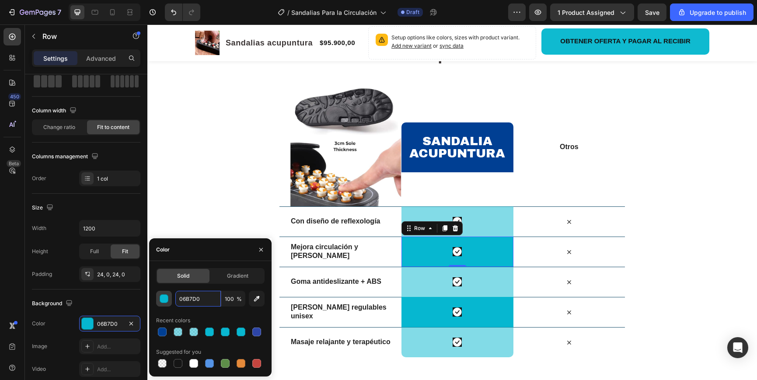
drag, startPoint x: 203, startPoint y: 299, endPoint x: 161, endPoint y: 296, distance: 42.1
click at [152, 296] on div "Solid Gradient 06B7D0 100 % Recent colors Suggested for you" at bounding box center [210, 318] width 122 height 101
drag, startPoint x: 204, startPoint y: 299, endPoint x: 178, endPoint y: 297, distance: 26.3
click at [178, 297] on input "06B7D0" at bounding box center [197, 299] width 45 height 16
paste input "03F93"
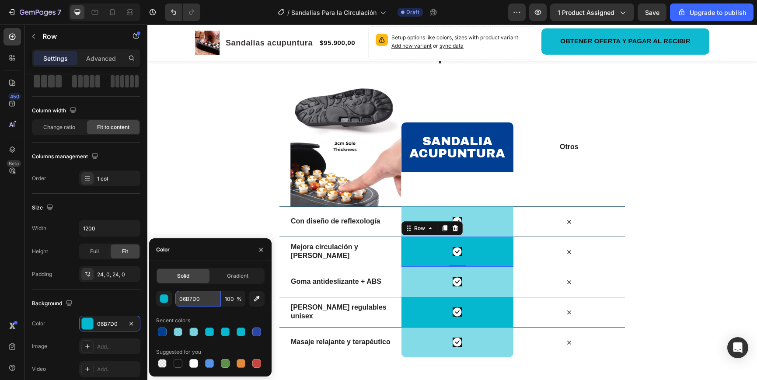
type input "003F93"
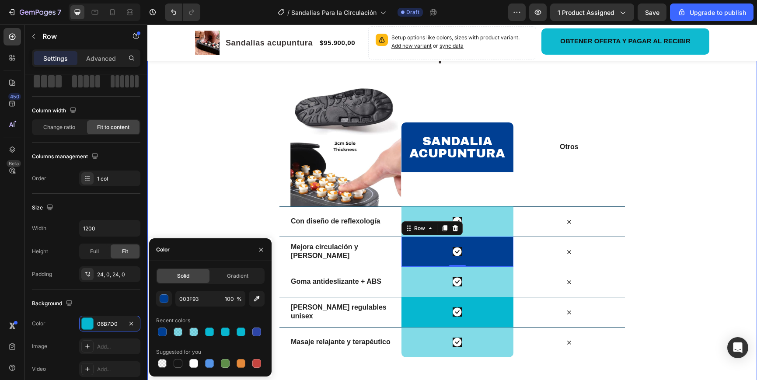
click at [656, 299] on div "Sandalia Acupuntura vs Otros Heading Row Image Sandalia acupuntura Heading Row …" at bounding box center [451, 280] width 609 height 477
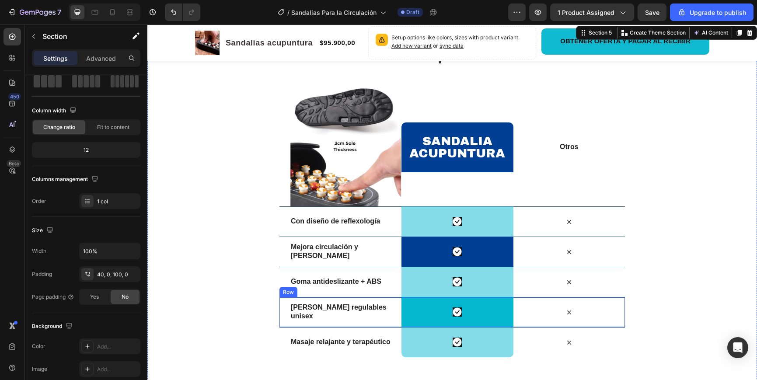
scroll to position [0, 0]
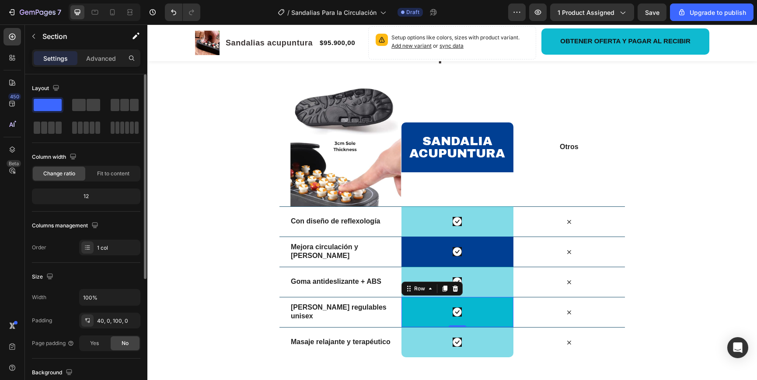
click at [498, 304] on div "Icon Row 0" at bounding box center [456, 312] width 111 height 30
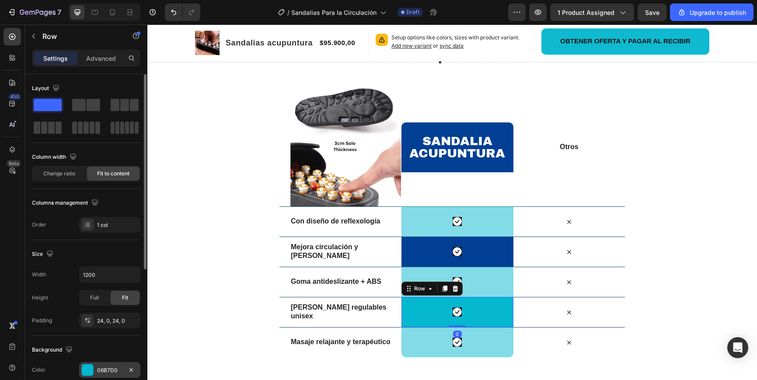
click at [84, 370] on div at bounding box center [87, 369] width 11 height 11
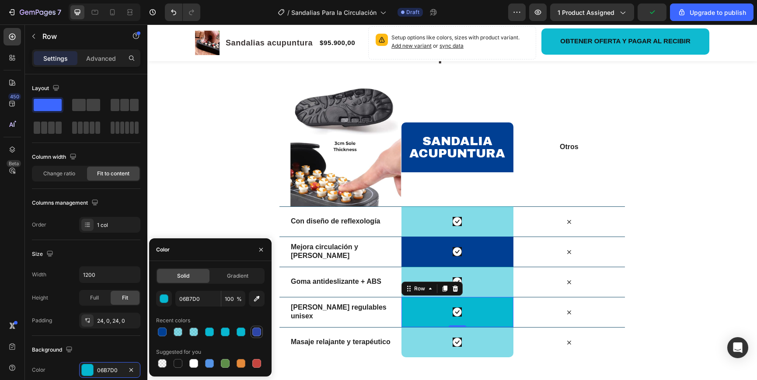
drag, startPoint x: 161, startPoint y: 333, endPoint x: 251, endPoint y: 334, distance: 89.6
click at [161, 333] on div at bounding box center [162, 331] width 9 height 9
type input "003F93"
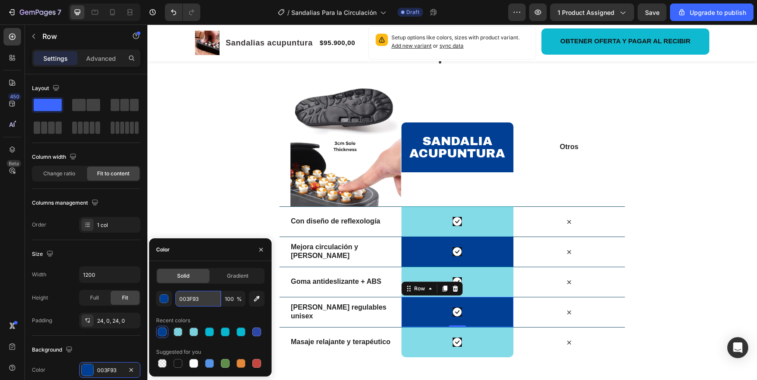
drag, startPoint x: 199, startPoint y: 302, endPoint x: 175, endPoint y: 299, distance: 24.2
click at [175, 299] on input "003F93" at bounding box center [197, 299] width 45 height 16
drag, startPoint x: 204, startPoint y: 302, endPoint x: 196, endPoint y: 299, distance: 8.7
click at [177, 299] on input "003F93" at bounding box center [197, 299] width 45 height 16
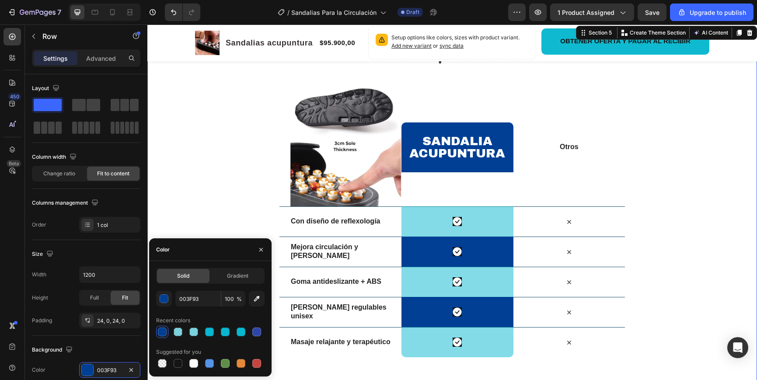
drag, startPoint x: 679, startPoint y: 293, endPoint x: 663, endPoint y: 292, distance: 15.8
click at [679, 293] on div "Sandalia Acupuntura vs Otros Heading Row Image Sandalia acupuntura Heading Row …" at bounding box center [451, 280] width 609 height 477
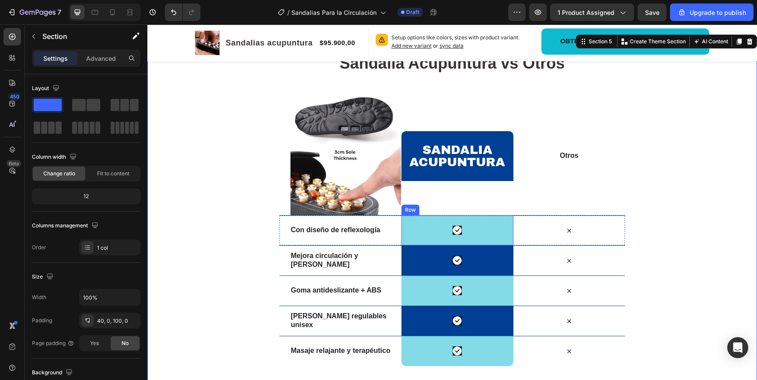
scroll to position [2049, 0]
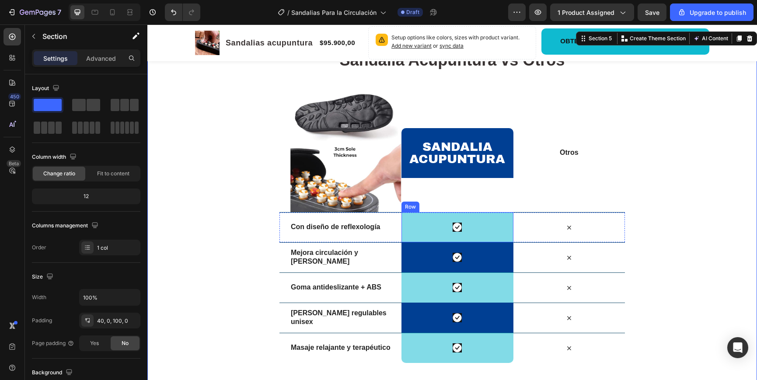
click at [484, 218] on div "Icon Row" at bounding box center [456, 227] width 111 height 30
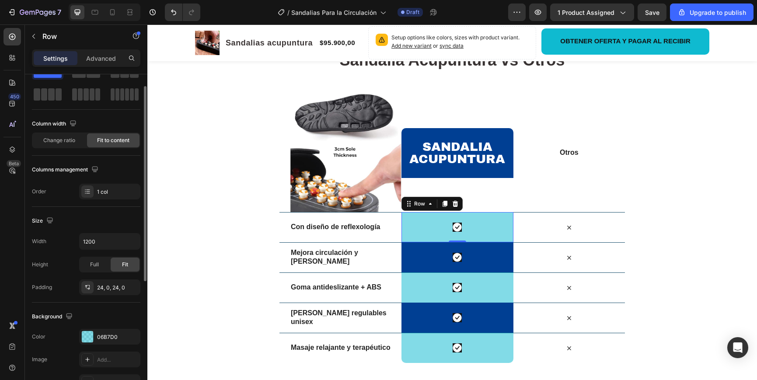
scroll to position [34, 0]
click at [116, 337] on div "06B7D0" at bounding box center [109, 336] width 25 height 8
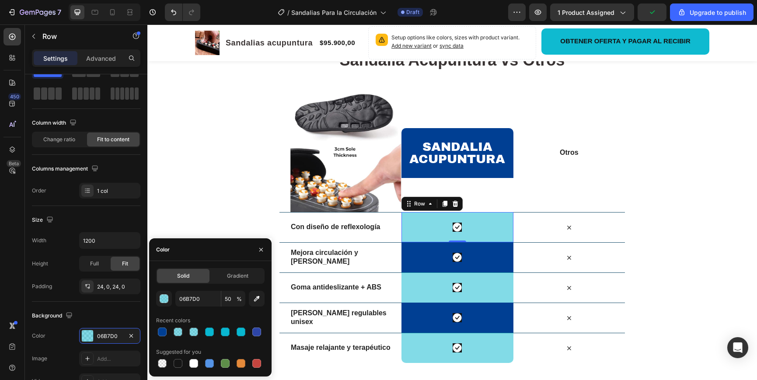
drag, startPoint x: 162, startPoint y: 331, endPoint x: 180, endPoint y: 324, distance: 19.1
click at [162, 331] on div at bounding box center [162, 331] width 9 height 9
type input "003F93"
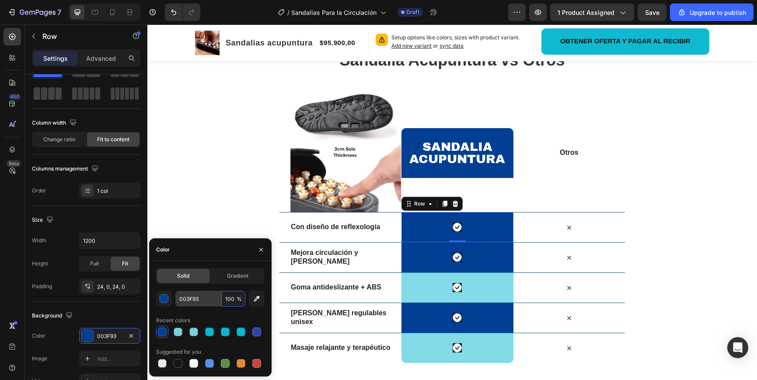
drag, startPoint x: 233, startPoint y: 300, endPoint x: 207, endPoint y: 298, distance: 25.9
click at [207, 298] on div "003F93 100 %" at bounding box center [210, 299] width 70 height 16
drag, startPoint x: 234, startPoint y: 298, endPoint x: 224, endPoint y: 298, distance: 10.1
click at [224, 298] on input "100" at bounding box center [233, 299] width 24 height 16
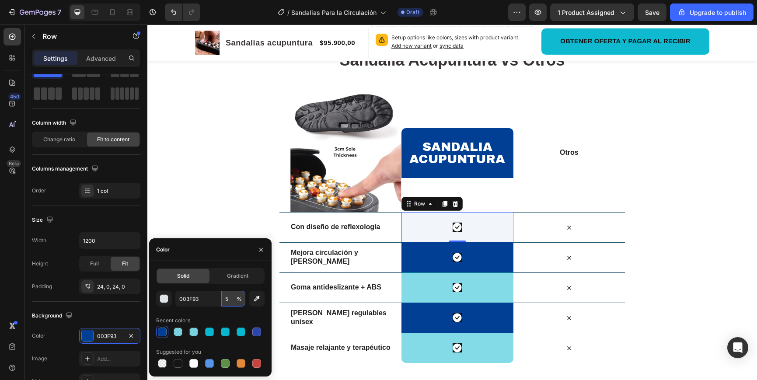
type input "50"
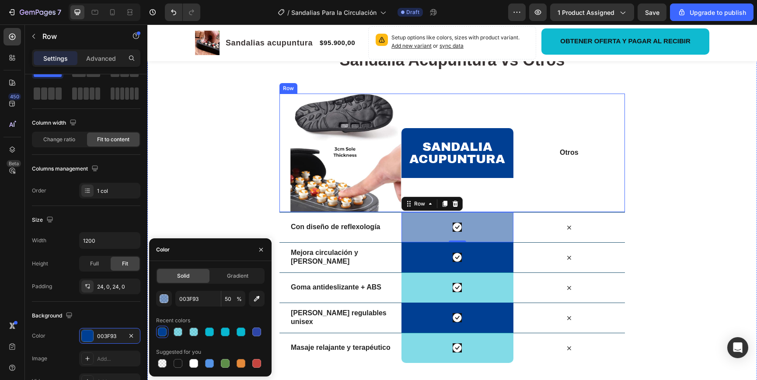
click at [565, 184] on div "Otros Text Block" at bounding box center [568, 153] width 111 height 118
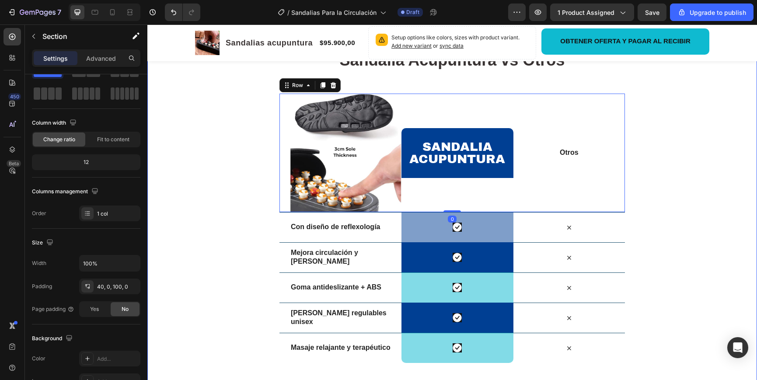
click at [683, 210] on div "Sandalia Acupuntura vs Otros Heading Row Image Sandalia acupuntura Heading Row …" at bounding box center [451, 285] width 609 height 477
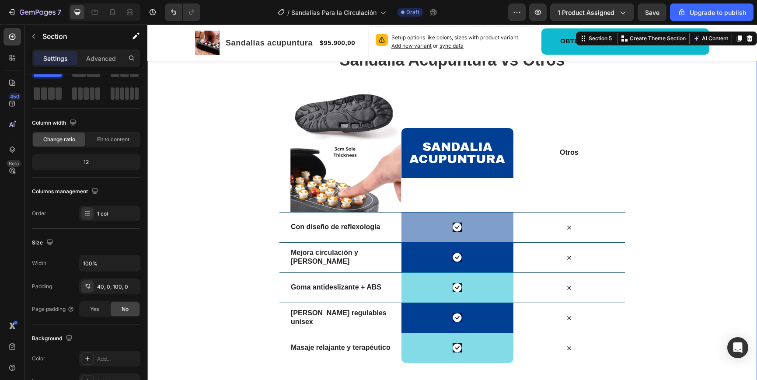
scroll to position [0, 0]
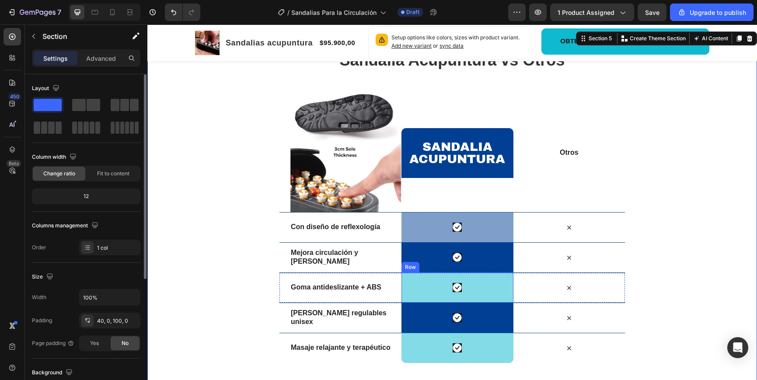
click at [492, 283] on div "Icon Row" at bounding box center [456, 287] width 111 height 30
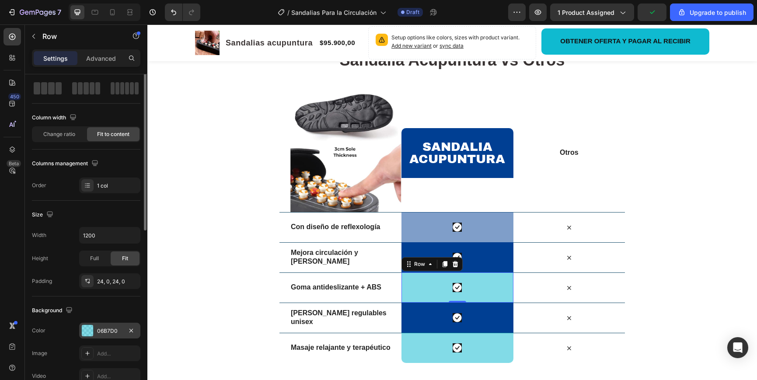
scroll to position [45, 0]
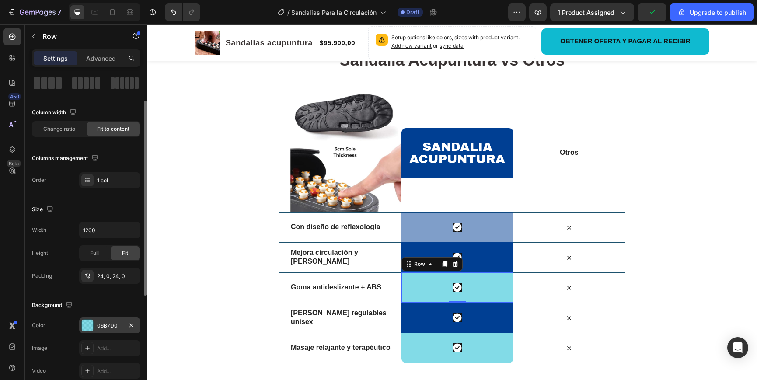
click at [90, 323] on div at bounding box center [87, 325] width 11 height 11
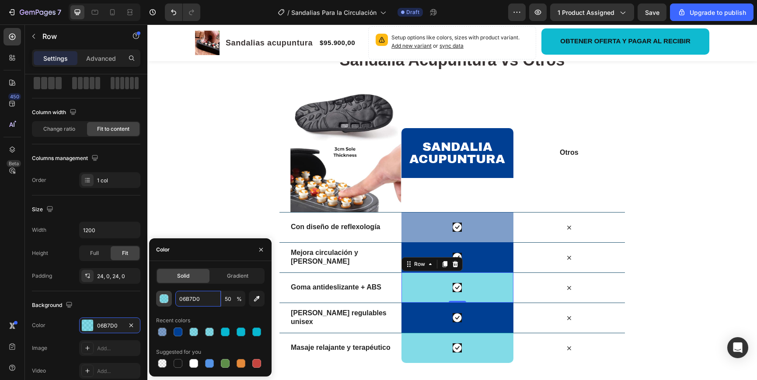
drag, startPoint x: 203, startPoint y: 300, endPoint x: 166, endPoint y: 295, distance: 37.5
click at [166, 295] on div "06B7D0 50 %" at bounding box center [210, 299] width 108 height 16
drag, startPoint x: 206, startPoint y: 297, endPoint x: 177, endPoint y: 297, distance: 28.9
click at [177, 297] on input "06B7D0" at bounding box center [197, 299] width 45 height 16
paste input "03F93"
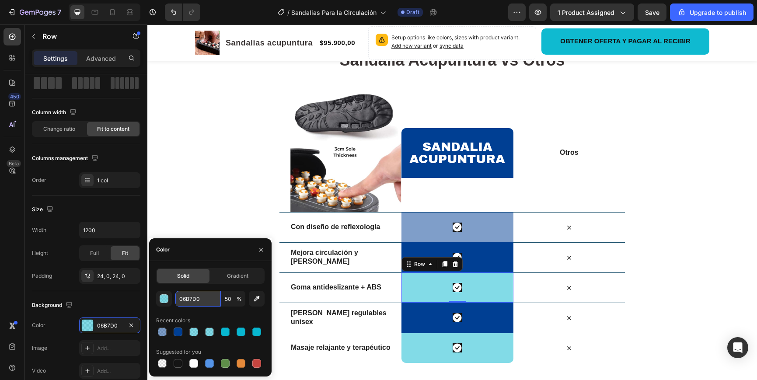
type input "003F93"
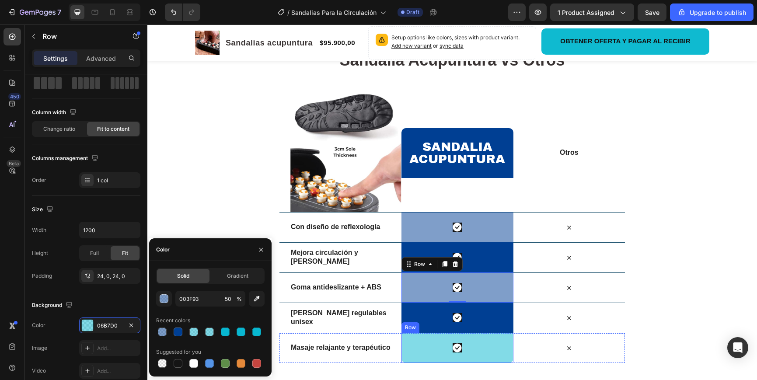
click at [491, 345] on div "Icon Row" at bounding box center [456, 348] width 111 height 30
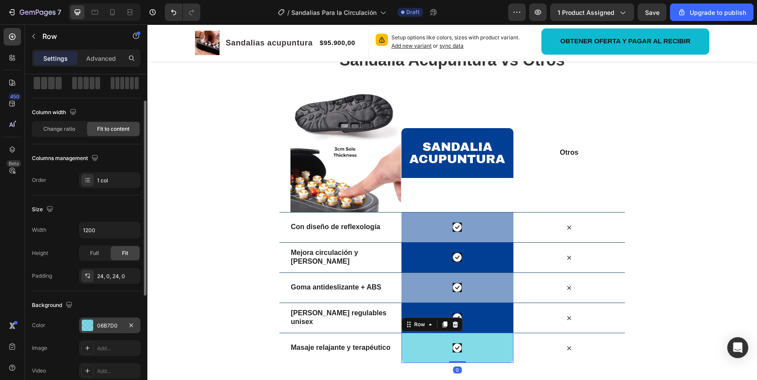
click at [88, 325] on div at bounding box center [87, 325] width 11 height 11
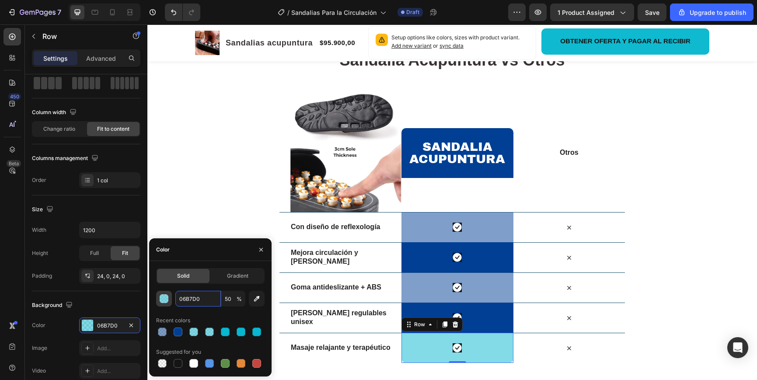
drag, startPoint x: 207, startPoint y: 300, endPoint x: 160, endPoint y: 296, distance: 47.0
click at [160, 296] on div "06B7D0 50 %" at bounding box center [210, 299] width 108 height 16
drag, startPoint x: 208, startPoint y: 302, endPoint x: 177, endPoint y: 296, distance: 30.6
click at [178, 296] on input "06B7D0" at bounding box center [197, 299] width 45 height 16
paste input "03F93"
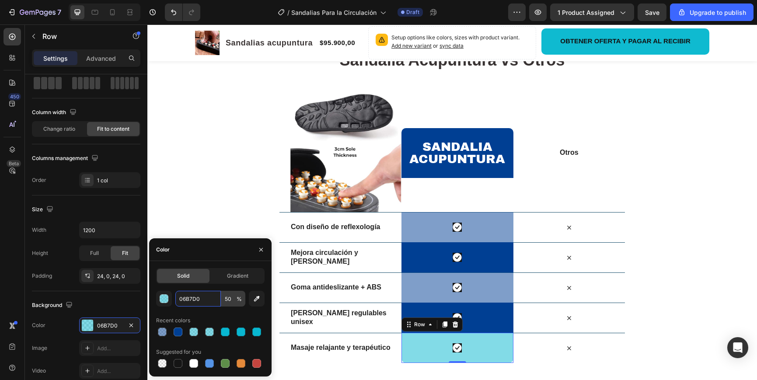
type input "003F93"
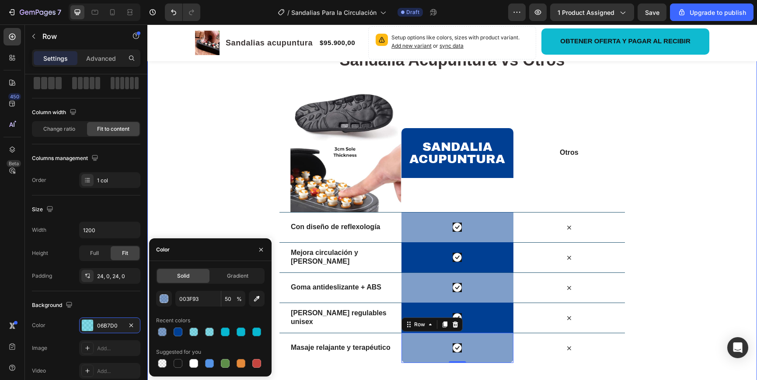
click at [674, 292] on div "Sandalia Acupuntura vs Otros Heading Row Image Sandalia acupuntura Heading Row …" at bounding box center [451, 285] width 609 height 477
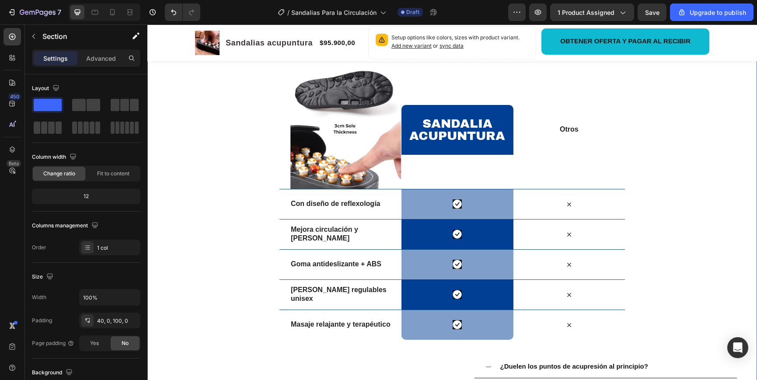
scroll to position [2073, 0]
click at [682, 278] on div "Sandalia Acupuntura vs Otros Heading Row Image Sandalia acupuntura Heading Row …" at bounding box center [451, 262] width 609 height 477
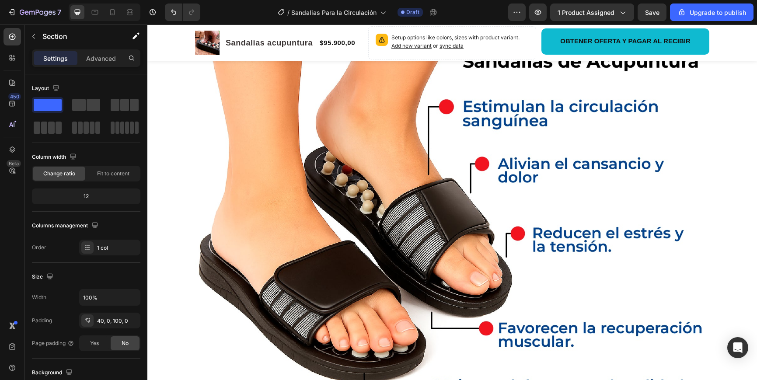
scroll to position [692, 0]
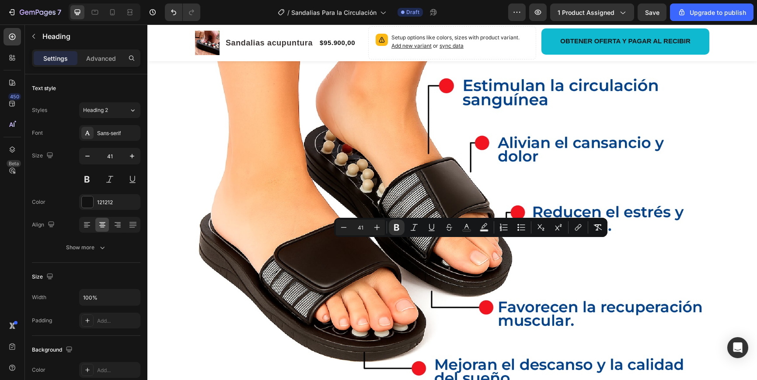
drag, startPoint x: 506, startPoint y: 252, endPoint x: 390, endPoint y: 251, distance: 116.3
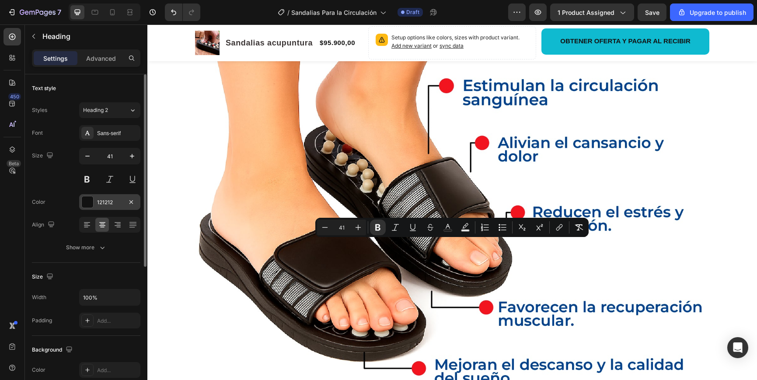
click at [89, 201] on div at bounding box center [87, 201] width 11 height 11
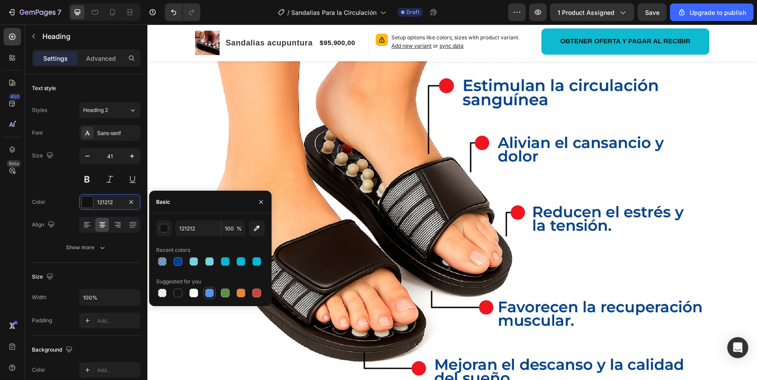
drag, startPoint x: 195, startPoint y: 296, endPoint x: 203, endPoint y: 293, distance: 9.1
click at [195, 296] on div at bounding box center [193, 293] width 9 height 9
type input "FFFFFF"
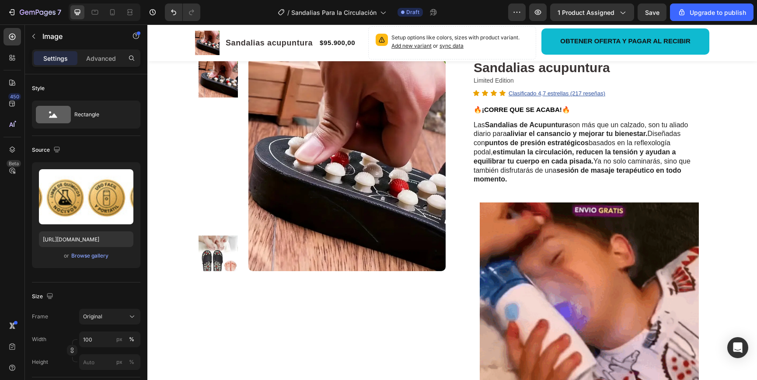
scroll to position [0, 0]
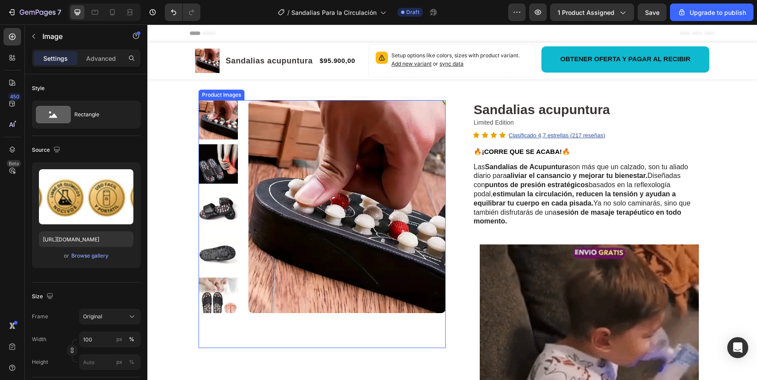
click at [223, 169] on img at bounding box center [217, 163] width 39 height 39
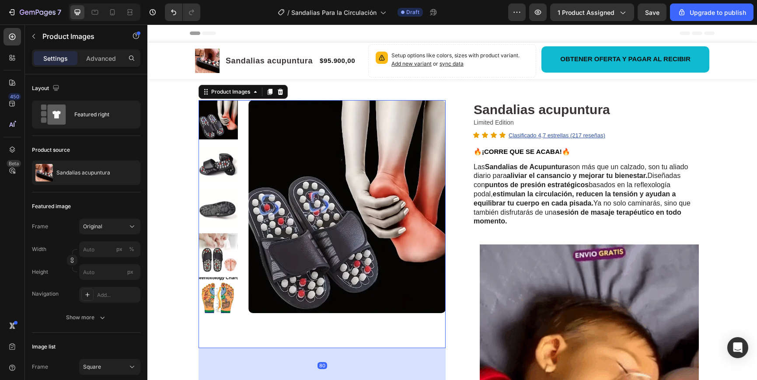
click at [226, 176] on img at bounding box center [217, 163] width 39 height 39
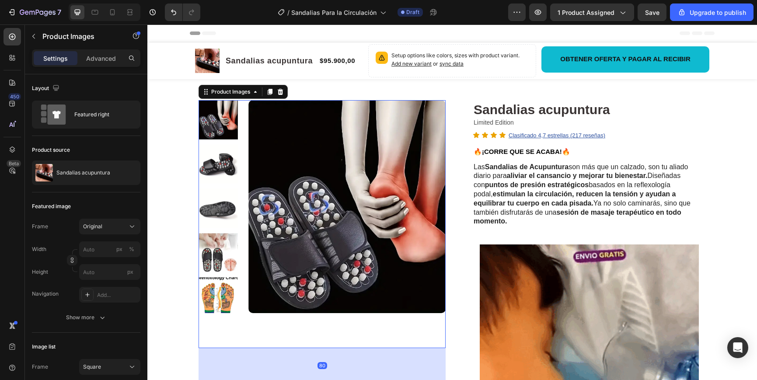
scroll to position [0, 0]
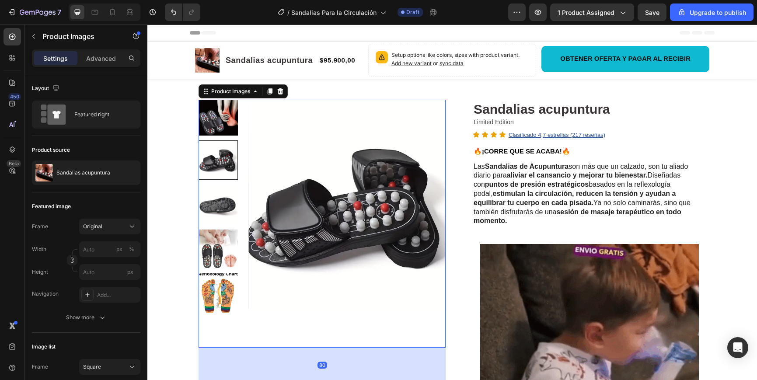
drag, startPoint x: 224, startPoint y: 199, endPoint x: 222, endPoint y: 207, distance: 8.3
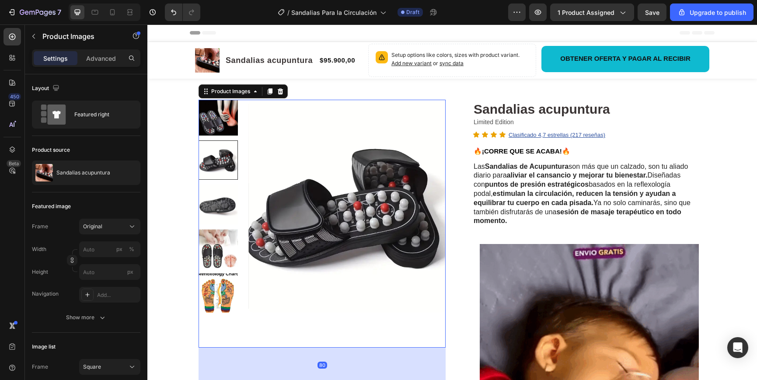
click at [224, 199] on div at bounding box center [217, 206] width 39 height 213
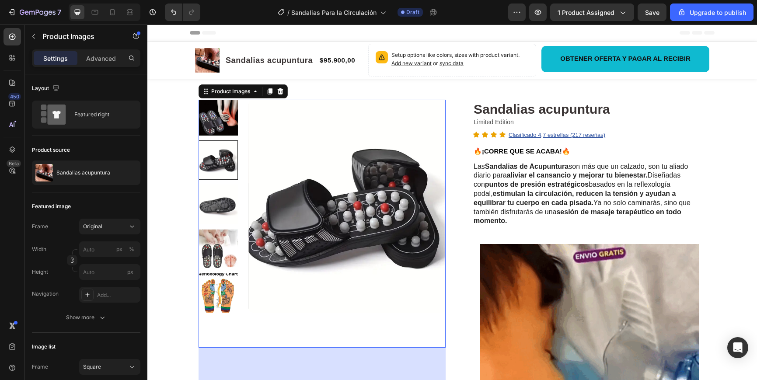
click at [220, 245] on img at bounding box center [217, 248] width 39 height 39
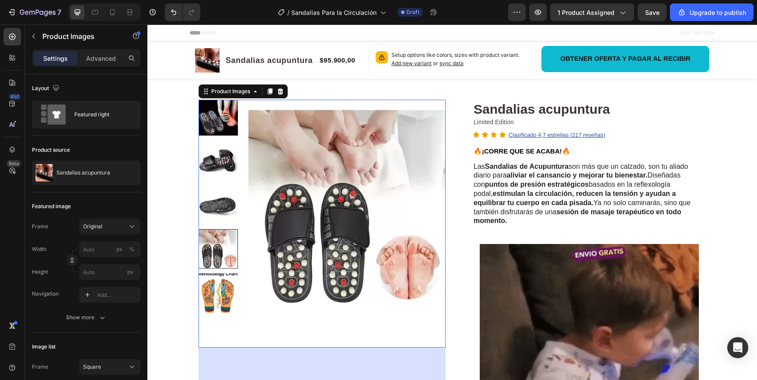
click at [220, 209] on img at bounding box center [217, 204] width 39 height 39
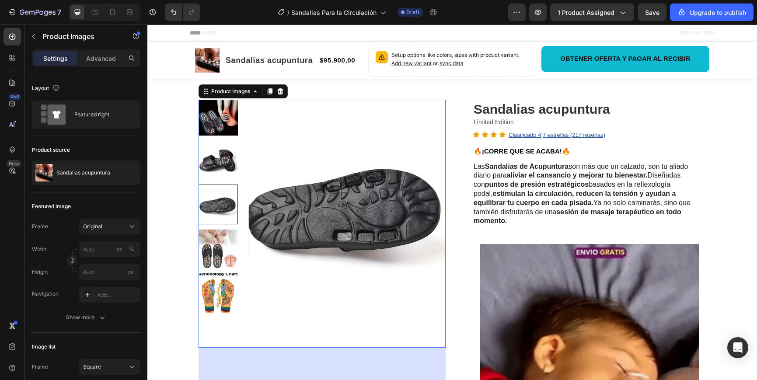
click at [220, 253] on img at bounding box center [217, 248] width 39 height 39
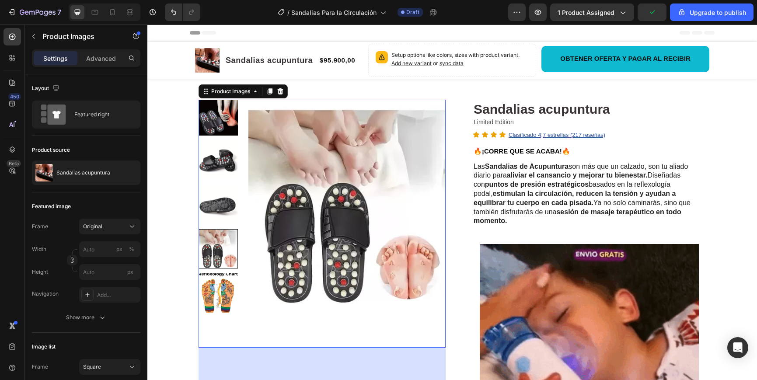
click at [221, 289] on img at bounding box center [217, 292] width 39 height 39
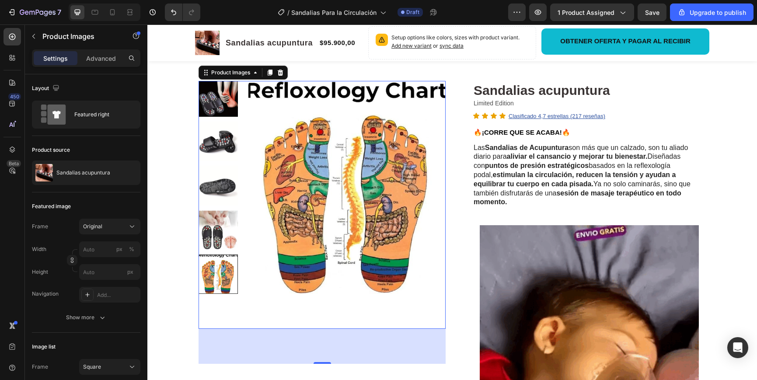
scroll to position [0, 0]
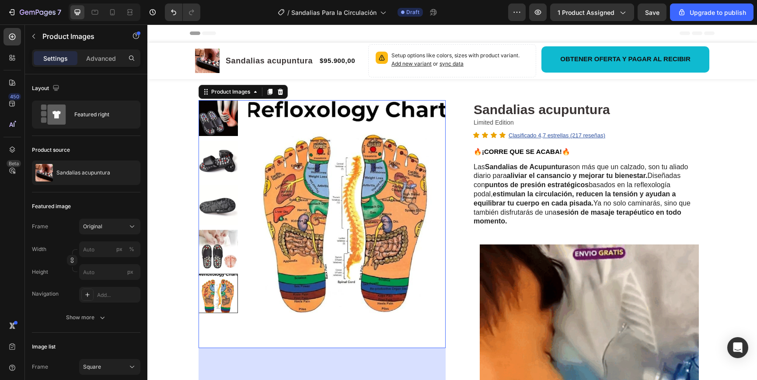
click at [218, 164] on img at bounding box center [217, 160] width 39 height 39
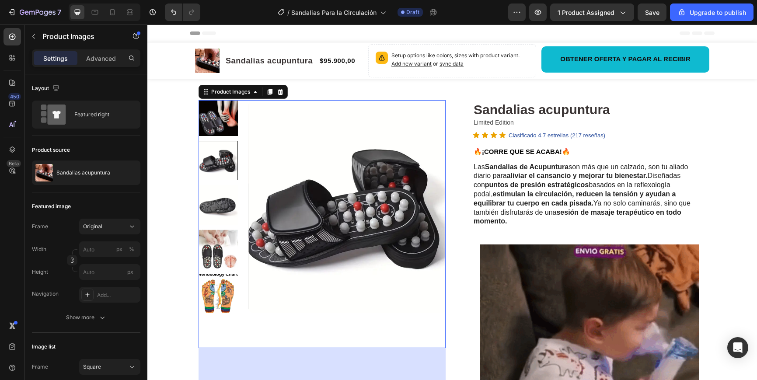
click at [215, 206] on img at bounding box center [217, 204] width 39 height 39
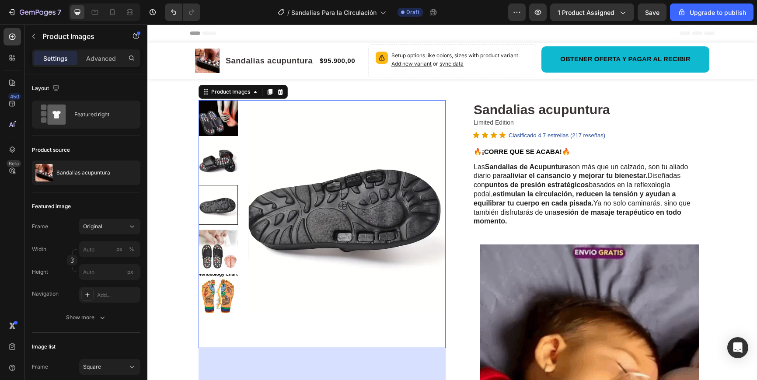
click at [210, 118] on img at bounding box center [217, 116] width 39 height 39
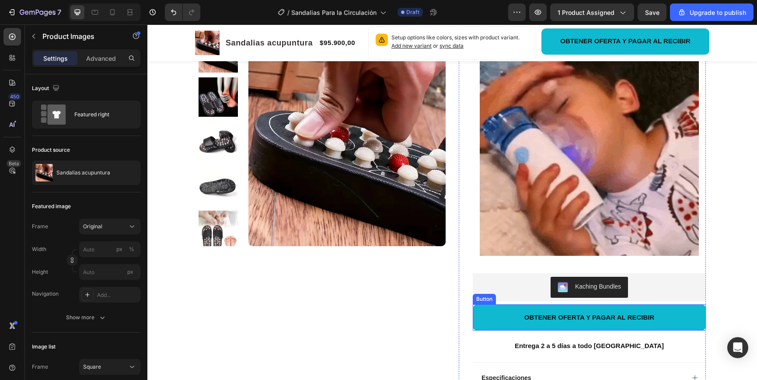
scroll to position [203, 0]
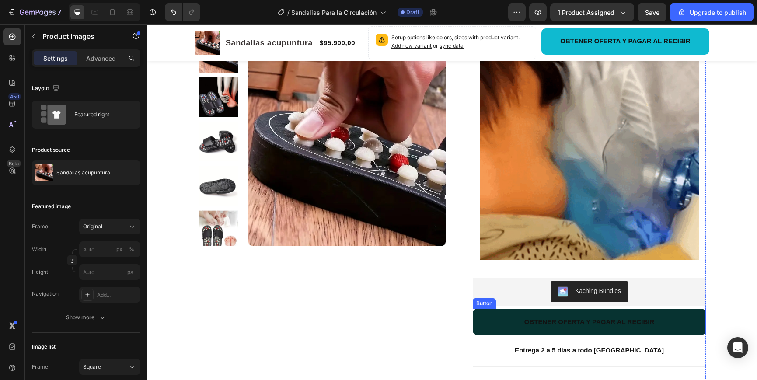
click at [481, 315] on button "OBTENER OFERTA Y PAGAR AL RECIBIR" at bounding box center [589, 322] width 233 height 26
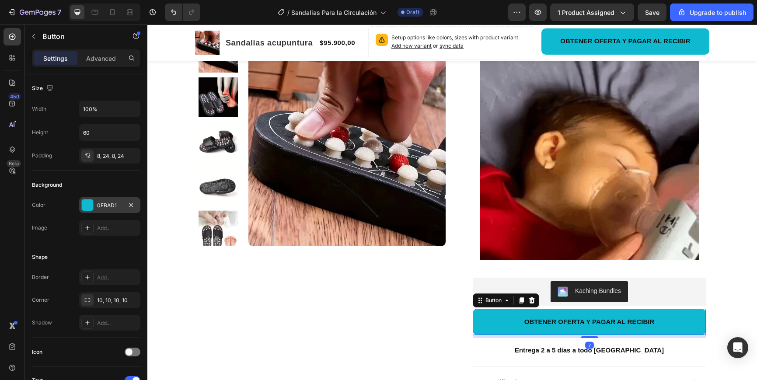
click at [84, 205] on div at bounding box center [87, 204] width 11 height 11
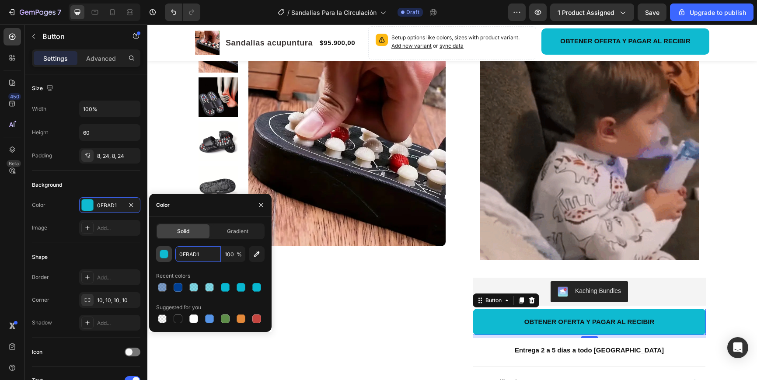
drag, startPoint x: 203, startPoint y: 255, endPoint x: 171, endPoint y: 255, distance: 31.9
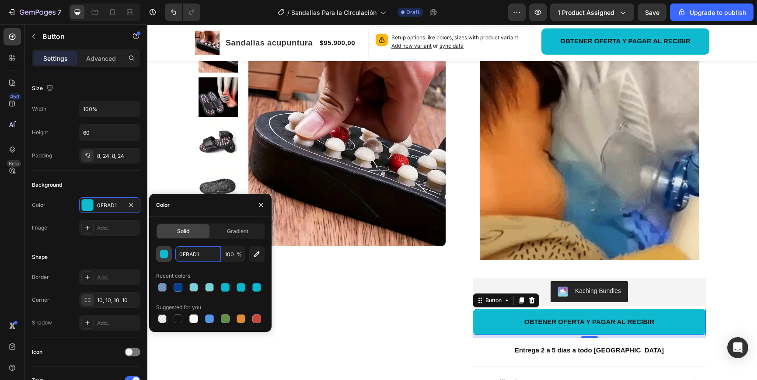
click at [168, 254] on div "0FBAD1 100 %" at bounding box center [210, 254] width 108 height 16
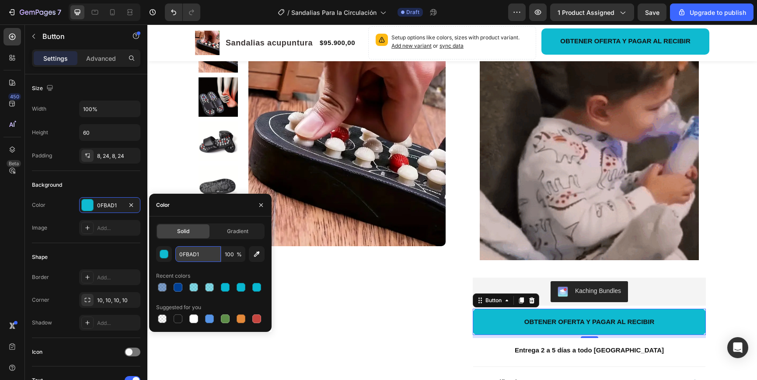
drag, startPoint x: 193, startPoint y: 255, endPoint x: 184, endPoint y: 256, distance: 8.8
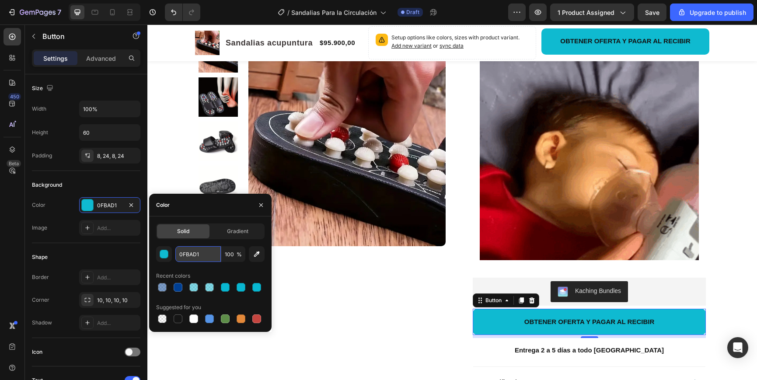
click at [176, 254] on input "0FBAD1" at bounding box center [197, 254] width 45 height 16
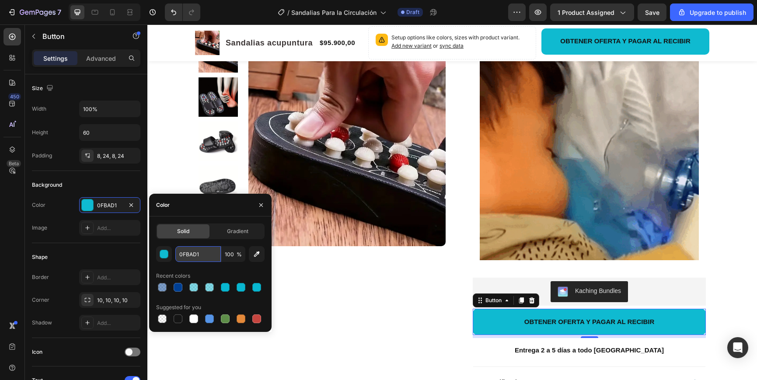
paste input "03F93"
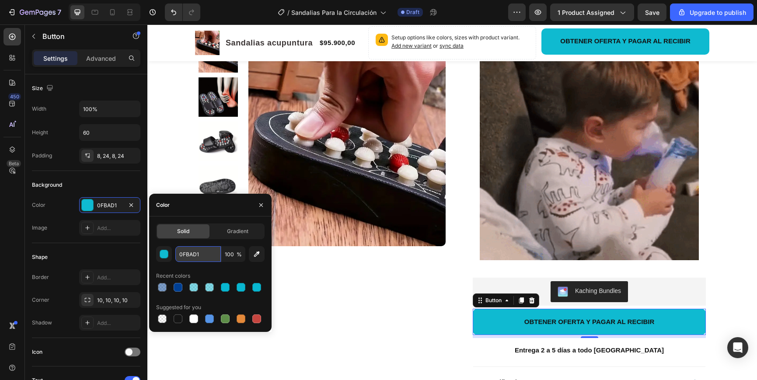
type input "003F93"
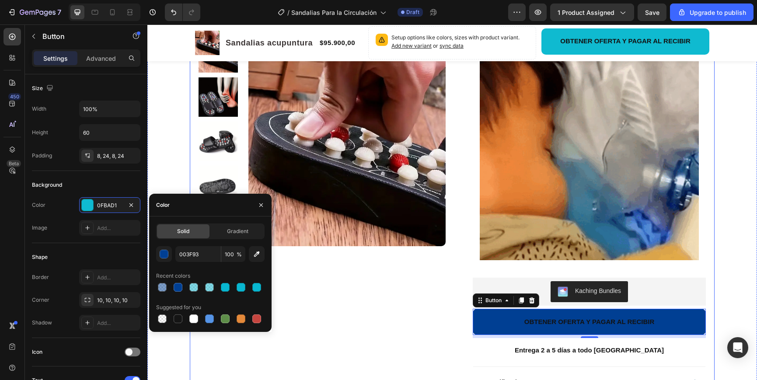
click at [332, 285] on div "Product Images Row" at bounding box center [321, 201] width 247 height 609
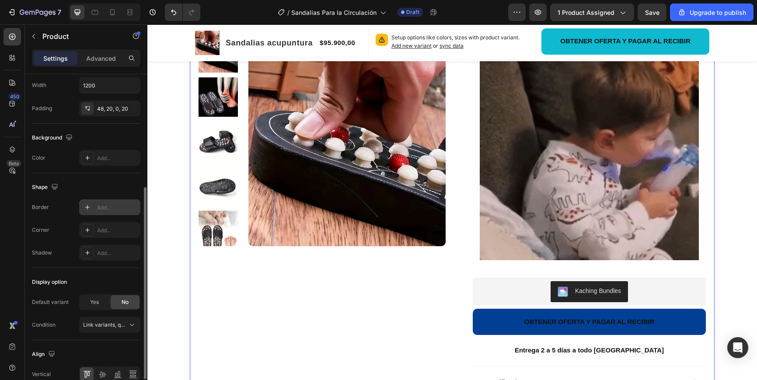
scroll to position [238, 0]
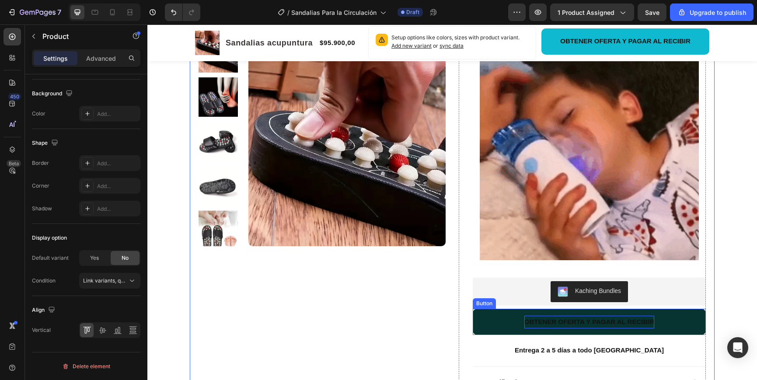
click at [544, 318] on span "OBTENER OFERTA Y PAGAR AL RECIBIR" at bounding box center [589, 321] width 130 height 7
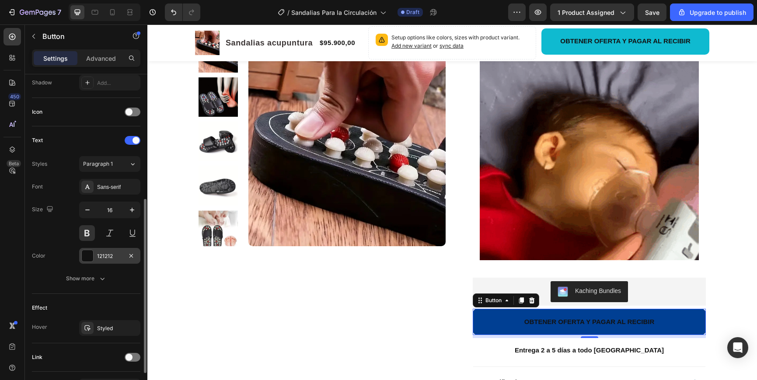
scroll to position [244, 0]
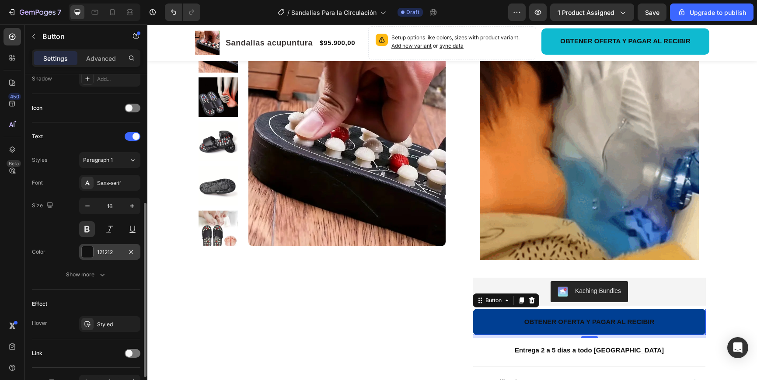
click at [88, 249] on div at bounding box center [87, 251] width 11 height 11
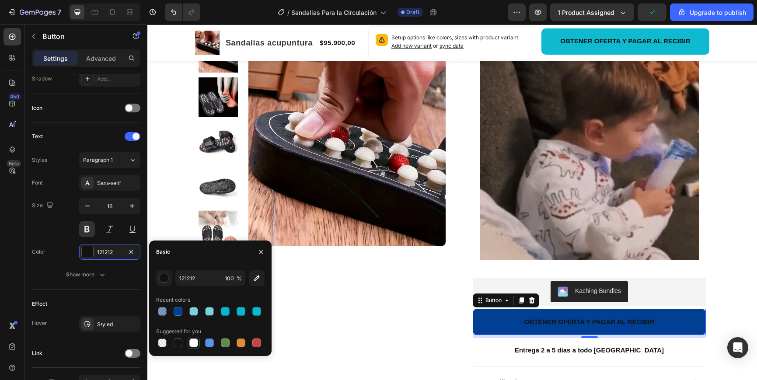
click at [194, 344] on div at bounding box center [193, 342] width 9 height 9
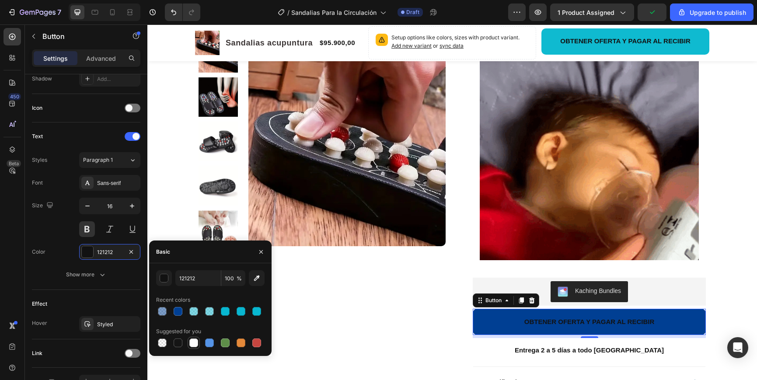
type input "FFFFFF"
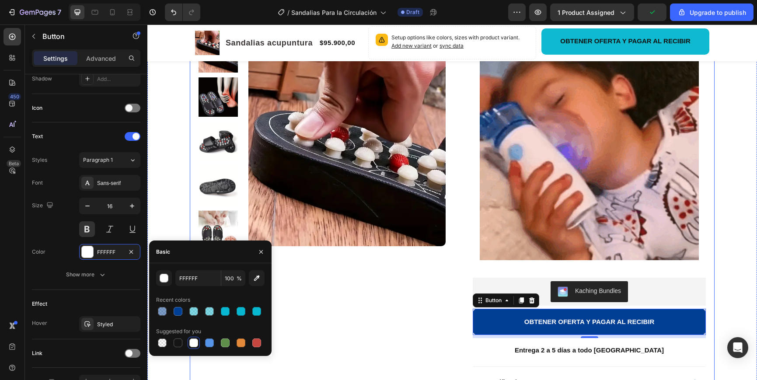
click at [352, 312] on div "Product Images Row" at bounding box center [321, 201] width 247 height 609
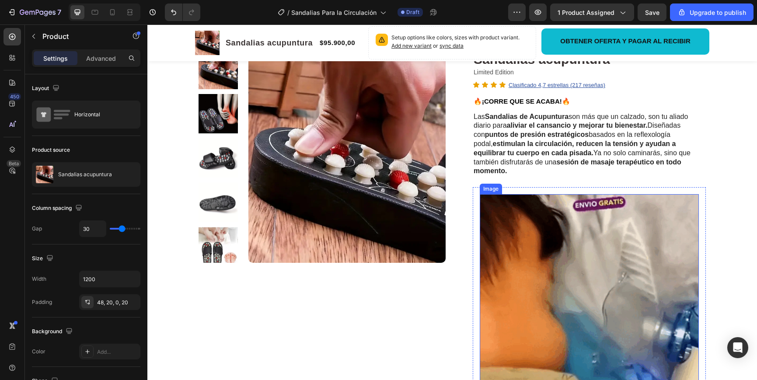
scroll to position [0, 0]
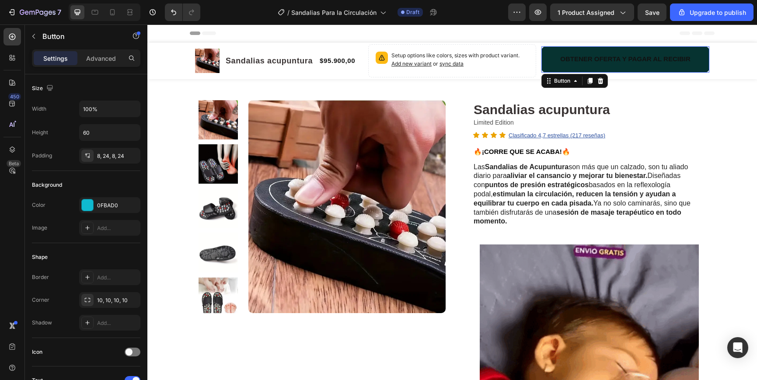
click at [548, 58] on button "OBTENER OFERTA Y PAGAR AL RECIBIR" at bounding box center [625, 59] width 168 height 26
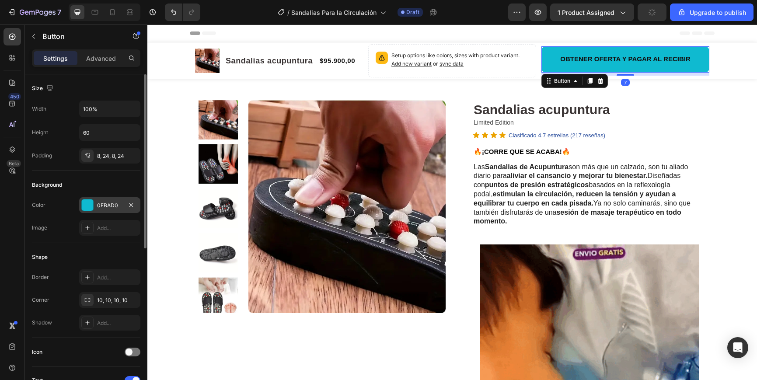
click at [84, 208] on div at bounding box center [87, 204] width 11 height 11
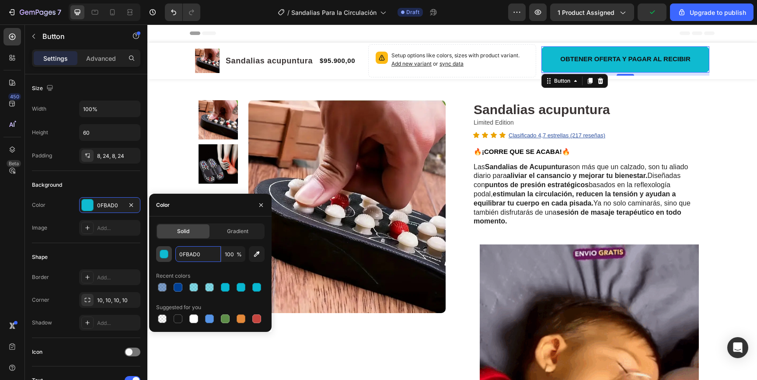
drag, startPoint x: 202, startPoint y: 257, endPoint x: 171, endPoint y: 256, distance: 31.1
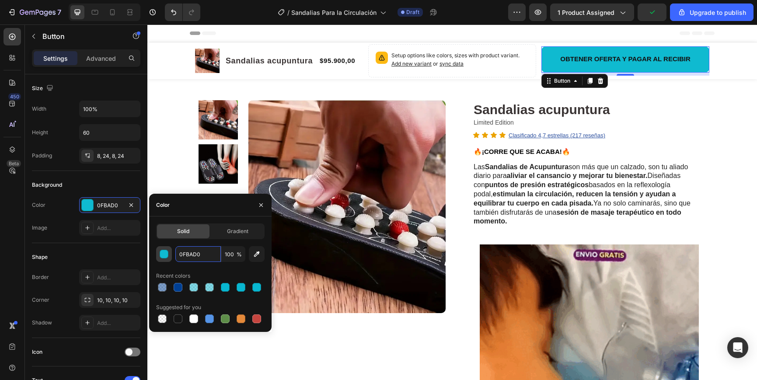
click at [171, 256] on div "0FBAD0 100 %" at bounding box center [210, 254] width 108 height 16
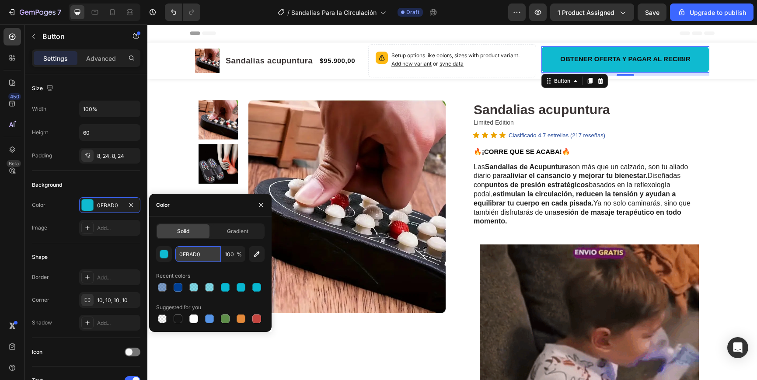
drag, startPoint x: 202, startPoint y: 256, endPoint x: 210, endPoint y: 259, distance: 8.4
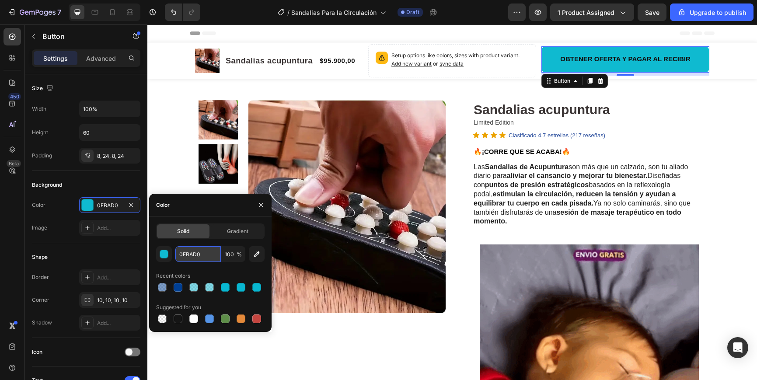
click at [177, 254] on input "0FBAD0" at bounding box center [197, 254] width 45 height 16
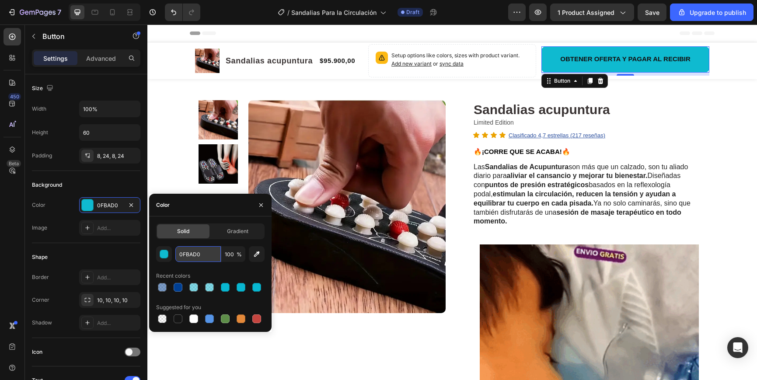
paste input "03F93"
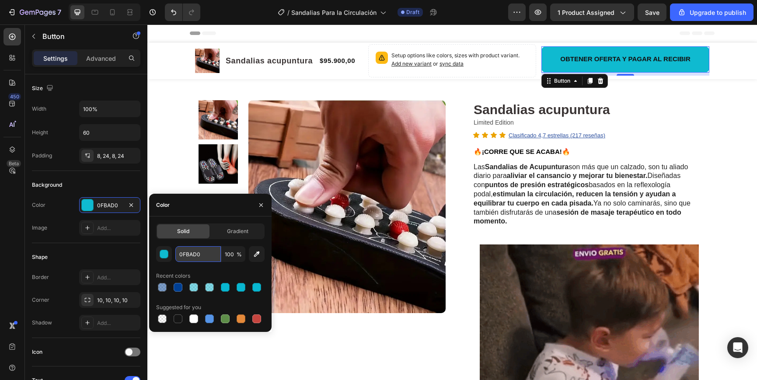
type input "003F93"
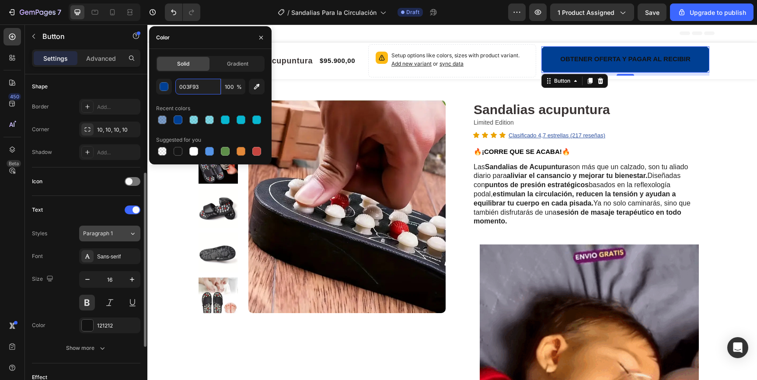
scroll to position [176, 0]
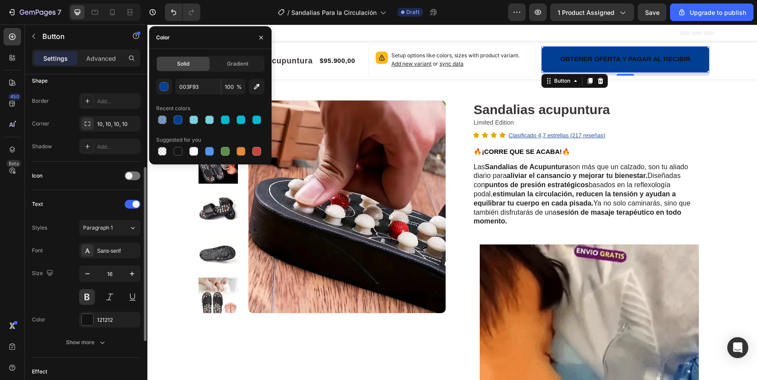
click at [89, 174] on div "Icon" at bounding box center [86, 176] width 108 height 14
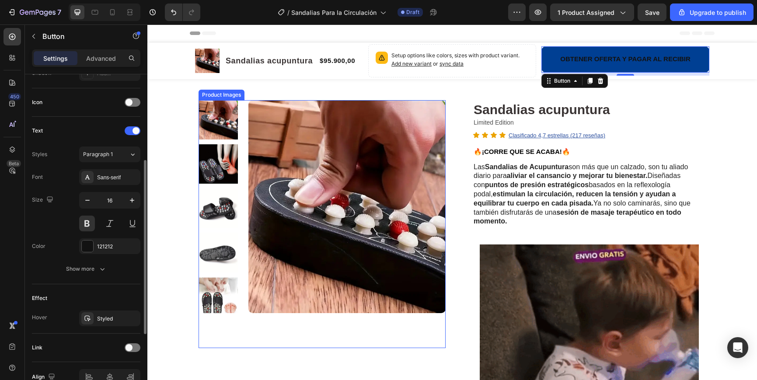
scroll to position [219, 0]
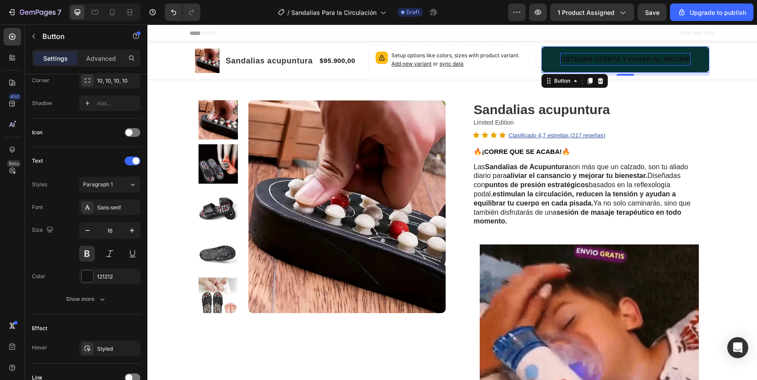
click at [579, 63] on p "OBTENER OFERTA Y PAGAR AL RECIBIR" at bounding box center [625, 59] width 130 height 13
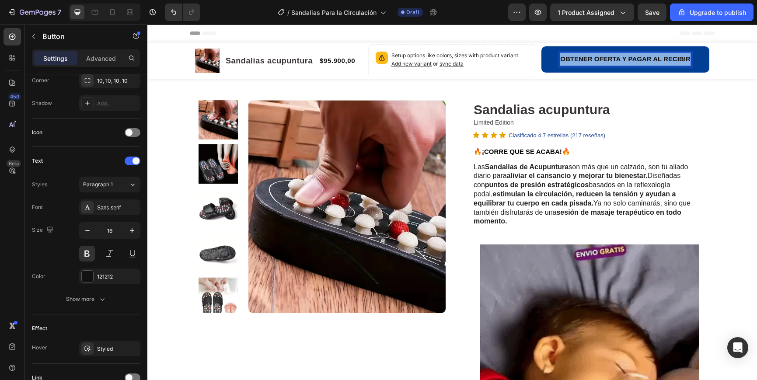
drag, startPoint x: 683, startPoint y: 57, endPoint x: 493, endPoint y: 91, distance: 193.1
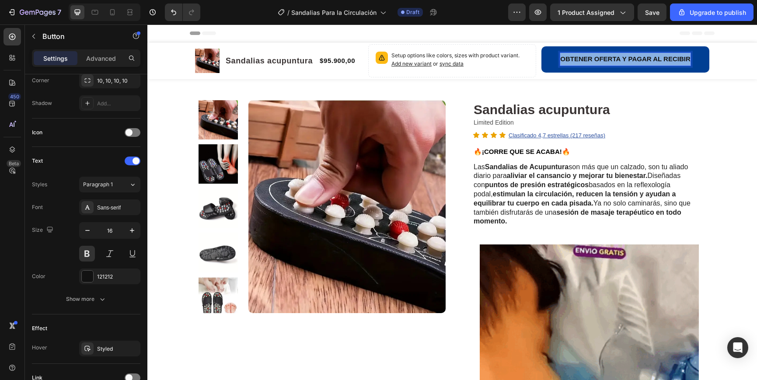
click at [544, 54] on button "OBTENER OFERTA Y PAGAR AL RECIBIR" at bounding box center [625, 59] width 168 height 26
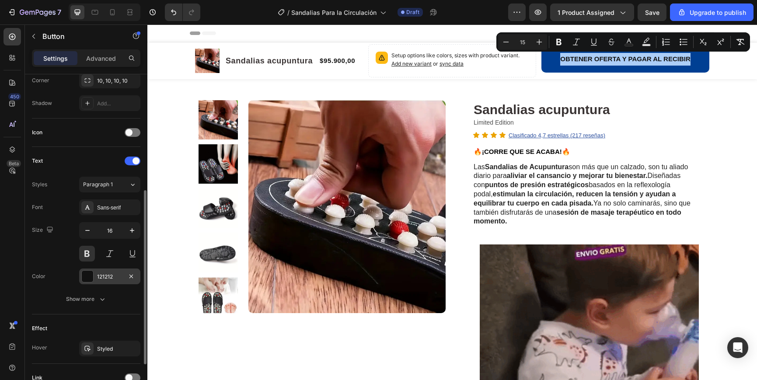
click at [83, 277] on div at bounding box center [87, 276] width 11 height 11
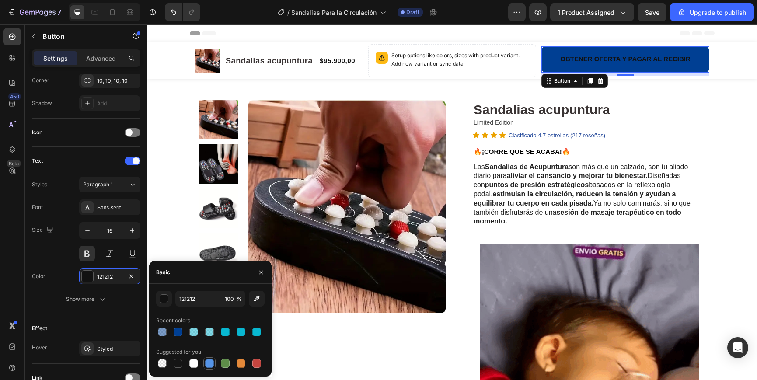
click at [193, 364] on div at bounding box center [193, 363] width 9 height 9
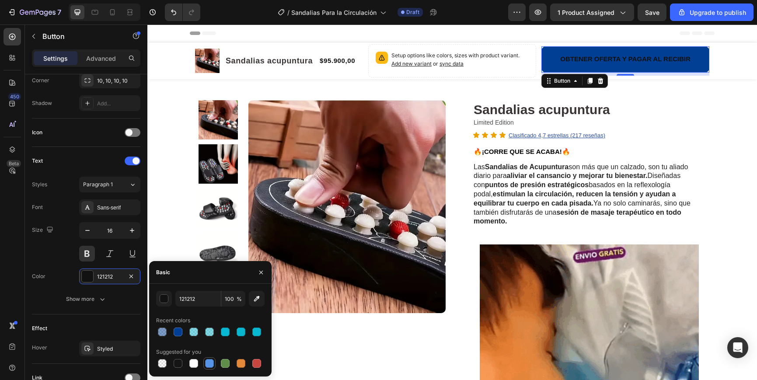
type input "FFFFFF"
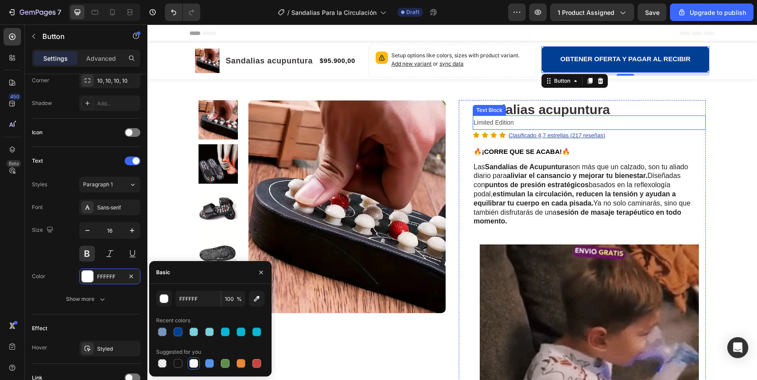
click at [693, 121] on p "Limited Edition" at bounding box center [588, 122] width 231 height 13
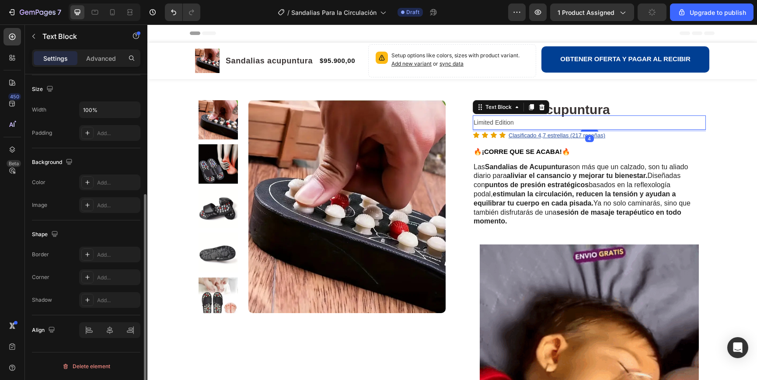
scroll to position [0, 0]
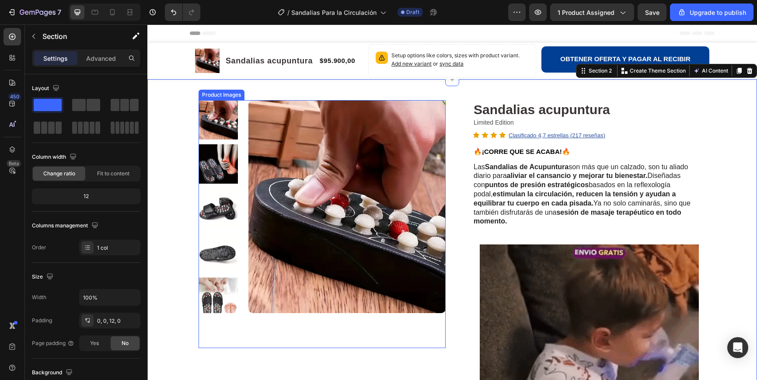
scroll to position [80, 0]
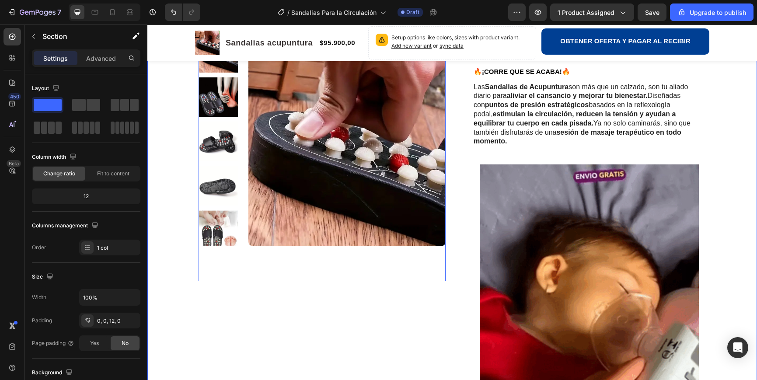
click at [219, 101] on img at bounding box center [217, 96] width 39 height 39
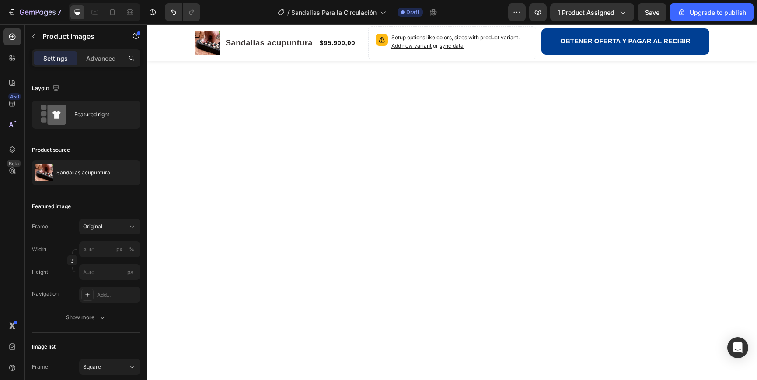
scroll to position [0, 0]
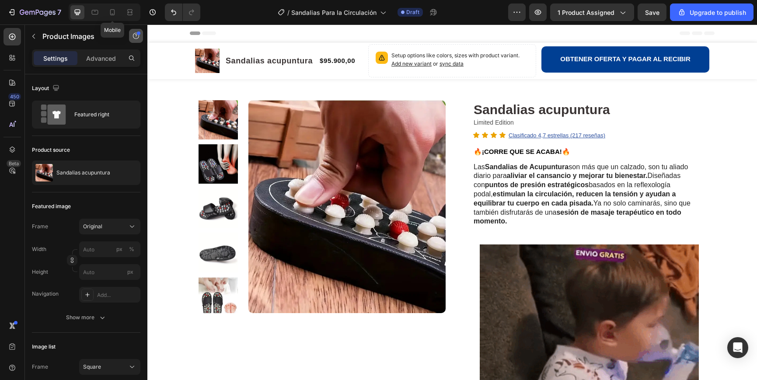
drag, startPoint x: 114, startPoint y: 13, endPoint x: 129, endPoint y: 38, distance: 29.6
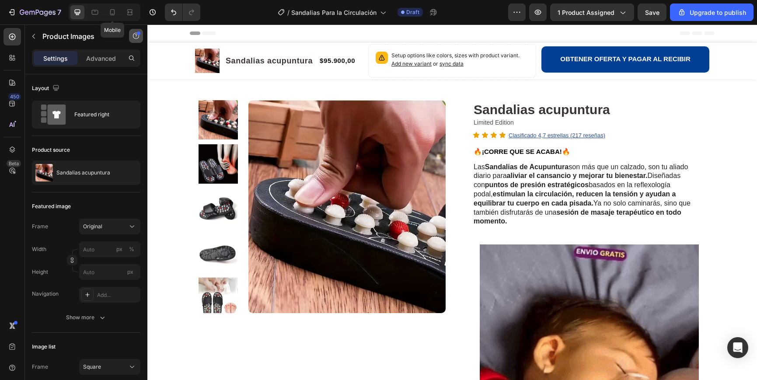
click at [114, 13] on icon at bounding box center [112, 12] width 9 height 9
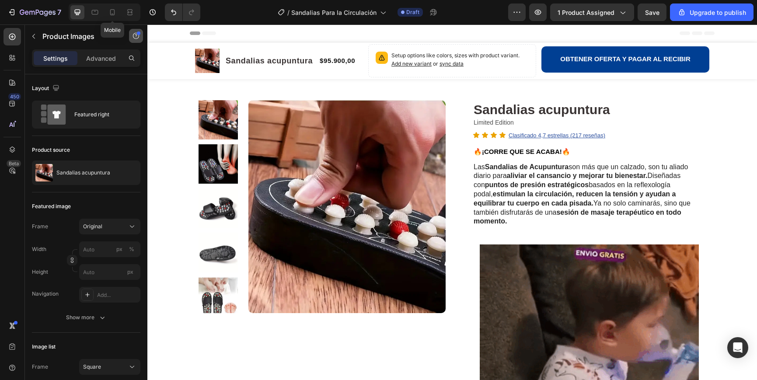
type input "8"
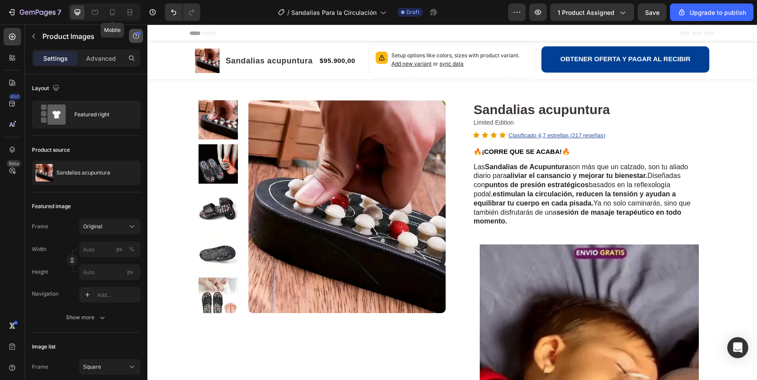
type input "8"
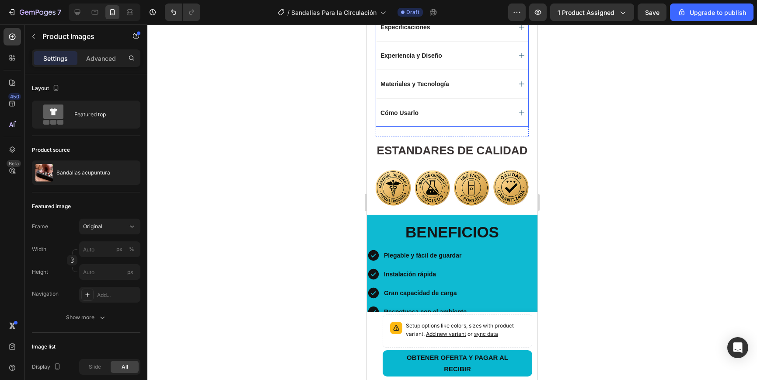
scroll to position [650, 0]
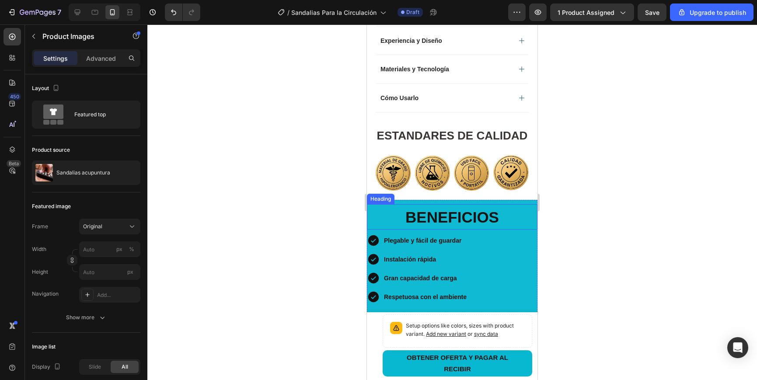
click at [395, 211] on h2 "BENEFICIOS" at bounding box center [452, 216] width 170 height 25
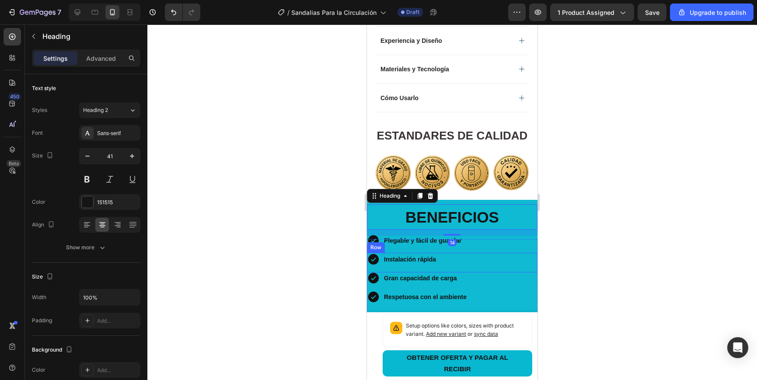
click at [500, 257] on div "Icon Instalación rápida Text Block Row" at bounding box center [452, 263] width 170 height 20
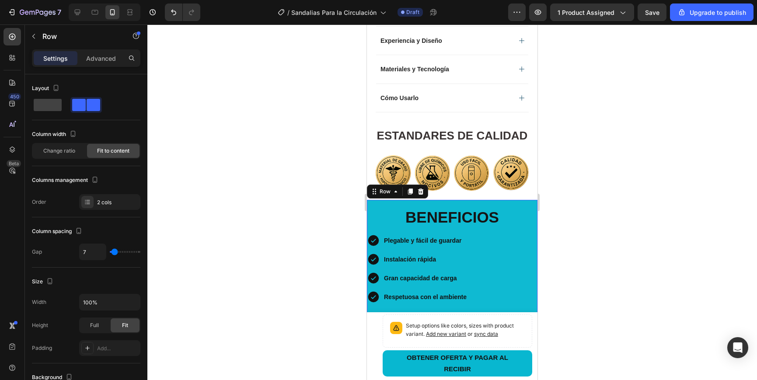
click at [530, 203] on div "BENEFICIOS Heading Icon Plegable y fácil de guardar Text Block Row Icon Instala…" at bounding box center [452, 257] width 170 height 115
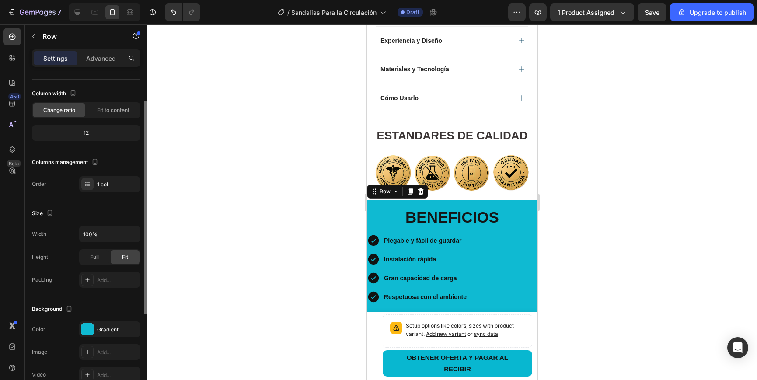
scroll to position [63, 0]
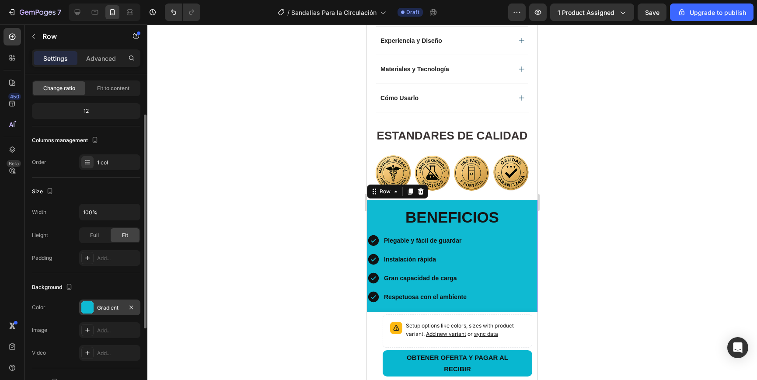
click at [88, 309] on div at bounding box center [87, 307] width 12 height 12
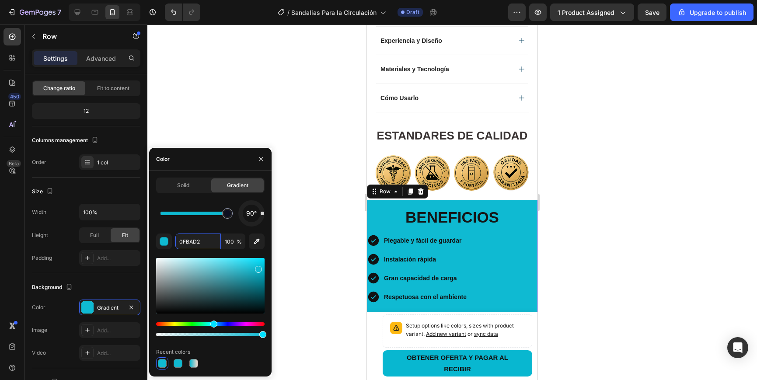
click at [173, 241] on div "0FBAD2 100 %" at bounding box center [210, 241] width 108 height 16
drag, startPoint x: 205, startPoint y: 241, endPoint x: 183, endPoint y: 240, distance: 22.3
click at [181, 240] on input "0FBAD2" at bounding box center [197, 241] width 45 height 16
drag, startPoint x: 179, startPoint y: 240, endPoint x: 164, endPoint y: 240, distance: 15.3
click at [164, 240] on div "0FBAD2 100 %" at bounding box center [210, 241] width 108 height 16
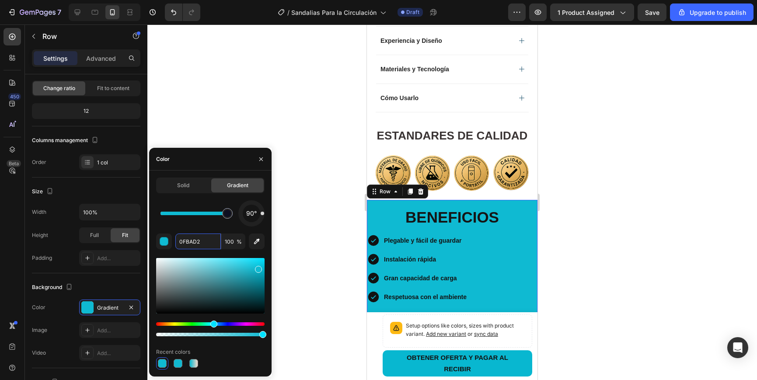
paste input "03F93"
type input "003F93"
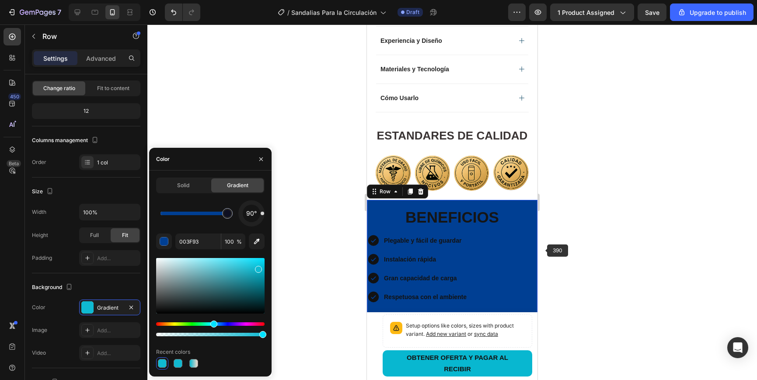
click at [633, 250] on div at bounding box center [451, 201] width 609 height 355
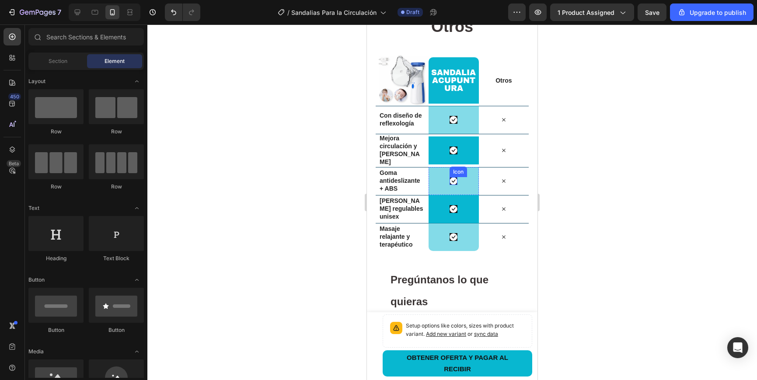
scroll to position [1282, 0]
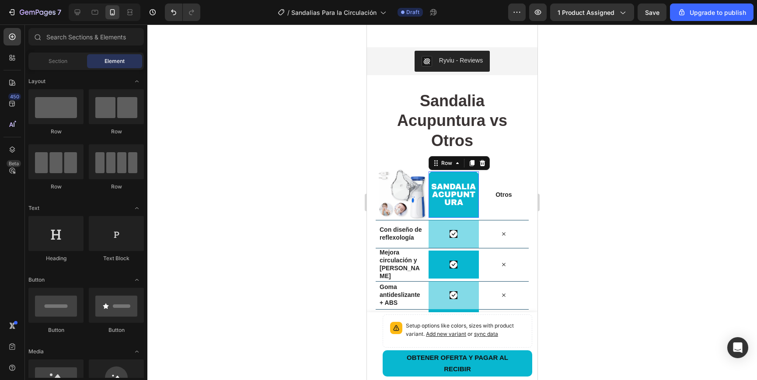
click at [457, 175] on div "Sandalia acupuntura Heading Row 0" at bounding box center [453, 194] width 50 height 46
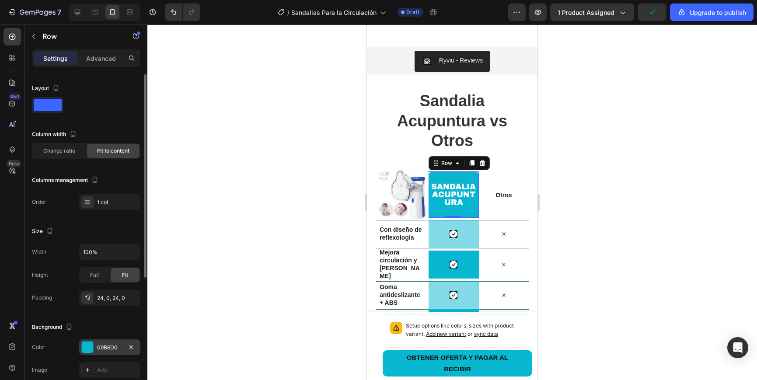
click at [106, 345] on div "09B6D0" at bounding box center [109, 348] width 25 height 8
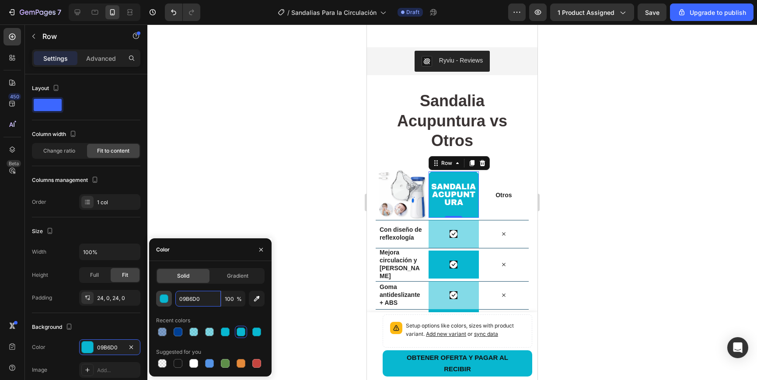
click at [164, 296] on div "09B6D0 100 %" at bounding box center [210, 299] width 108 height 16
drag, startPoint x: 208, startPoint y: 300, endPoint x: 185, endPoint y: 298, distance: 22.8
click at [176, 296] on input "09B6D0" at bounding box center [197, 299] width 45 height 16
paste input "03F93"
type input "003F93"
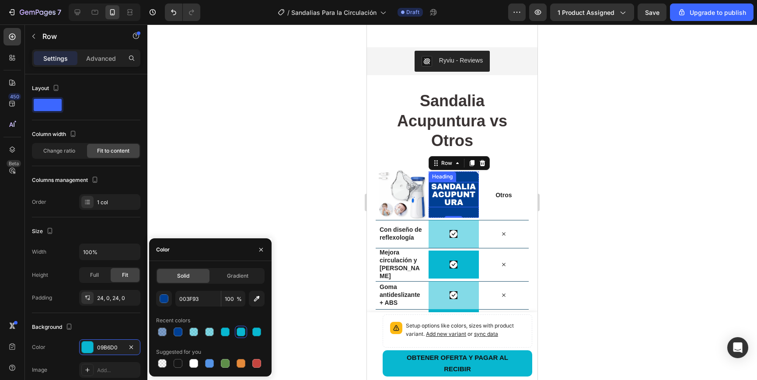
click at [462, 205] on h2 "Sandalia acupuntura" at bounding box center [453, 194] width 50 height 25
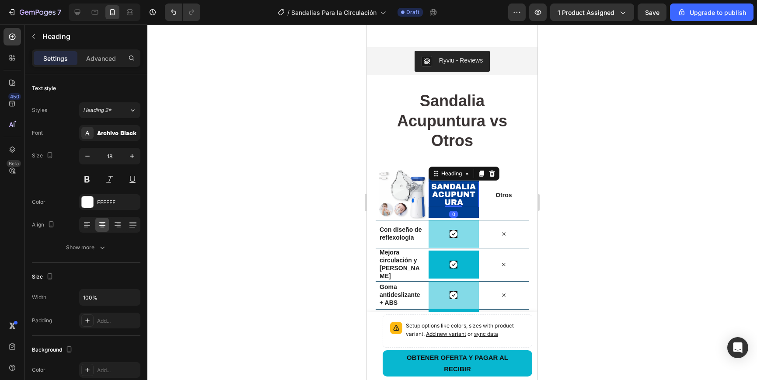
click at [466, 204] on h2 "Sandalia acupuntura" at bounding box center [453, 194] width 50 height 25
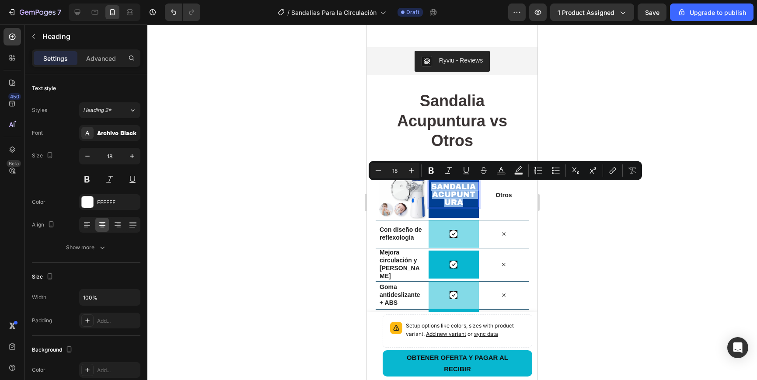
drag, startPoint x: 464, startPoint y: 204, endPoint x: 429, endPoint y: 187, distance: 39.1
click at [429, 186] on p "Sandalia acupuntura" at bounding box center [453, 195] width 48 height 24
click at [89, 154] on icon "button" at bounding box center [87, 156] width 9 height 9
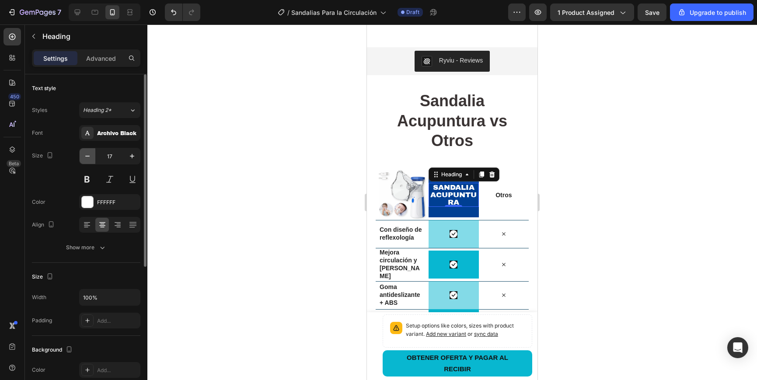
click at [89, 154] on icon "button" at bounding box center [87, 156] width 9 height 9
type input "14"
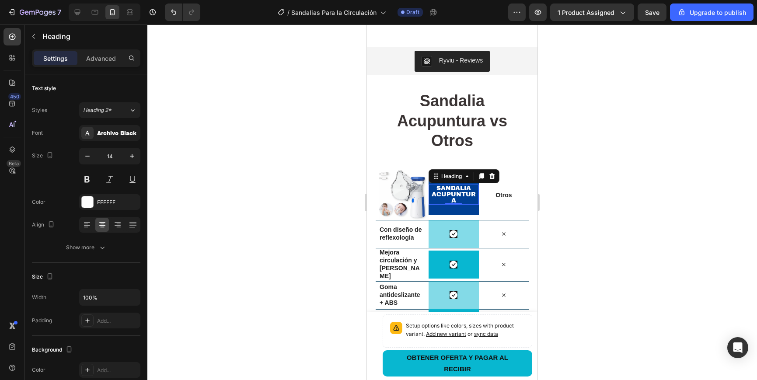
click at [614, 251] on div at bounding box center [451, 201] width 609 height 355
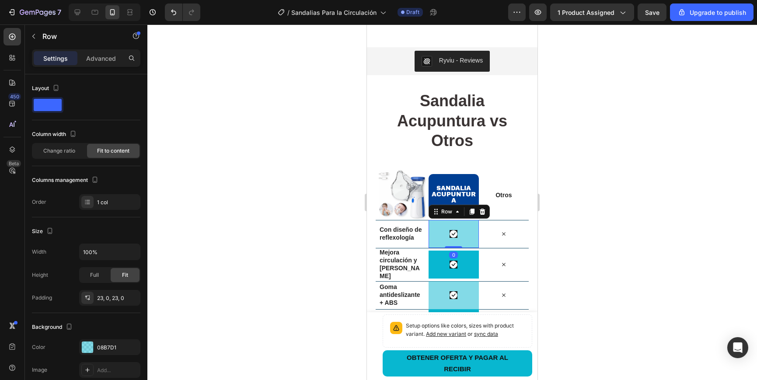
click at [468, 228] on div "Icon Row 0" at bounding box center [453, 234] width 50 height 28
click at [118, 344] on div "08B7D1" at bounding box center [109, 348] width 25 height 8
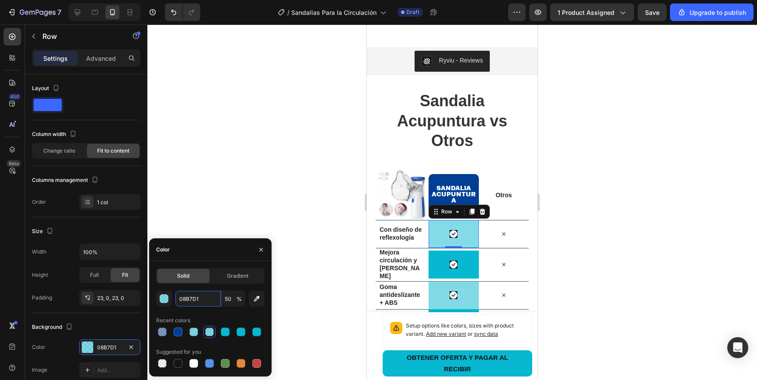
drag, startPoint x: 179, startPoint y: 298, endPoint x: 173, endPoint y: 297, distance: 5.7
click at [173, 297] on div "08B7D1 50 %" at bounding box center [210, 299] width 108 height 16
drag, startPoint x: 214, startPoint y: 301, endPoint x: 175, endPoint y: 299, distance: 38.6
click at [175, 299] on input "08B7D1" at bounding box center [197, 299] width 45 height 16
paste input "03F93"
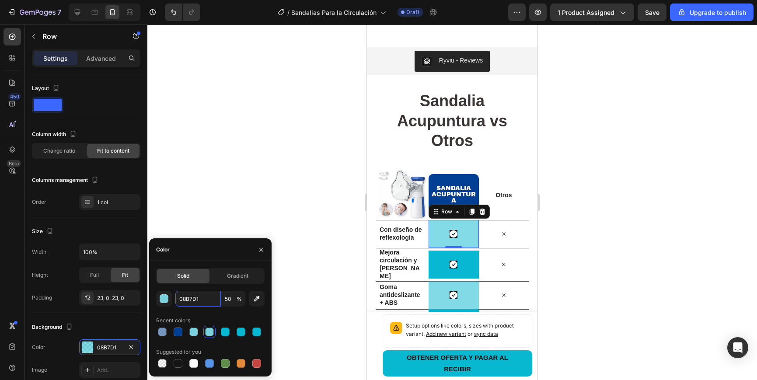
type input "003F93"
click at [594, 312] on div at bounding box center [451, 201] width 609 height 355
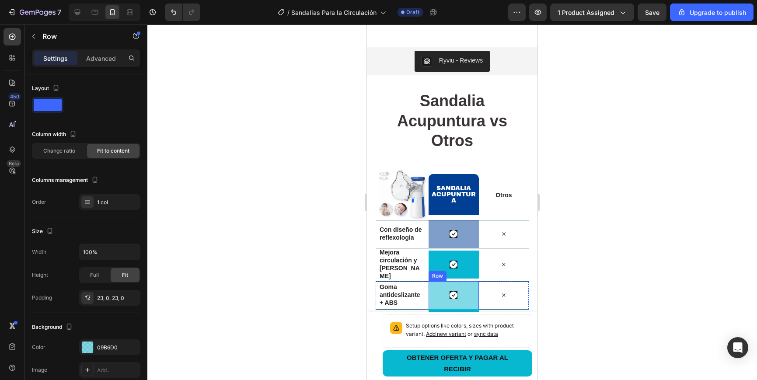
click at [469, 290] on div "Icon Row" at bounding box center [453, 295] width 50 height 28
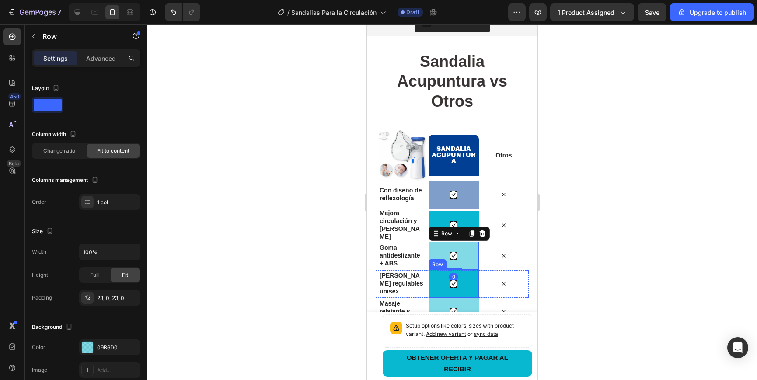
scroll to position [1331, 0]
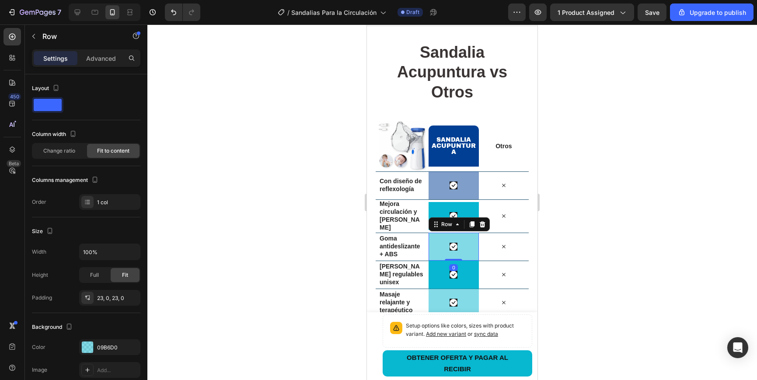
click at [466, 236] on div "Icon Row 0" at bounding box center [453, 247] width 50 height 28
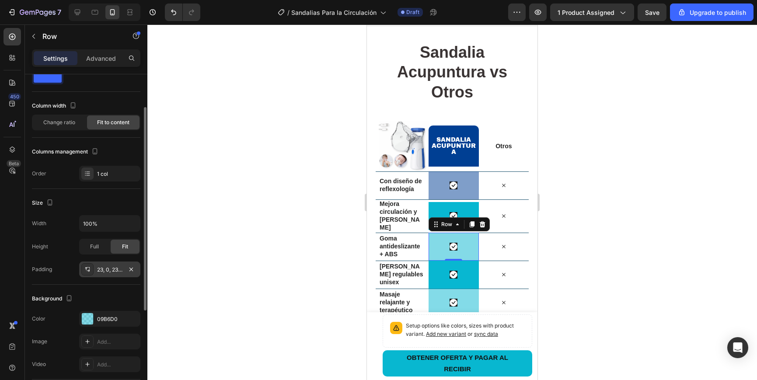
scroll to position [38, 0]
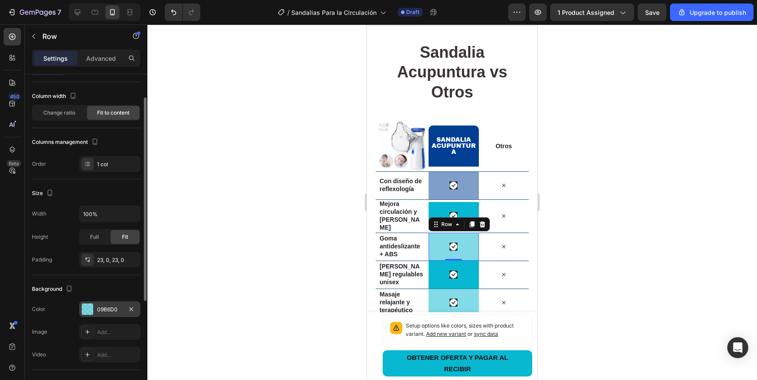
click at [114, 308] on div "09B6D0" at bounding box center [109, 310] width 25 height 8
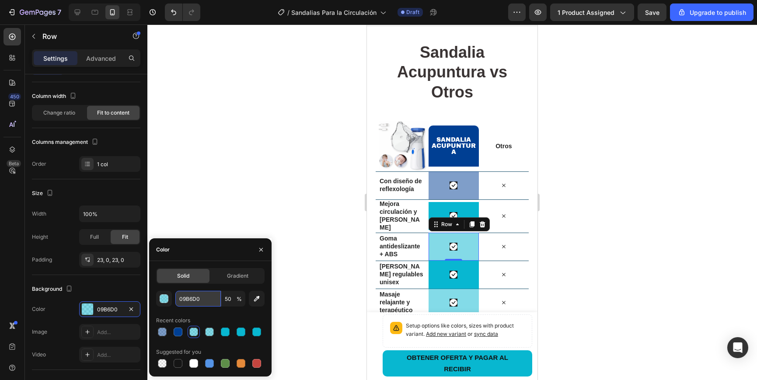
drag, startPoint x: 208, startPoint y: 298, endPoint x: 195, endPoint y: 299, distance: 12.4
click at [170, 295] on div "09B6D0 50 %" at bounding box center [210, 299] width 108 height 16
drag, startPoint x: 213, startPoint y: 302, endPoint x: 180, endPoint y: 298, distance: 33.5
click at [177, 297] on input "09B6D0" at bounding box center [197, 299] width 45 height 16
paste input "03F93"
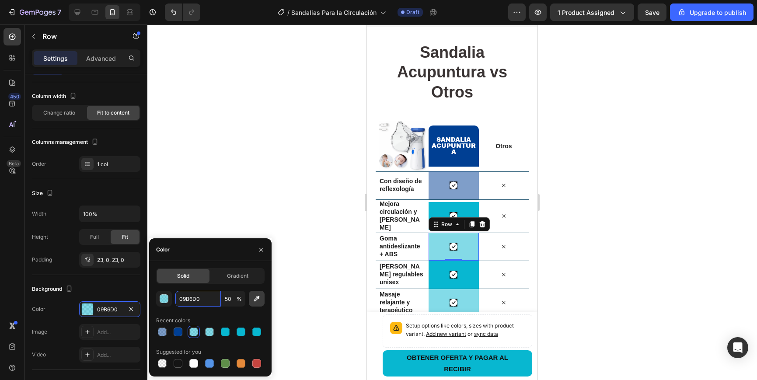
type input "003F93"
click at [590, 289] on div at bounding box center [451, 201] width 609 height 355
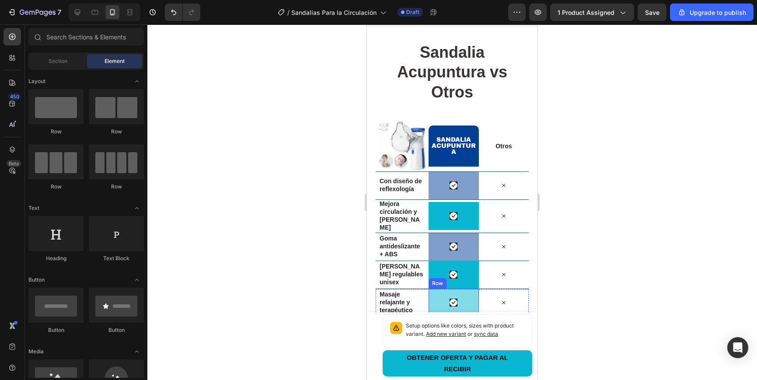
click at [461, 296] on div "Icon Row" at bounding box center [453, 303] width 50 height 28
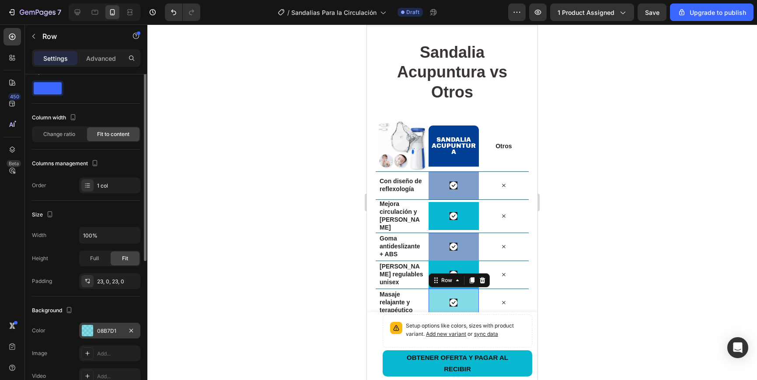
scroll to position [21, 0]
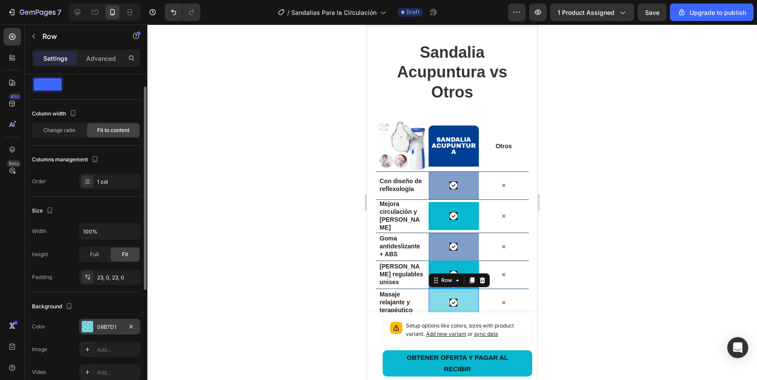
click at [116, 327] on div "08B7D1" at bounding box center [109, 327] width 25 height 8
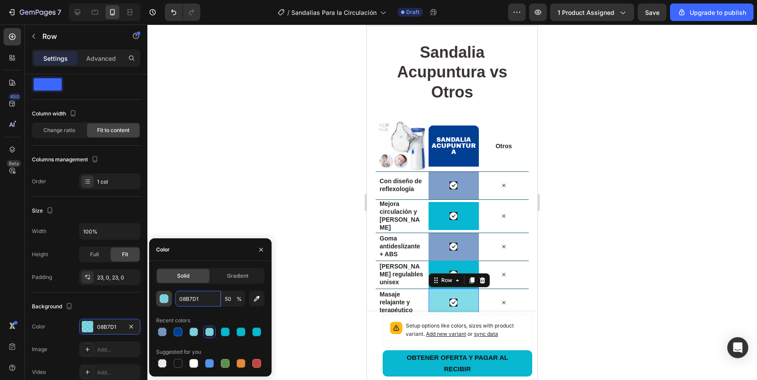
drag, startPoint x: 198, startPoint y: 300, endPoint x: 170, endPoint y: 300, distance: 27.5
click at [170, 300] on div "08B7D1 50 %" at bounding box center [210, 299] width 108 height 16
drag, startPoint x: 200, startPoint y: 303, endPoint x: 175, endPoint y: 299, distance: 24.8
click at [172, 298] on div "08B7D1 50 %" at bounding box center [210, 299] width 108 height 16
paste input "03F93"
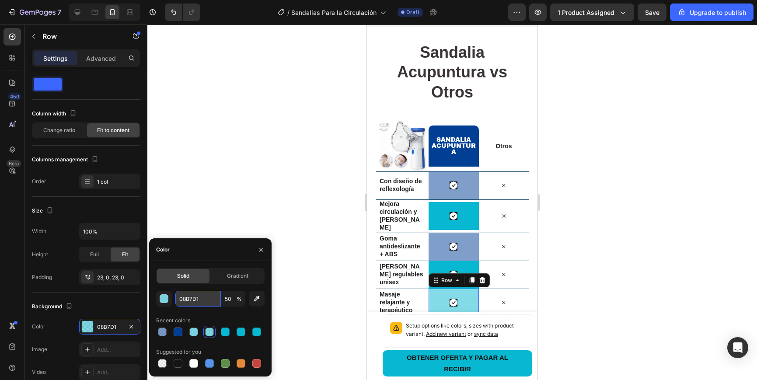
type input "003F93"
click at [468, 212] on div "Icon Row" at bounding box center [453, 216] width 50 height 28
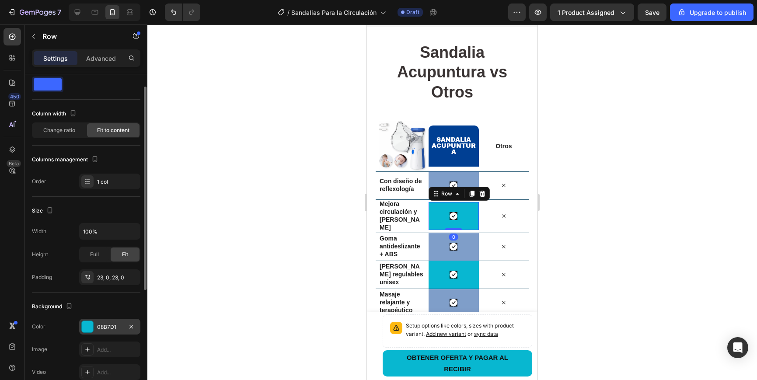
click at [103, 324] on div "08B7D1" at bounding box center [109, 327] width 25 height 8
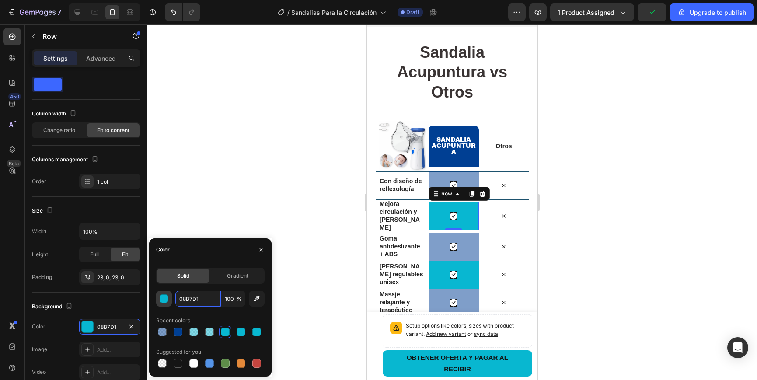
drag, startPoint x: 204, startPoint y: 301, endPoint x: 169, endPoint y: 297, distance: 35.6
click at [169, 297] on div "08B7D1 100 %" at bounding box center [210, 299] width 108 height 16
drag, startPoint x: 193, startPoint y: 298, endPoint x: 181, endPoint y: 297, distance: 12.2
click at [180, 297] on input "08B7D1" at bounding box center [197, 299] width 45 height 16
paste input "03F93"
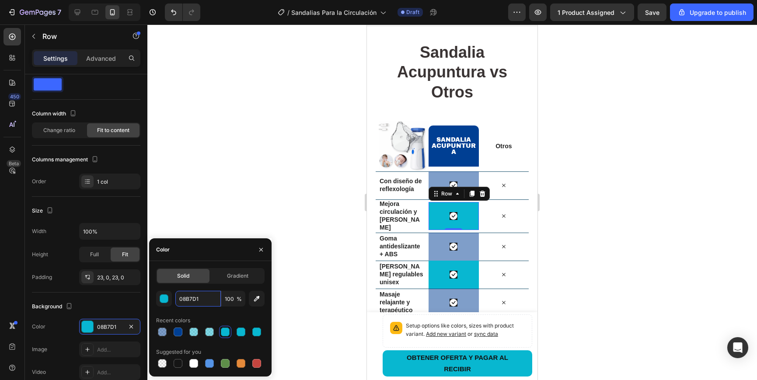
type input "003F93"
click at [466, 283] on div "Icon Row" at bounding box center [453, 275] width 50 height 28
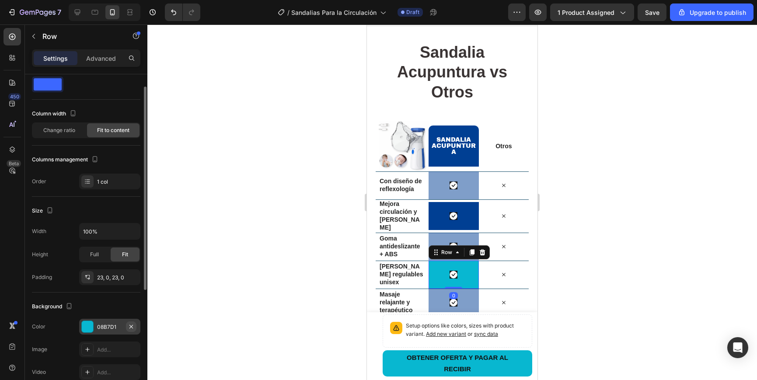
click at [126, 327] on button "button" at bounding box center [131, 326] width 10 height 10
click at [114, 326] on div "Add..." at bounding box center [117, 327] width 41 height 8
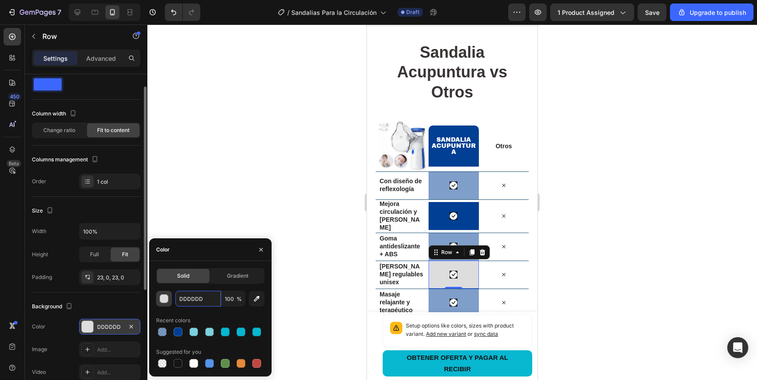
drag, startPoint x: 208, startPoint y: 301, endPoint x: 163, endPoint y: 296, distance: 44.4
click at [163, 296] on div "DDDDDD 100 %" at bounding box center [210, 299] width 108 height 16
drag, startPoint x: 206, startPoint y: 301, endPoint x: 175, endPoint y: 297, distance: 31.3
click at [175, 297] on input "DDDDDD" at bounding box center [197, 299] width 45 height 16
paste input "003F93"
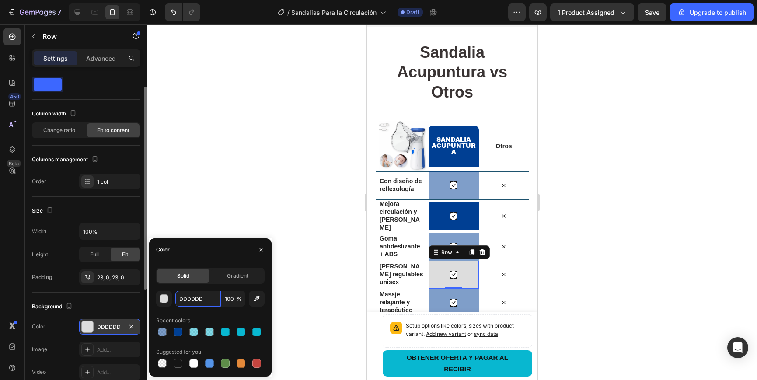
type input "003F93"
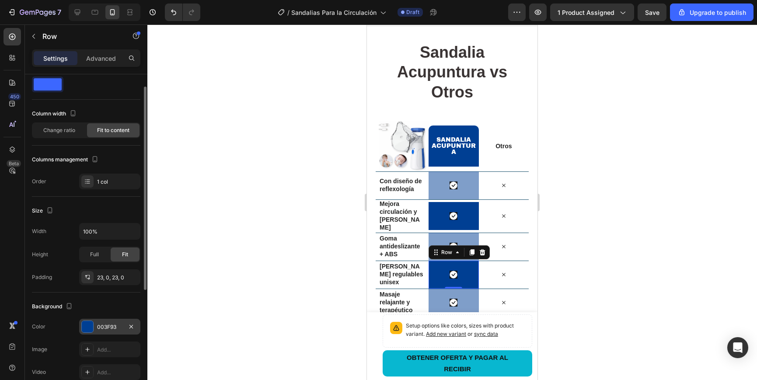
click at [590, 289] on div at bounding box center [451, 201] width 609 height 355
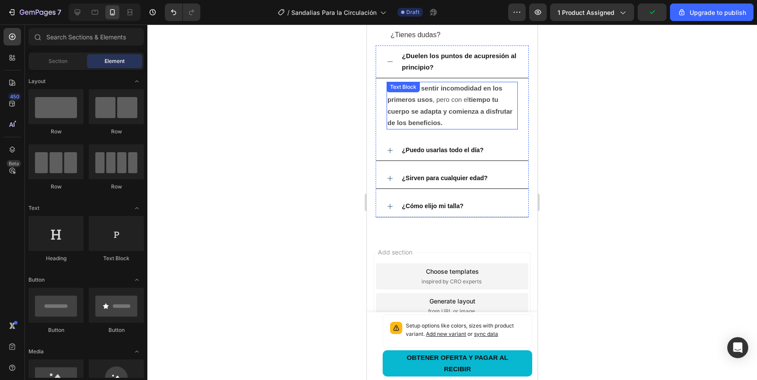
scroll to position [1704, 0]
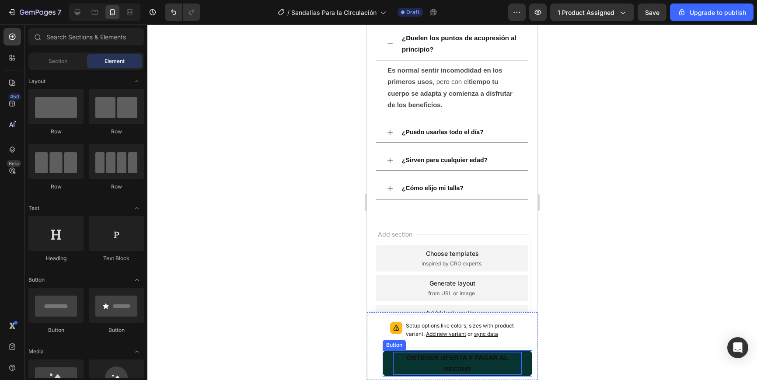
click at [518, 354] on p "OBTENER OFERTA Y PAGAR AL RECIBIR" at bounding box center [457, 363] width 129 height 23
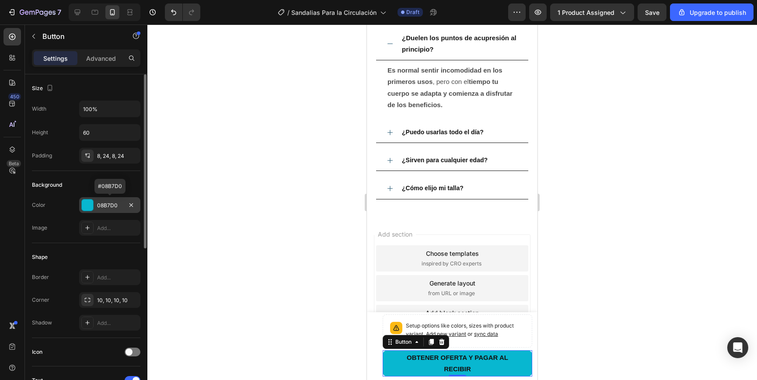
click at [119, 205] on div "08B7D0" at bounding box center [109, 206] width 25 height 8
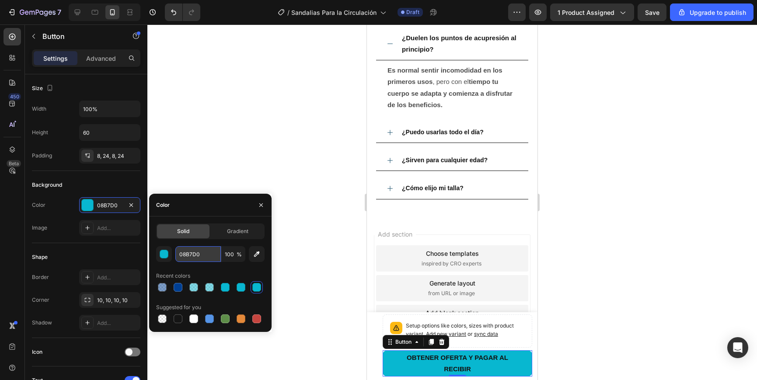
drag, startPoint x: 204, startPoint y: 254, endPoint x: 187, endPoint y: 252, distance: 17.2
click at [163, 249] on div "08B7D0 100 %" at bounding box center [210, 254] width 108 height 16
drag, startPoint x: 184, startPoint y: 253, endPoint x: 198, endPoint y: 257, distance: 13.8
click at [170, 252] on div "08B7D0 100 %" at bounding box center [210, 254] width 108 height 16
paste input "03F93"
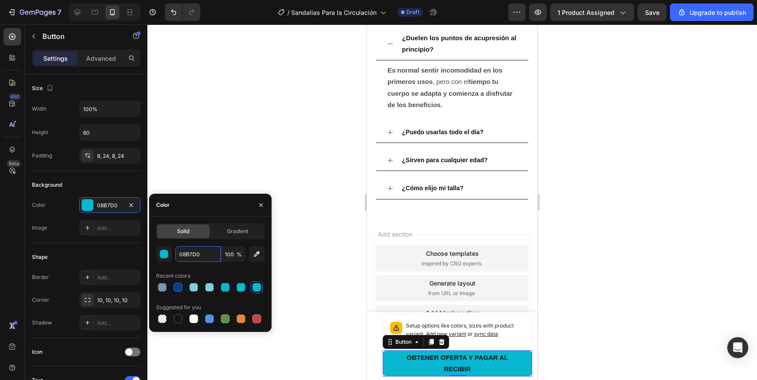
type input "003F93"
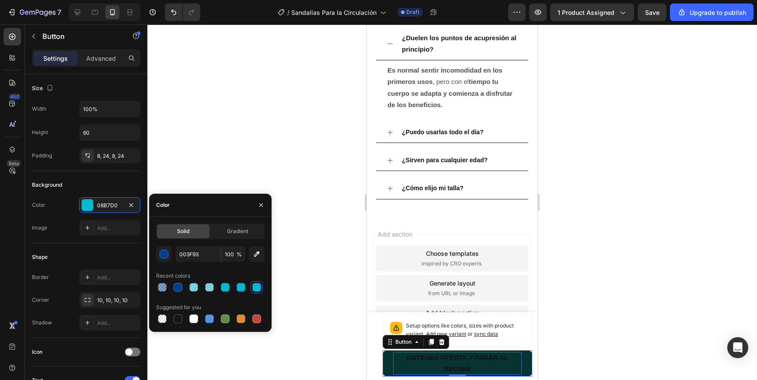
click at [473, 355] on strong "OBTENER OFERTA Y PAGAR AL RECIBIR" at bounding box center [457, 363] width 101 height 19
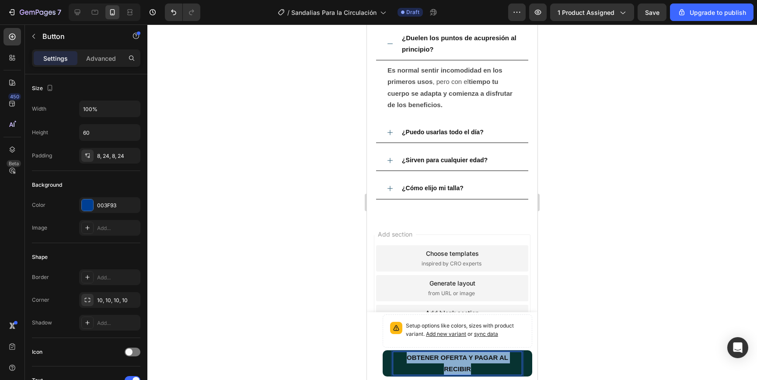
drag, startPoint x: 470, startPoint y: 369, endPoint x: 393, endPoint y: 355, distance: 77.8
click at [393, 354] on p "OBTENER OFERTA Y PAGAR AL RECIBIR" at bounding box center [457, 363] width 129 height 23
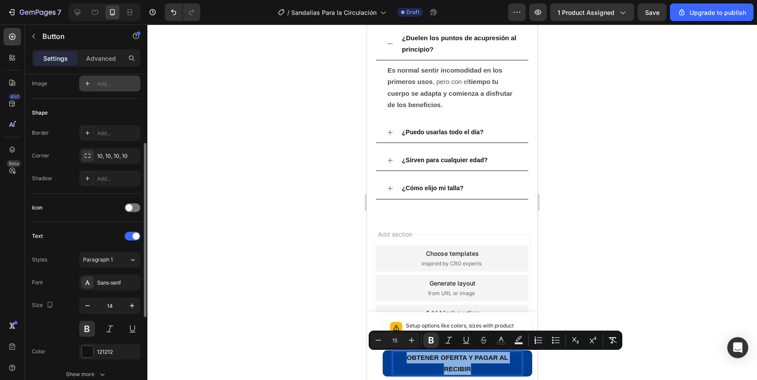
scroll to position [160, 0]
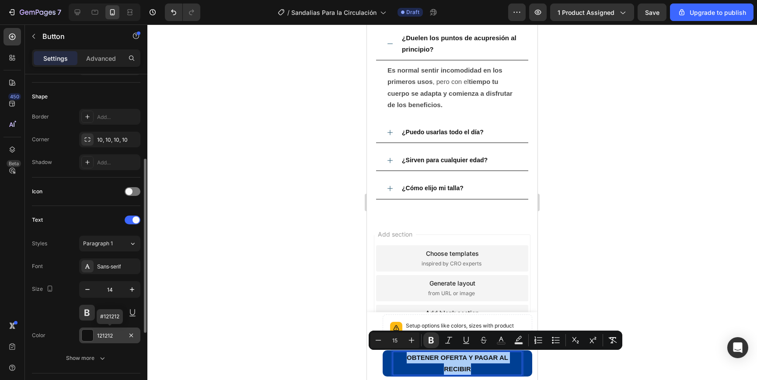
click at [90, 336] on div at bounding box center [87, 335] width 11 height 11
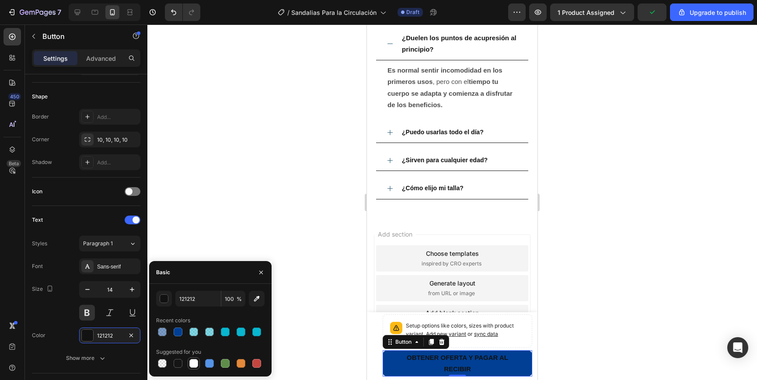
click at [191, 362] on div at bounding box center [193, 363] width 9 height 9
type input "FFFFFF"
click at [625, 301] on div at bounding box center [451, 201] width 609 height 355
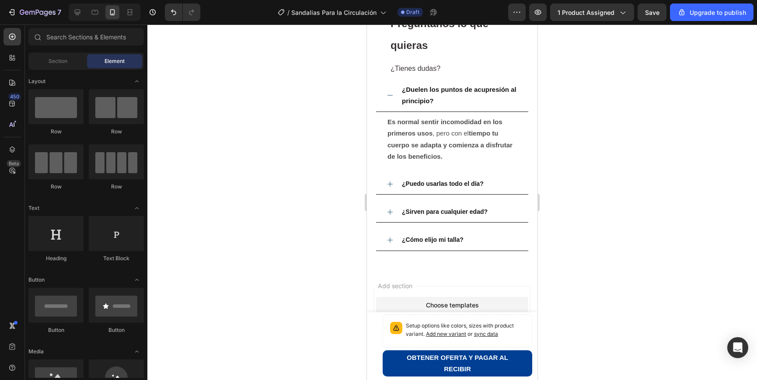
scroll to position [1704, 0]
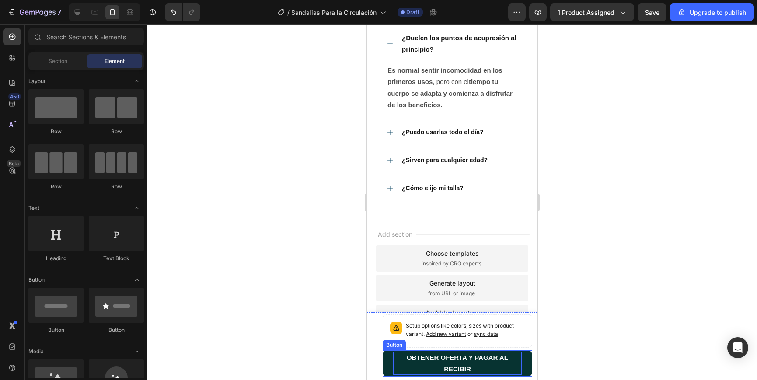
click at [473, 354] on strong "OBTENER OFERTA Y PAGAR AL RECIBIR" at bounding box center [457, 363] width 101 height 19
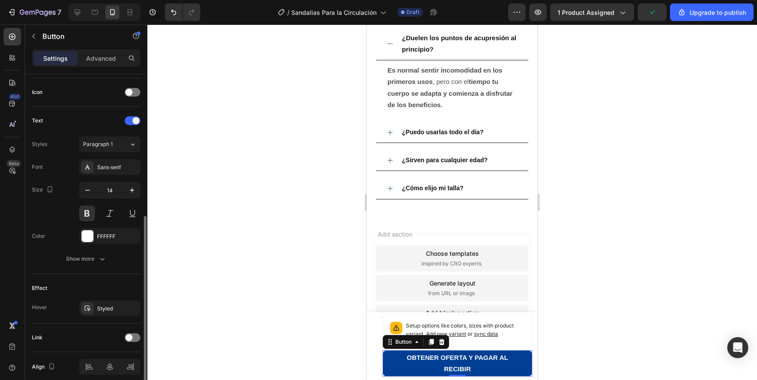
scroll to position [259, 0]
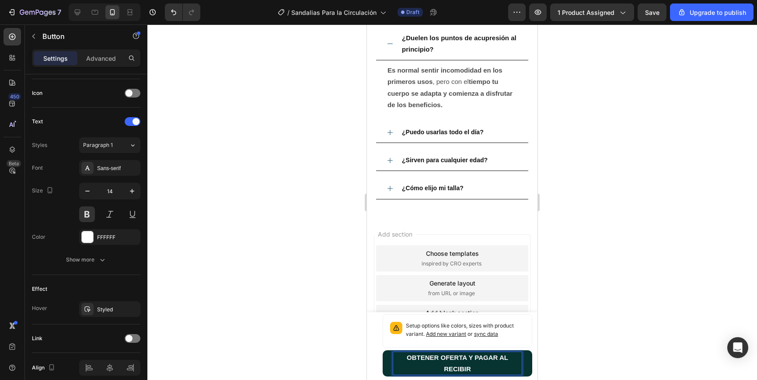
click at [444, 369] on strong "OBTENER OFERTA Y PAGAR AL RECIBIR" at bounding box center [457, 363] width 101 height 19
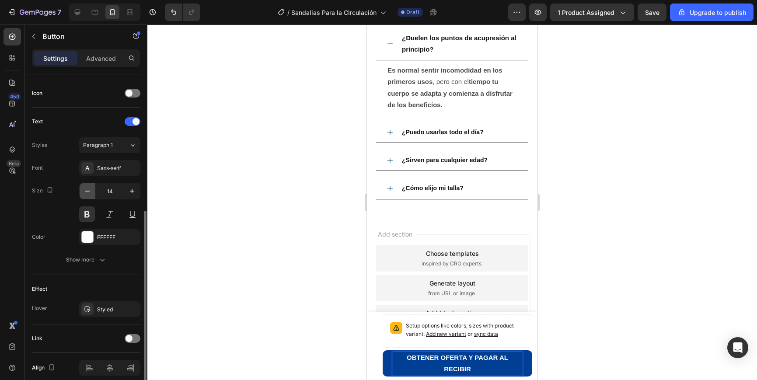
click at [87, 193] on icon "button" at bounding box center [87, 191] width 9 height 9
click at [133, 196] on button "button" at bounding box center [132, 191] width 16 height 16
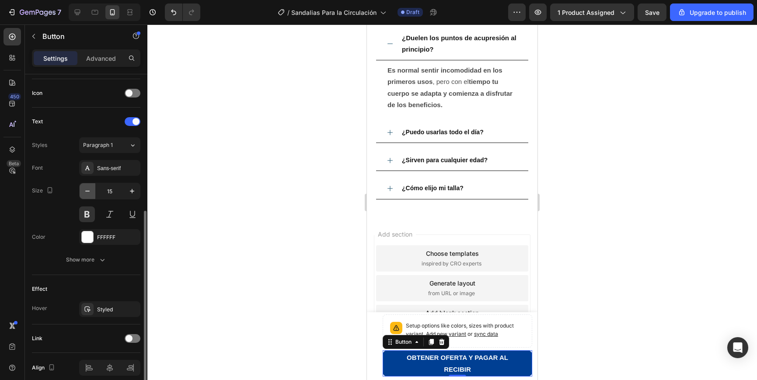
click at [89, 194] on icon "button" at bounding box center [87, 191] width 9 height 9
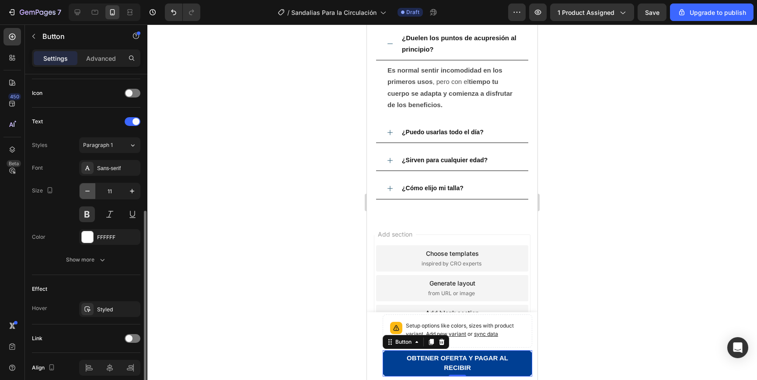
click at [89, 194] on icon "button" at bounding box center [87, 191] width 9 height 9
type input "7"
click at [595, 278] on div at bounding box center [451, 201] width 609 height 355
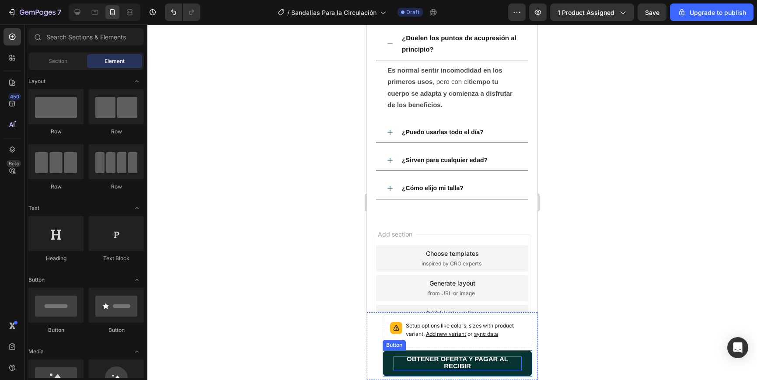
click at [476, 358] on strong "OBTENER OFERTA Y PAGAR AL RECIBIR" at bounding box center [457, 362] width 101 height 14
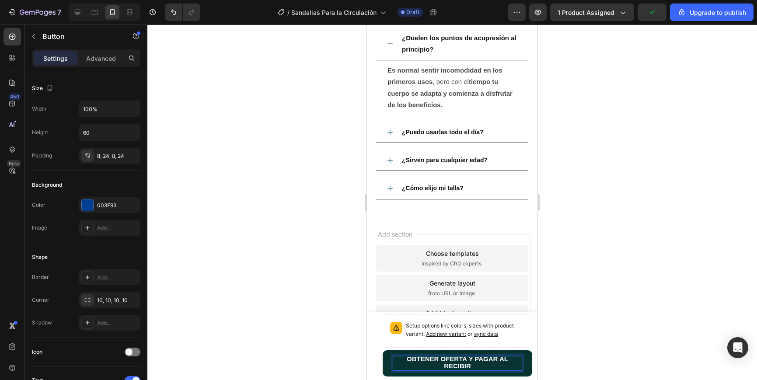
drag, startPoint x: 498, startPoint y: 358, endPoint x: 510, endPoint y: 361, distance: 12.0
click at [498, 358] on strong "OBTENER OFERTA Y PAGAR AL RECIBIR" at bounding box center [457, 362] width 101 height 14
click at [574, 313] on div at bounding box center [451, 201] width 609 height 355
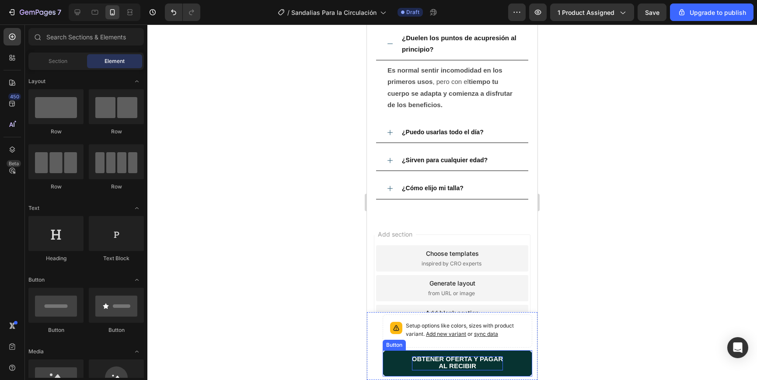
click at [459, 359] on strong "OBTENER OFERTA Y PAGAR" at bounding box center [457, 358] width 91 height 7
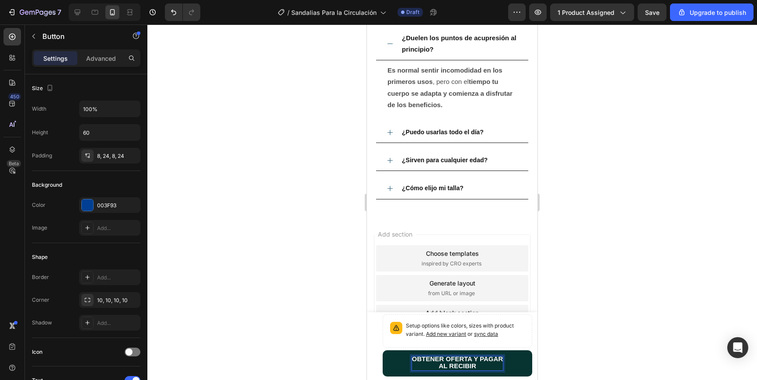
drag, startPoint x: 414, startPoint y: 359, endPoint x: 486, endPoint y: 366, distance: 71.6
click at [489, 366] on p "OBTENER OFERTA Y PAGAR AL RECIBIR" at bounding box center [457, 363] width 91 height 14
drag, startPoint x: 483, startPoint y: 365, endPoint x: 409, endPoint y: 358, distance: 75.1
click at [409, 358] on button "OBTENER OFERTA Y PAGAR AL RECIBIR" at bounding box center [458, 363] width 150 height 26
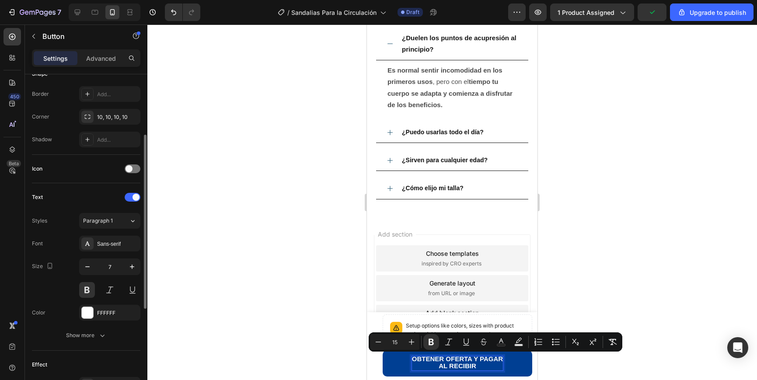
scroll to position [296, 0]
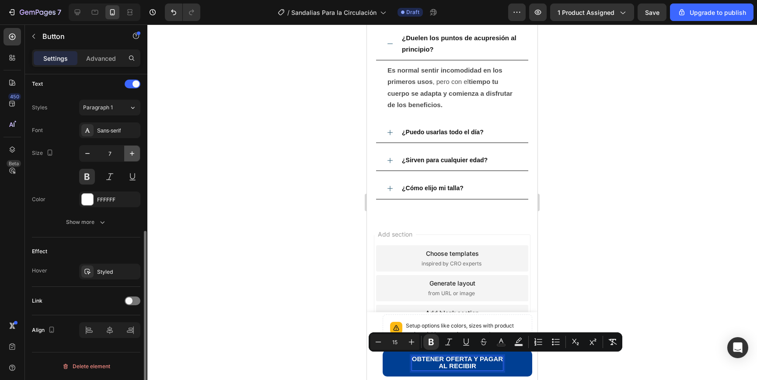
click at [133, 149] on icon "button" at bounding box center [132, 153] width 9 height 9
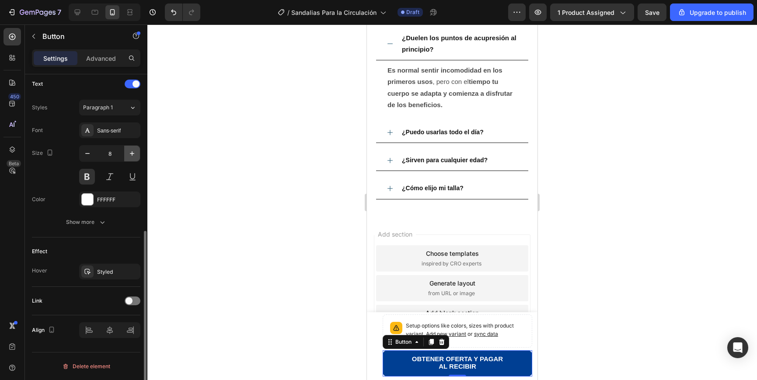
click at [133, 149] on icon "button" at bounding box center [132, 153] width 9 height 9
click at [86, 153] on icon "button" at bounding box center [87, 153] width 4 height 1
type input "8"
click at [600, 298] on div at bounding box center [451, 201] width 609 height 355
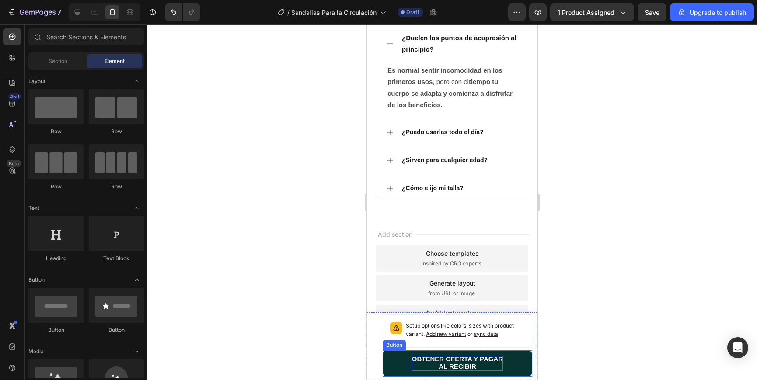
click at [497, 357] on strong "OBTENER OFERTA Y PAGAR" at bounding box center [457, 358] width 91 height 7
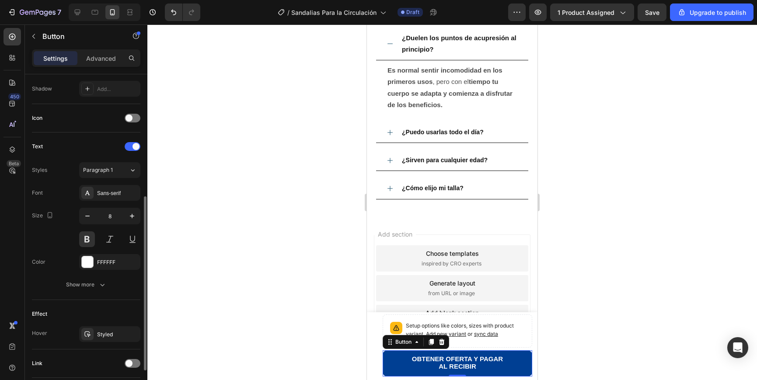
scroll to position [233, 0]
click at [624, 259] on div at bounding box center [451, 201] width 609 height 355
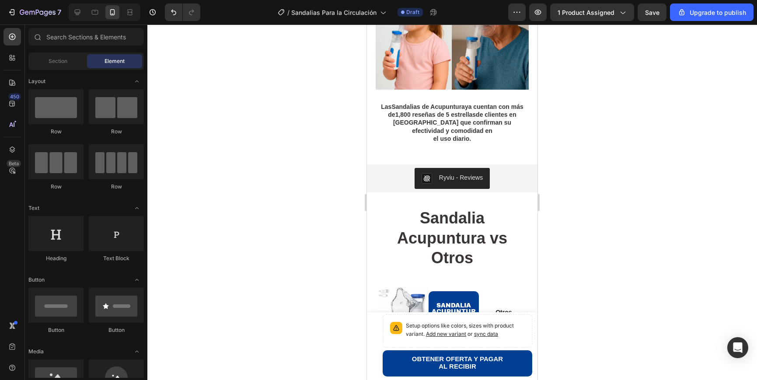
scroll to position [1174, 0]
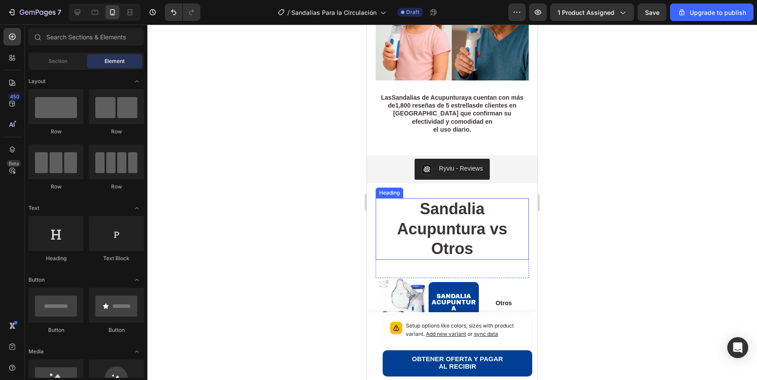
click at [478, 233] on strong "Sandalia Acupuntura vs Otros" at bounding box center [452, 229] width 110 height 58
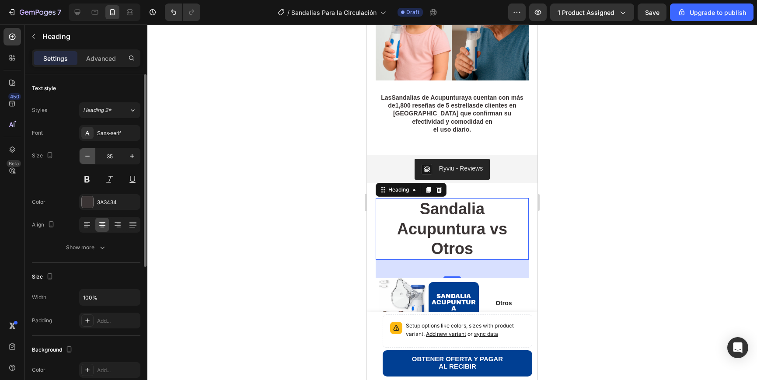
click at [87, 157] on icon "button" at bounding box center [87, 156] width 9 height 9
click at [86, 157] on icon "button" at bounding box center [87, 156] width 9 height 9
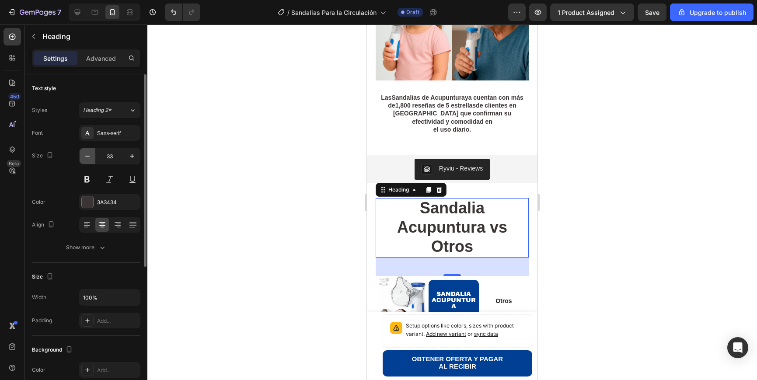
click at [86, 157] on icon "button" at bounding box center [87, 156] width 9 height 9
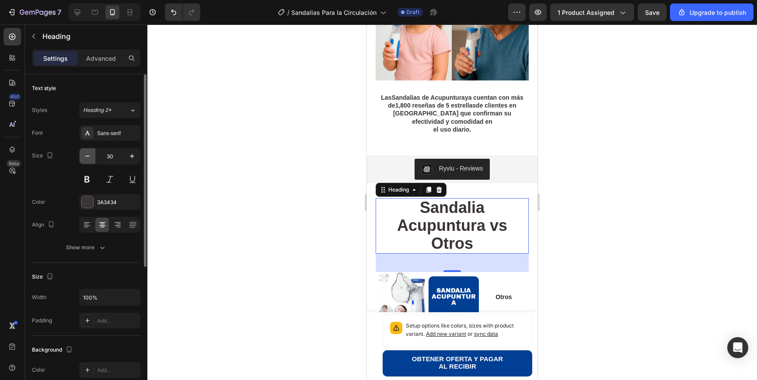
click at [86, 157] on icon "button" at bounding box center [87, 156] width 9 height 9
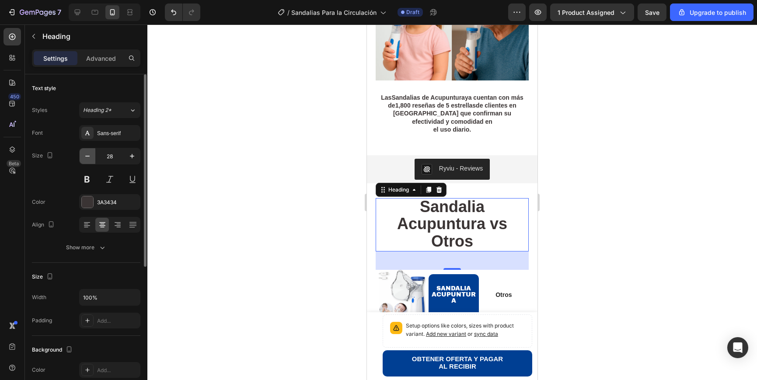
click at [86, 157] on icon "button" at bounding box center [87, 156] width 9 height 9
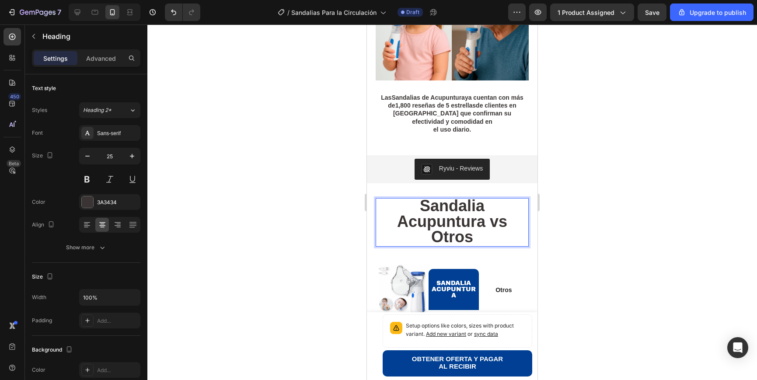
click at [476, 232] on h2 "Sandalia Acupuntura vs Otros" at bounding box center [452, 222] width 153 height 49
click at [476, 232] on p "Sandalia Acupuntura vs Otros" at bounding box center [451, 222] width 151 height 47
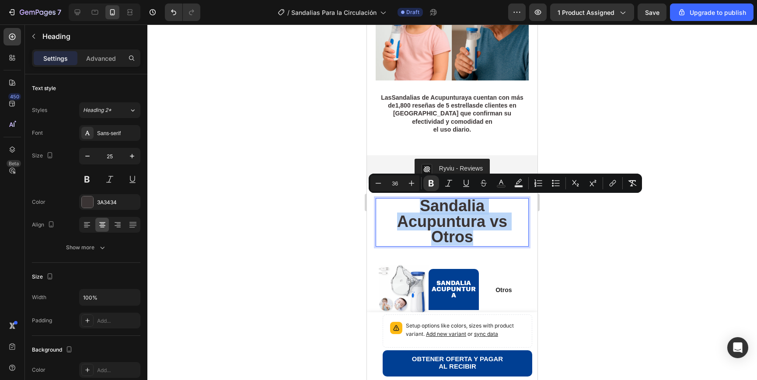
drag, startPoint x: 447, startPoint y: 232, endPoint x: 400, endPoint y: 206, distance: 53.2
click at [399, 206] on p "Sandalia Acupuntura vs Otros" at bounding box center [451, 222] width 151 height 47
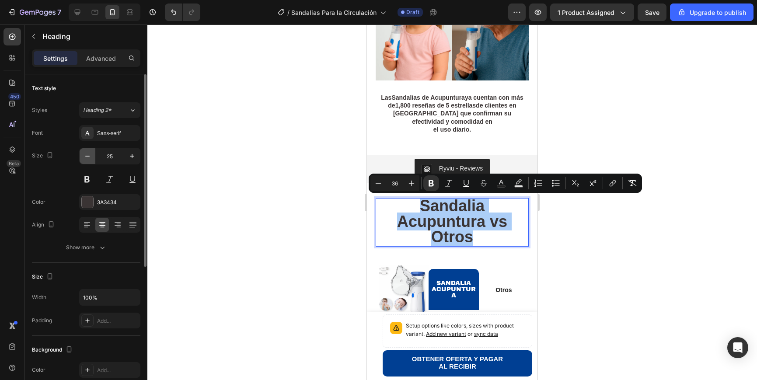
click at [86, 157] on icon "button" at bounding box center [87, 156] width 9 height 9
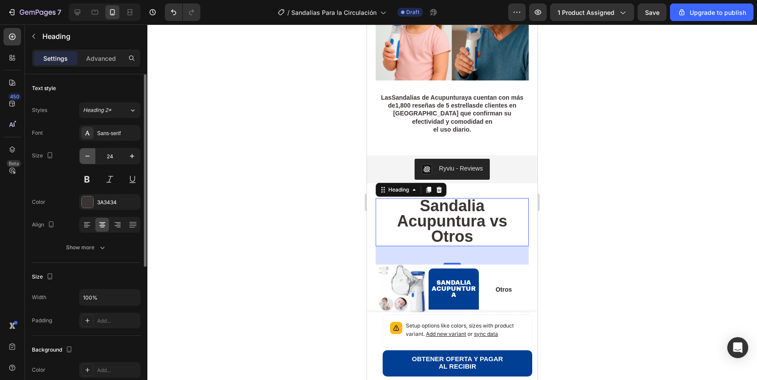
click at [86, 157] on icon "button" at bounding box center [87, 156] width 9 height 9
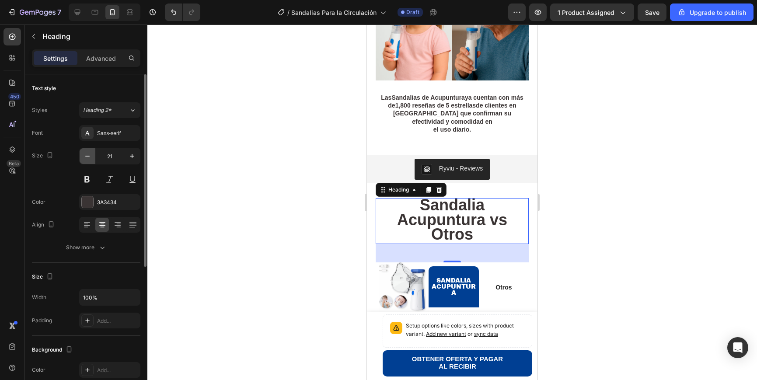
click at [86, 157] on icon "button" at bounding box center [87, 156] width 9 height 9
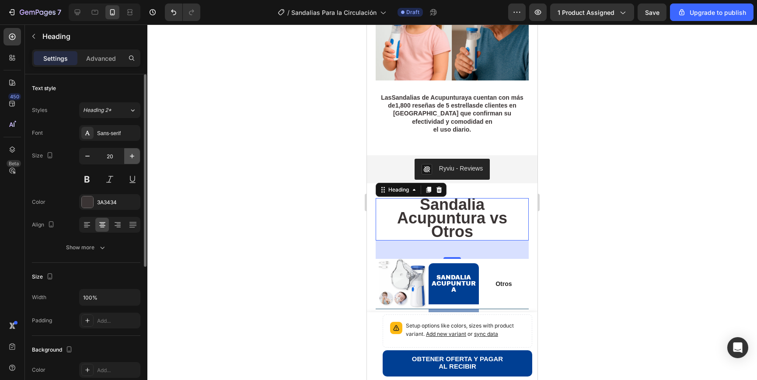
click at [133, 157] on icon "button" at bounding box center [132, 156] width 9 height 9
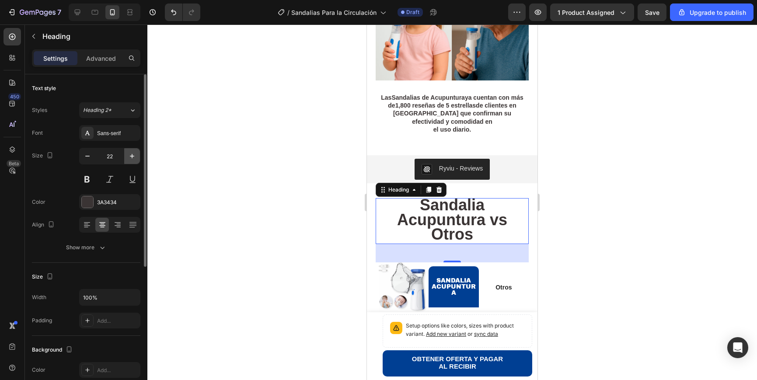
click at [133, 157] on icon "button" at bounding box center [132, 156] width 9 height 9
type input "23"
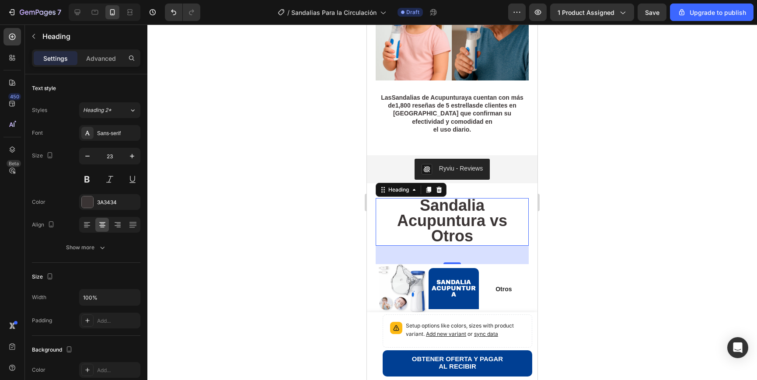
drag, startPoint x: 626, startPoint y: 269, endPoint x: 622, endPoint y: 269, distance: 4.8
click at [626, 269] on div at bounding box center [451, 201] width 609 height 355
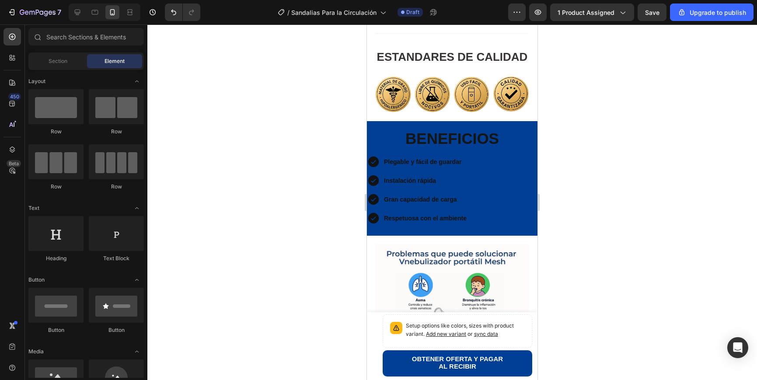
scroll to position [729, 0]
click at [441, 135] on strong "BENEFICIOS" at bounding box center [452, 138] width 94 height 17
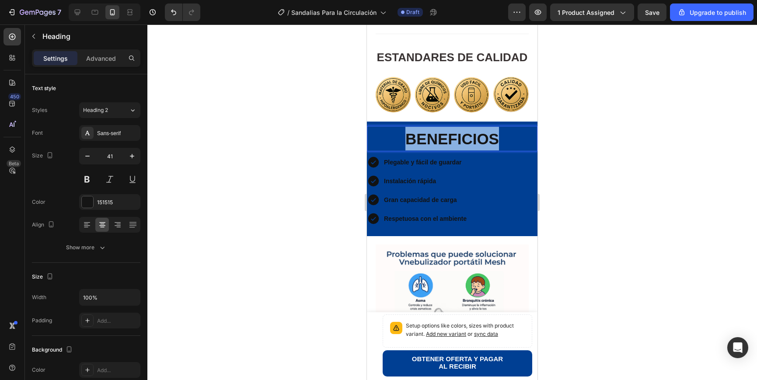
drag, startPoint x: 465, startPoint y: 138, endPoint x: 381, endPoint y: 138, distance: 83.9
click at [381, 138] on p "BENEFICIOS" at bounding box center [452, 139] width 169 height 24
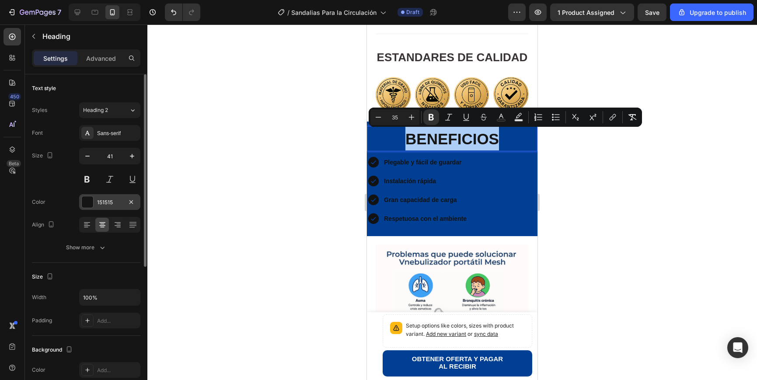
click at [91, 201] on div at bounding box center [87, 201] width 11 height 11
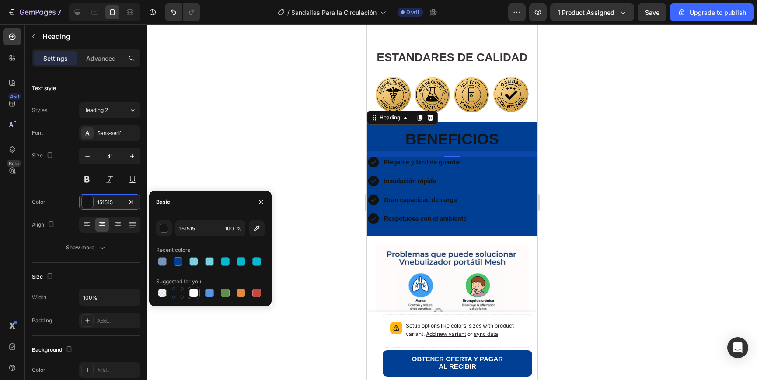
drag, startPoint x: 195, startPoint y: 295, endPoint x: 280, endPoint y: 255, distance: 93.3
click at [195, 295] on div at bounding box center [193, 293] width 9 height 9
type input "FFFFFF"
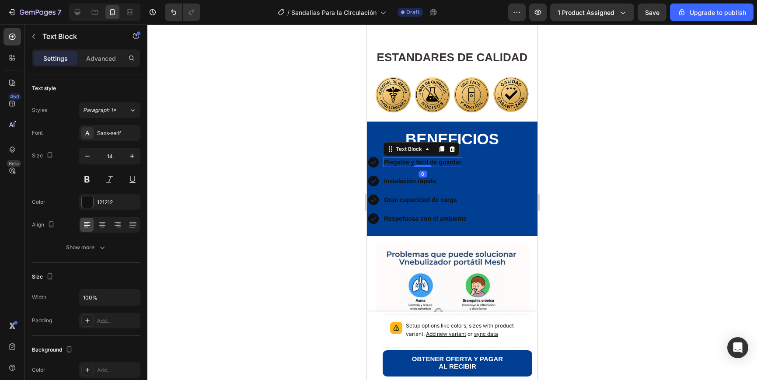
click at [434, 166] on strong "Plegable y fácil de guardar" at bounding box center [422, 162] width 77 height 7
drag, startPoint x: 461, startPoint y: 164, endPoint x: 380, endPoint y: 162, distance: 80.9
click at [381, 162] on div "Icon Plegable y fácil de guardar Text Block 0 Row" at bounding box center [452, 166] width 170 height 20
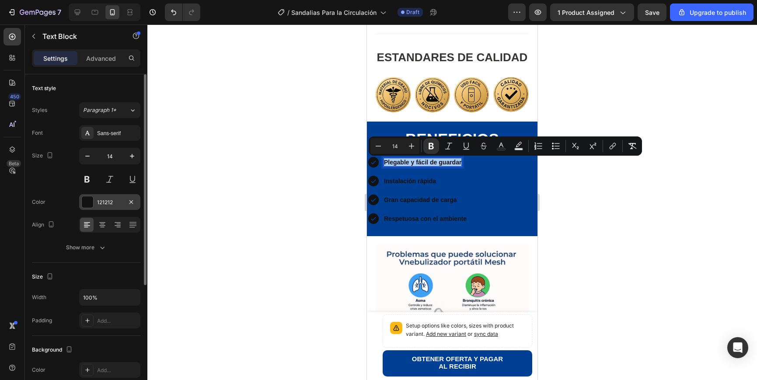
click at [89, 202] on div at bounding box center [87, 201] width 11 height 11
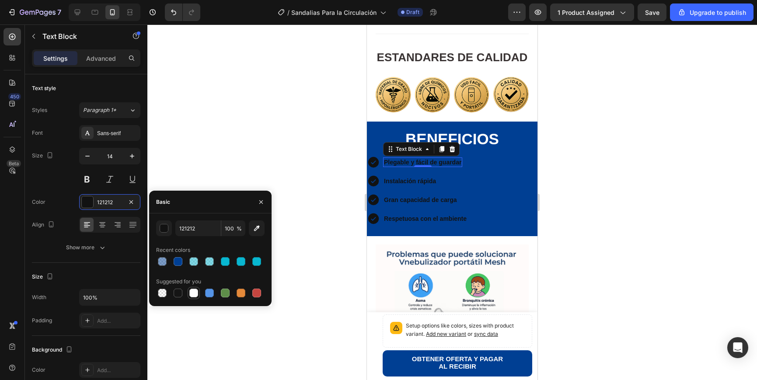
click at [191, 294] on div at bounding box center [193, 293] width 9 height 9
type input "FFFFFF"
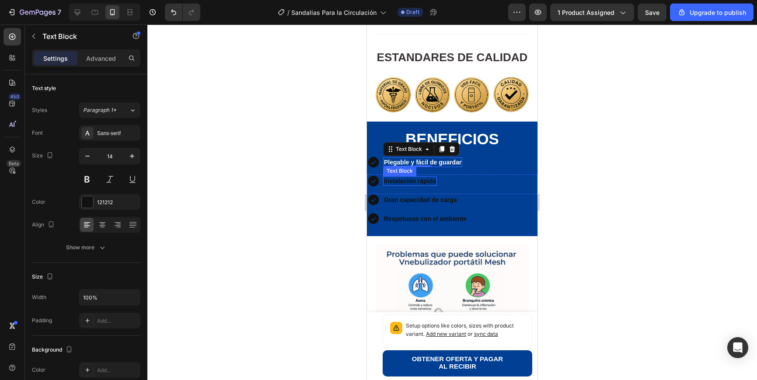
click at [430, 183] on strong "Instalación rápida" at bounding box center [410, 180] width 52 height 7
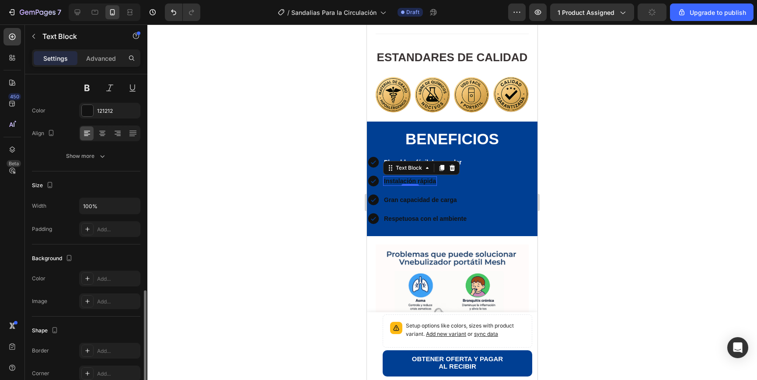
scroll to position [0, 0]
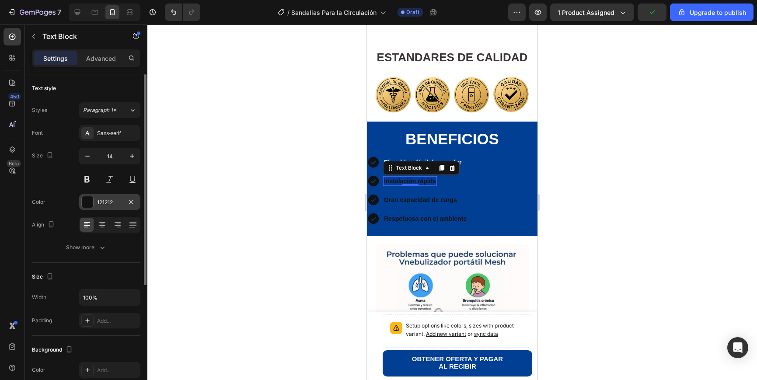
click at [88, 209] on div "121212" at bounding box center [109, 202] width 61 height 16
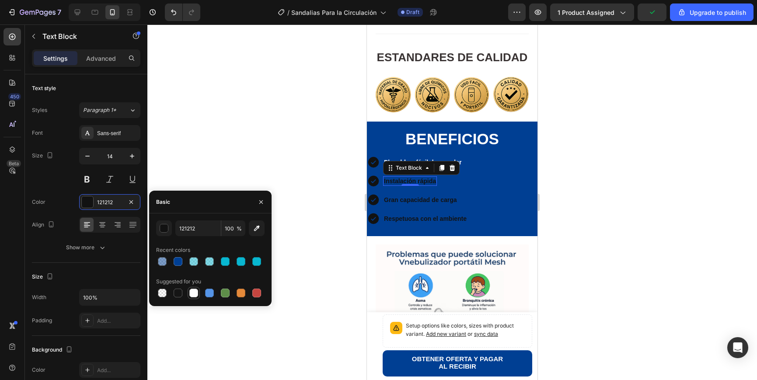
click at [196, 291] on div at bounding box center [193, 293] width 9 height 9
type input "FFFFFF"
click at [436, 201] on strong "Gran capacidad de carga" at bounding box center [420, 199] width 73 height 7
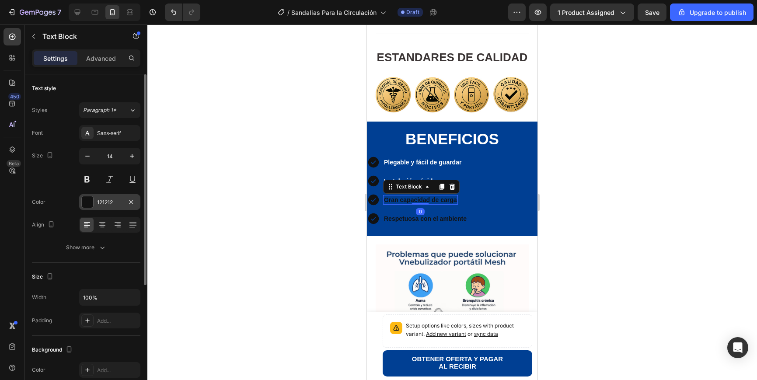
click at [89, 201] on div at bounding box center [87, 201] width 11 height 11
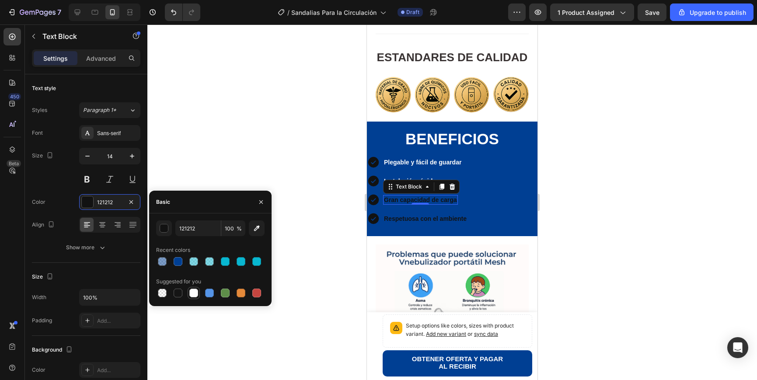
click at [195, 292] on div at bounding box center [193, 293] width 9 height 9
type input "FFFFFF"
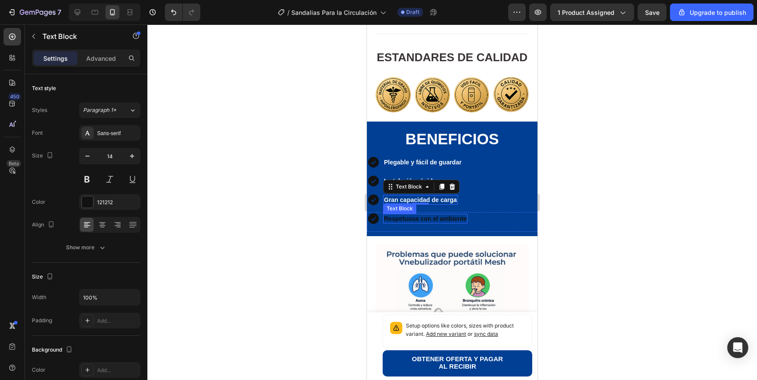
click at [445, 219] on strong "Respetuosa con el ambiente" at bounding box center [425, 218] width 83 height 7
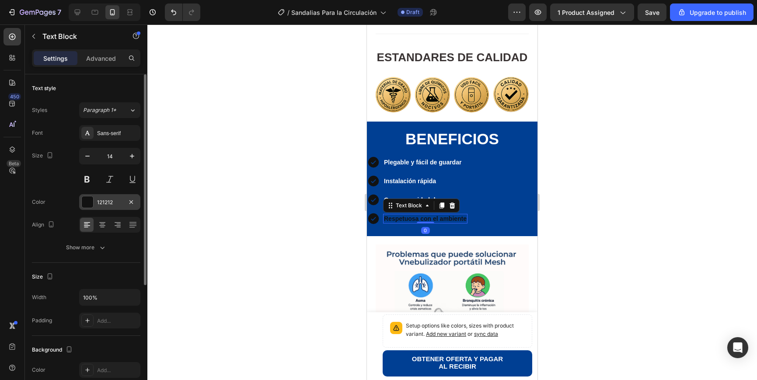
click at [88, 205] on div at bounding box center [87, 201] width 11 height 11
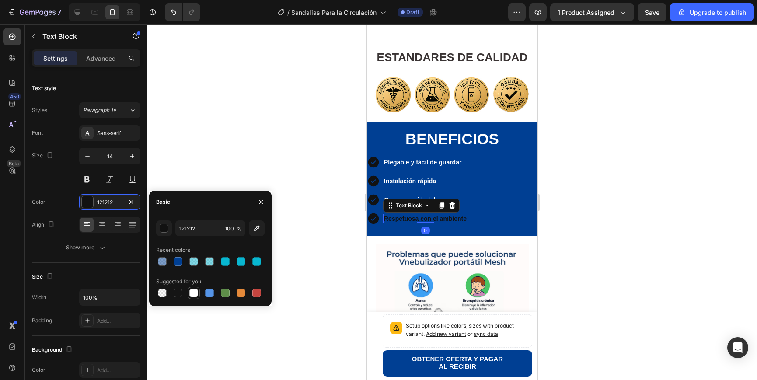
click at [192, 294] on div at bounding box center [193, 293] width 9 height 9
type input "FFFFFF"
click at [630, 220] on div at bounding box center [451, 201] width 609 height 355
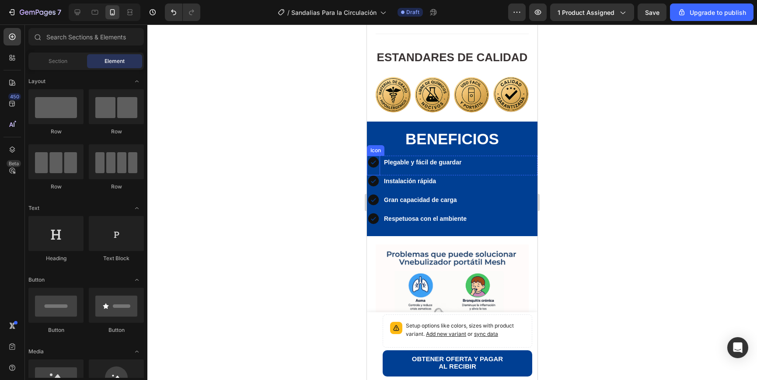
click at [375, 164] on icon at bounding box center [373, 162] width 10 height 10
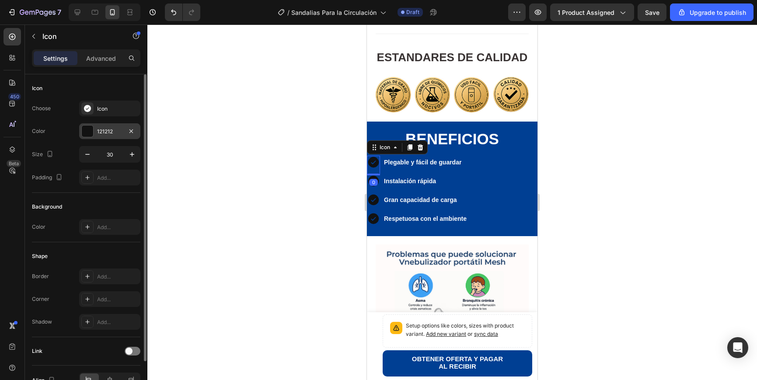
click at [87, 135] on div at bounding box center [87, 130] width 11 height 11
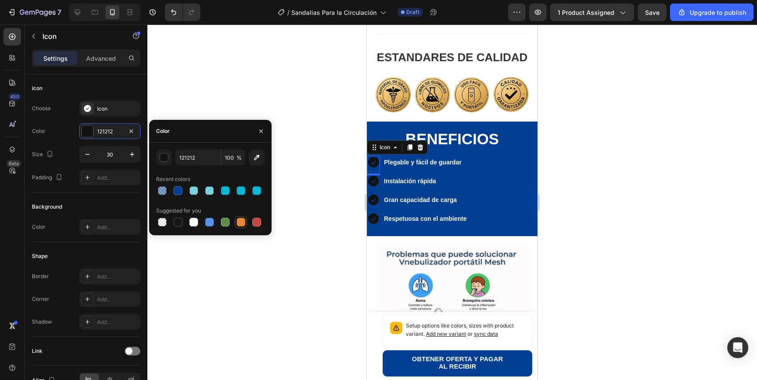
drag, startPoint x: 197, startPoint y: 223, endPoint x: 238, endPoint y: 216, distance: 41.7
click at [197, 223] on div at bounding box center [193, 222] width 9 height 9
type input "FFFFFF"
click at [282, 248] on div at bounding box center [451, 201] width 609 height 355
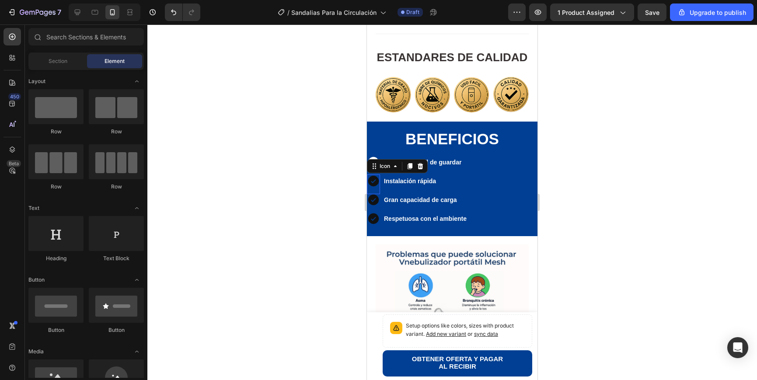
click at [376, 184] on icon at bounding box center [373, 181] width 10 height 10
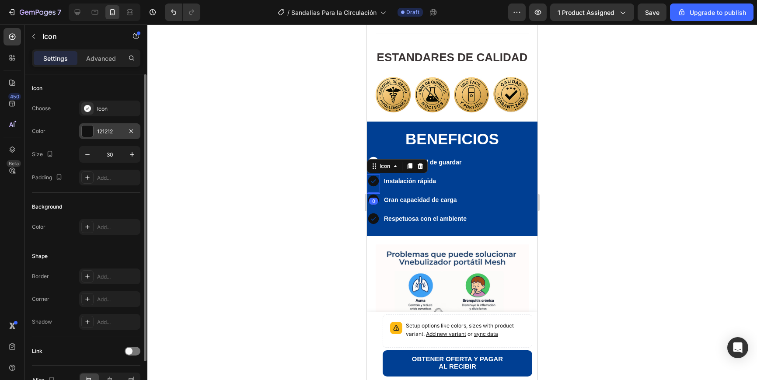
click at [88, 127] on div at bounding box center [87, 130] width 11 height 11
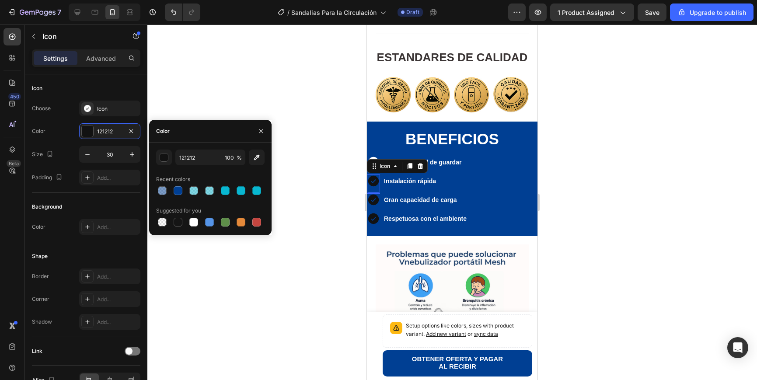
click at [194, 223] on div at bounding box center [193, 222] width 9 height 9
type input "FFFFFF"
drag, startPoint x: 282, startPoint y: 263, endPoint x: 348, endPoint y: 233, distance: 72.8
click at [282, 263] on div at bounding box center [451, 201] width 609 height 355
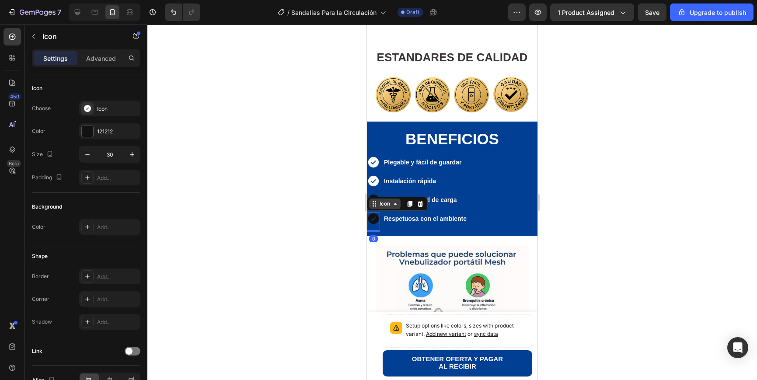
click at [372, 203] on div "Icon" at bounding box center [397, 204] width 61 height 14
click at [295, 192] on div at bounding box center [451, 201] width 609 height 355
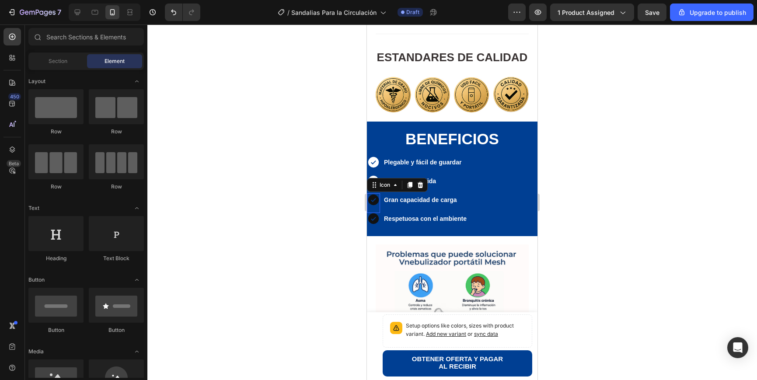
click at [374, 196] on icon at bounding box center [373, 200] width 10 height 10
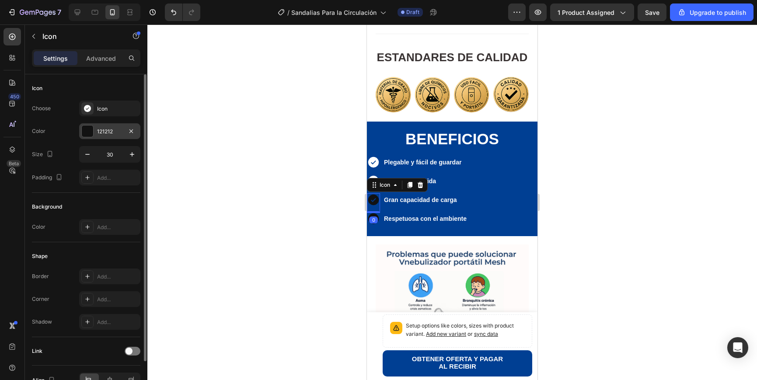
click at [89, 135] on div at bounding box center [87, 130] width 11 height 11
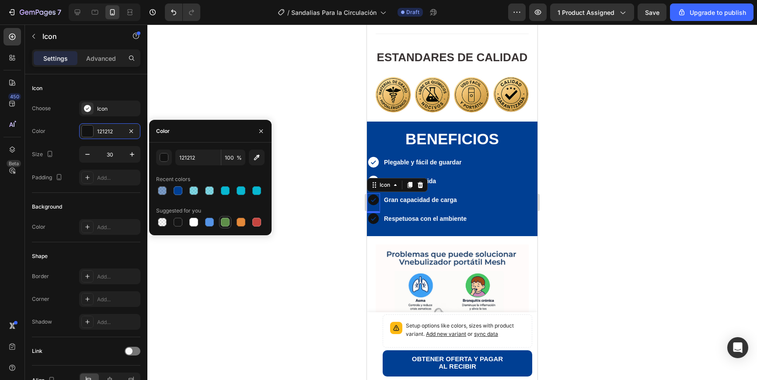
drag, startPoint x: 195, startPoint y: 220, endPoint x: 219, endPoint y: 222, distance: 23.2
click at [195, 220] on div at bounding box center [193, 222] width 9 height 9
type input "FFFFFF"
click at [313, 240] on div at bounding box center [451, 201] width 609 height 355
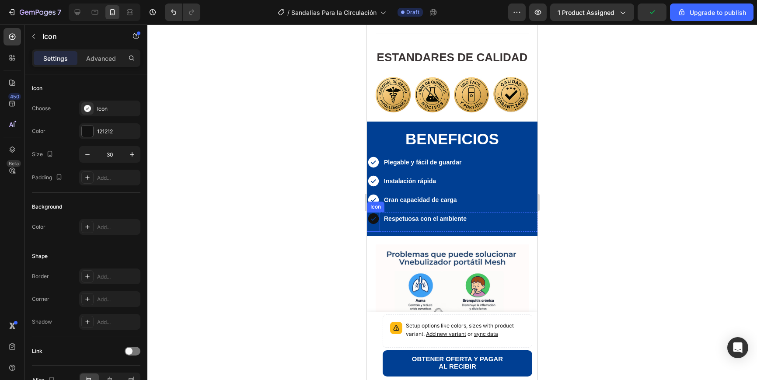
click at [372, 221] on icon at bounding box center [373, 218] width 13 height 13
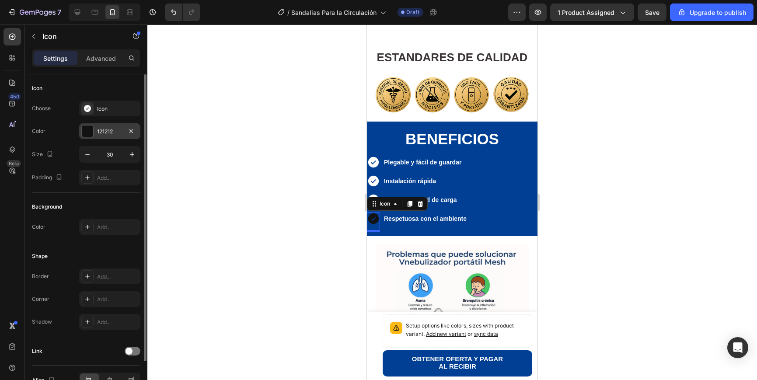
click at [87, 132] on div at bounding box center [87, 130] width 11 height 11
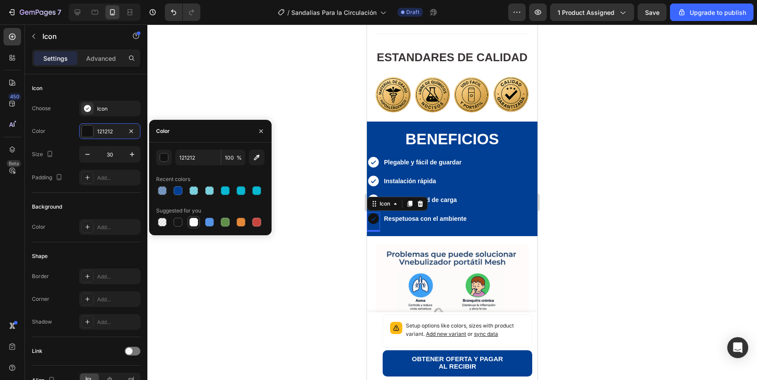
click at [194, 221] on div at bounding box center [193, 222] width 9 height 9
type input "FFFFFF"
click at [257, 284] on div at bounding box center [451, 201] width 609 height 355
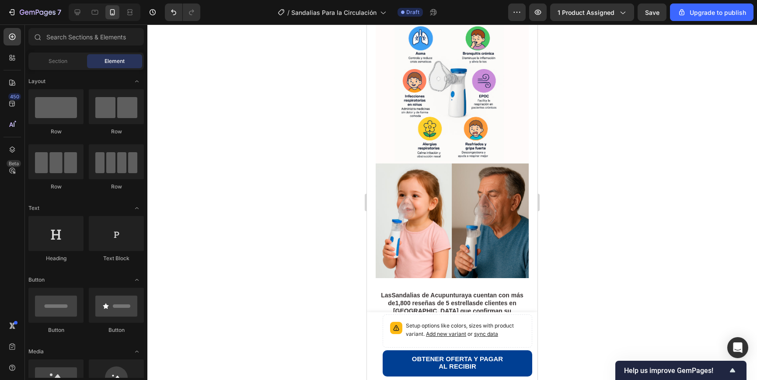
scroll to position [987, 0]
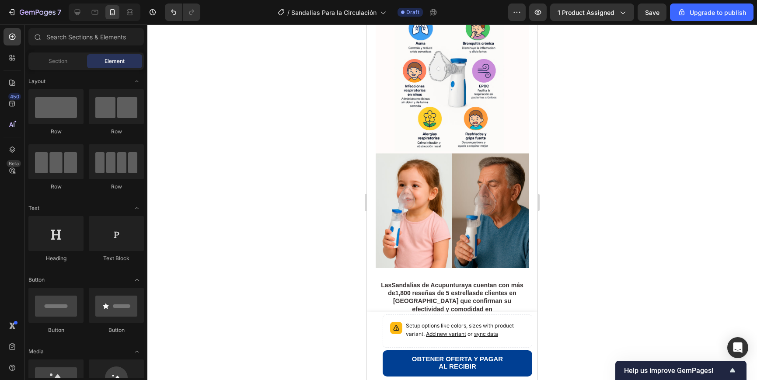
click at [486, 205] on img at bounding box center [452, 127] width 153 height 281
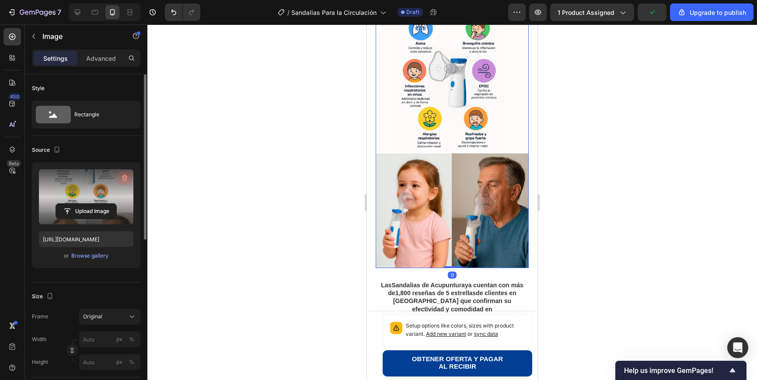
click at [124, 176] on icon "button" at bounding box center [125, 178] width 6 height 7
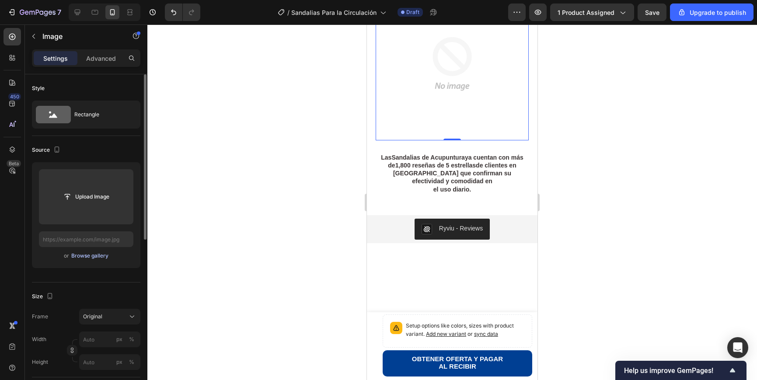
click at [85, 257] on div "Browse gallery" at bounding box center [89, 256] width 37 height 8
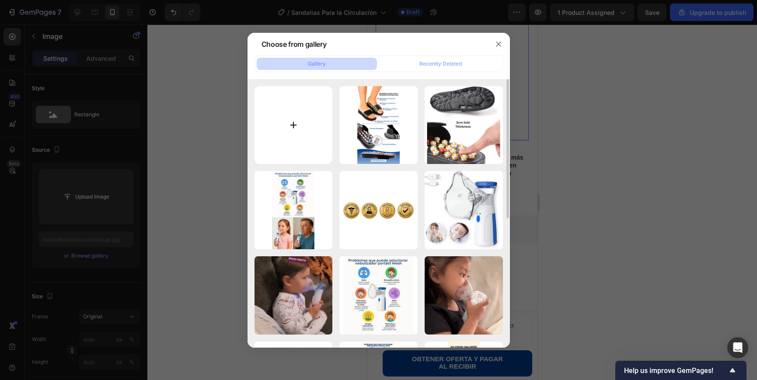
click at [315, 126] on input "file" at bounding box center [293, 125] width 78 height 78
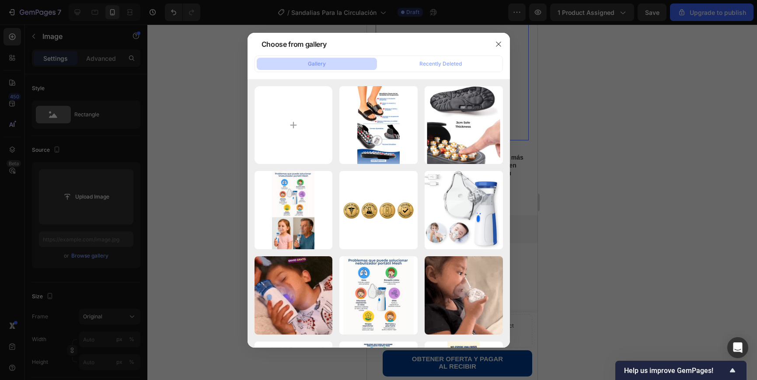
type input "C:\fakepath\Sandalias-03.webp"
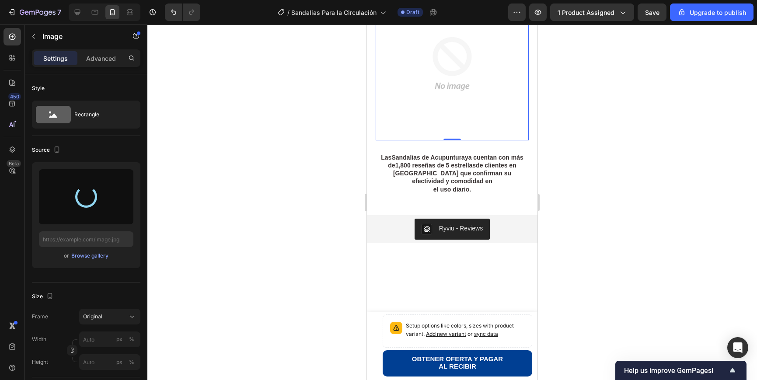
type input "https://cdn.shopify.com/s/files/1/0759/8568/2671/files/gempages_571818537891398…"
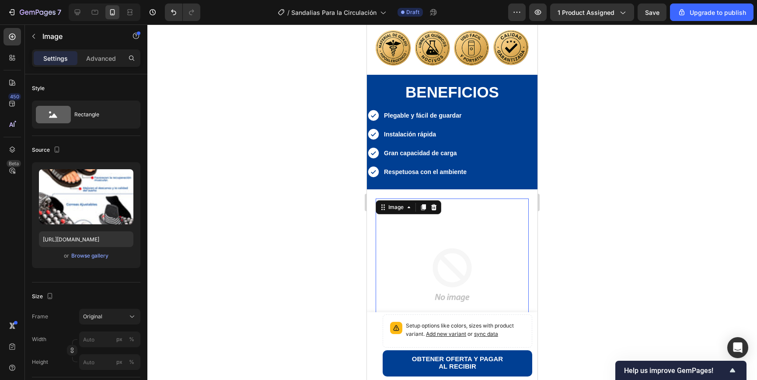
scroll to position [826, 0]
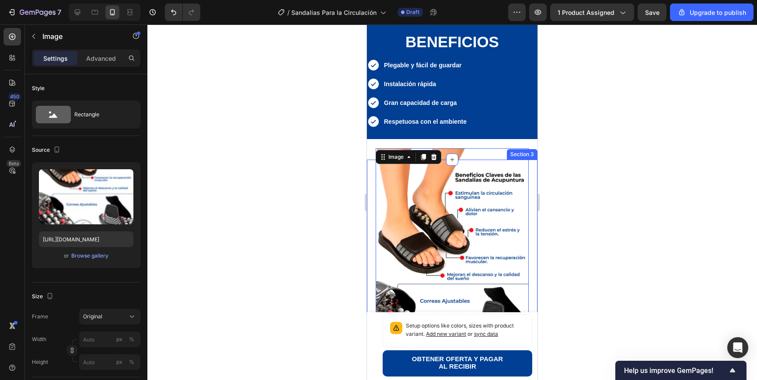
click at [573, 248] on div at bounding box center [451, 201] width 609 height 355
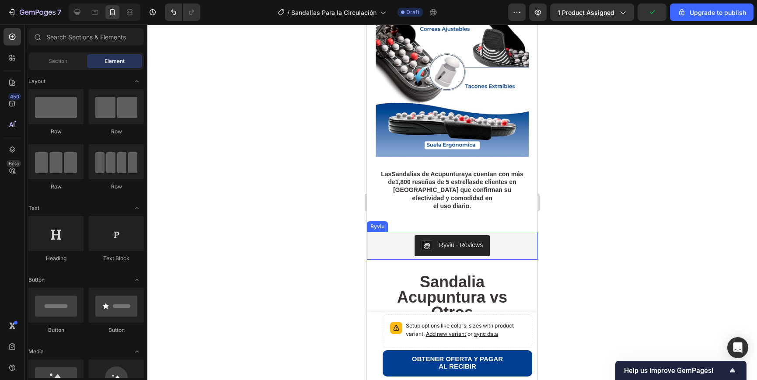
scroll to position [1099, 0]
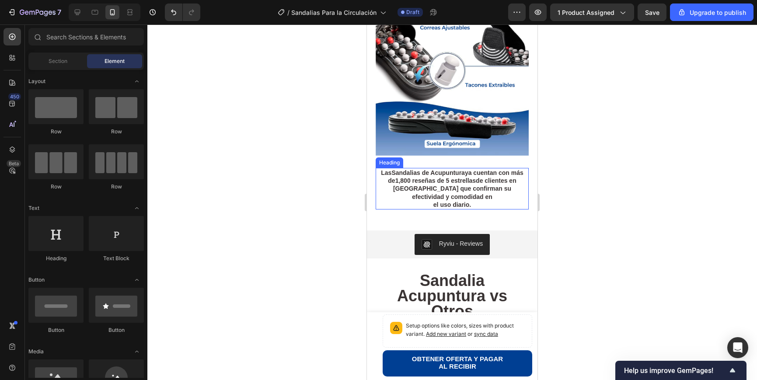
click at [454, 198] on h2 "Las Sandalias de Acupuntura ya cuentan con más de 1,800 reseñas de 5 estrellas …" at bounding box center [452, 189] width 153 height 42
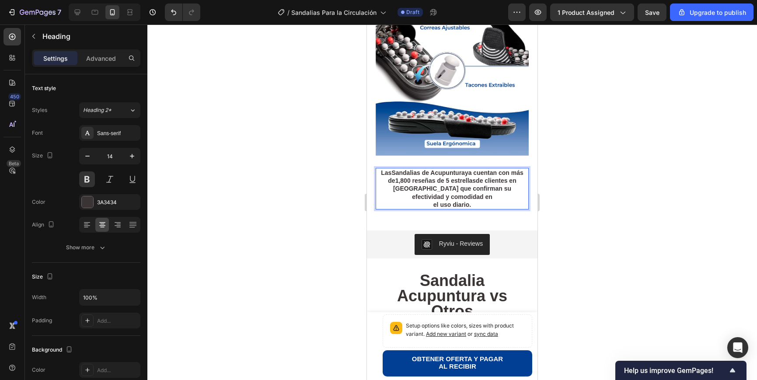
click at [430, 203] on h2 "Las Sandalias de Acupuntura ya cuentan con más de 1,800 reseñas de 5 estrellas …" at bounding box center [452, 189] width 153 height 42
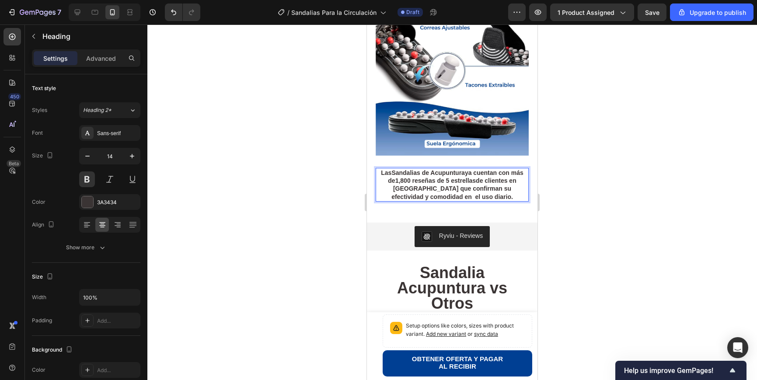
click at [597, 196] on div at bounding box center [451, 201] width 609 height 355
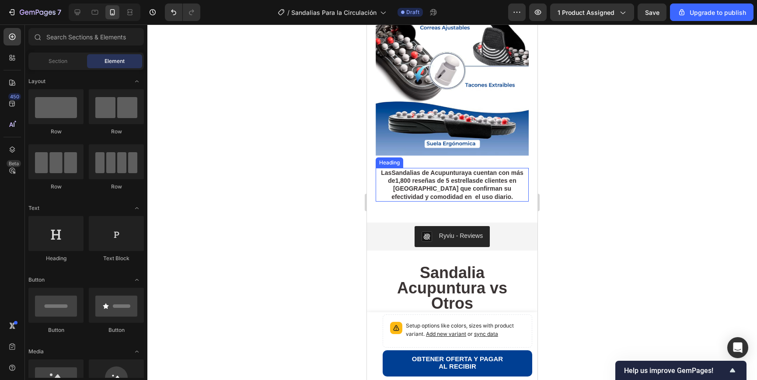
click at [445, 195] on p "Las Sandalias de Acupuntura ya cuentan con más de 1,800 reseñas de 5 estrellas …" at bounding box center [451, 185] width 151 height 32
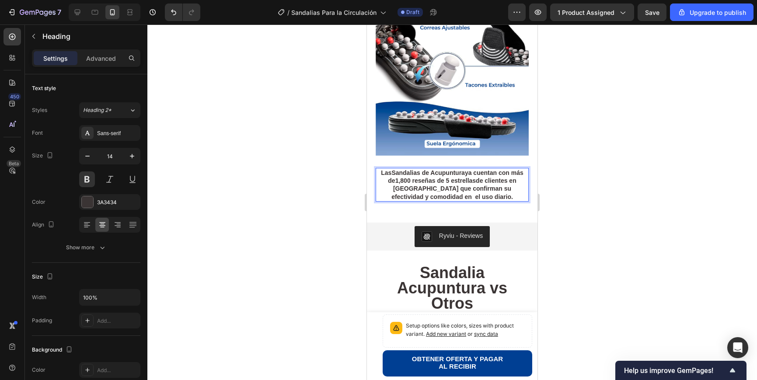
click at [455, 197] on p "Las Sandalias de Acupuntura ya cuentan con más de 1,800 reseñas de 5 estrellas …" at bounding box center [451, 185] width 151 height 32
click at [629, 202] on div at bounding box center [451, 201] width 609 height 355
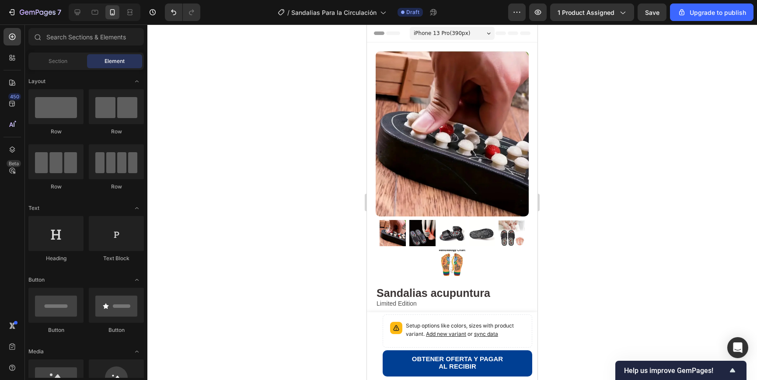
scroll to position [23, 0]
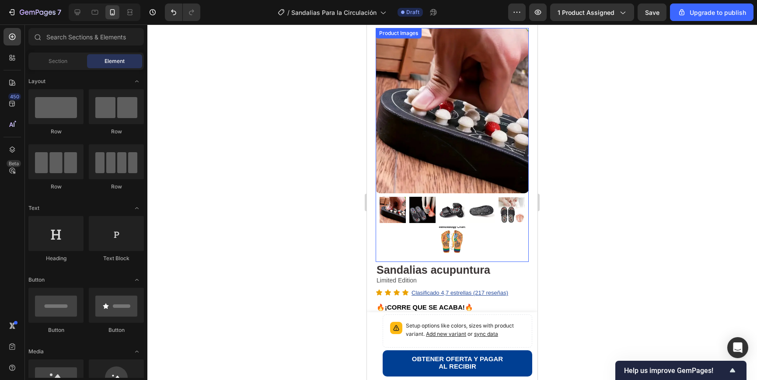
click at [421, 202] on img at bounding box center [422, 210] width 26 height 26
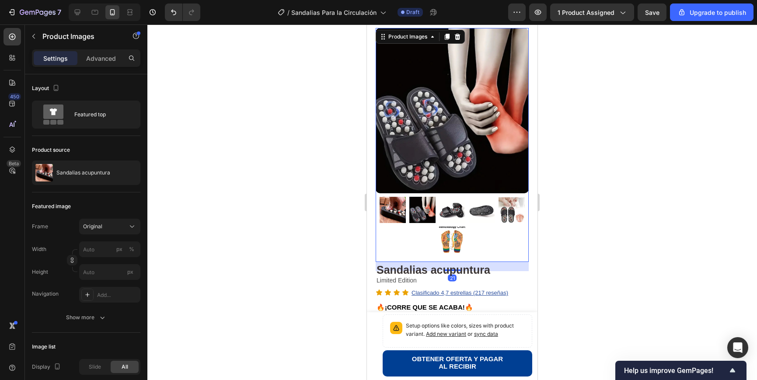
click at [452, 207] on img at bounding box center [452, 210] width 26 height 26
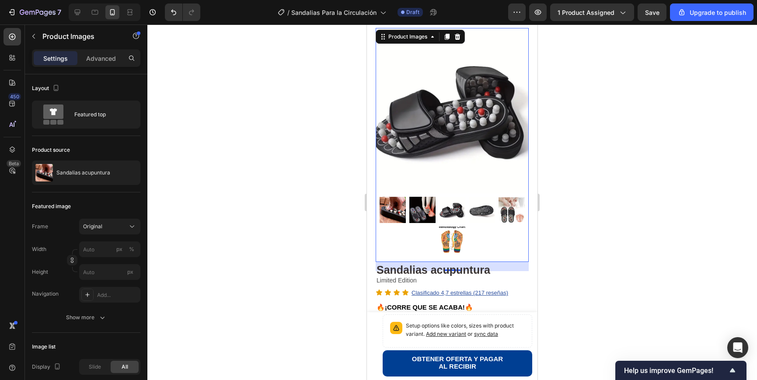
click at [472, 209] on img at bounding box center [482, 210] width 26 height 26
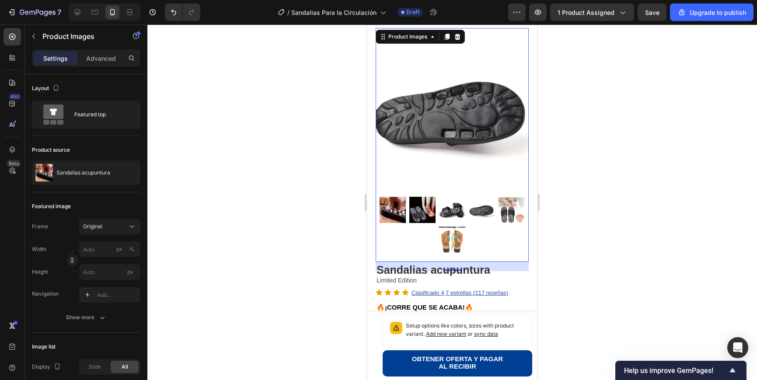
click at [668, 207] on div at bounding box center [451, 201] width 609 height 355
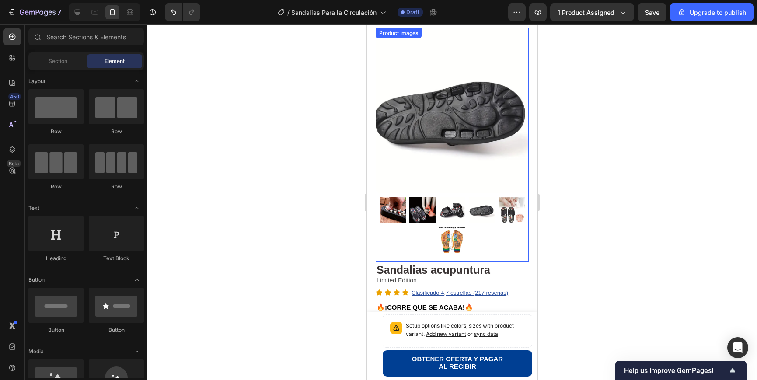
scroll to position [0, 0]
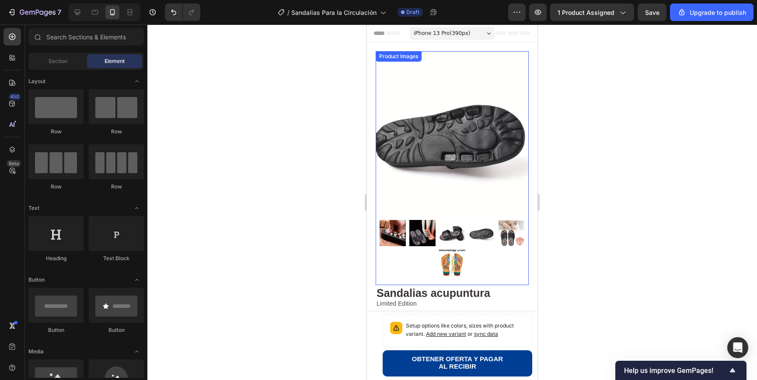
click at [454, 240] on img at bounding box center [452, 233] width 26 height 26
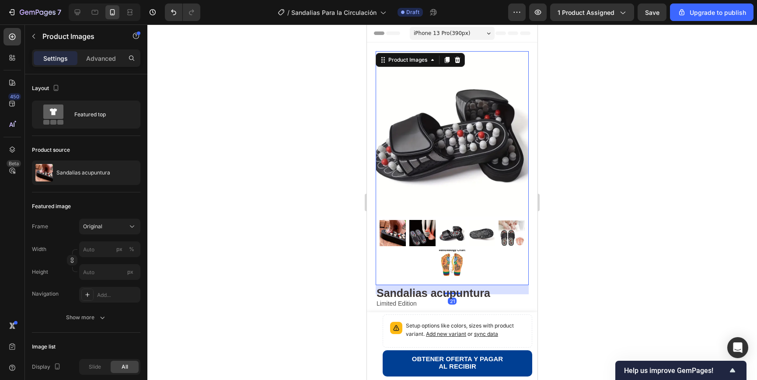
drag, startPoint x: 476, startPoint y: 240, endPoint x: 488, endPoint y: 240, distance: 12.7
click at [476, 240] on img at bounding box center [482, 233] width 26 height 26
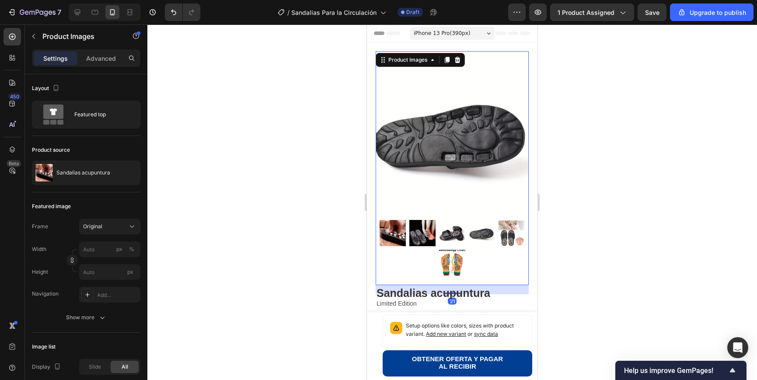
click at [501, 237] on img at bounding box center [511, 233] width 26 height 26
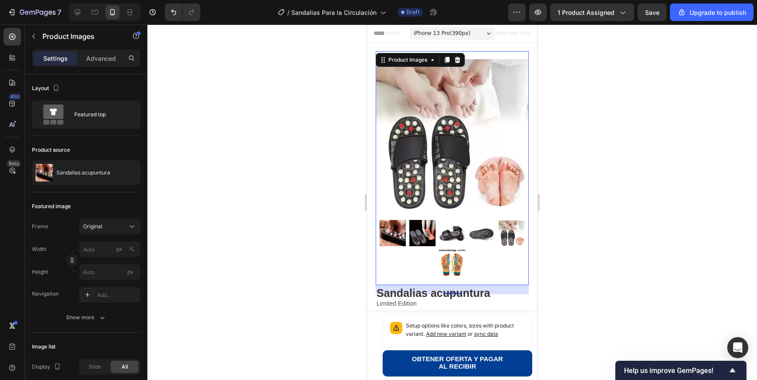
click at [454, 254] on img at bounding box center [452, 263] width 26 height 26
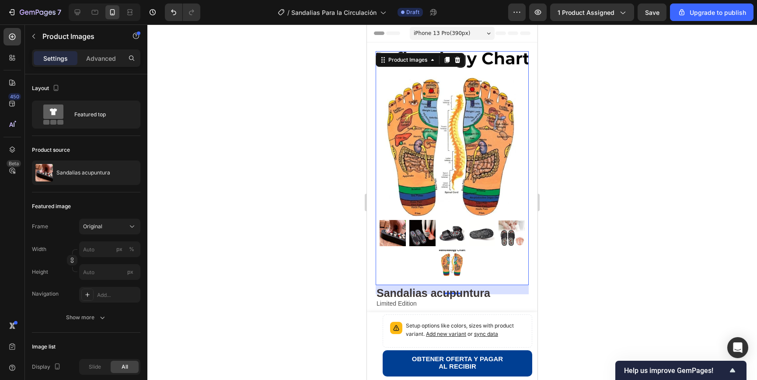
click at [393, 238] on img at bounding box center [392, 233] width 26 height 26
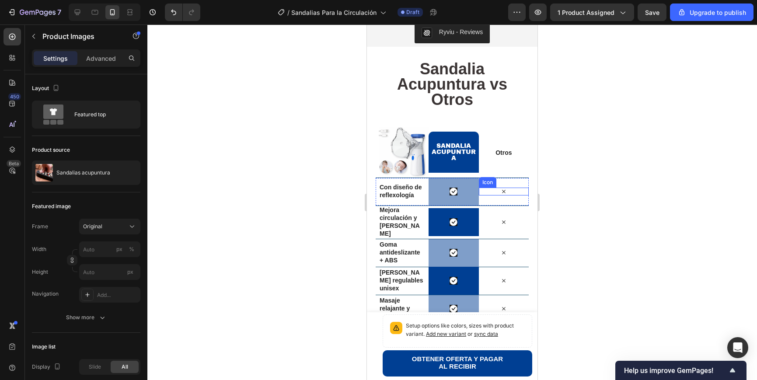
scroll to position [1304, 0]
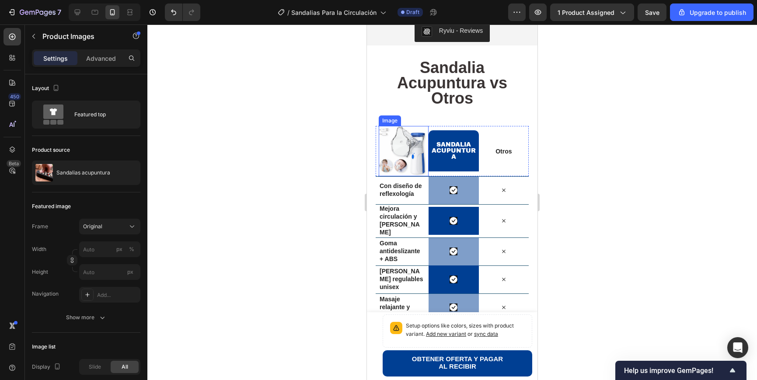
click at [412, 157] on img at bounding box center [404, 151] width 50 height 50
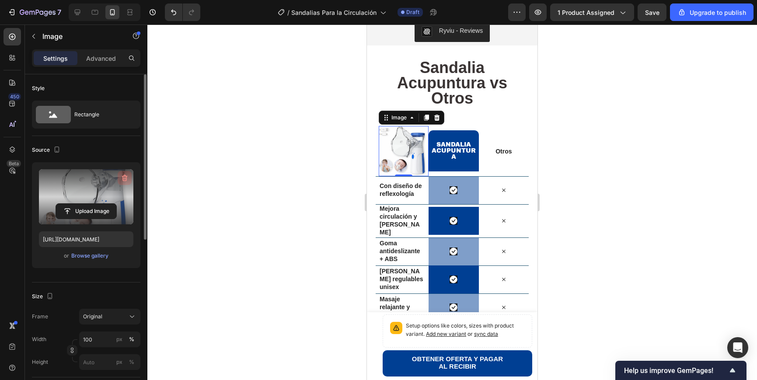
click at [124, 177] on icon "button" at bounding box center [124, 178] width 9 height 9
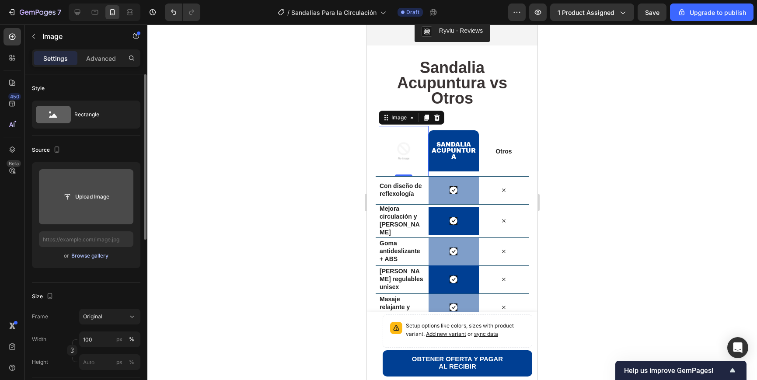
click at [97, 257] on div "Browse gallery" at bounding box center [89, 256] width 37 height 8
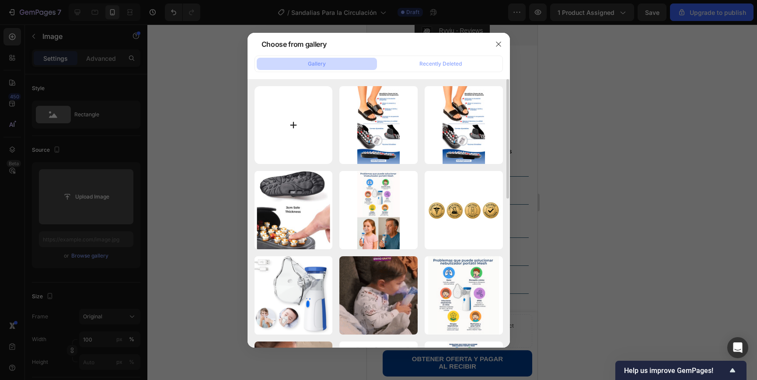
click at [309, 139] on input "file" at bounding box center [293, 125] width 78 height 78
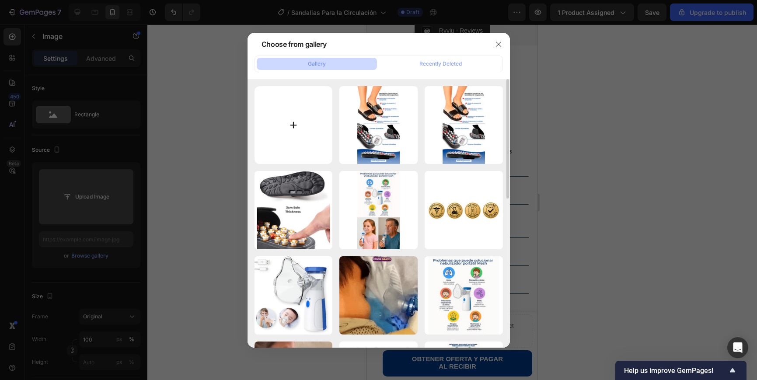
type input "C:\fakepath\71LVMRg-BPL._AC_SX679_.jpg"
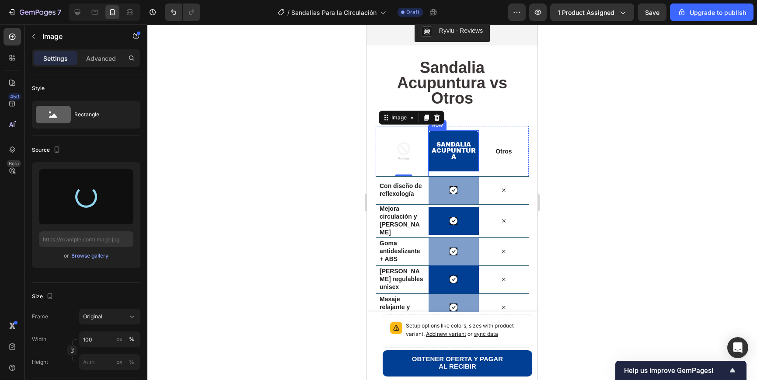
type input "https://cdn.shopify.com/s/files/1/0759/8568/2671/files/gempages_571818537891398…"
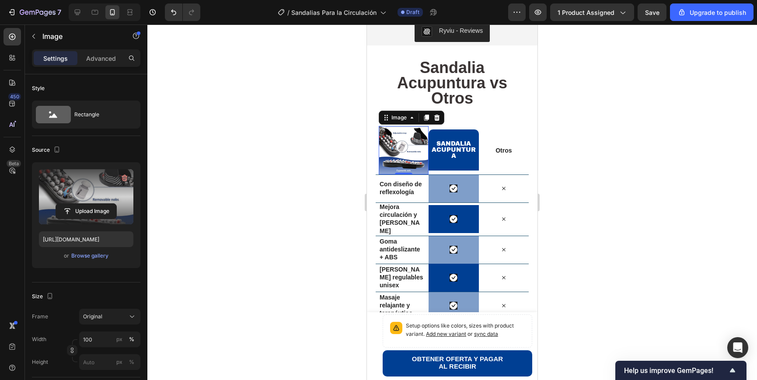
drag, startPoint x: 594, startPoint y: 163, endPoint x: 563, endPoint y: 158, distance: 31.0
click at [594, 163] on div at bounding box center [451, 201] width 609 height 355
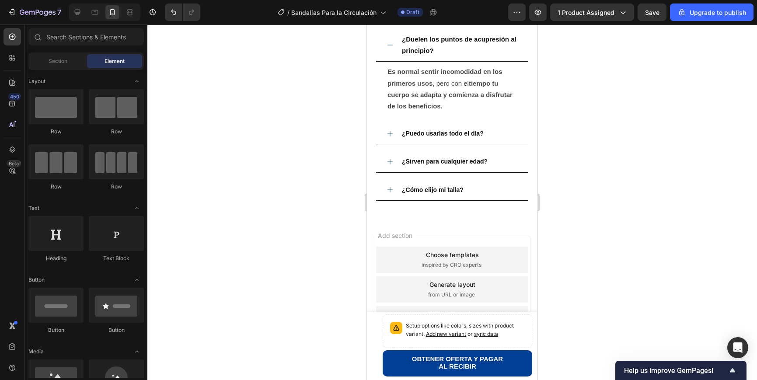
scroll to position [1530, 0]
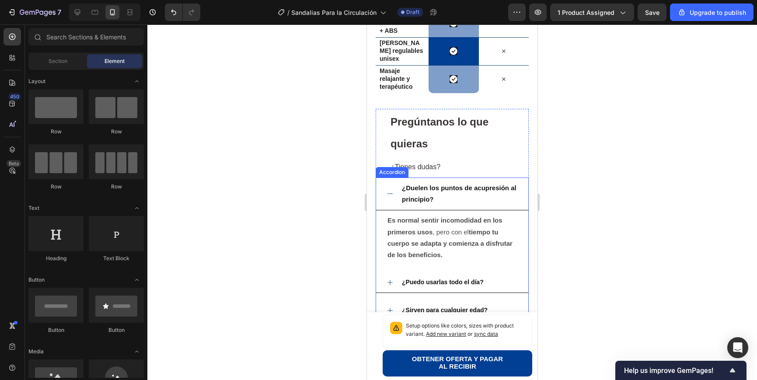
click at [388, 190] on icon at bounding box center [389, 193] width 7 height 7
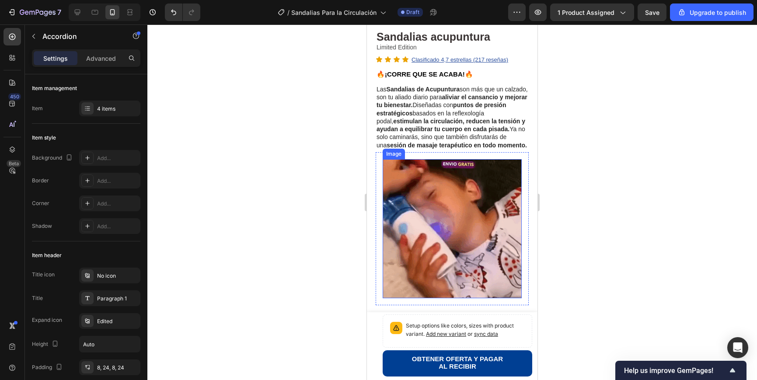
scroll to position [257, 0]
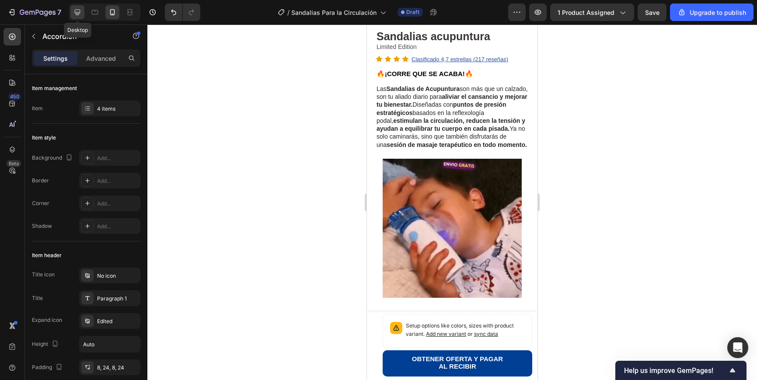
click at [79, 16] on icon at bounding box center [77, 12] width 9 height 9
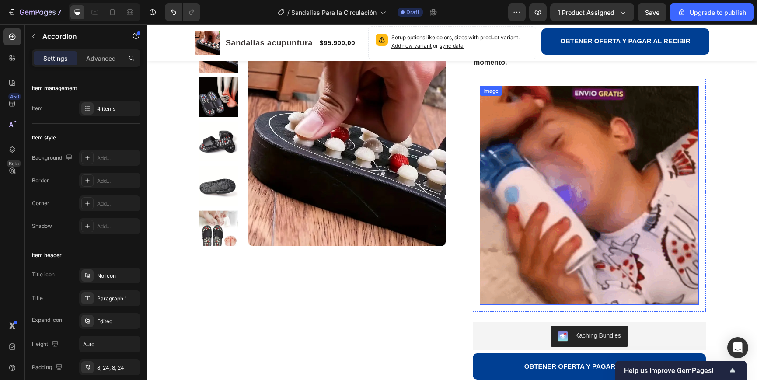
scroll to position [143, 0]
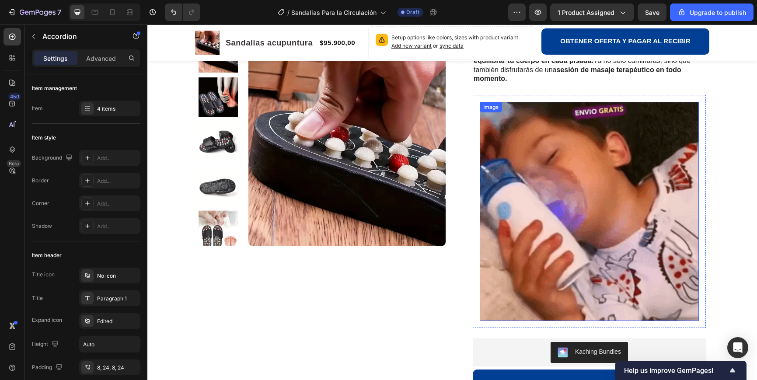
click at [578, 176] on img at bounding box center [589, 211] width 219 height 219
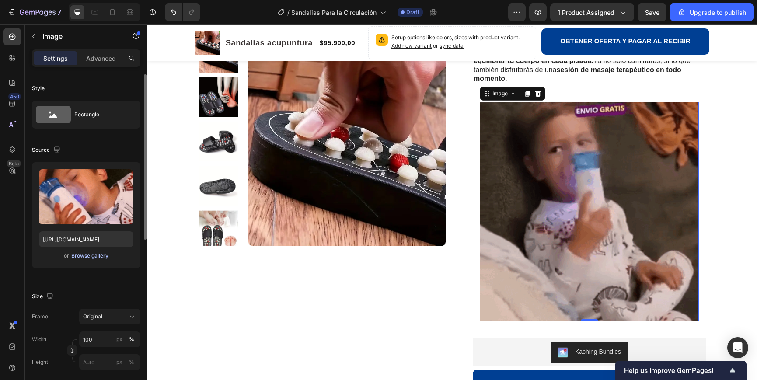
click at [87, 254] on div "Browse gallery" at bounding box center [89, 256] width 37 height 8
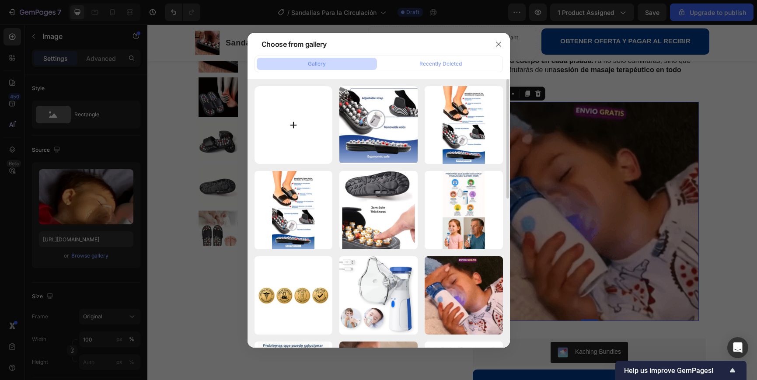
click at [302, 141] on input "file" at bounding box center [293, 125] width 78 height 78
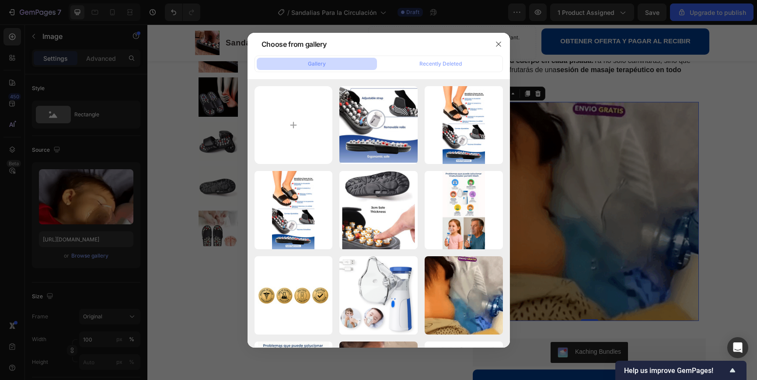
type input "C:\fakepath\ssstik.io_@cheddar_1759019952470.gif"
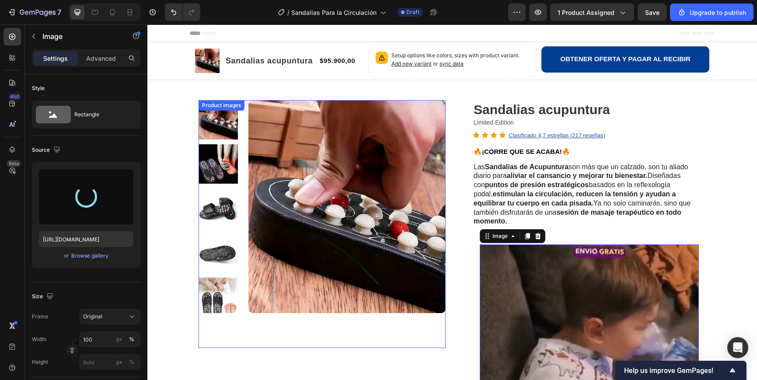
scroll to position [143, 0]
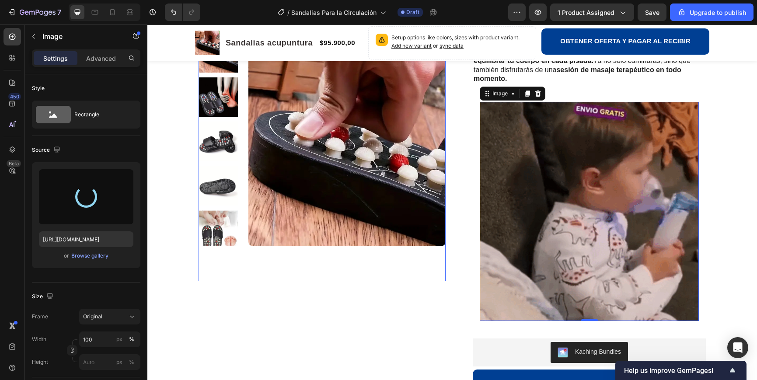
type input "[URL][DOMAIN_NAME]"
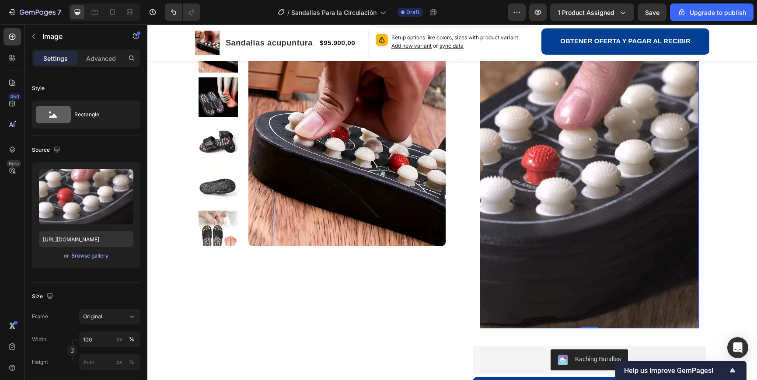
scroll to position [244, 0]
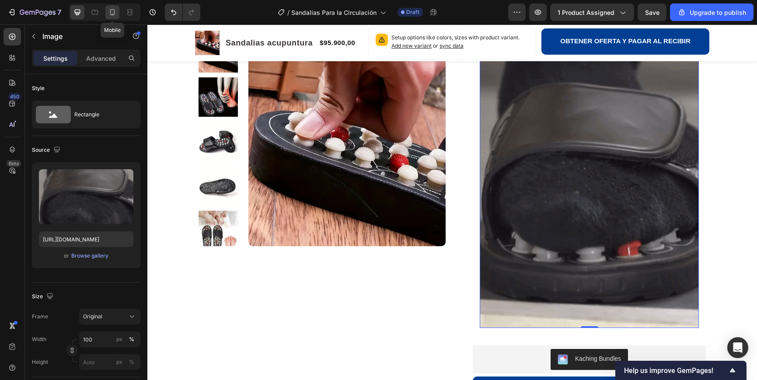
click at [111, 14] on icon at bounding box center [112, 14] width 2 height 1
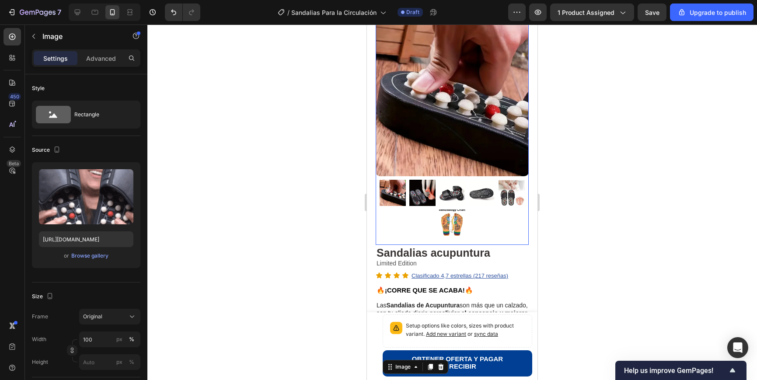
scroll to position [60, 0]
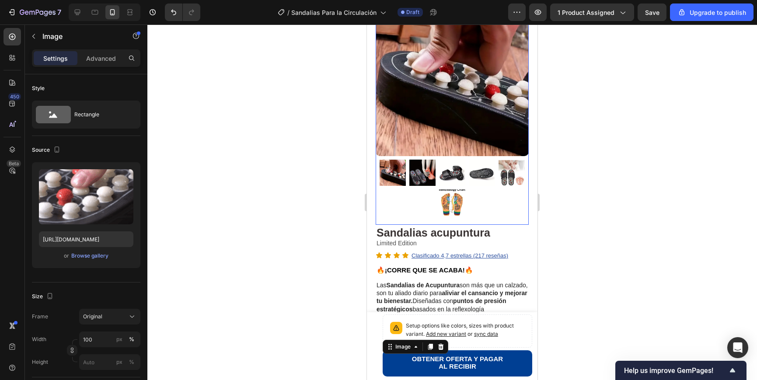
click at [421, 173] on img at bounding box center [422, 173] width 26 height 26
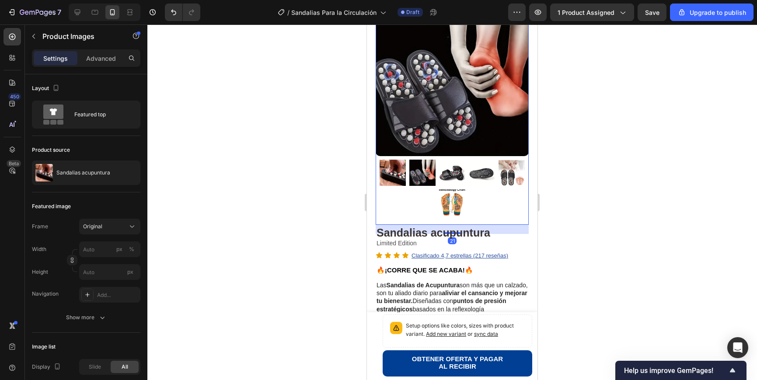
click at [453, 171] on img at bounding box center [452, 173] width 26 height 26
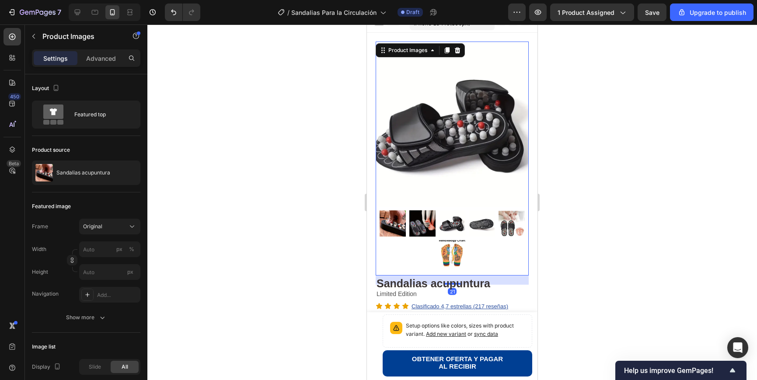
scroll to position [0, 0]
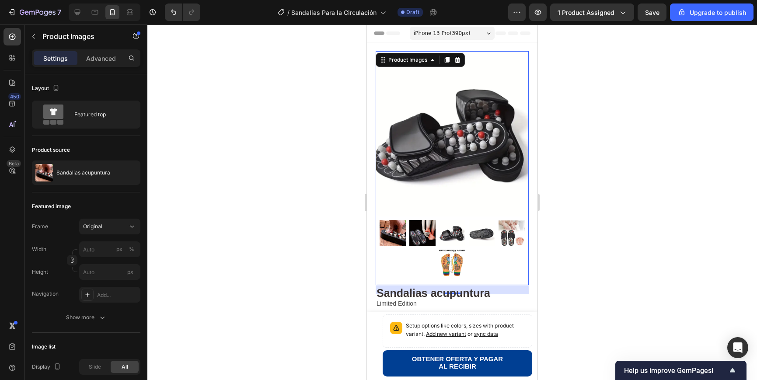
click at [487, 231] on img at bounding box center [482, 233] width 26 height 26
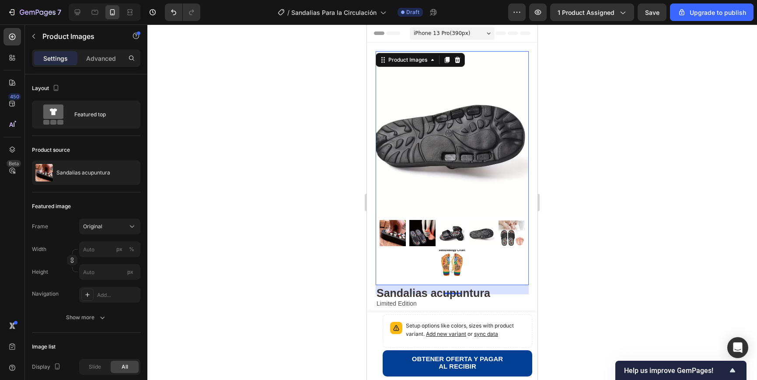
click at [499, 227] on img at bounding box center [511, 233] width 26 height 26
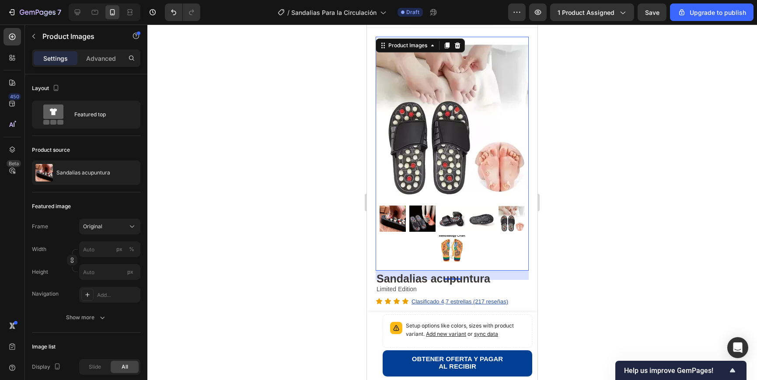
scroll to position [18, 0]
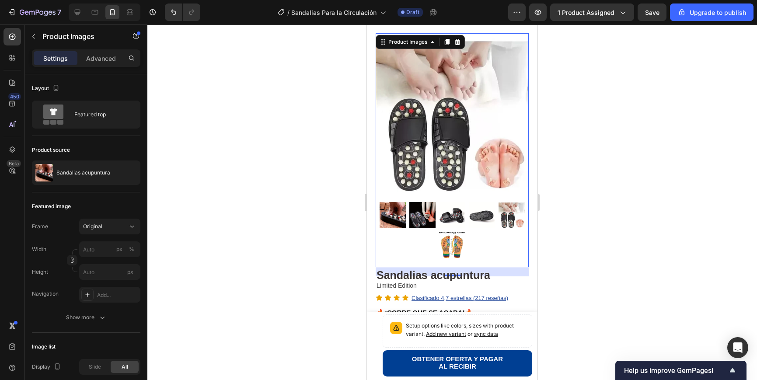
click at [395, 217] on img at bounding box center [392, 215] width 26 height 26
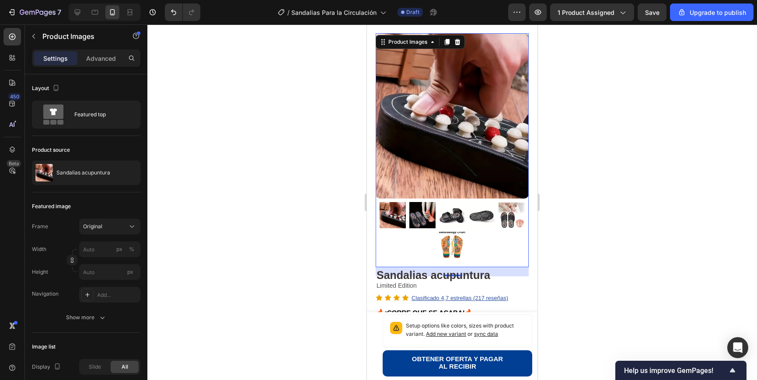
drag, startPoint x: 423, startPoint y: 219, endPoint x: 436, endPoint y: 217, distance: 12.9
click at [423, 219] on img at bounding box center [422, 215] width 26 height 26
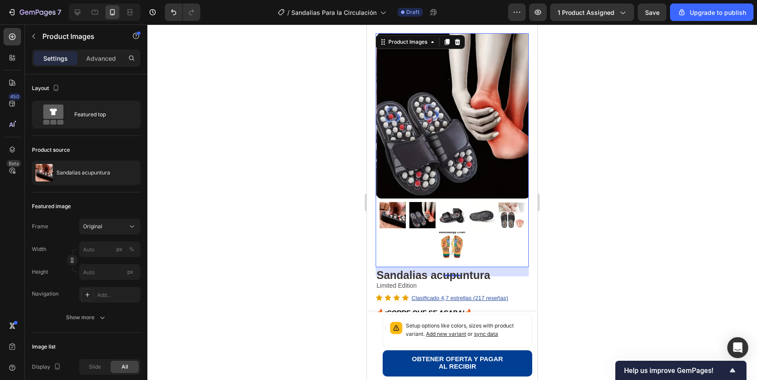
click at [450, 216] on img at bounding box center [452, 215] width 26 height 26
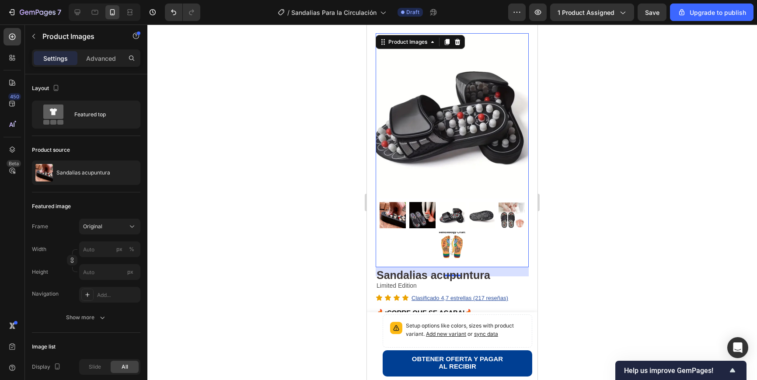
click at [481, 216] on img at bounding box center [482, 215] width 26 height 26
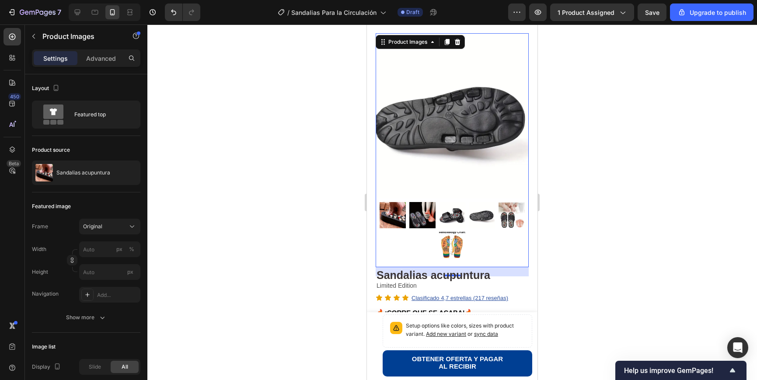
drag, startPoint x: 503, startPoint y: 216, endPoint x: 470, endPoint y: 237, distance: 39.8
click at [503, 216] on img at bounding box center [511, 215] width 26 height 26
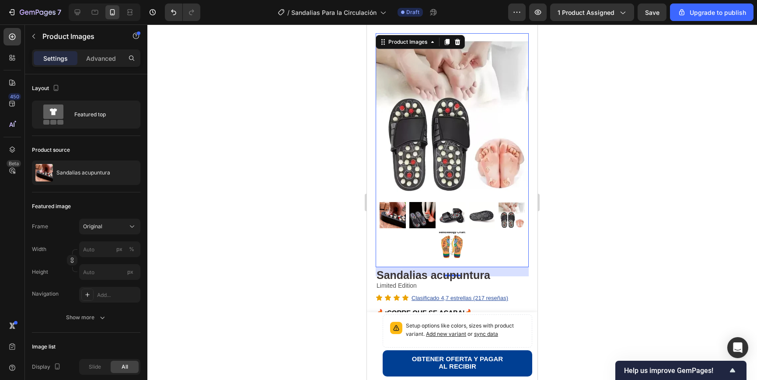
click at [463, 241] on img at bounding box center [452, 245] width 26 height 26
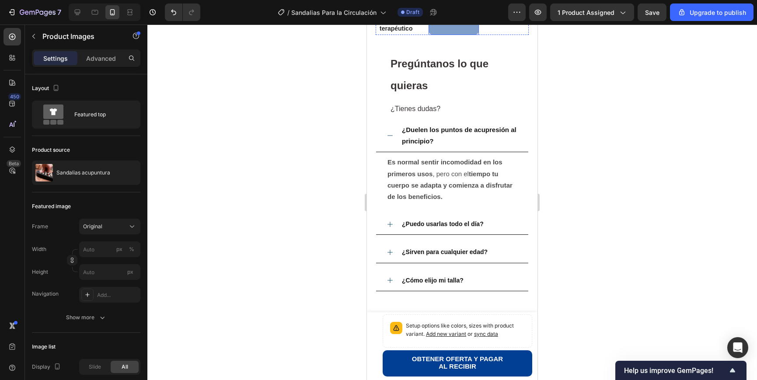
scroll to position [1661, 0]
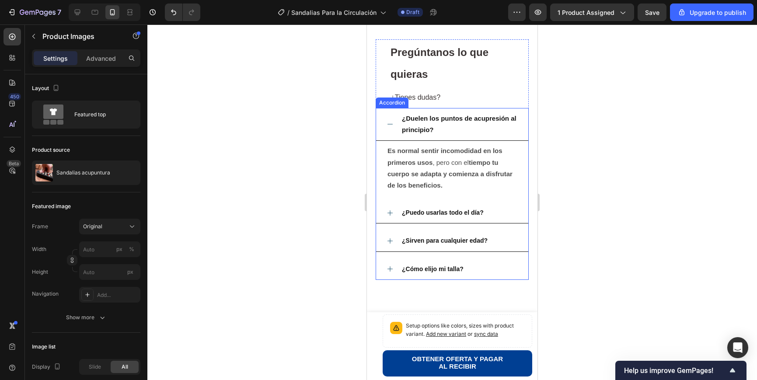
drag, startPoint x: 391, startPoint y: 129, endPoint x: 413, endPoint y: 134, distance: 22.4
click at [391, 125] on icon at bounding box center [389, 124] width 5 height 0
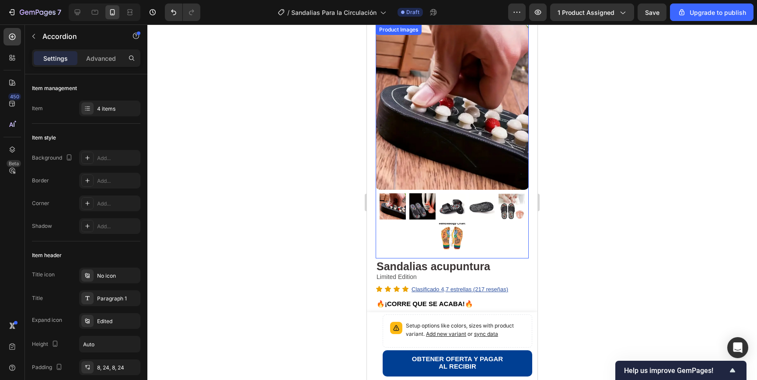
scroll to position [0, 0]
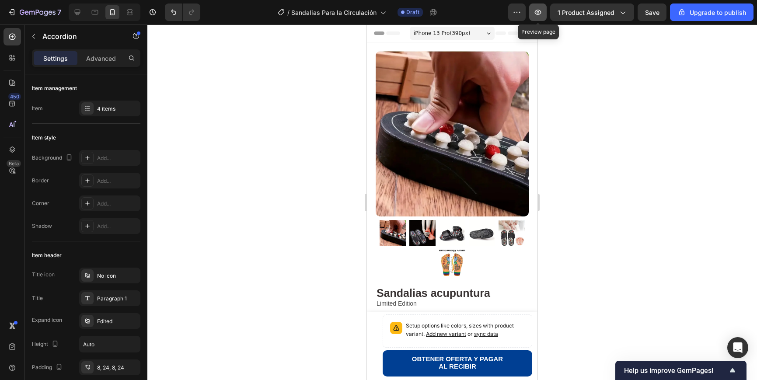
click at [539, 12] on icon "button" at bounding box center [537, 12] width 3 height 3
